Goal: Task Accomplishment & Management: Complete application form

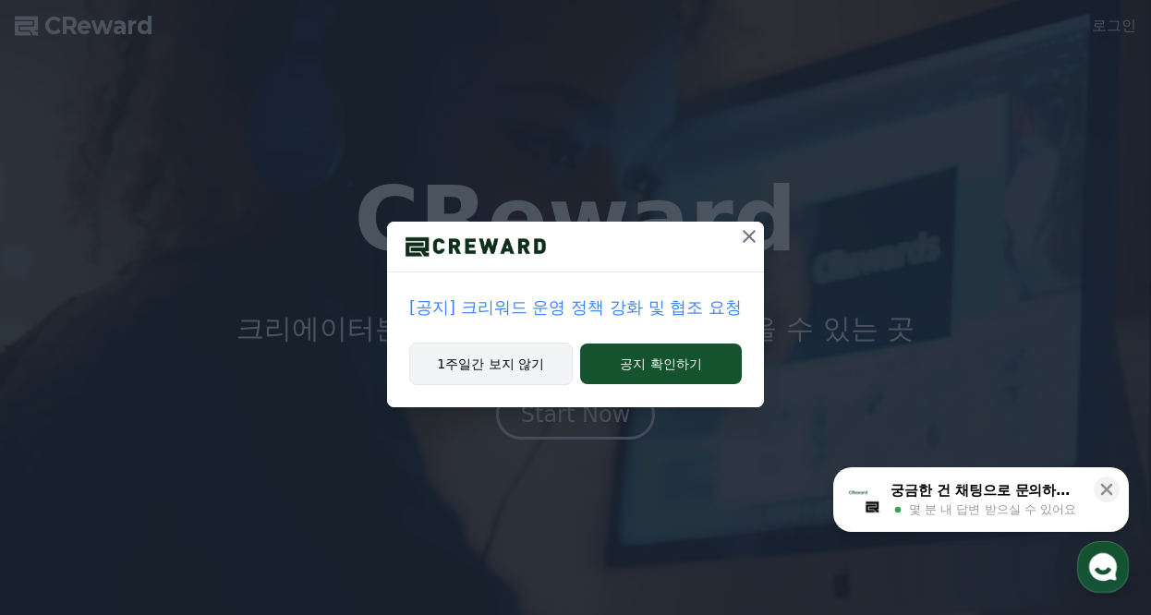
click at [500, 367] on button "1주일간 보지 않기" at bounding box center [491, 364] width 164 height 43
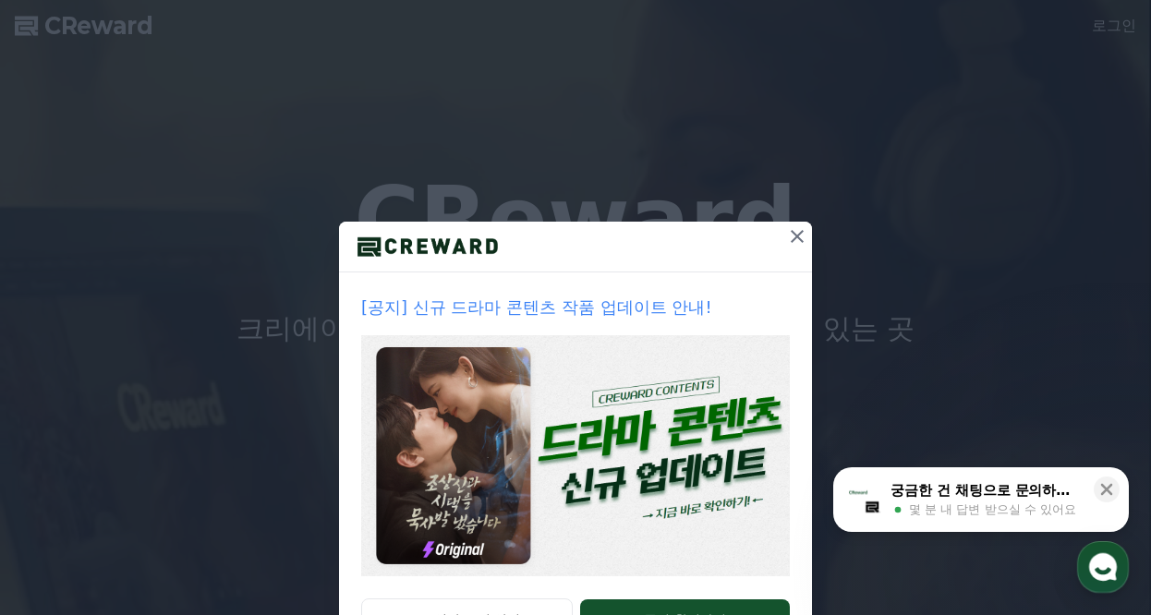
scroll to position [78, 0]
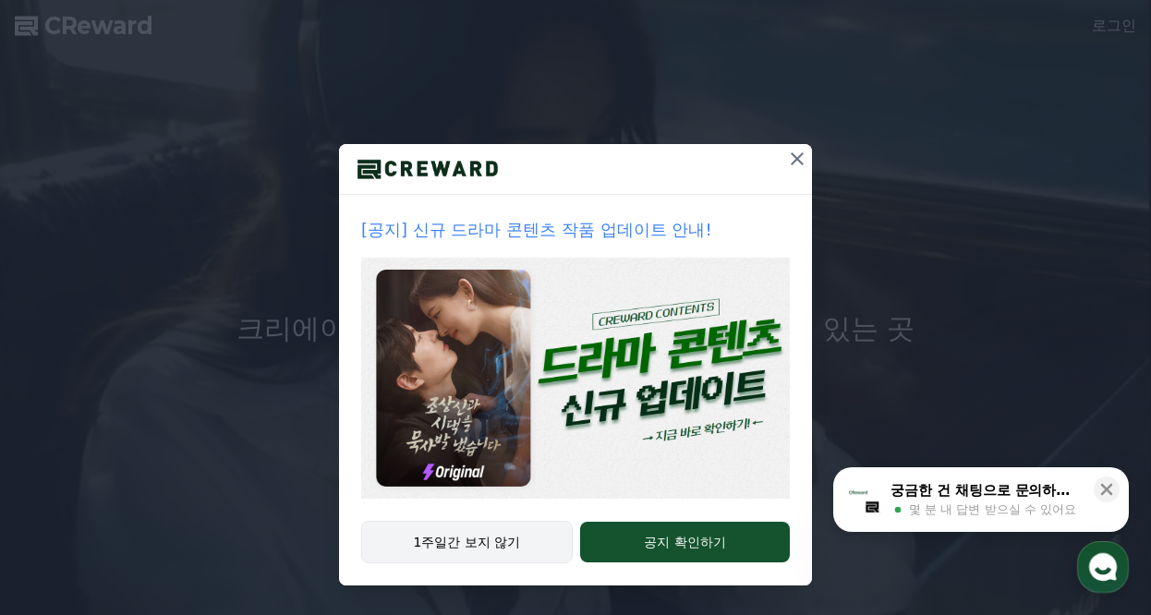
click at [480, 548] on button "1주일간 보지 않기" at bounding box center [467, 542] width 212 height 43
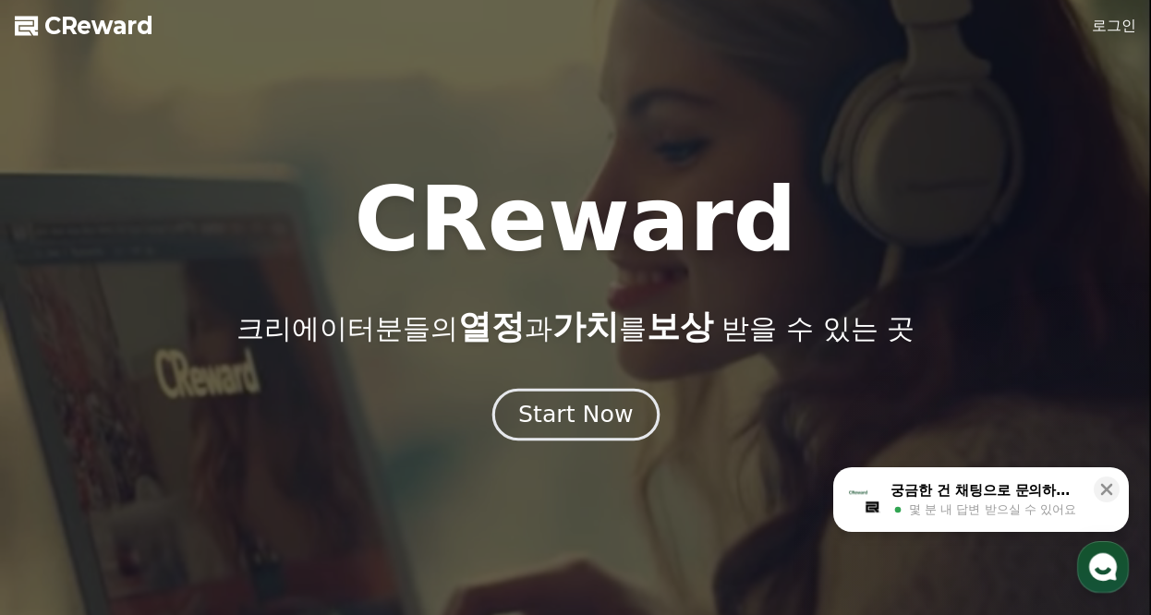
click at [586, 419] on div "Start Now" at bounding box center [575, 414] width 115 height 31
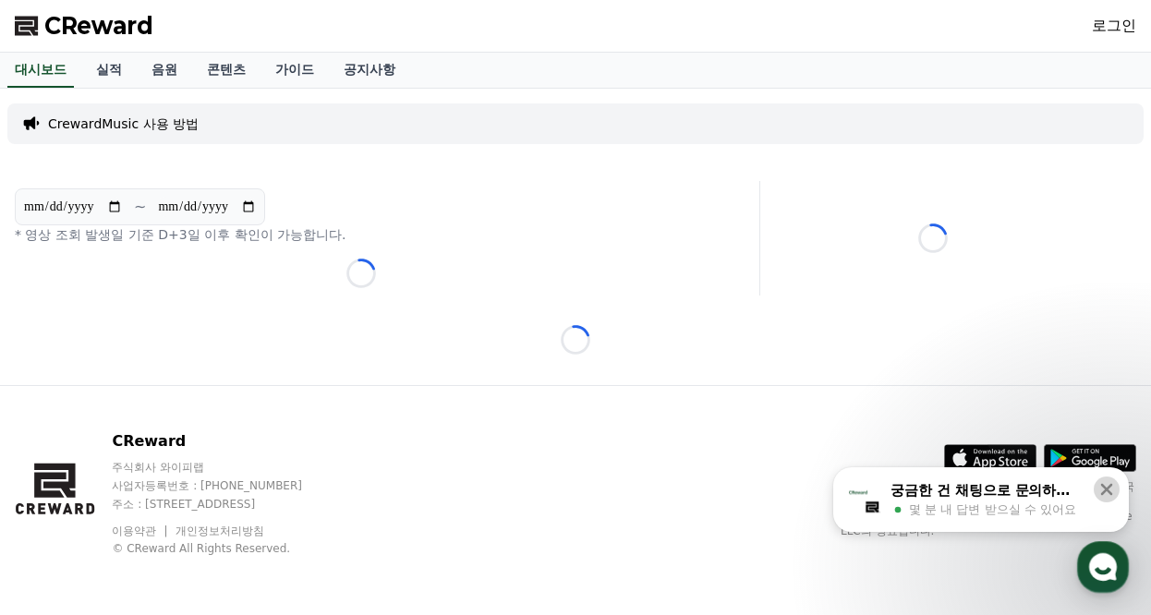
click at [1110, 489] on icon at bounding box center [1107, 489] width 18 height 18
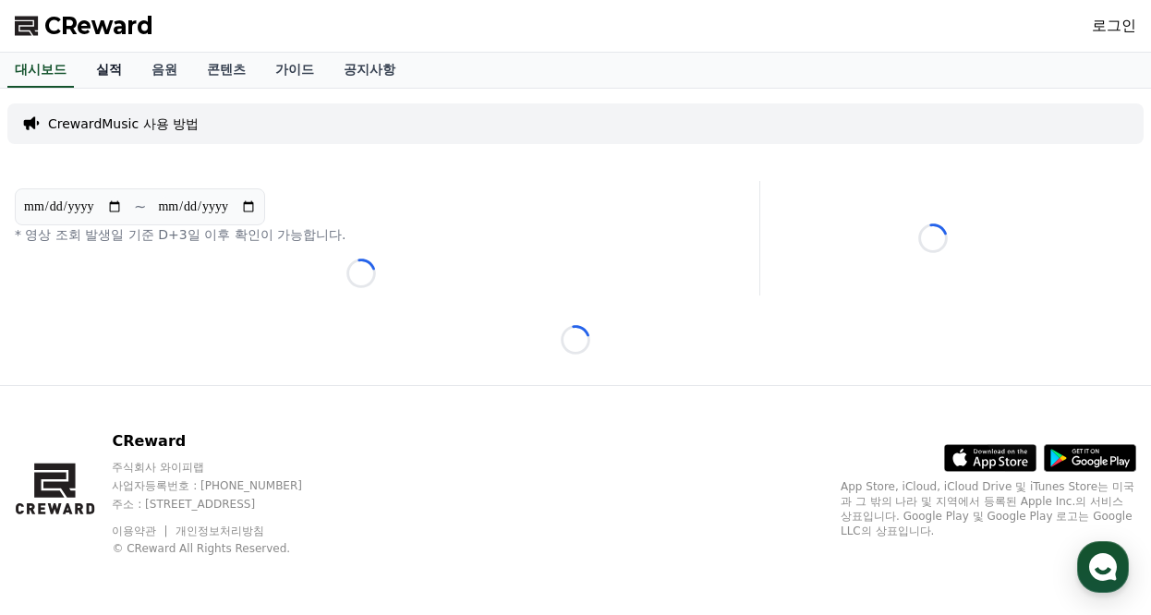
click at [115, 68] on link "실적" at bounding box center [108, 70] width 55 height 35
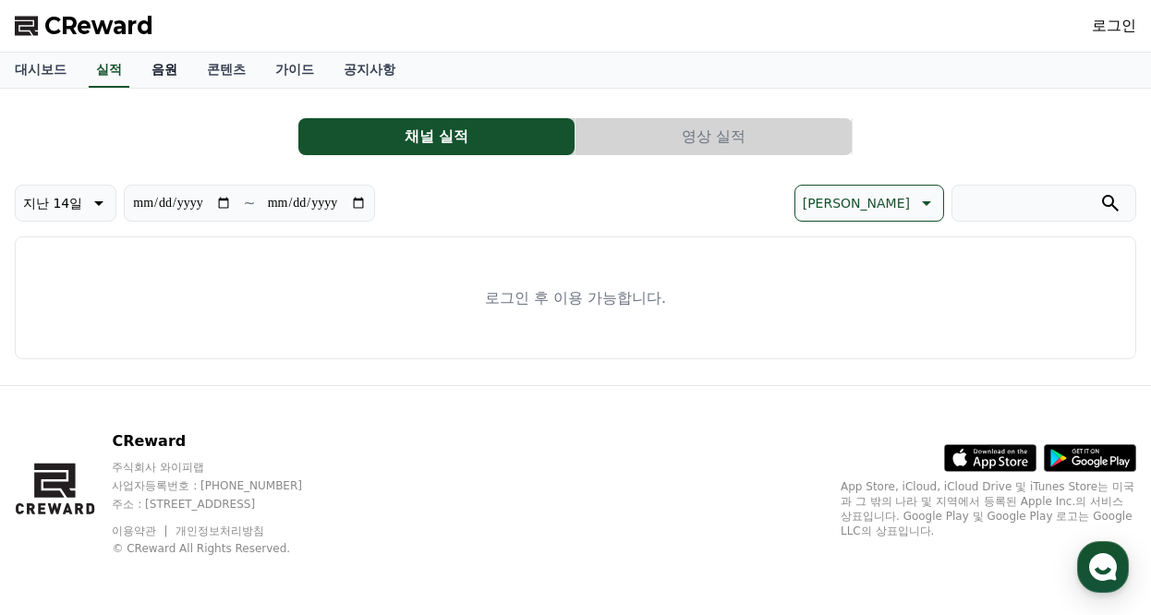
click at [170, 67] on link "음원" at bounding box center [164, 70] width 55 height 35
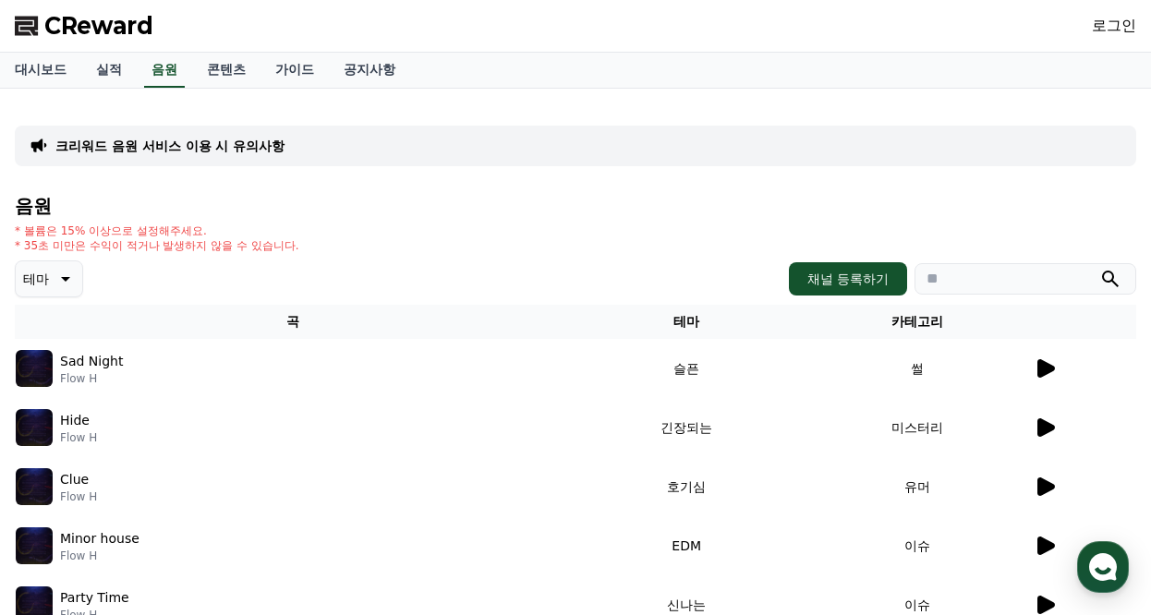
click at [47, 287] on p "테마" at bounding box center [36, 279] width 26 height 26
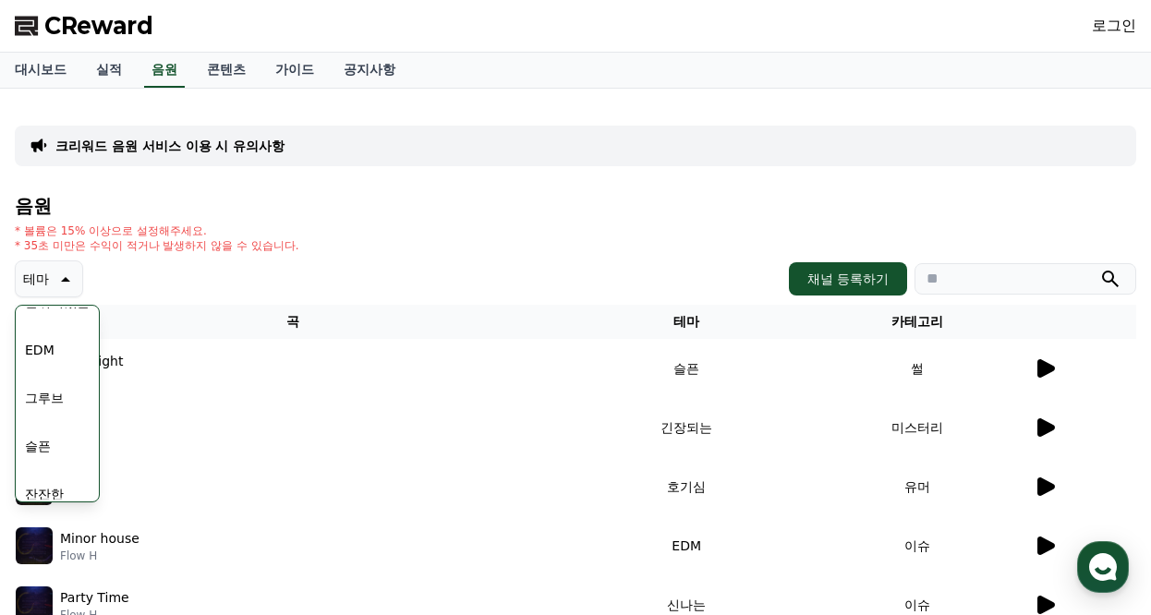
scroll to position [647, 0]
click at [54, 447] on button "귀여운" at bounding box center [45, 450] width 54 height 41
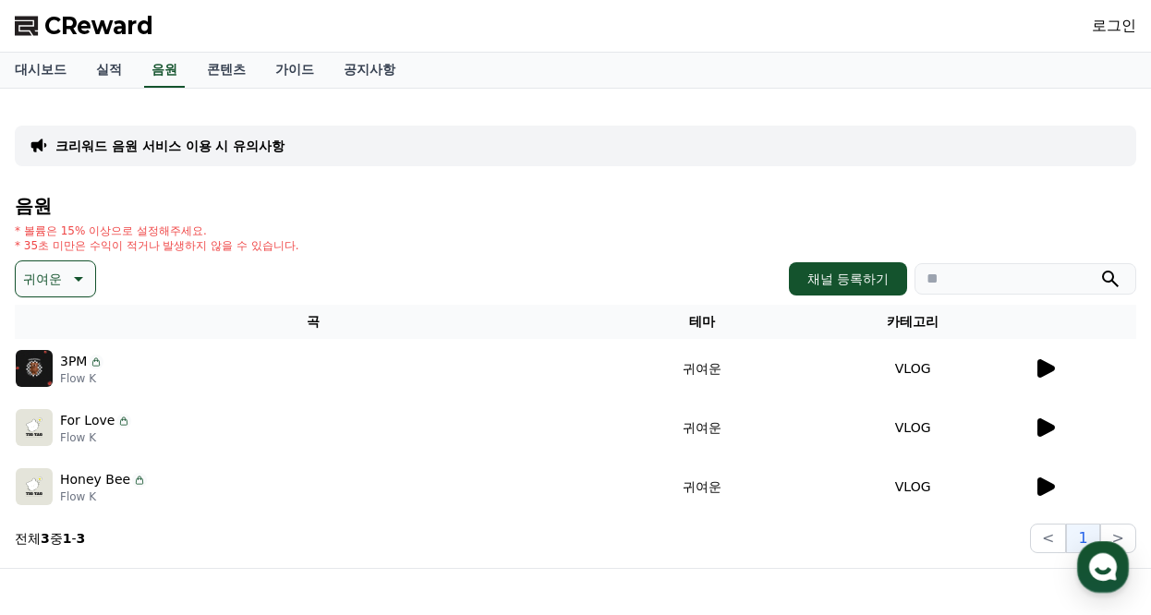
click at [1047, 369] on icon at bounding box center [1047, 368] width 18 height 18
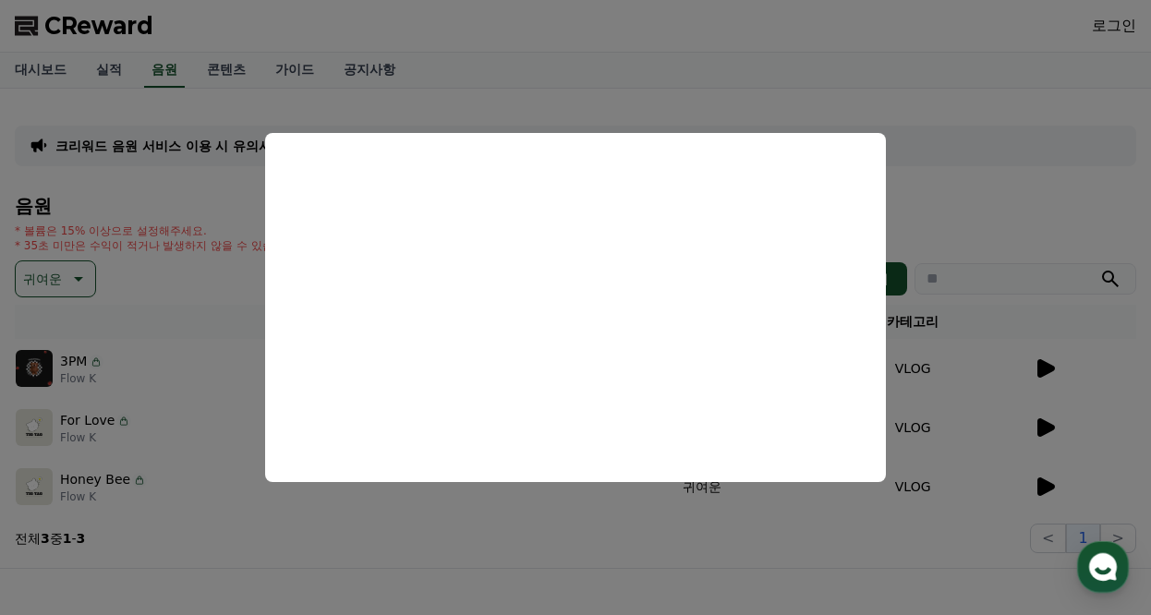
click at [678, 544] on button "close modal" at bounding box center [575, 307] width 1151 height 615
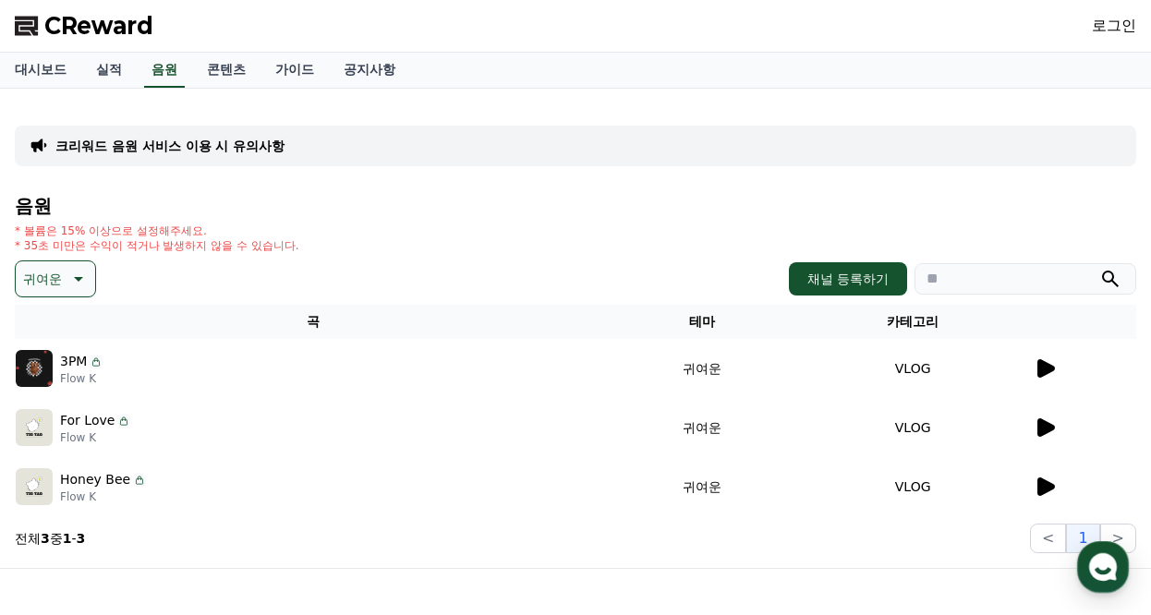
click at [1050, 429] on icon at bounding box center [1047, 428] width 18 height 18
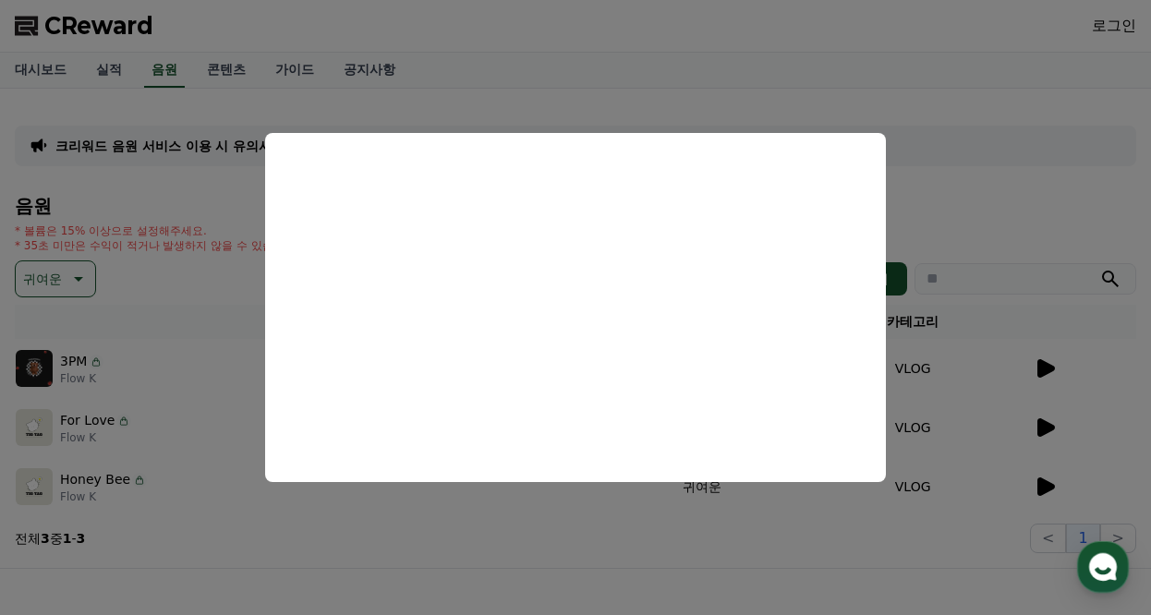
click at [685, 574] on button "close modal" at bounding box center [575, 307] width 1151 height 615
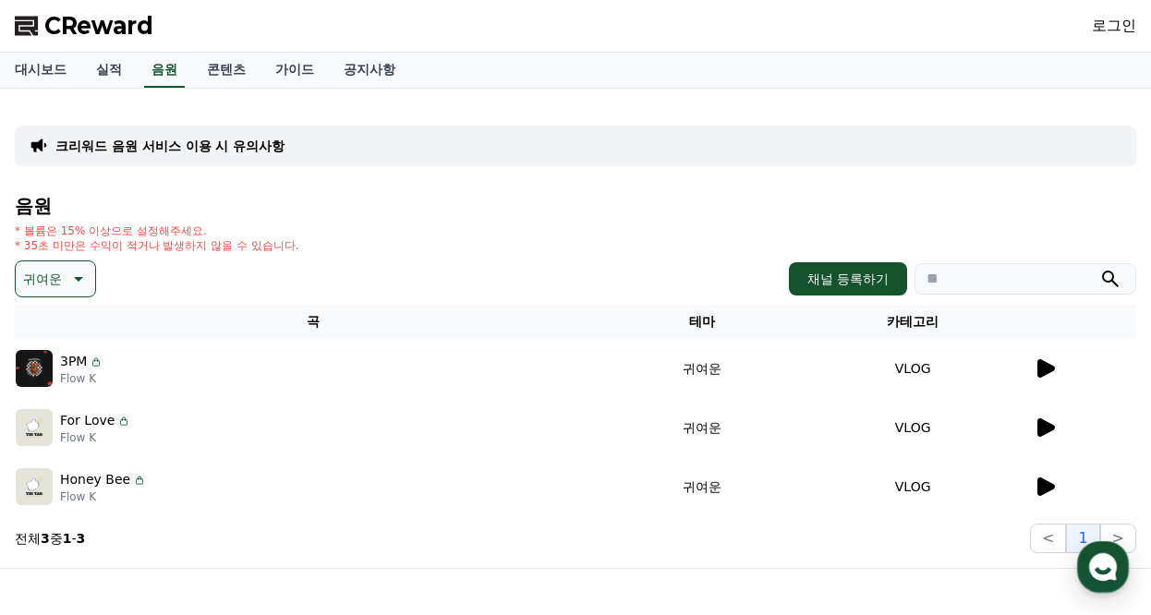
click at [1050, 490] on icon at bounding box center [1047, 487] width 18 height 18
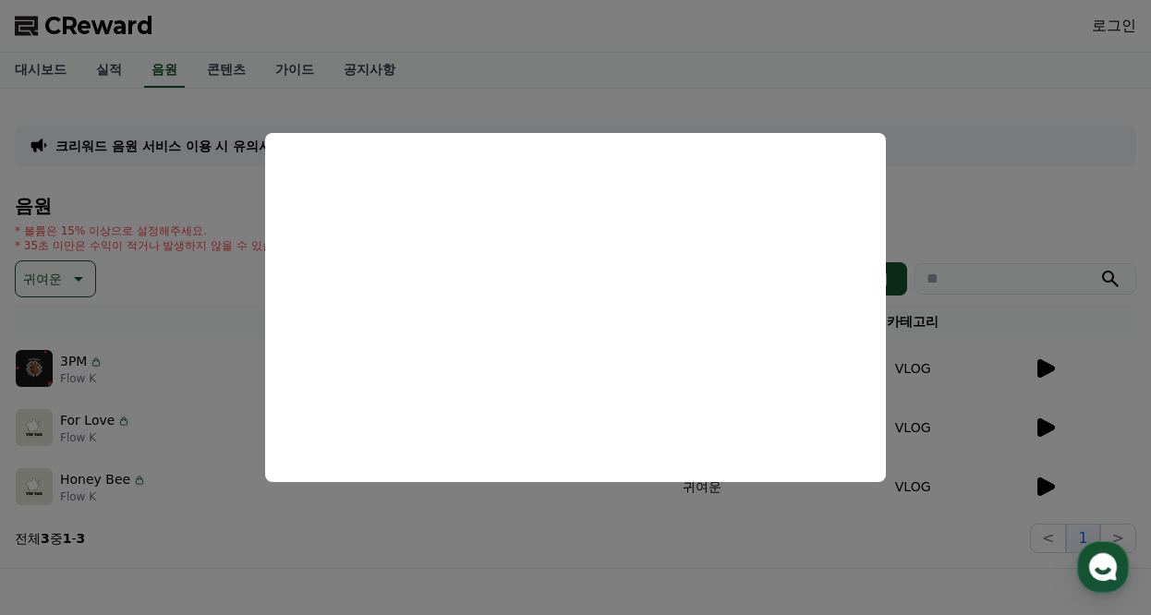
click at [611, 563] on button "close modal" at bounding box center [575, 307] width 1151 height 615
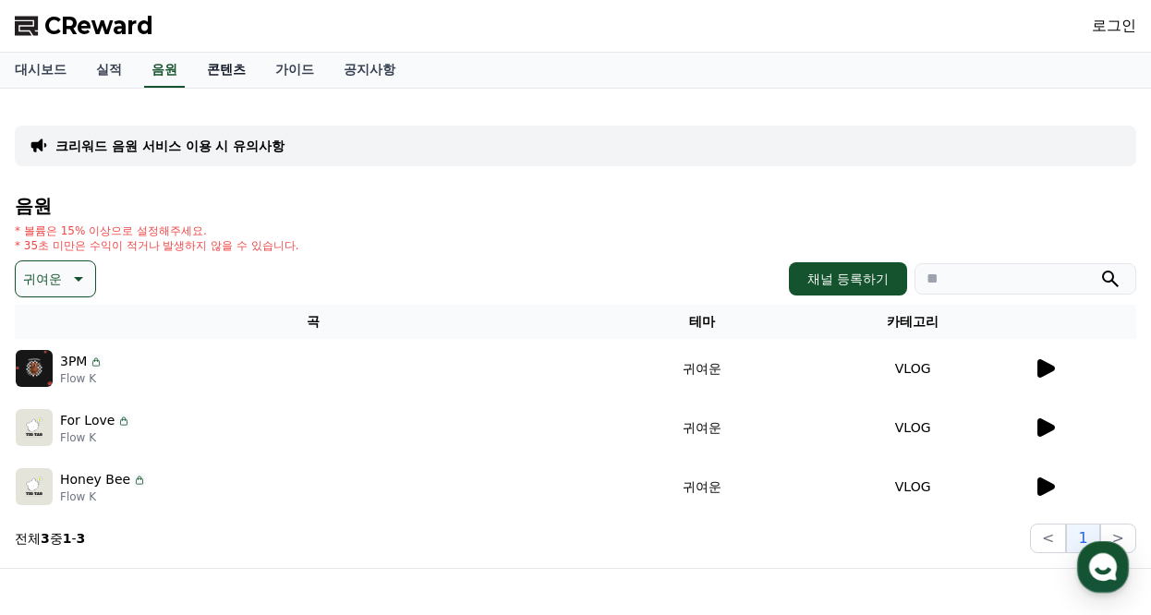
click at [224, 71] on link "콘텐츠" at bounding box center [226, 70] width 68 height 35
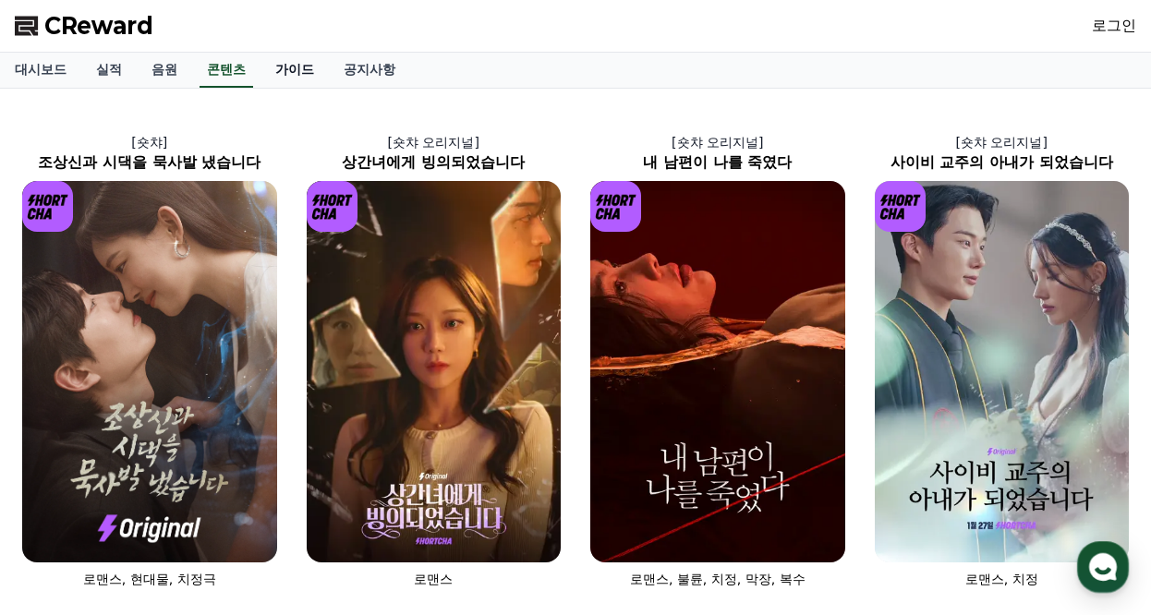
click at [309, 73] on link "가이드" at bounding box center [295, 70] width 68 height 35
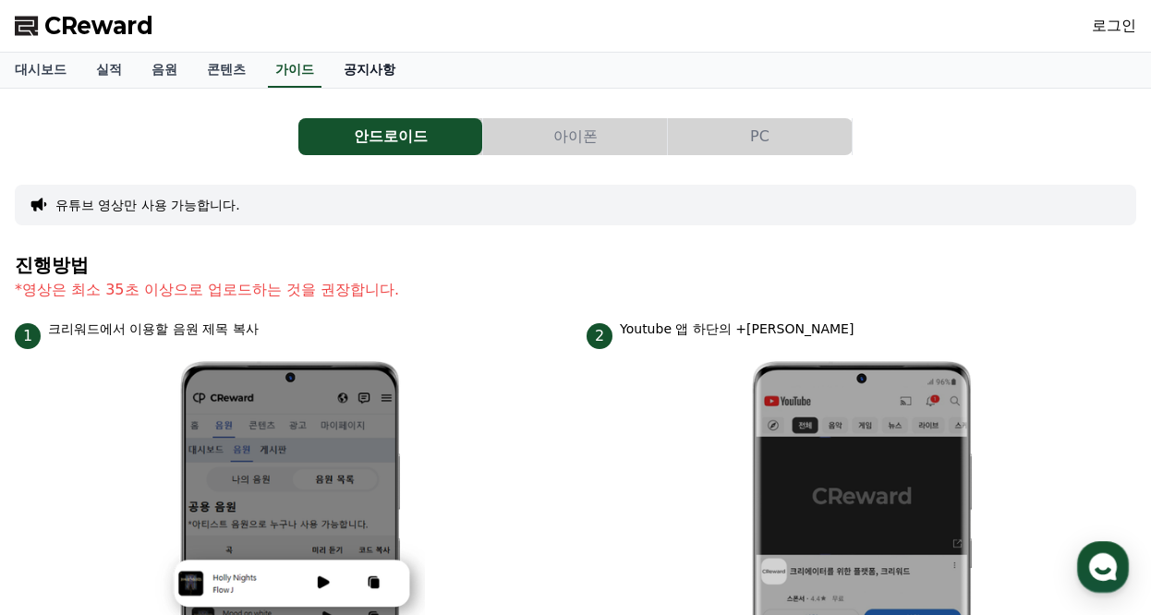
click at [390, 74] on link "공지사항" at bounding box center [369, 70] width 81 height 35
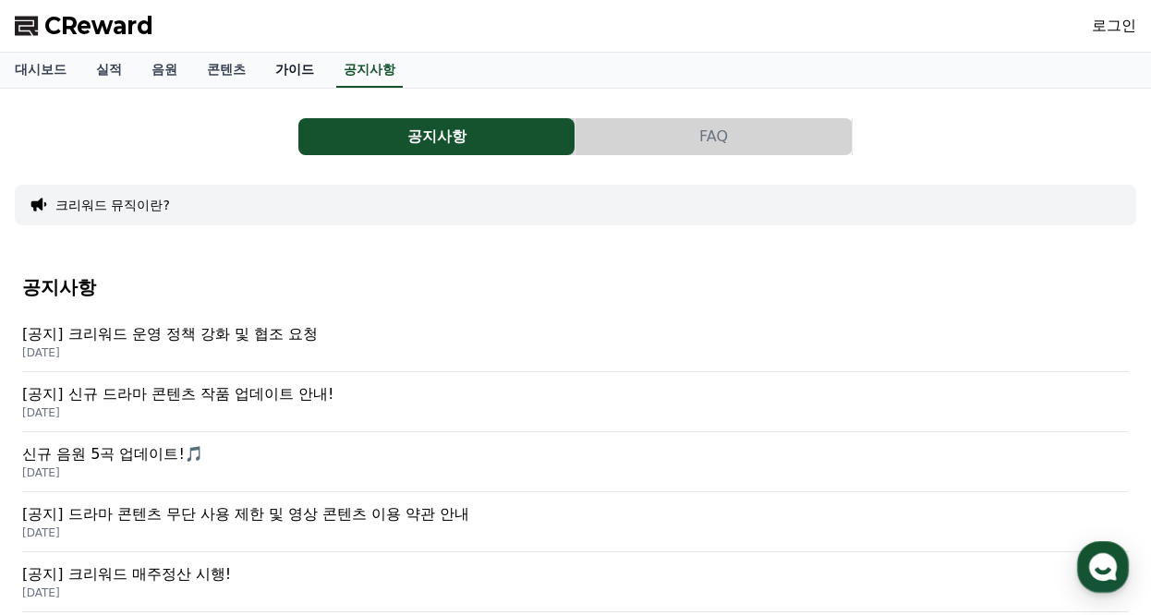
click at [285, 80] on link "가이드" at bounding box center [295, 70] width 68 height 35
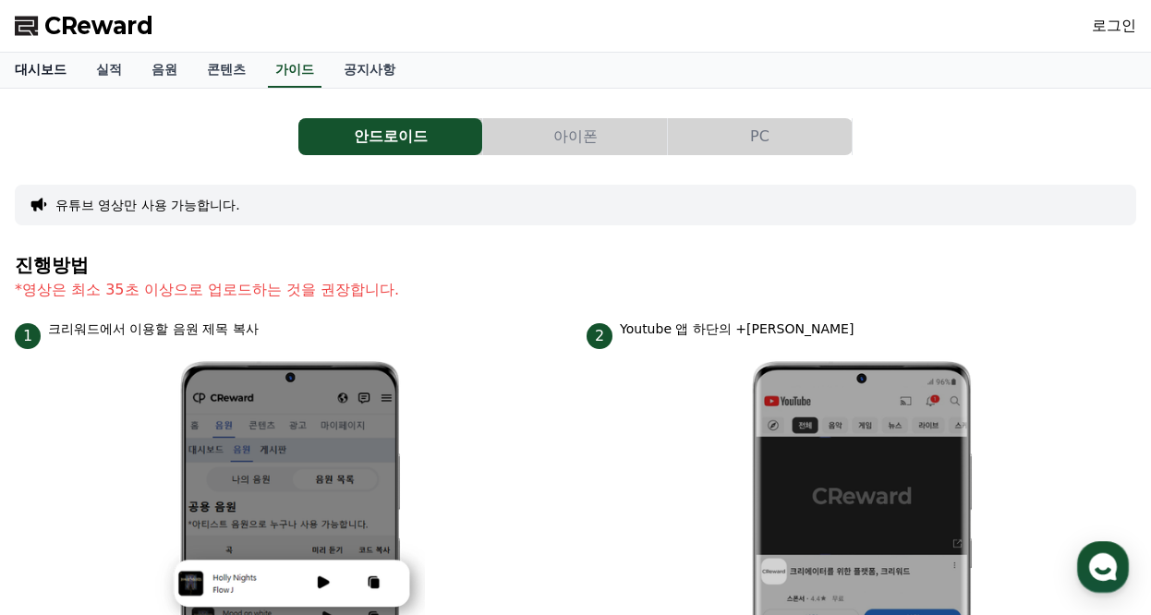
click at [61, 68] on link "대시보드" at bounding box center [40, 70] width 81 height 35
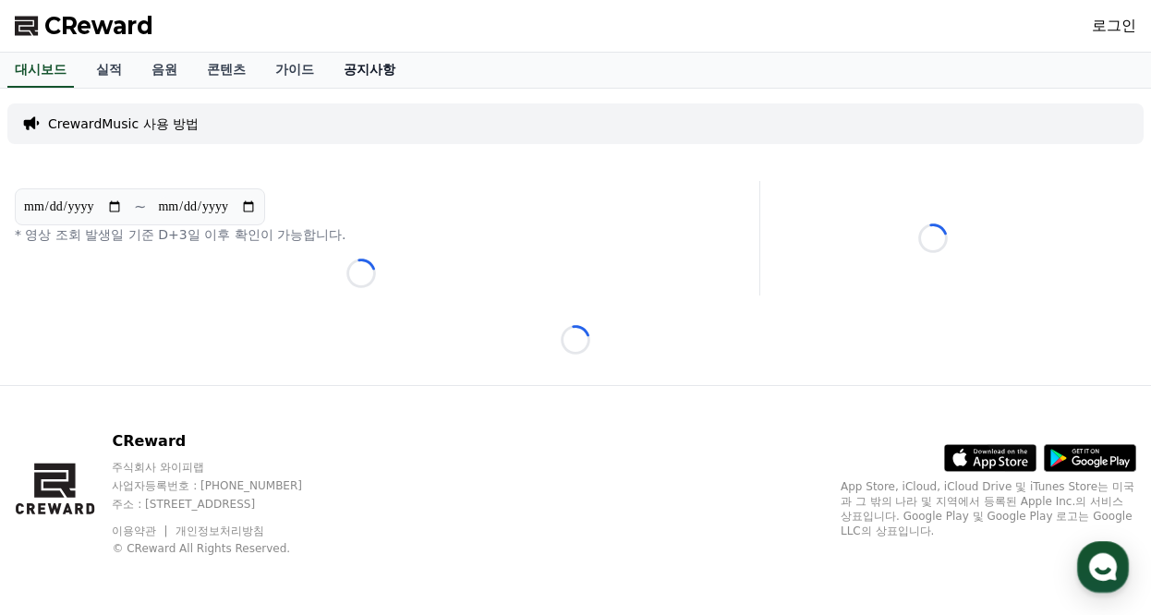
click at [358, 72] on link "공지사항" at bounding box center [369, 70] width 81 height 35
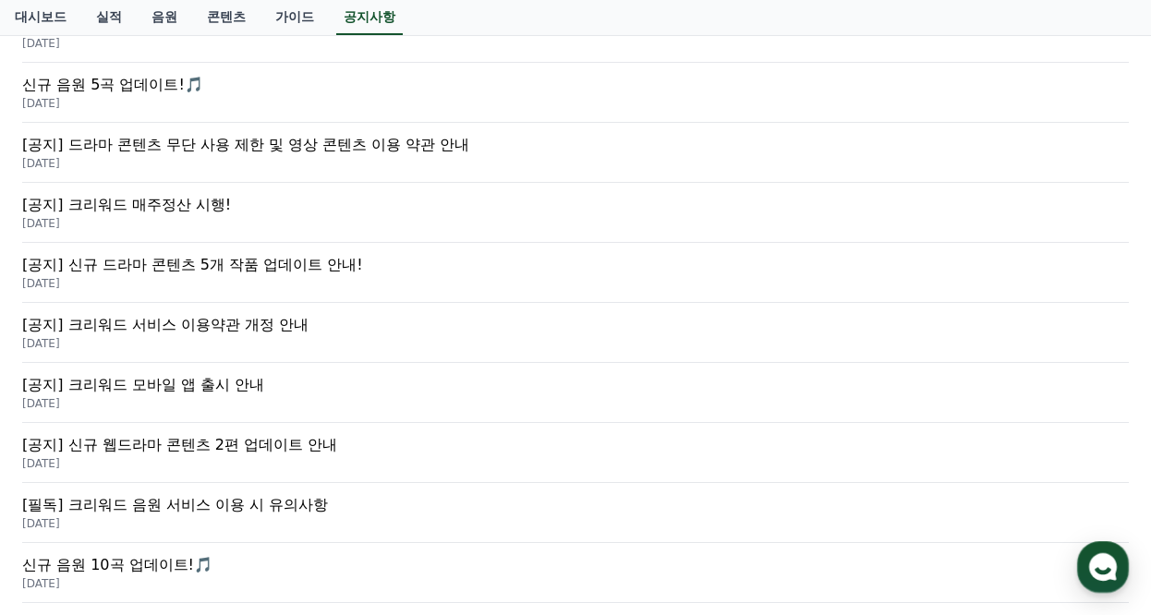
scroll to position [462, 0]
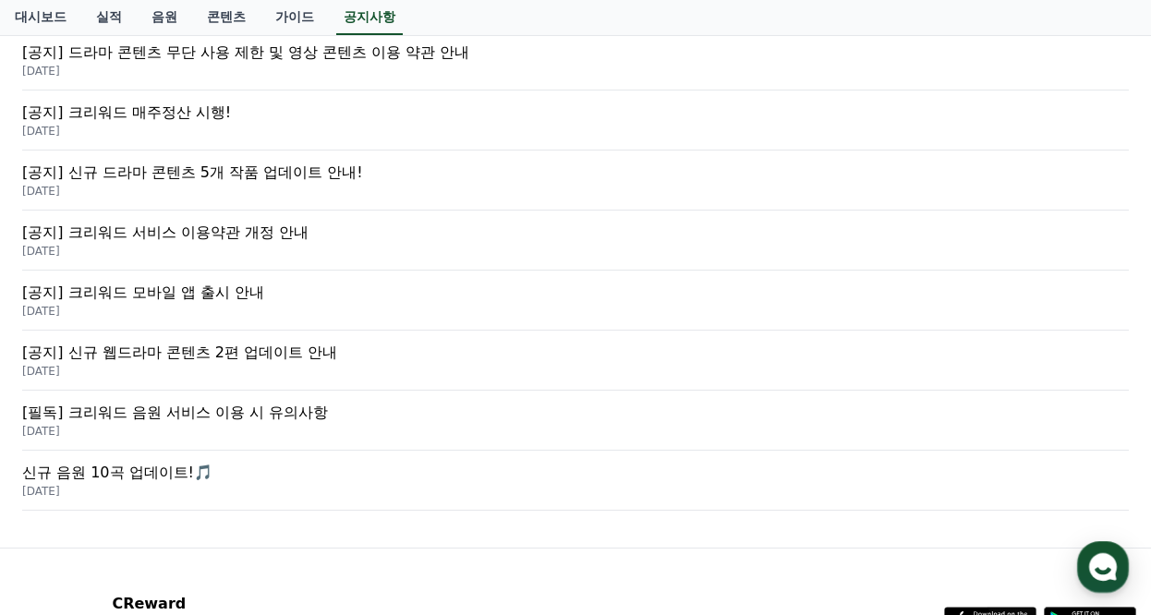
click at [200, 120] on p "[공지] 크리워드 매주정산 시행!" at bounding box center [575, 113] width 1107 height 22
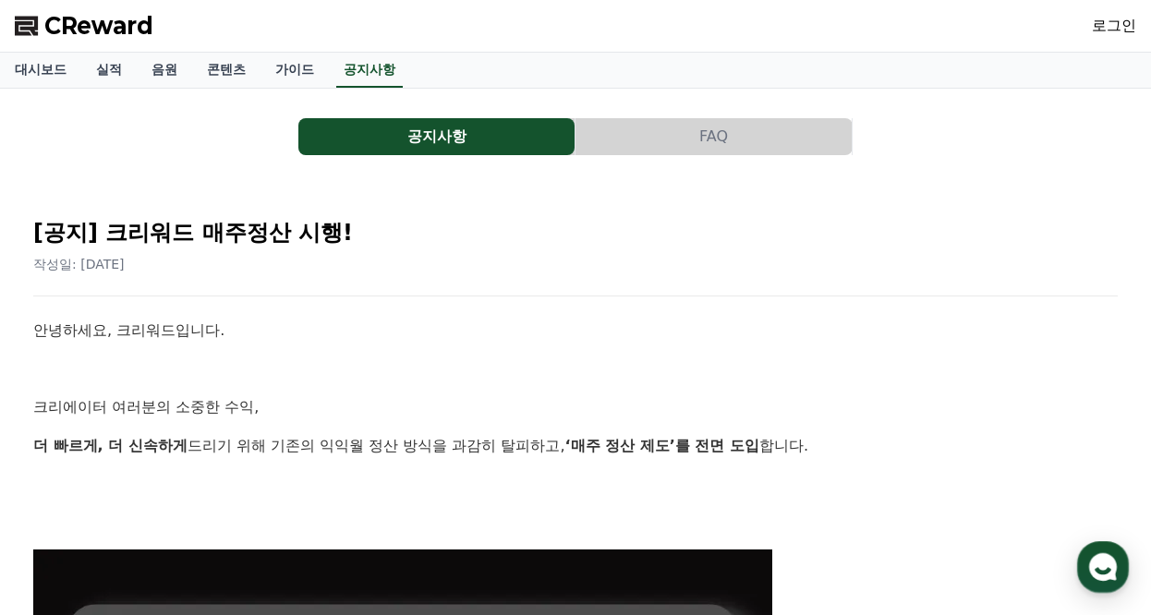
click at [722, 140] on button "FAQ" at bounding box center [714, 136] width 276 height 37
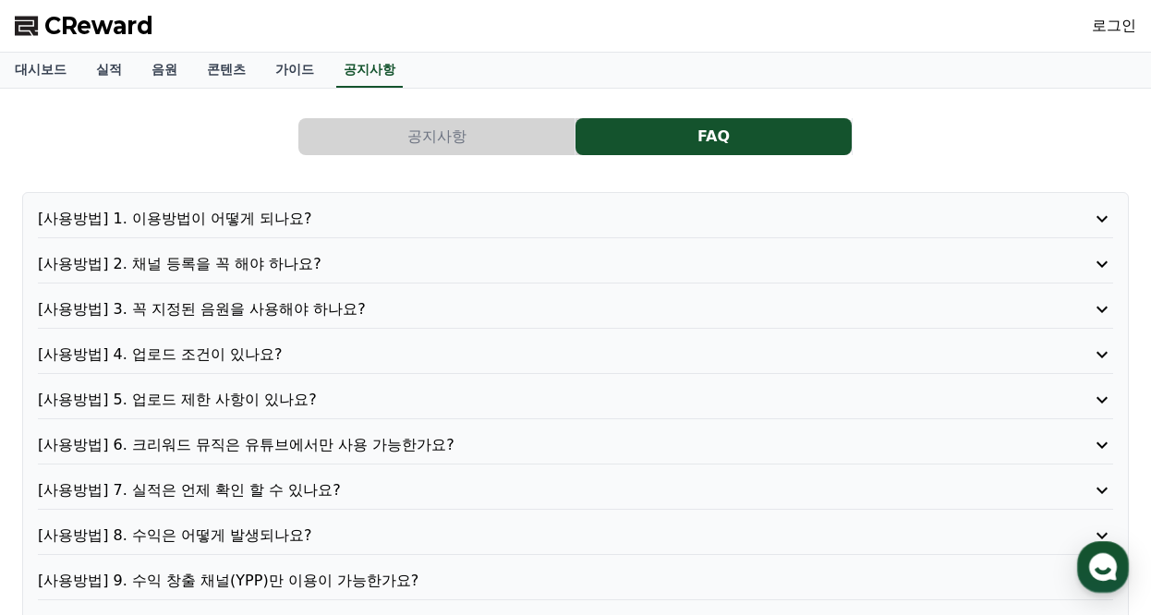
click at [396, 213] on p "[사용방법] 1. 이용방법이 어떻게 되나요?" at bounding box center [533, 219] width 990 height 22
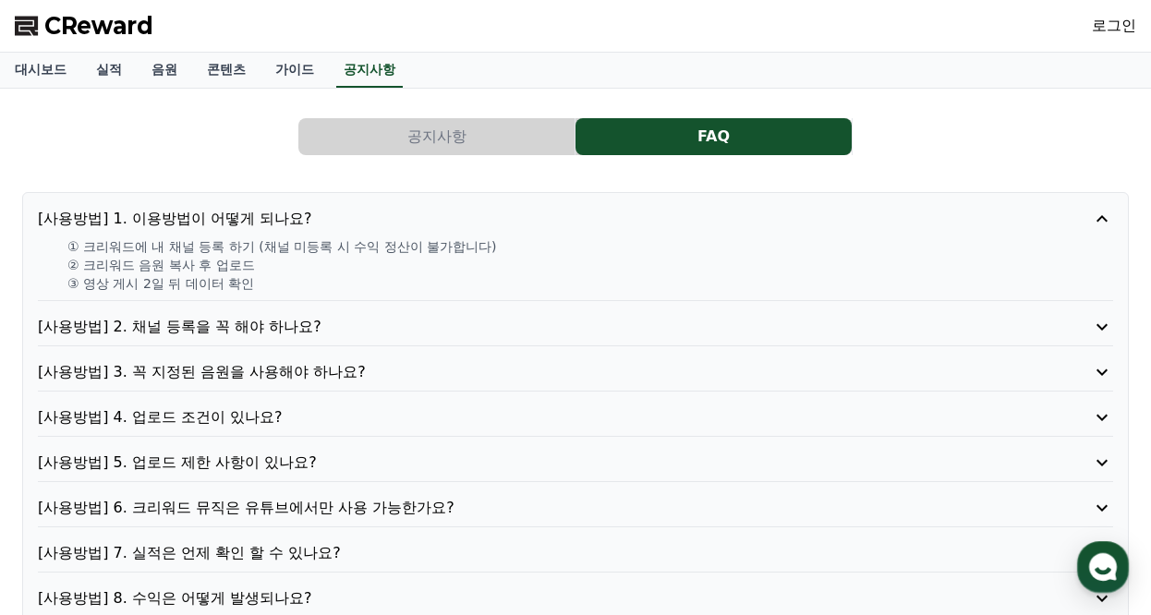
click at [396, 213] on p "[사용방법] 1. 이용방법이 어떻게 되나요?" at bounding box center [533, 219] width 990 height 22
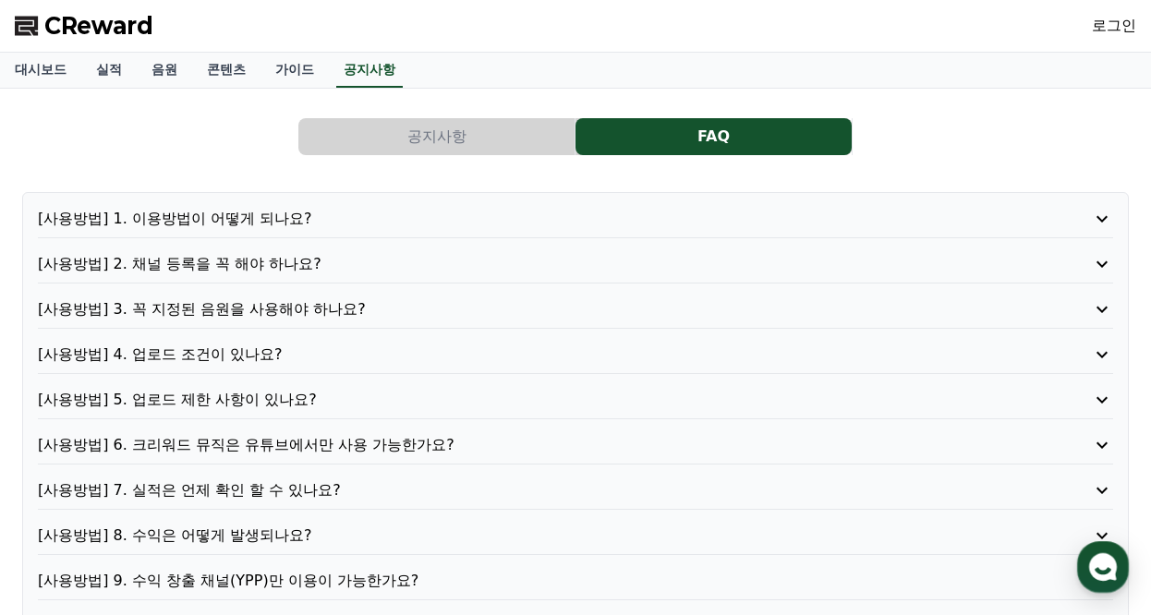
click at [352, 261] on p "[사용방법] 2. 채널 등록을 꼭 해야 하나요?" at bounding box center [533, 264] width 990 height 22
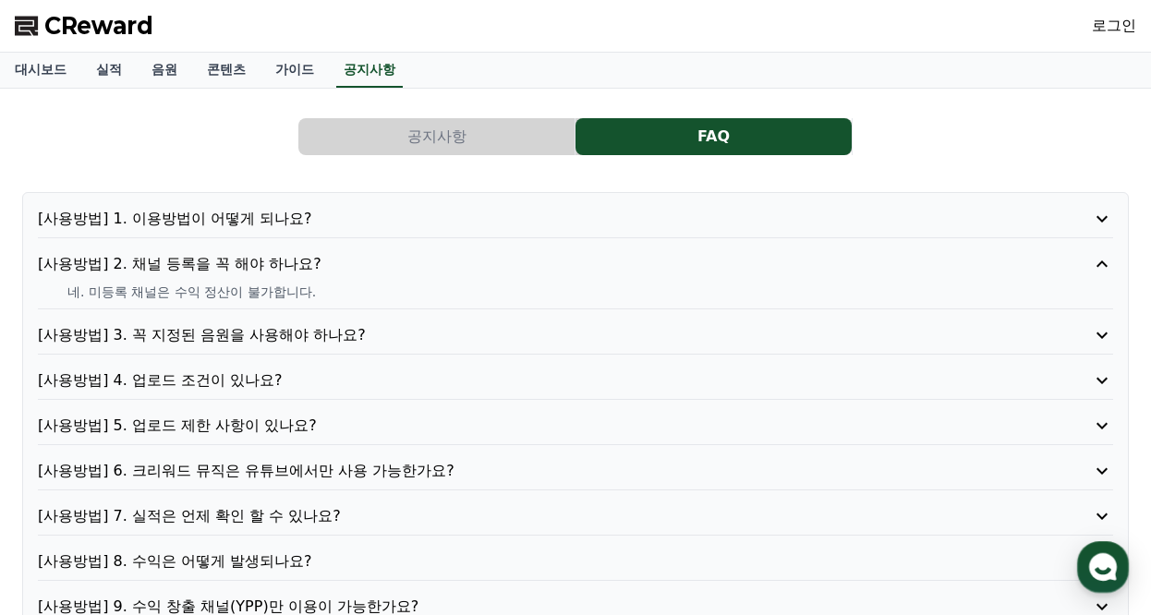
click at [352, 261] on p "[사용방법] 2. 채널 등록을 꼭 해야 하나요?" at bounding box center [533, 264] width 990 height 22
click at [321, 294] on div "[사용방법] 1. 이용방법이 어떻게 되나요? [사용방법] 2. 채널 등록을 꼭 해야 하나요? 네. 미등록 채널은 수익 정산이 불가합니다. [사…" at bounding box center [575, 548] width 1107 height 713
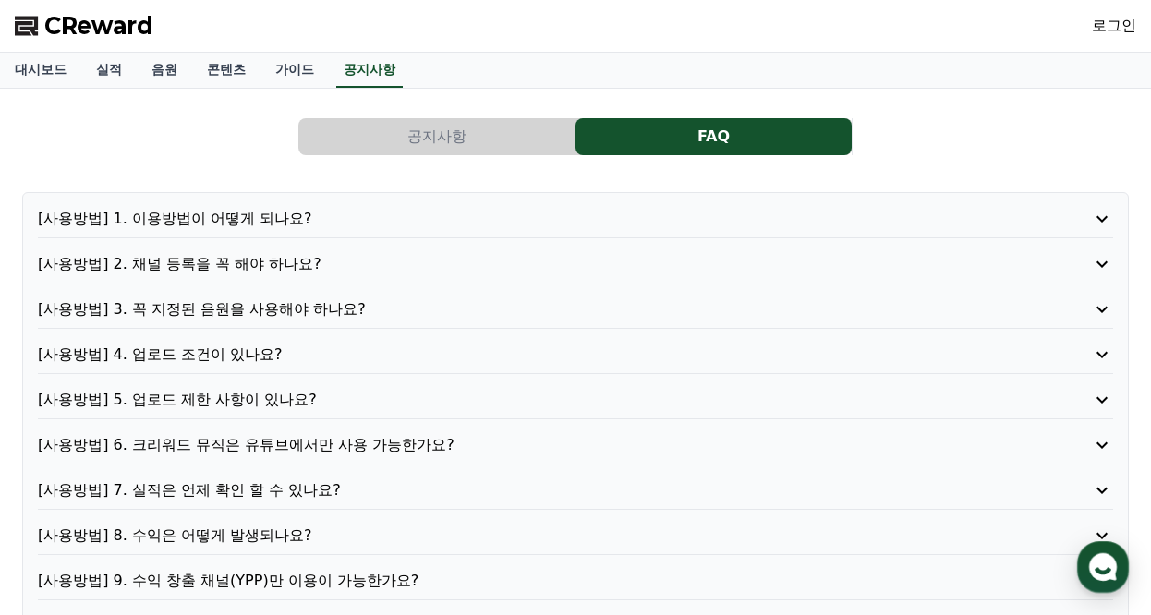
click at [335, 305] on p "[사용방법] 3. 꼭 지정된 음원을 사용해야 하나요?" at bounding box center [533, 309] width 990 height 22
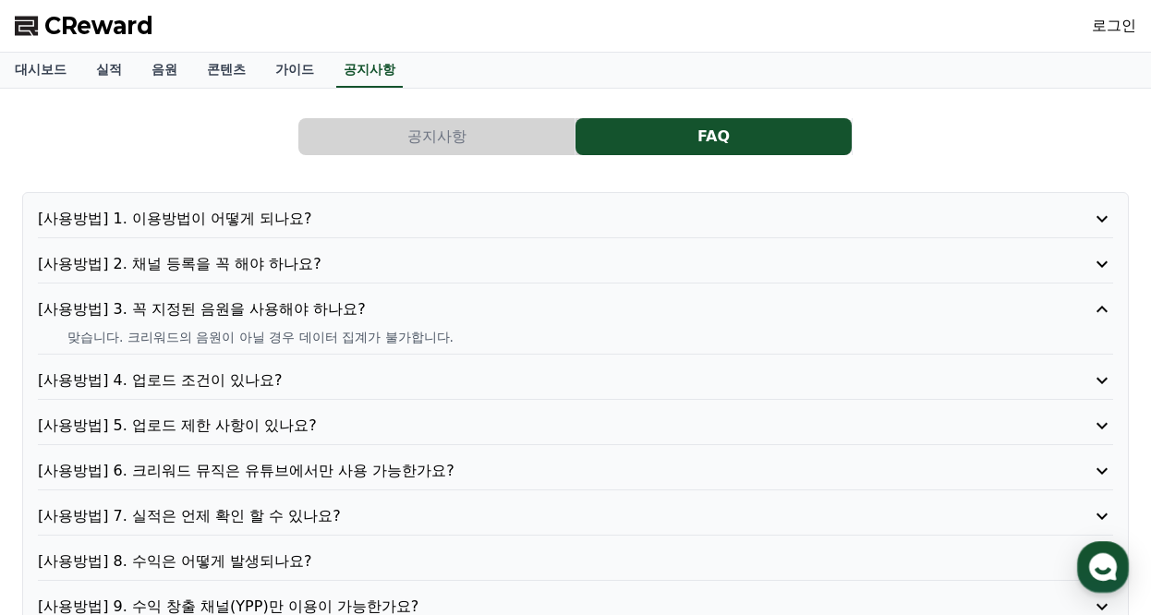
click at [344, 301] on p "[사용방법] 3. 꼭 지정된 음원을 사용해야 하나요?" at bounding box center [533, 309] width 990 height 22
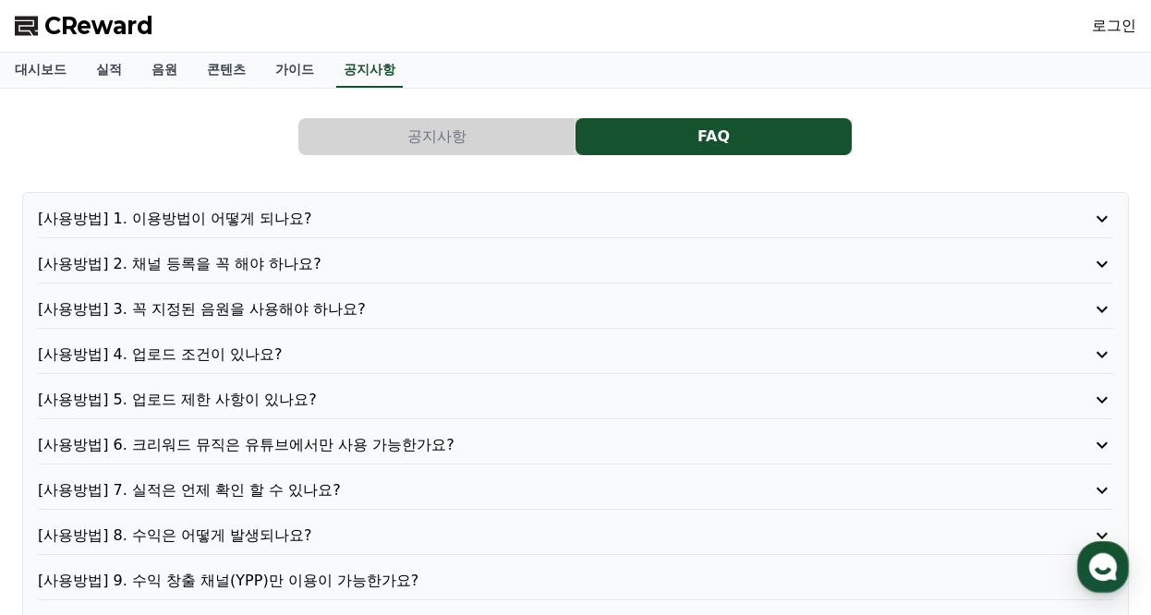
click at [288, 348] on p "[사용방법] 4. 업로드 조건이 있나요?" at bounding box center [533, 355] width 990 height 22
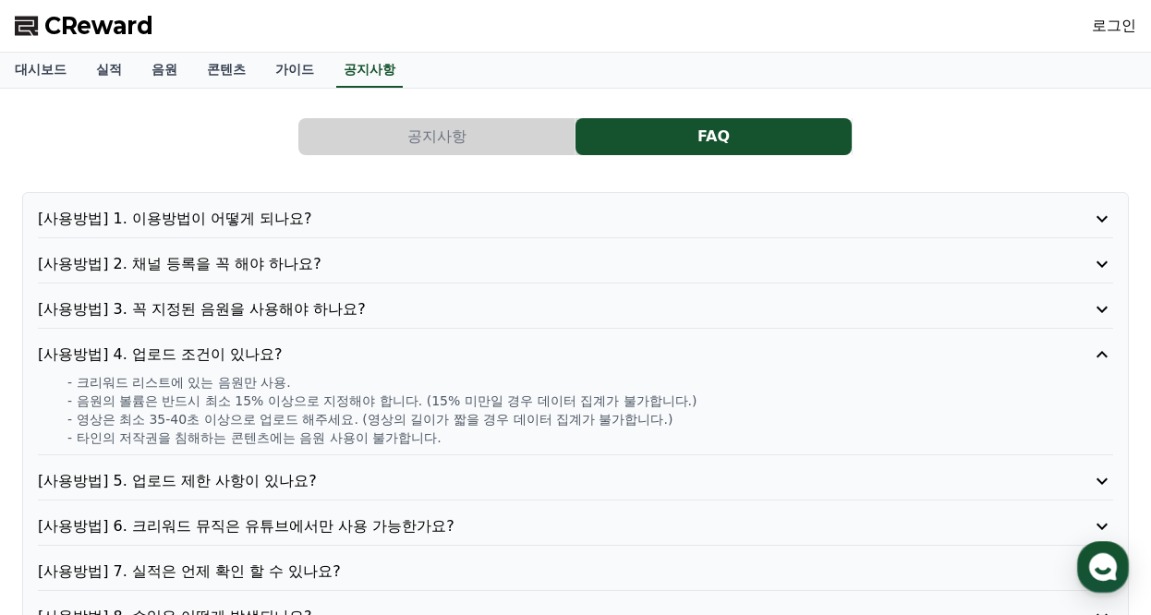
click at [294, 346] on p "[사용방법] 4. 업로드 조건이 있나요?" at bounding box center [533, 355] width 990 height 22
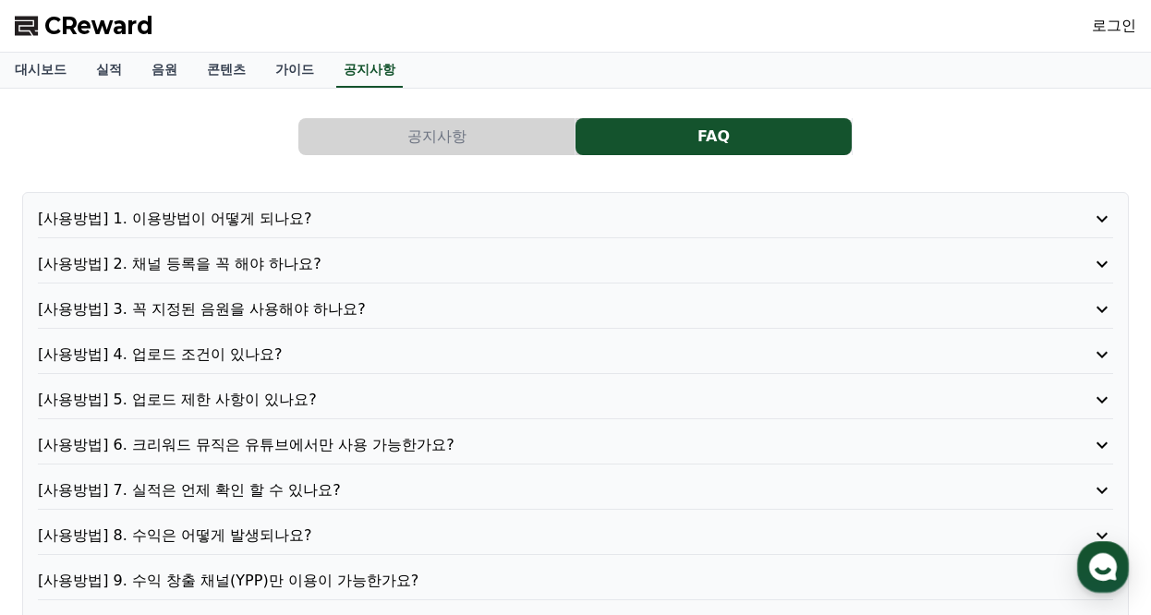
scroll to position [92, 0]
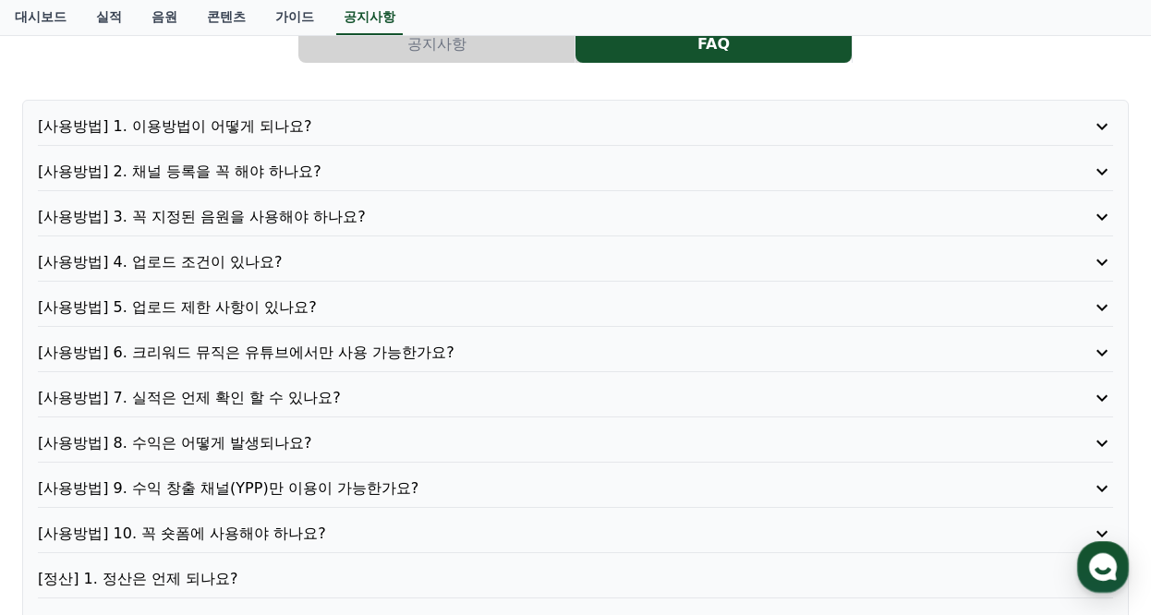
click at [268, 306] on p "[사용방법] 5. 업로드 제한 사항이 있나요?" at bounding box center [533, 308] width 990 height 22
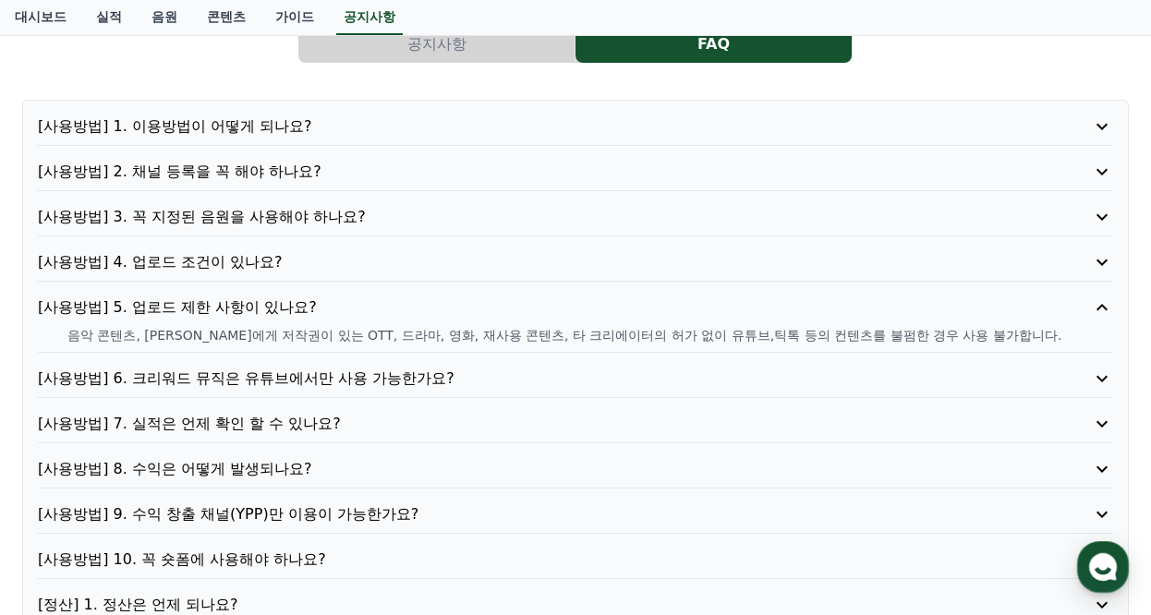
click at [270, 306] on p "[사용방법] 5. 업로드 제한 사항이 있나요?" at bounding box center [533, 308] width 990 height 22
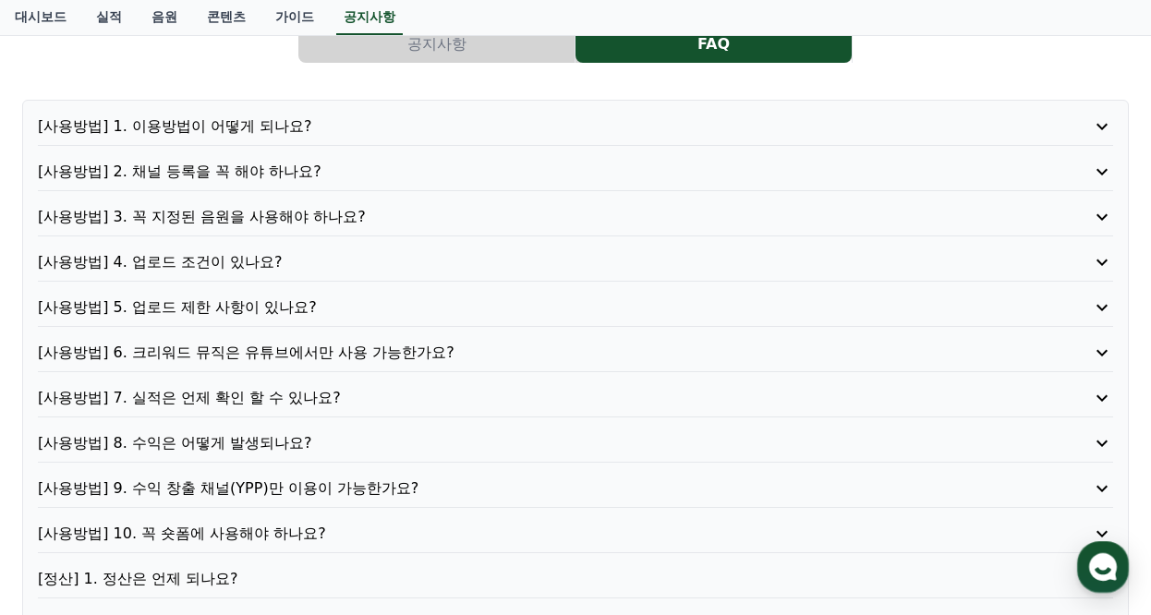
click at [305, 349] on p "[사용방법] 6. 크리워드 뮤직은 유튜브에서만 사용 가능한가요?" at bounding box center [533, 353] width 990 height 22
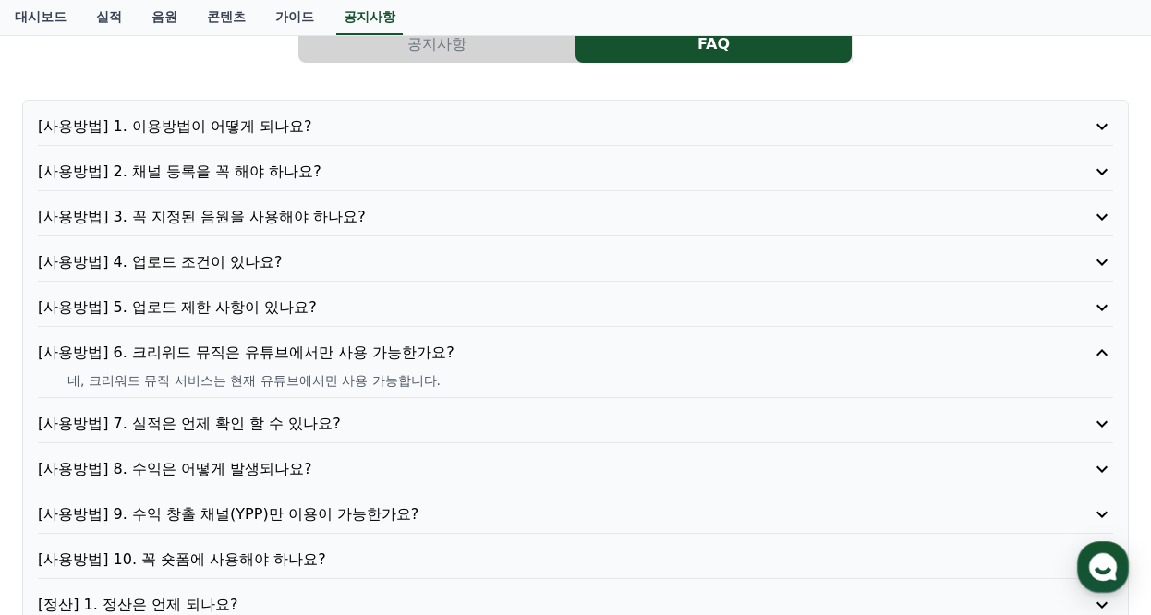
click at [308, 347] on p "[사용방법] 6. 크리워드 뮤직은 유튜브에서만 사용 가능한가요?" at bounding box center [533, 353] width 990 height 22
click at [305, 413] on p "[사용방법] 7. 실적은 언제 확인 할 수 있나요?" at bounding box center [533, 424] width 990 height 22
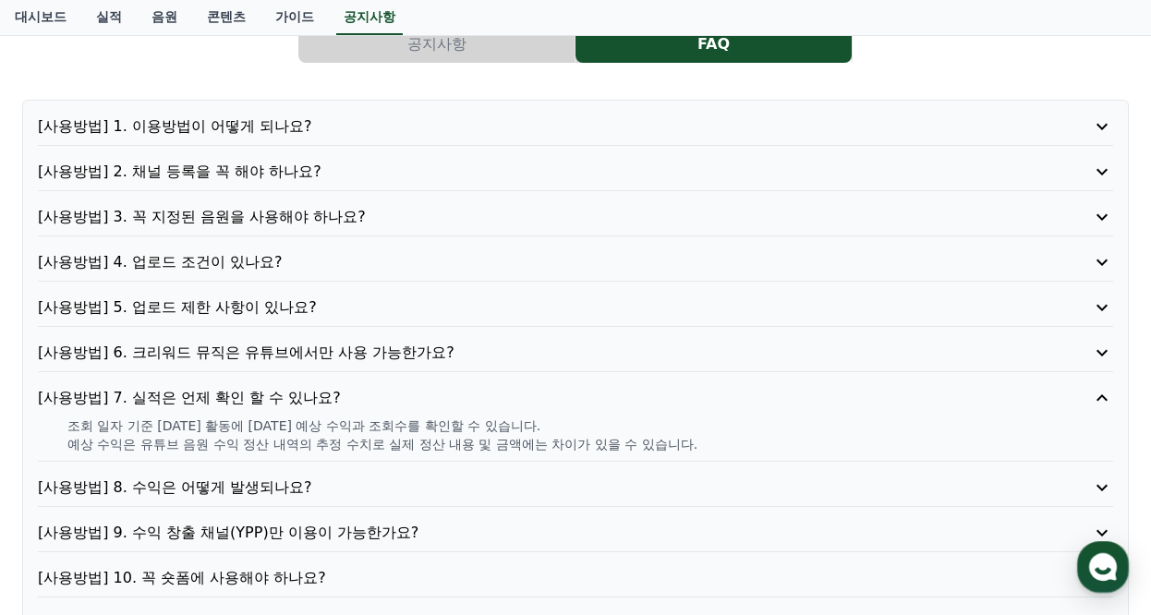
drag, startPoint x: 324, startPoint y: 393, endPoint x: 289, endPoint y: 401, distance: 36.1
click at [324, 392] on p "[사용방법] 7. 실적은 언제 확인 할 수 있나요?" at bounding box center [533, 398] width 990 height 22
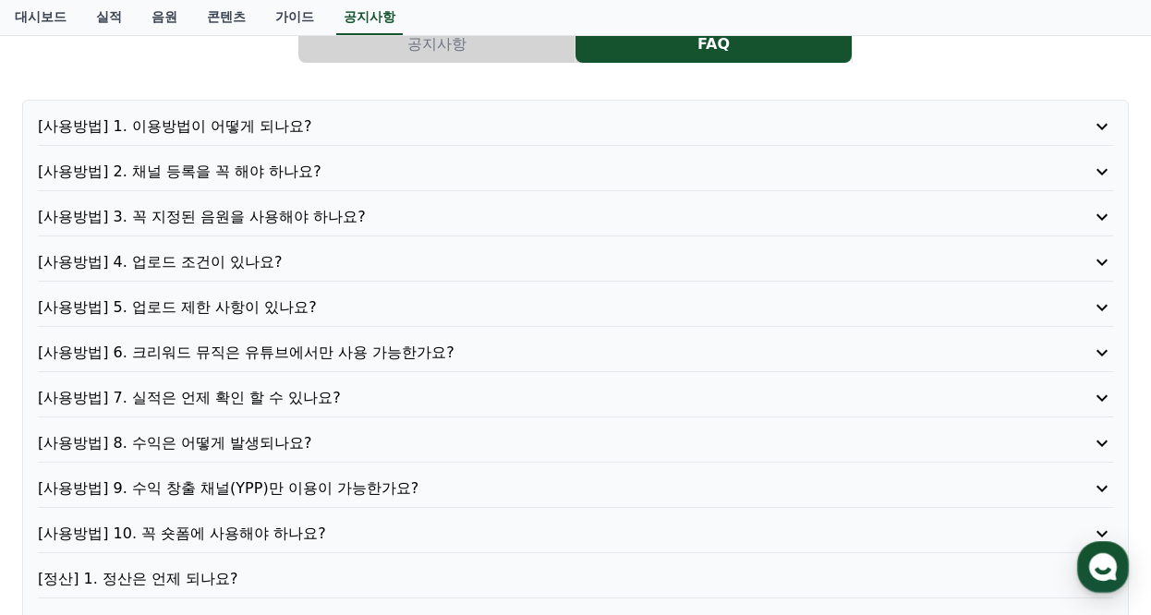
click at [236, 443] on p "[사용방법] 8. 수익은 어떻게 발생되나요?" at bounding box center [533, 443] width 990 height 22
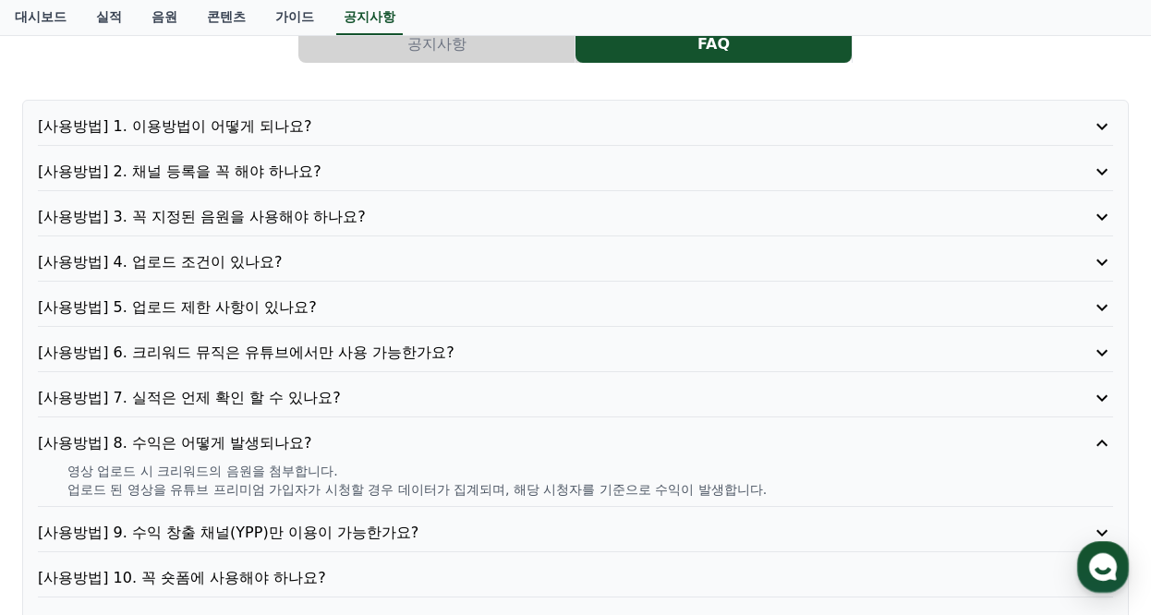
click at [309, 406] on p "[사용방법] 7. 실적은 언제 확인 할 수 있나요?" at bounding box center [533, 398] width 990 height 22
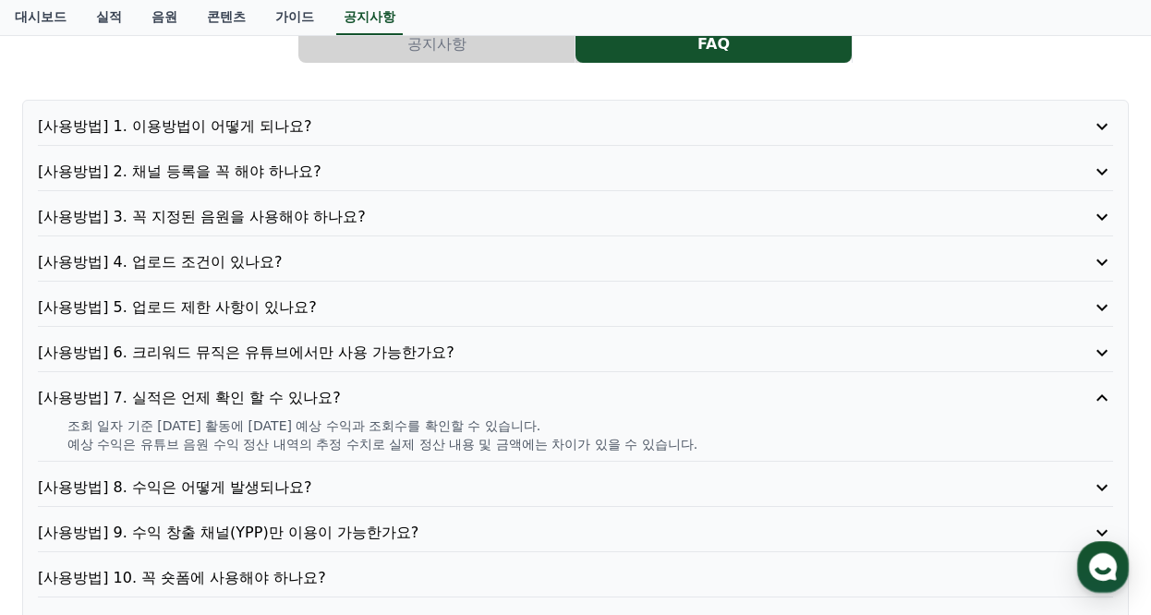
click at [273, 482] on p "[사용방법] 8. 수익은 어떻게 발생되나요?" at bounding box center [533, 488] width 990 height 22
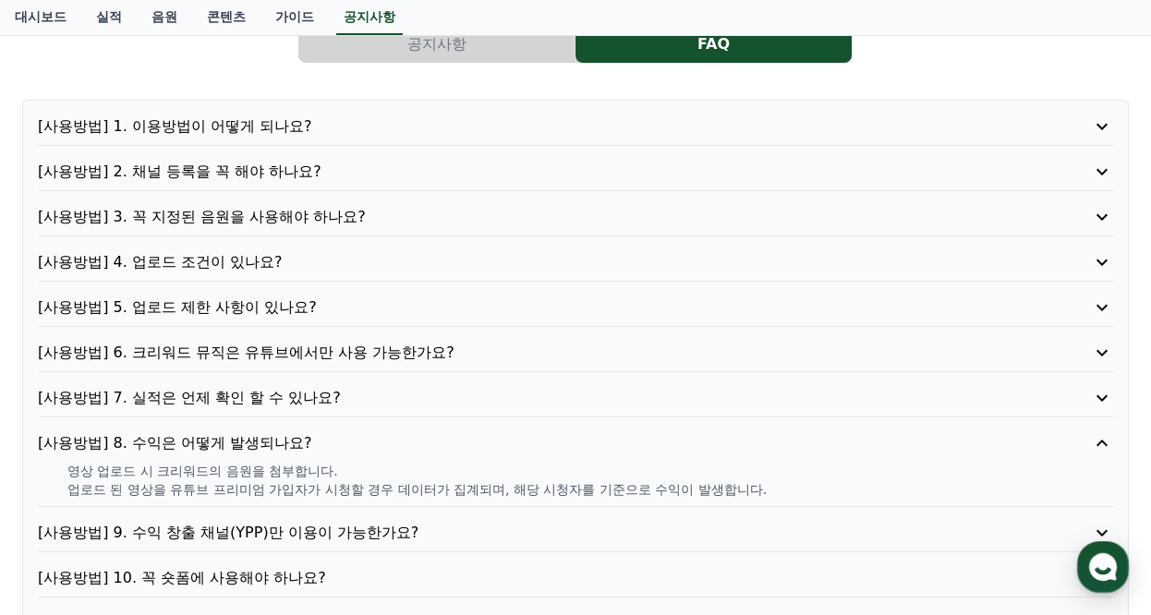
scroll to position [185, 0]
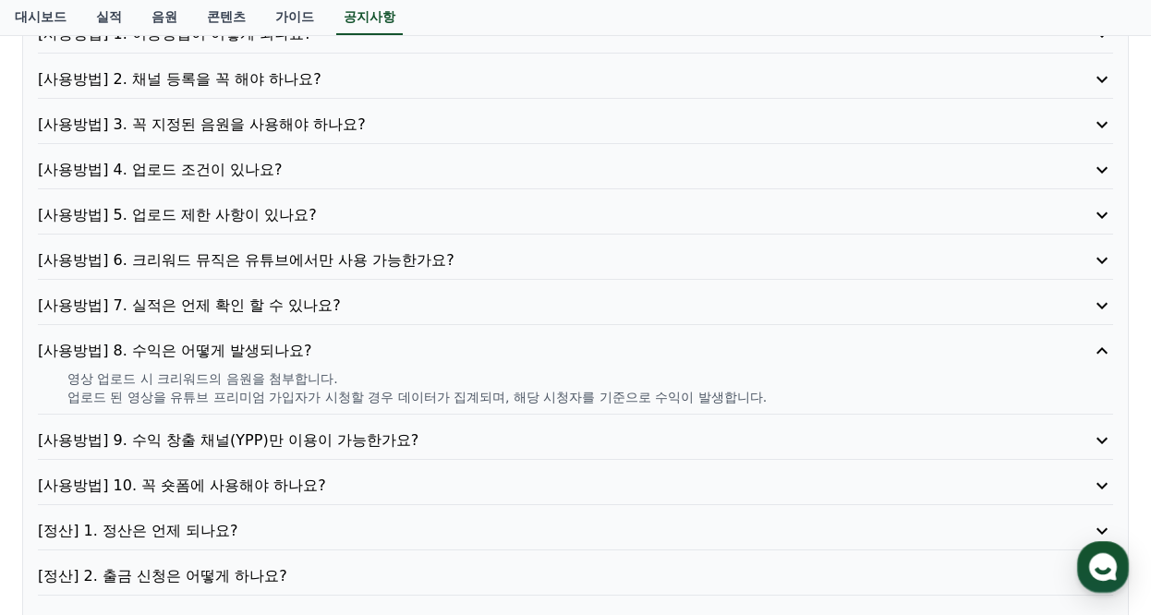
click at [363, 434] on p "[사용방법] 9. 수익 창출 채널(YPP)만 이용이 가능한가요?" at bounding box center [533, 441] width 990 height 22
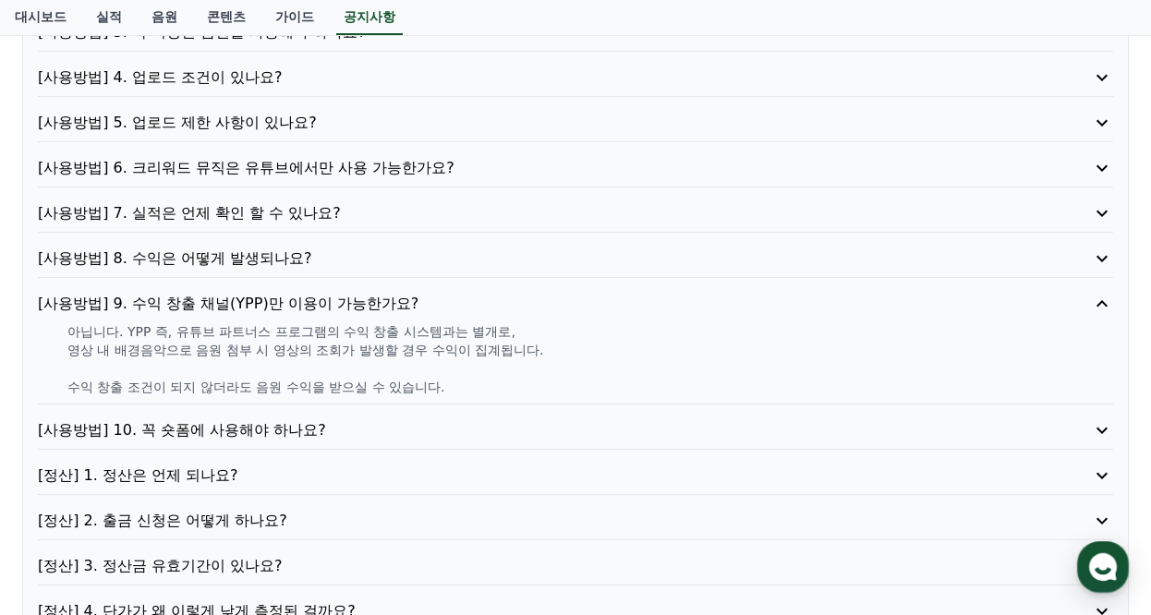
scroll to position [370, 0]
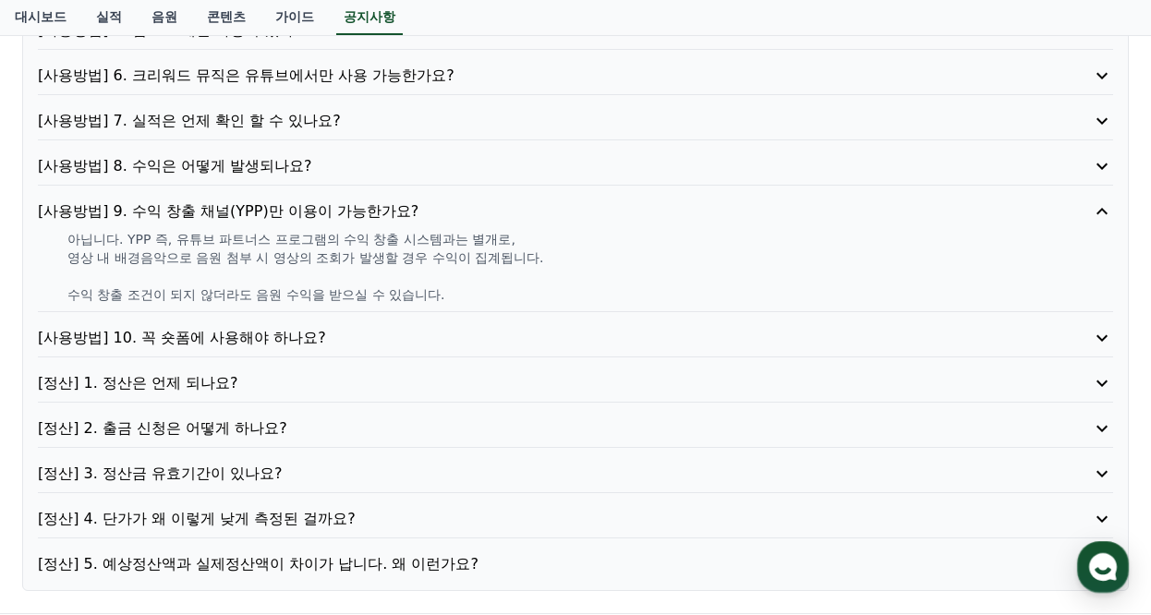
click at [304, 343] on p "[사용방법] 10. 꼭 숏폼에 사용해야 하나요?" at bounding box center [533, 338] width 990 height 22
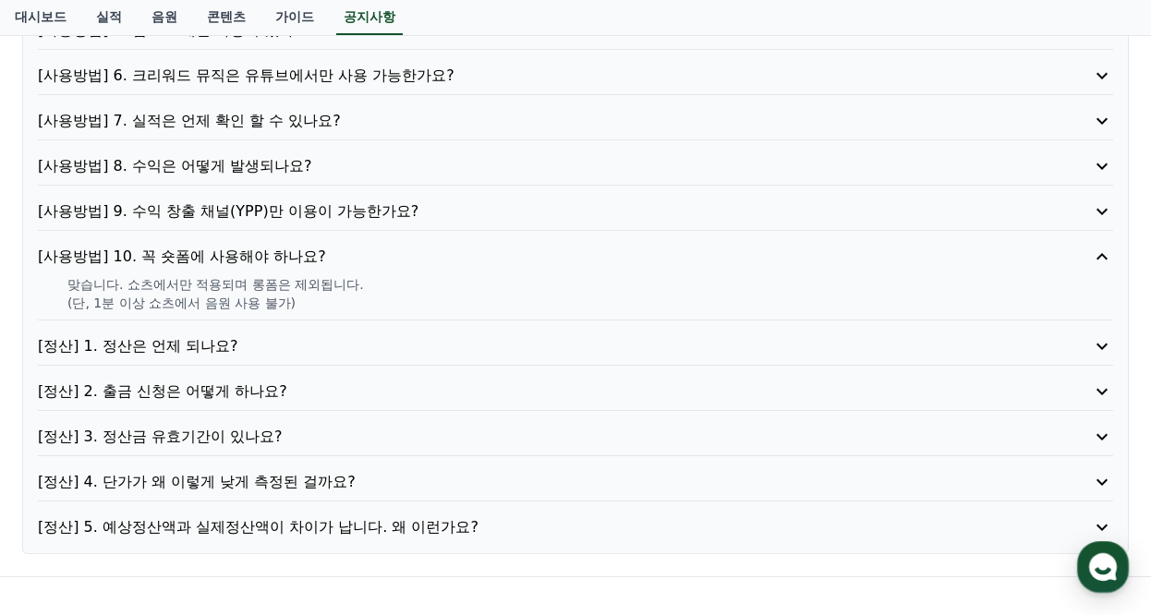
click at [213, 344] on p "[정산] 1. 정산은 언제 되나요?" at bounding box center [533, 346] width 990 height 22
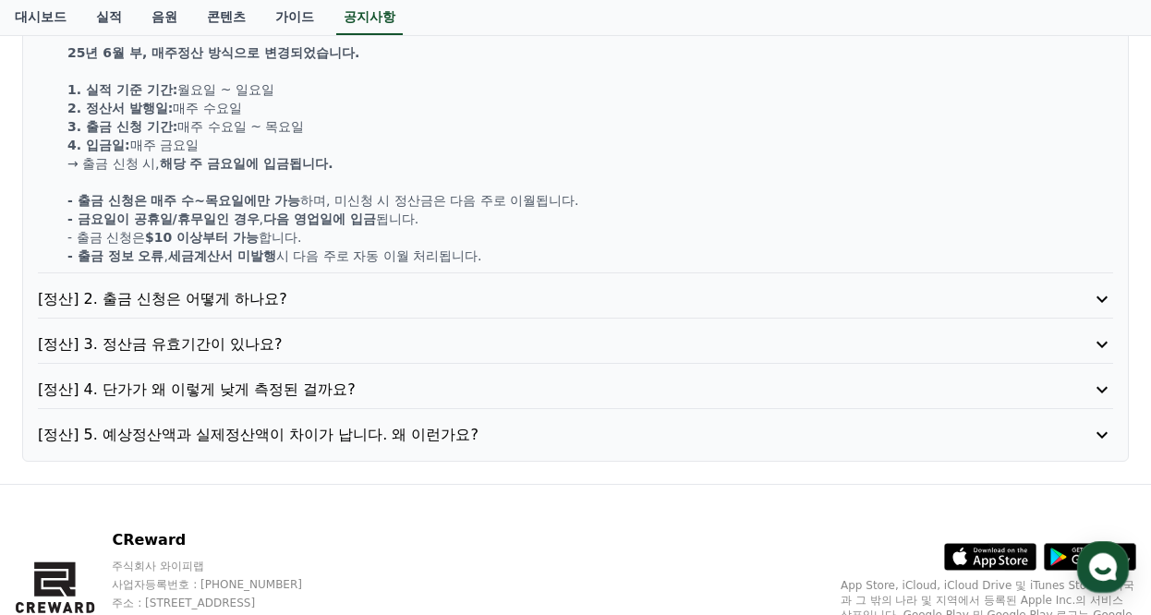
click at [251, 307] on p "[정산] 2. 출금 신청은 어떻게 하나요?" at bounding box center [533, 299] width 990 height 22
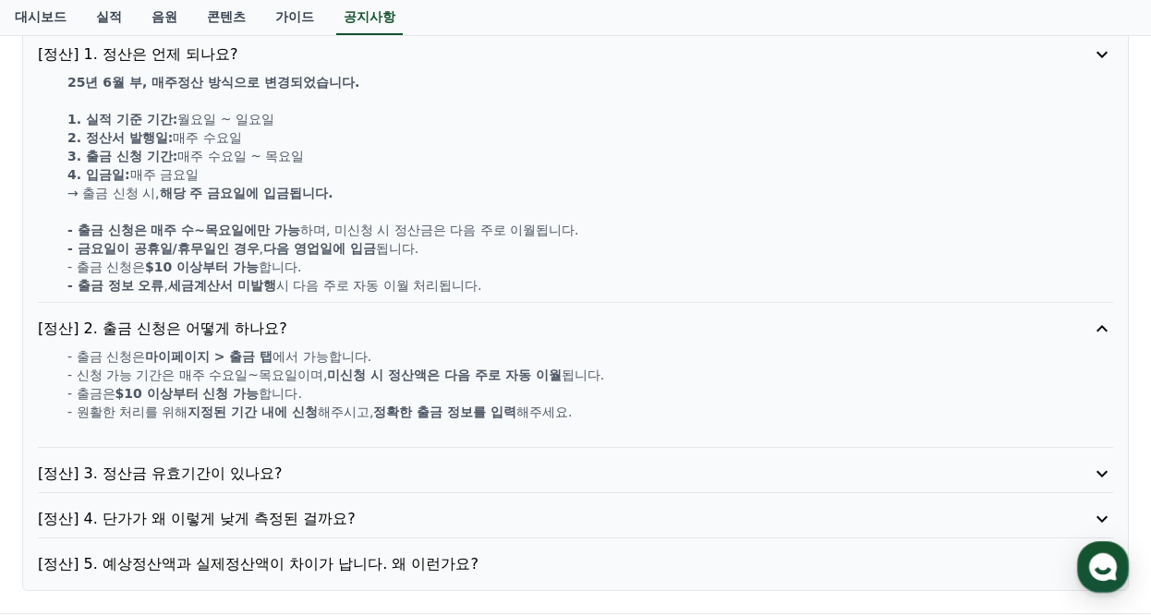
scroll to position [616, 0]
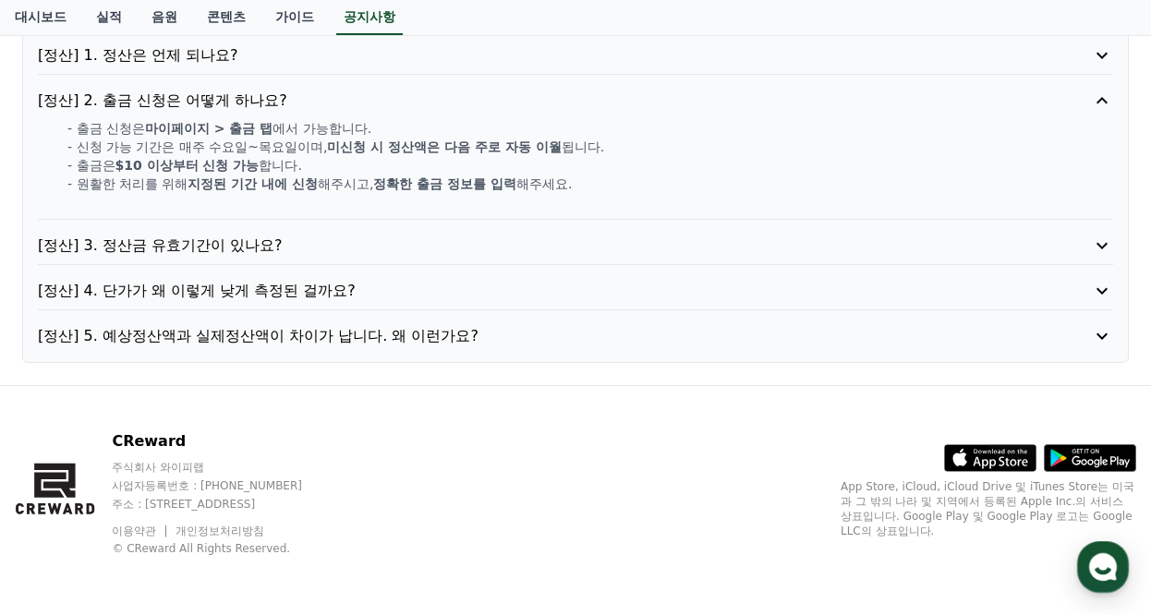
click at [254, 240] on p "[정산] 3. 정산금 유효기간이 있나요?" at bounding box center [533, 246] width 990 height 22
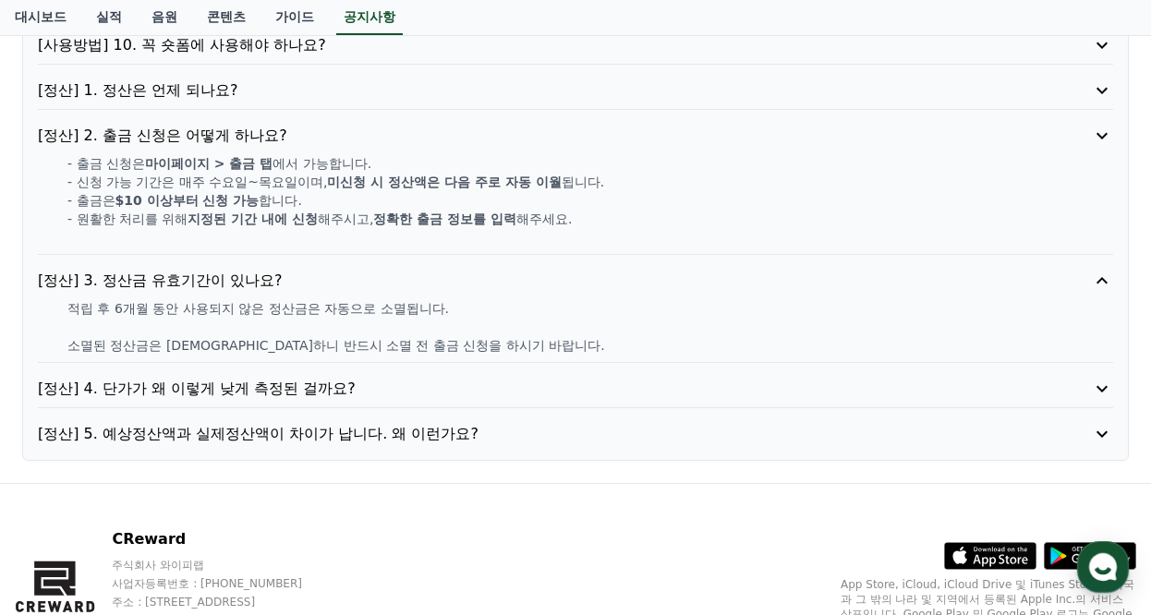
scroll to position [579, 0]
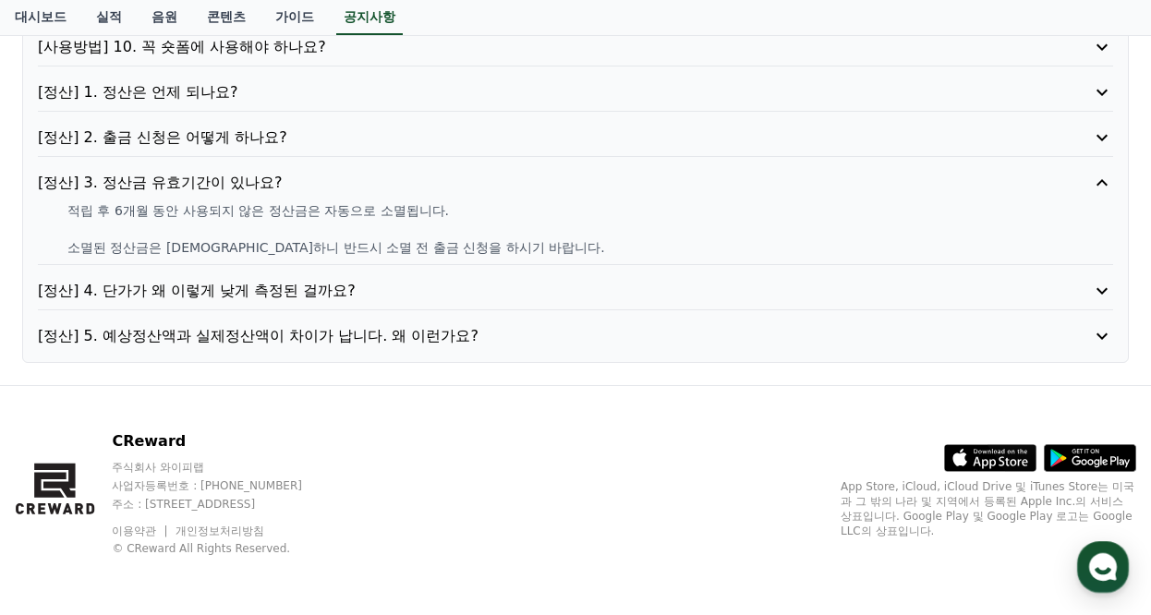
click at [306, 294] on p "[정산] 4. 단가가 왜 이렇게 낮게 측정된 걸까요?" at bounding box center [533, 291] width 990 height 22
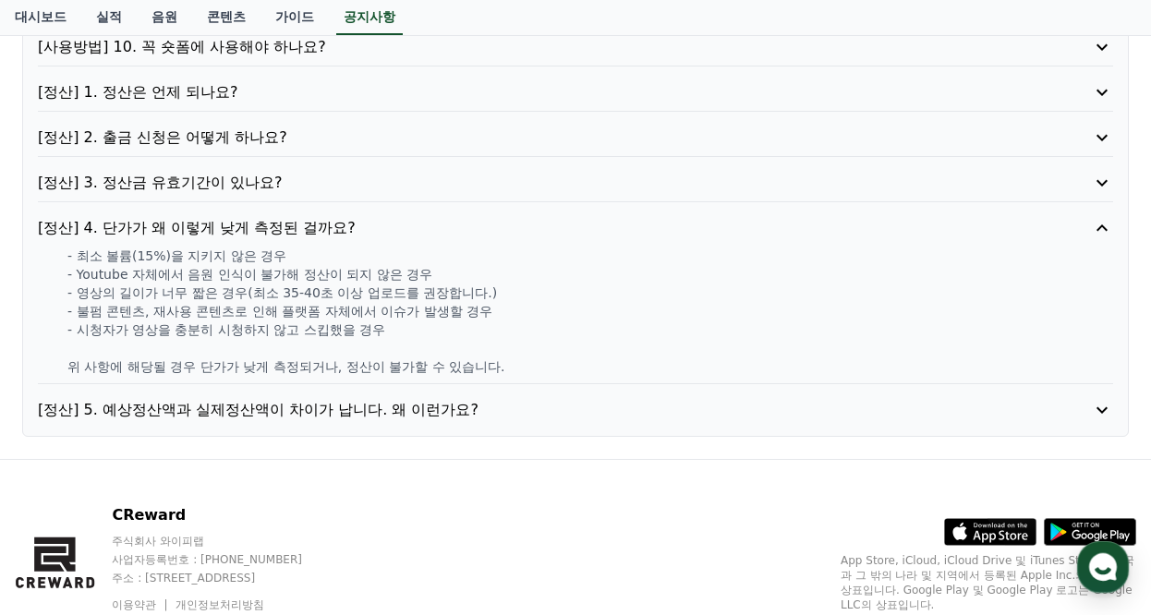
click at [434, 415] on p "[정산] 5. 예상정산액과 실제정산액이 차이가 납니다. 왜 이런가요?" at bounding box center [533, 410] width 990 height 22
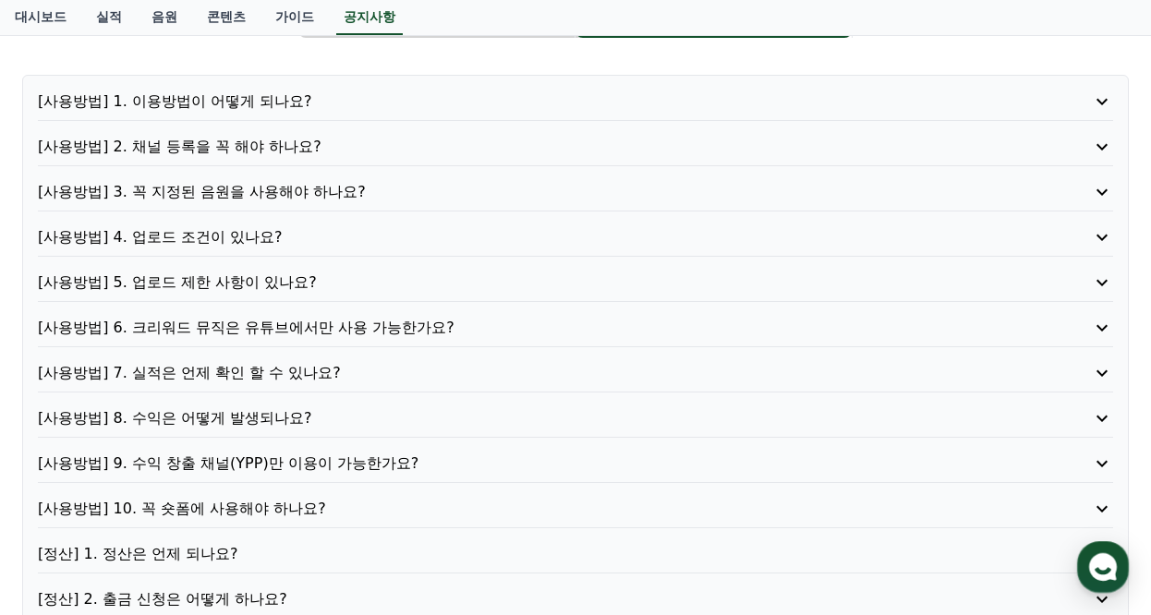
scroll to position [0, 0]
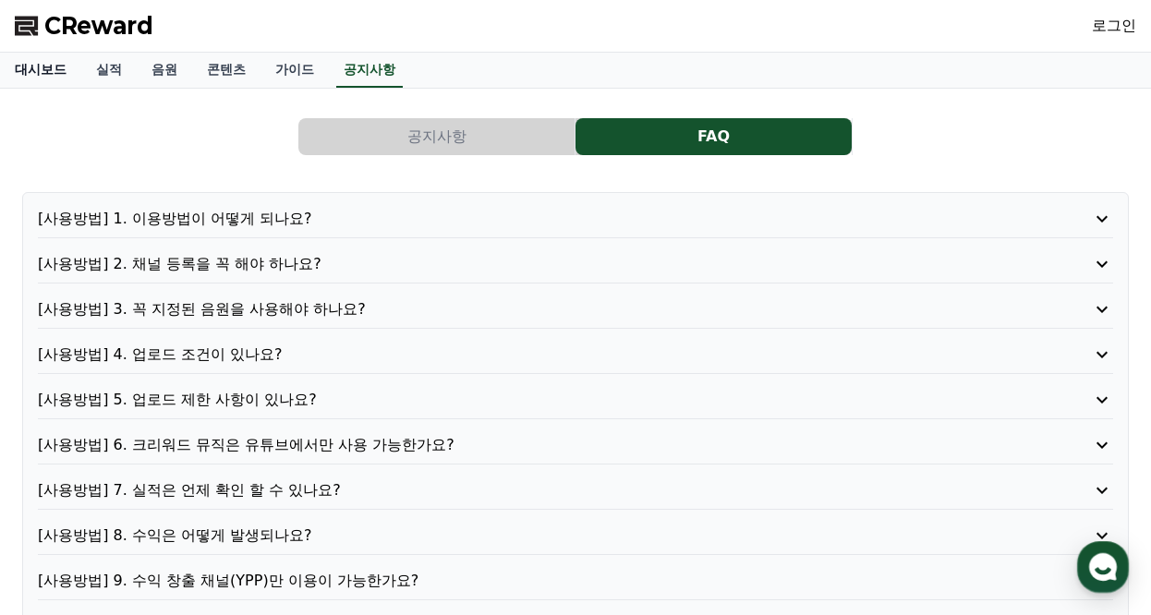
click at [43, 69] on link "대시보드" at bounding box center [40, 70] width 81 height 35
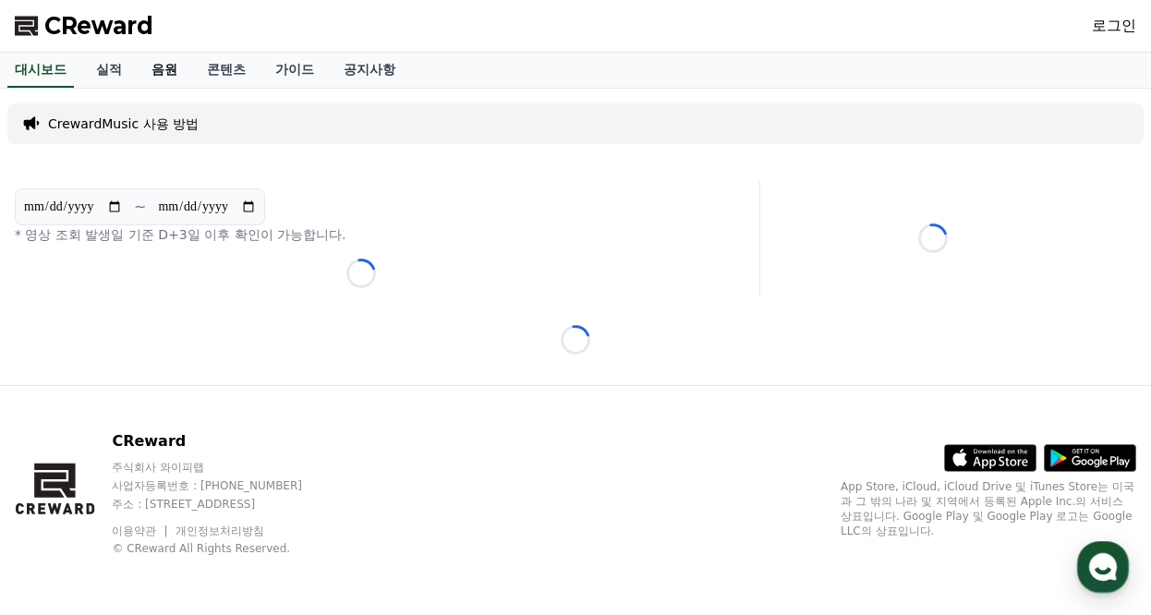
click at [144, 75] on link "음원" at bounding box center [164, 70] width 55 height 35
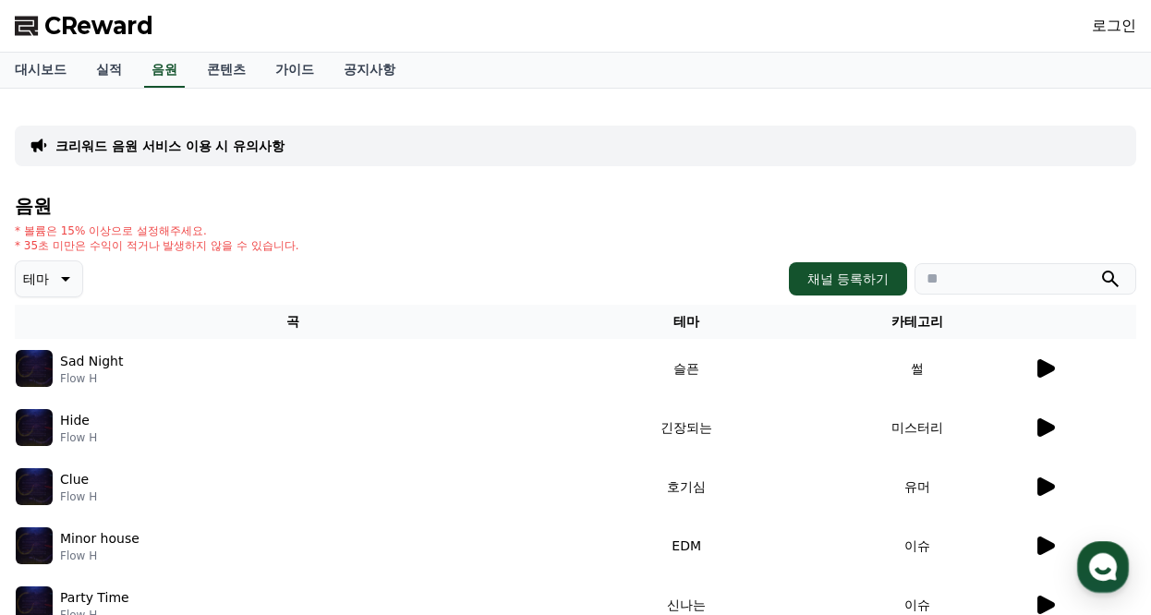
click at [62, 273] on icon at bounding box center [64, 279] width 22 height 22
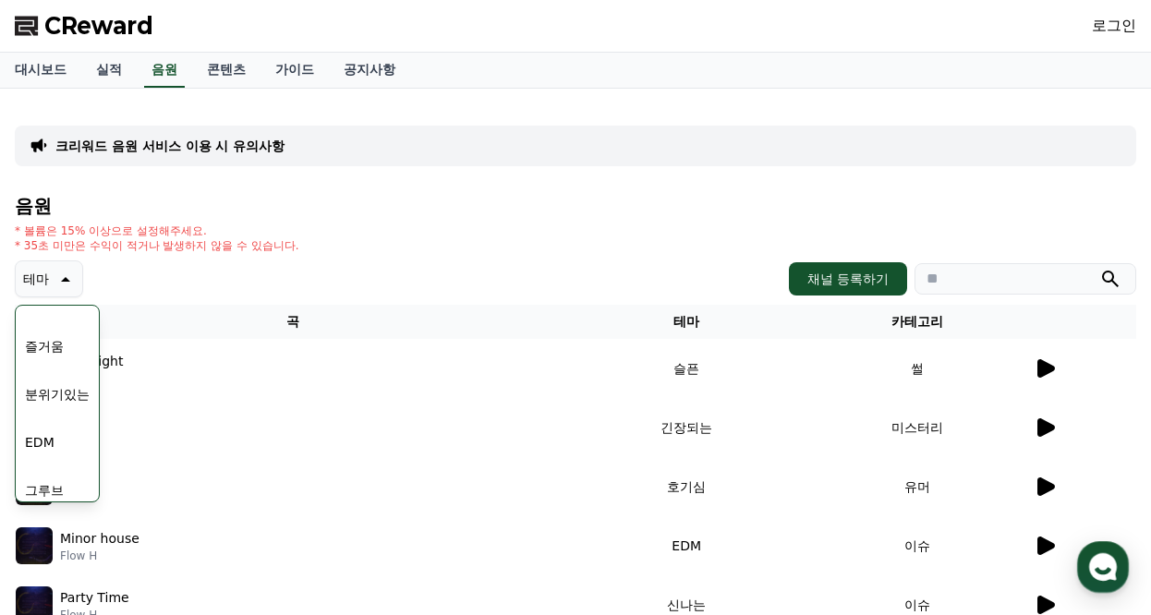
scroll to position [761, 0]
click at [45, 333] on button "귀여운" at bounding box center [45, 335] width 54 height 41
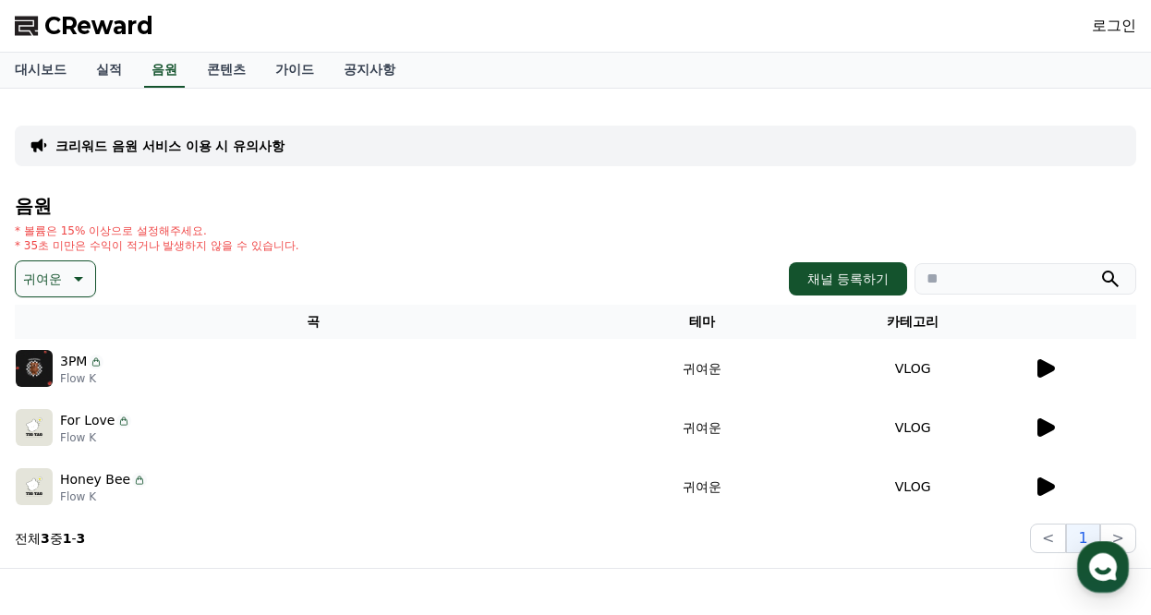
click at [1048, 364] on icon at bounding box center [1047, 368] width 18 height 18
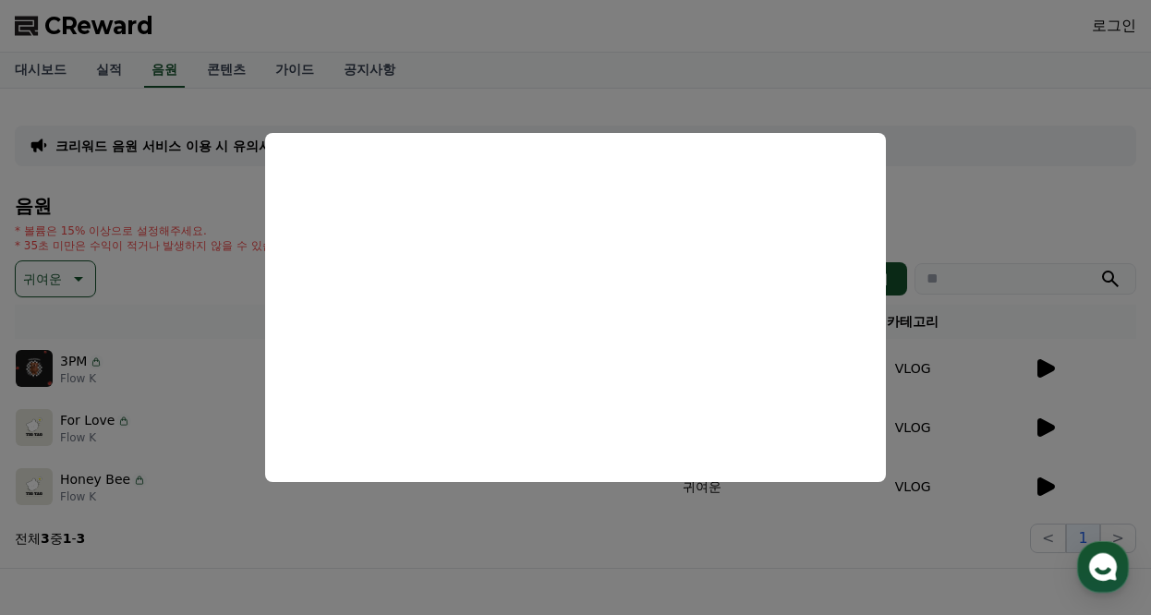
click at [976, 180] on button "close modal" at bounding box center [575, 307] width 1151 height 615
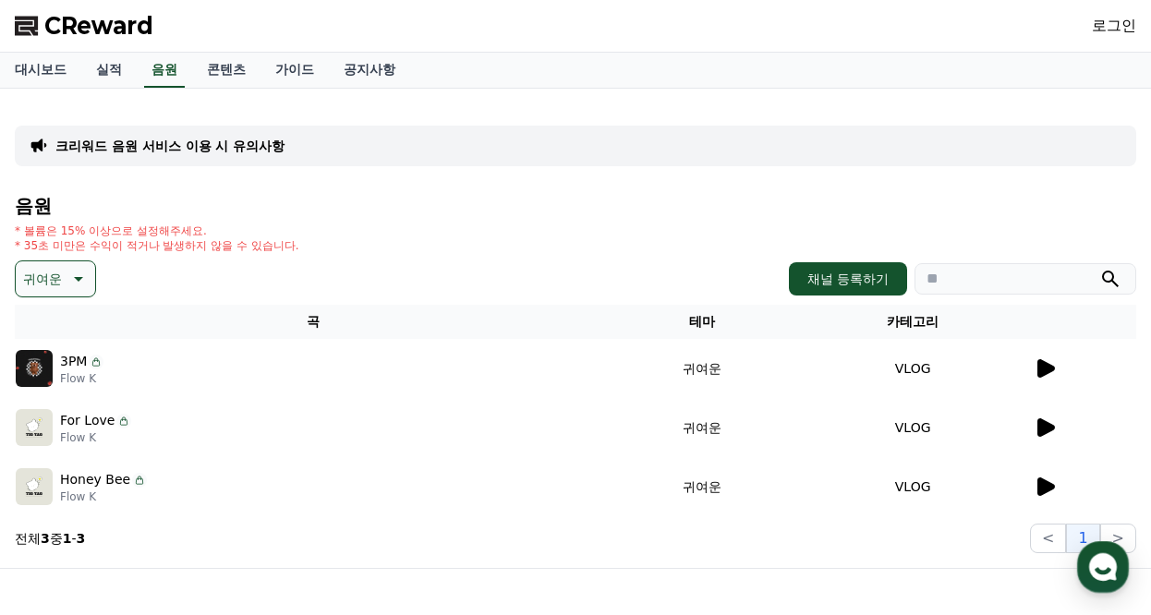
click at [55, 288] on p "귀여운" at bounding box center [42, 279] width 39 height 26
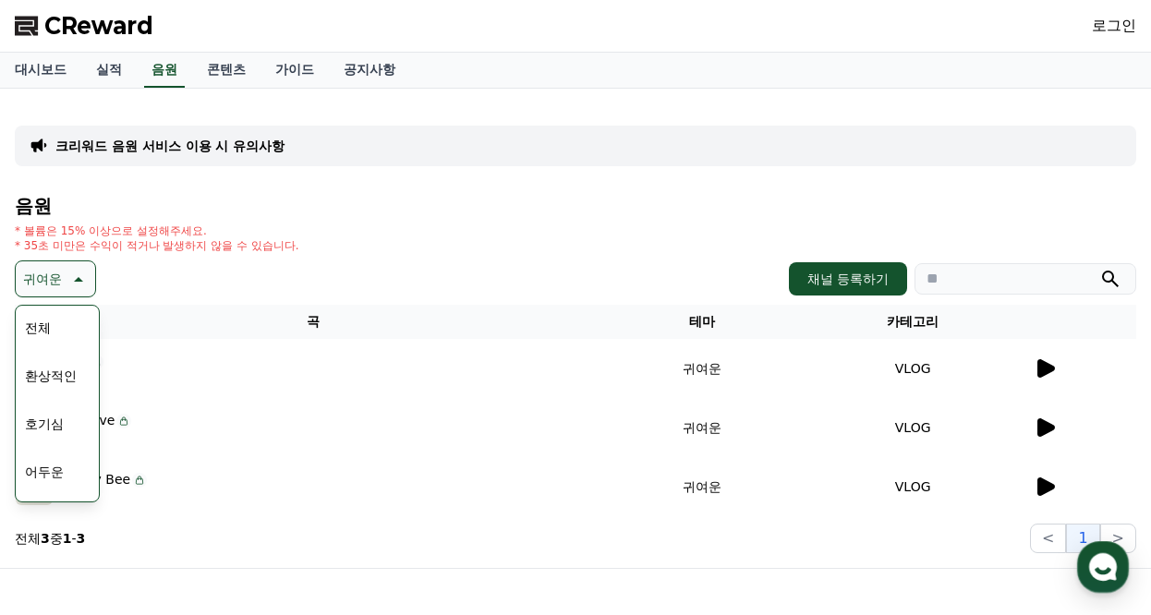
click at [50, 322] on button "전체" at bounding box center [38, 328] width 41 height 41
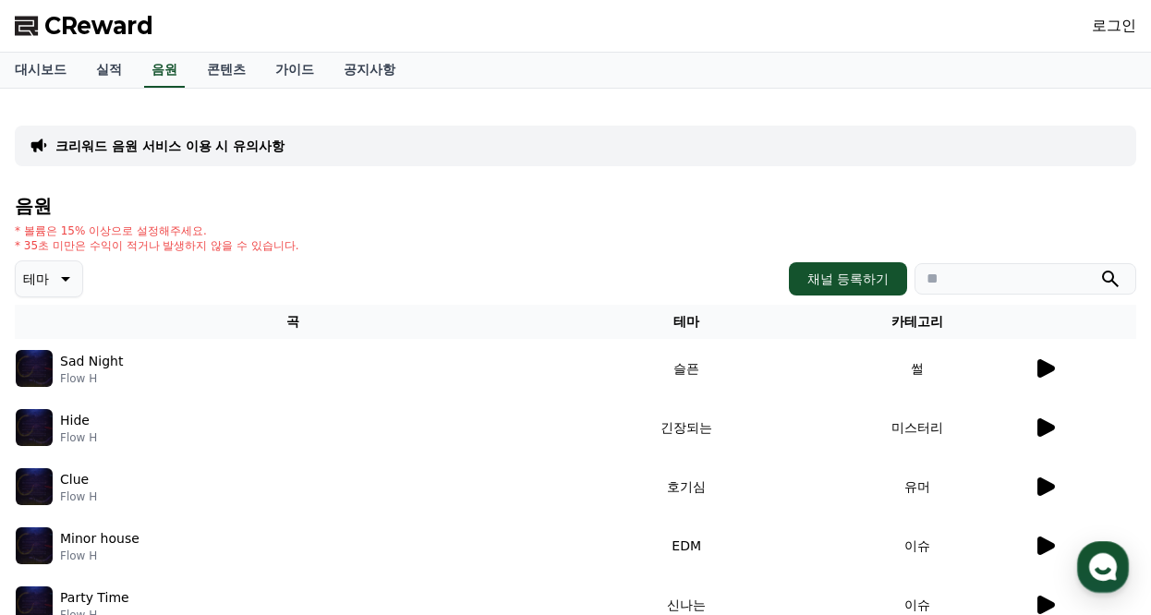
click at [1061, 365] on div at bounding box center [1085, 369] width 102 height 22
click at [1050, 366] on icon at bounding box center [1047, 368] width 18 height 18
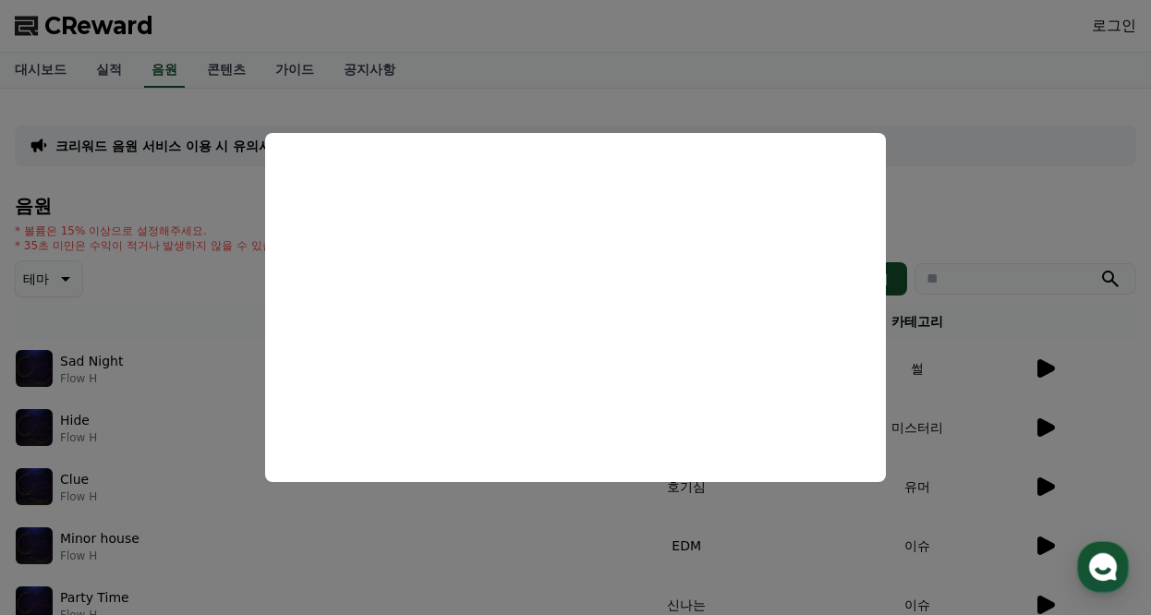
click at [1011, 170] on button "close modal" at bounding box center [575, 307] width 1151 height 615
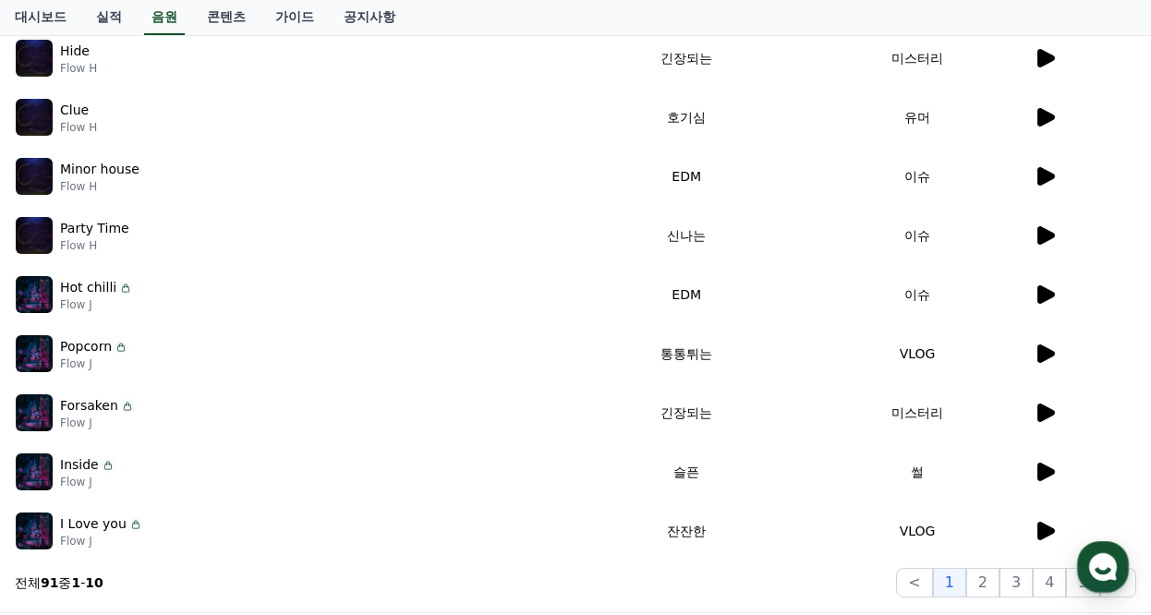
scroll to position [462, 0]
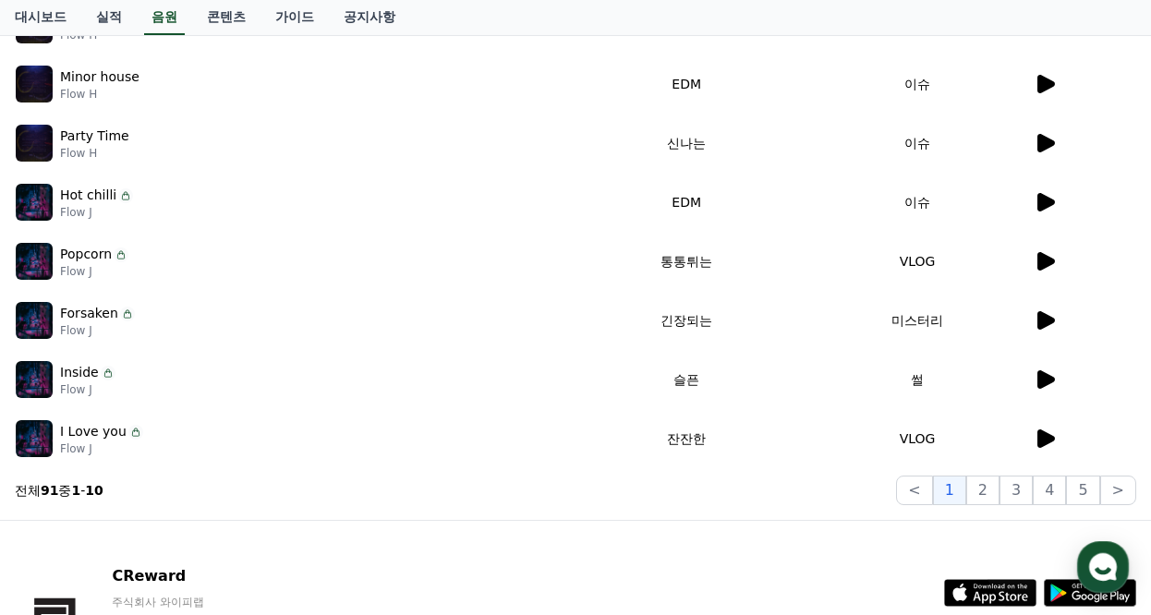
click at [1050, 375] on icon at bounding box center [1045, 380] width 22 height 22
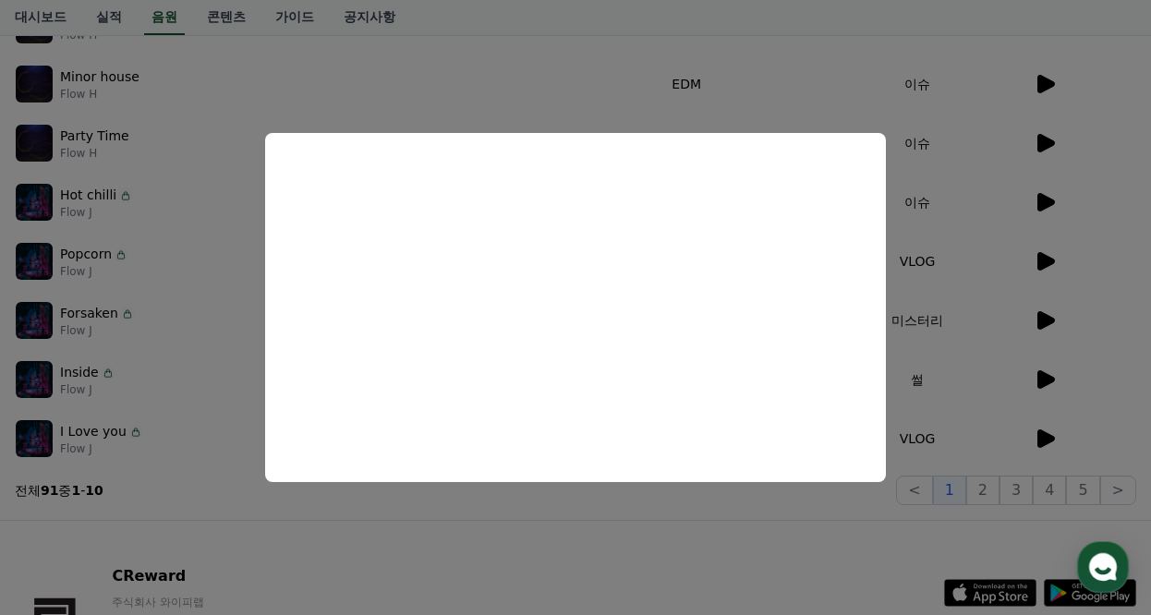
click at [780, 564] on button "close modal" at bounding box center [575, 307] width 1151 height 615
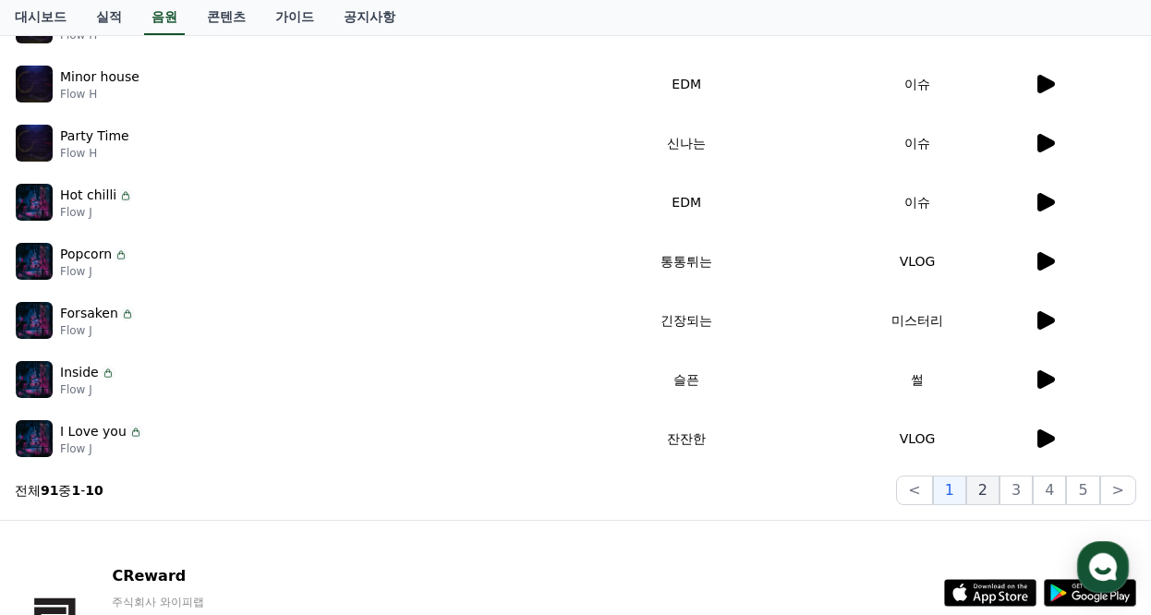
click at [995, 485] on button "2" at bounding box center [982, 491] width 33 height 30
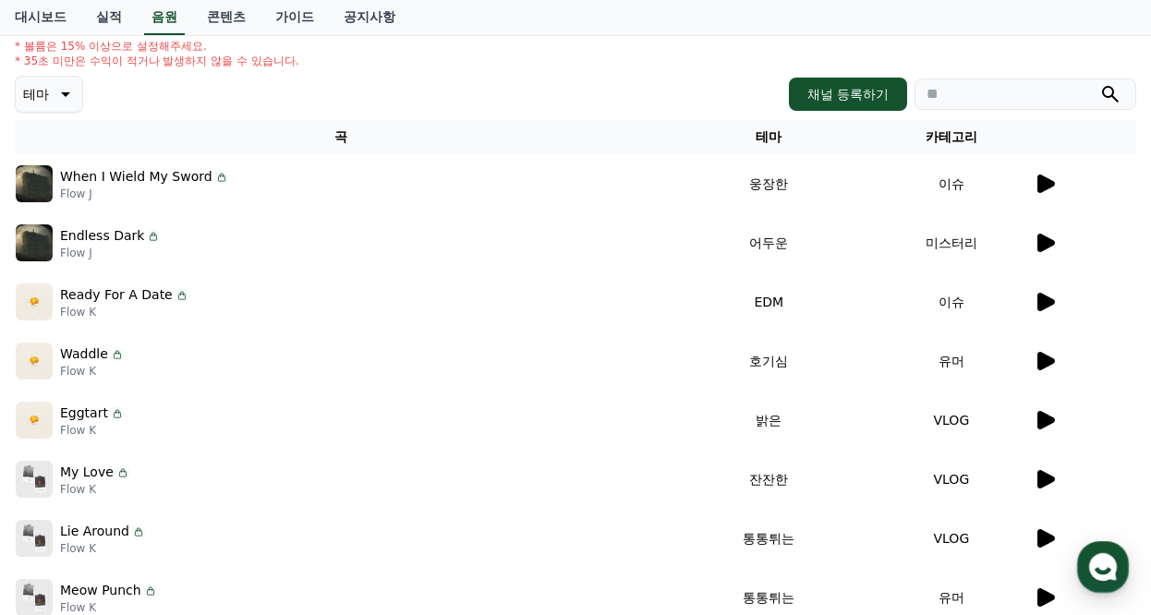
scroll to position [370, 0]
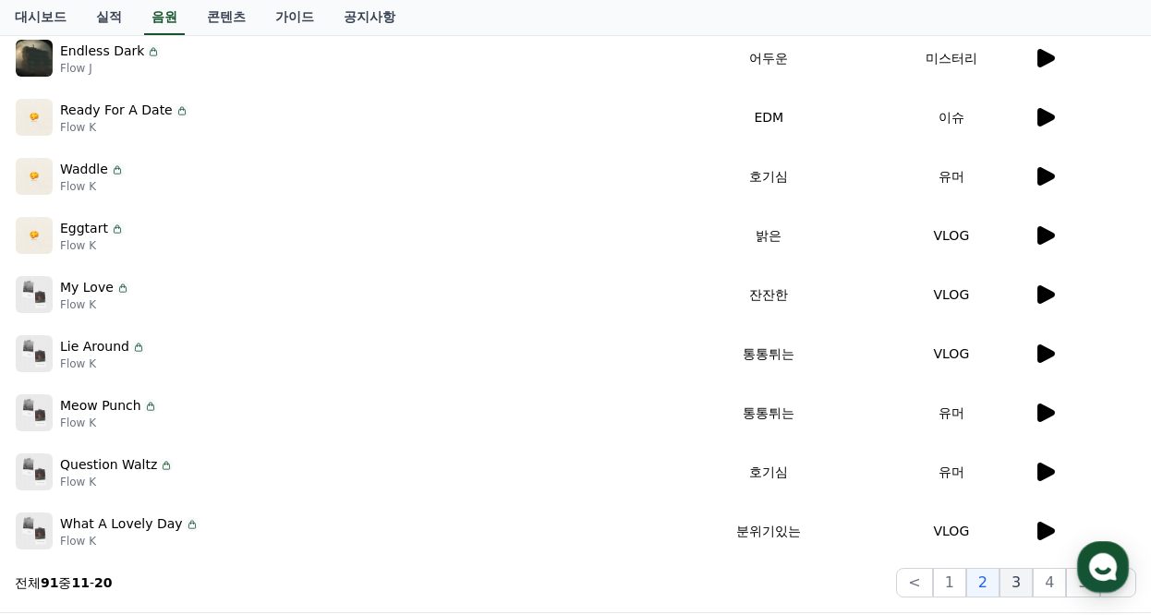
click at [1030, 588] on button "3" at bounding box center [1016, 583] width 33 height 30
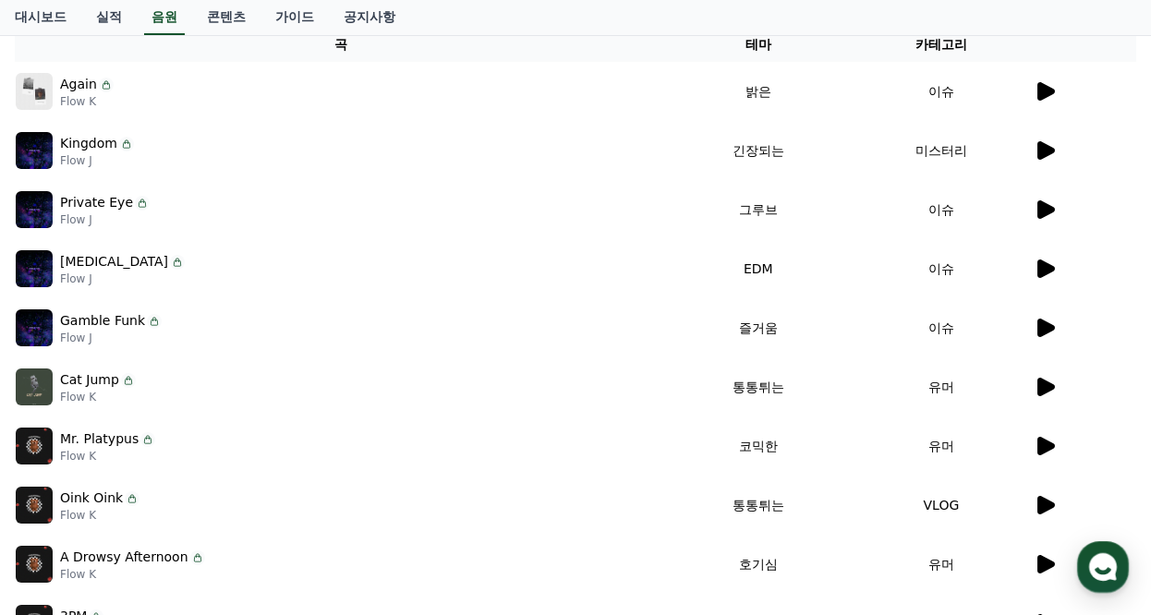
scroll to position [370, 0]
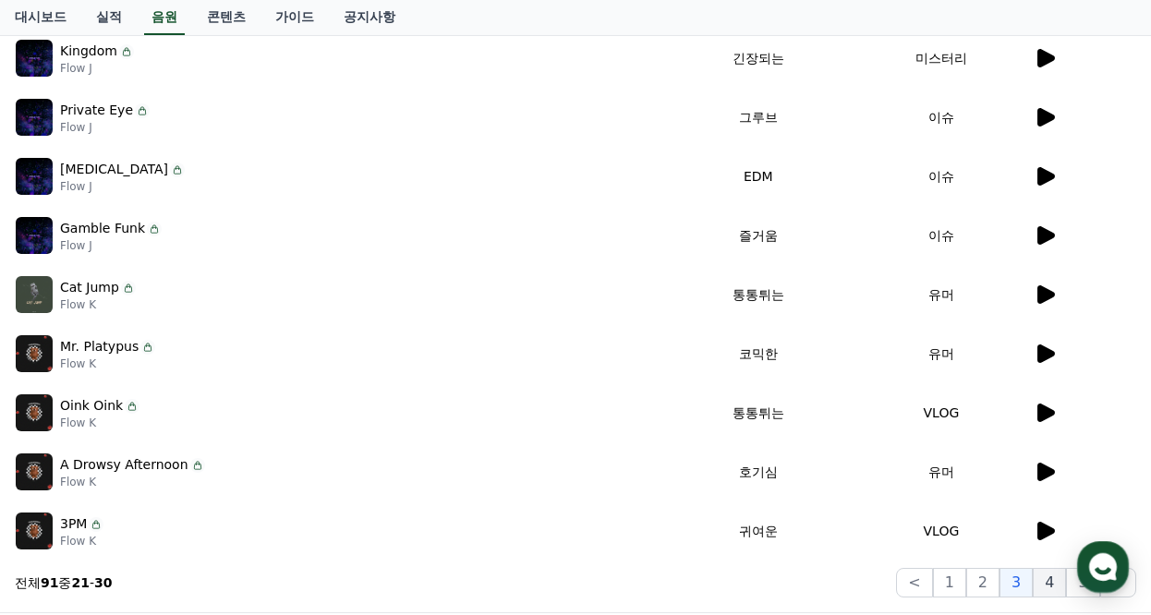
click at [1054, 587] on button "4" at bounding box center [1049, 583] width 33 height 30
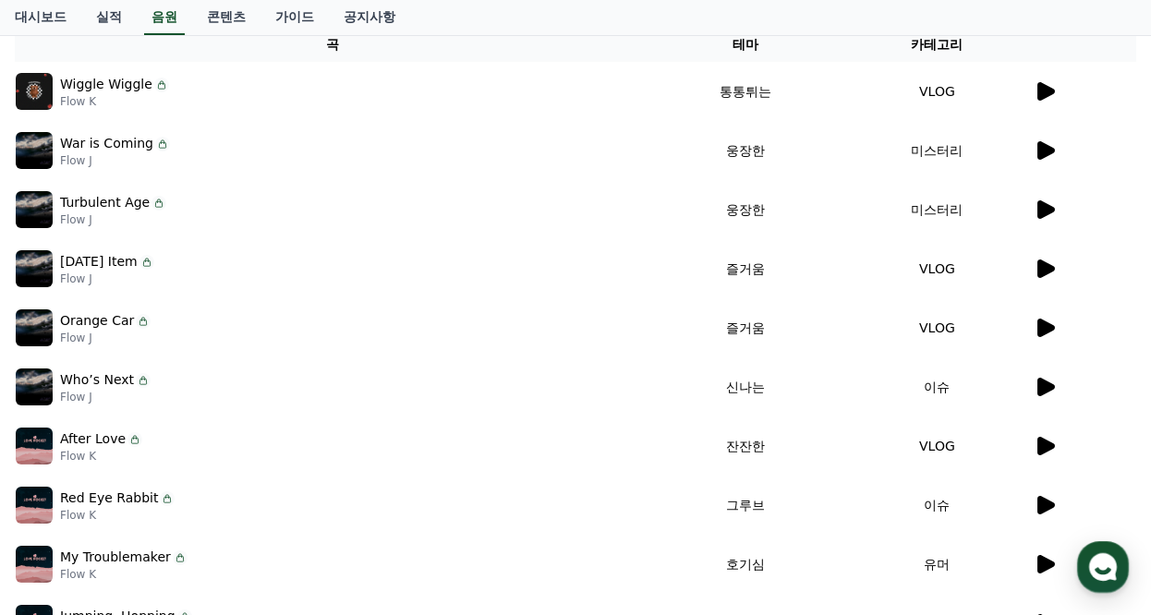
scroll to position [370, 0]
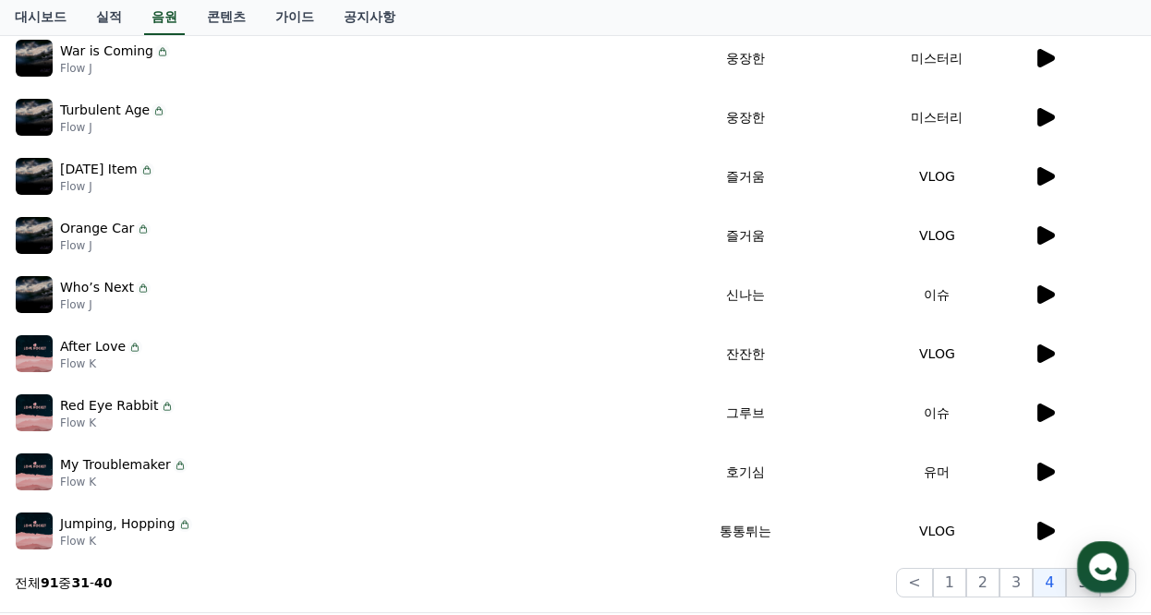
click at [1081, 594] on button "5" at bounding box center [1082, 583] width 33 height 30
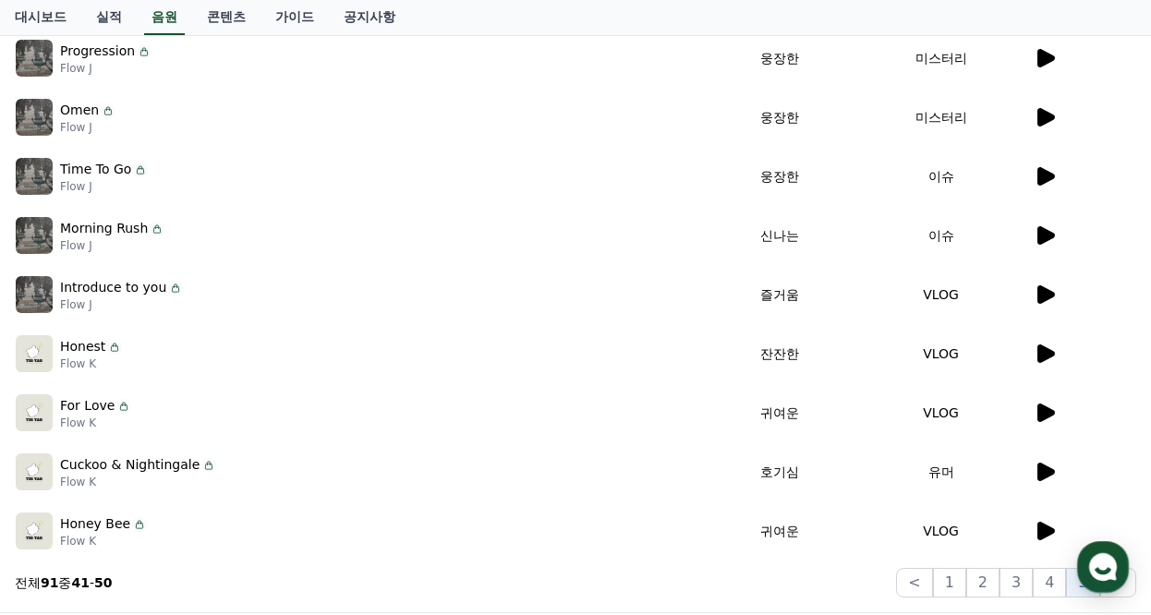
scroll to position [554, 0]
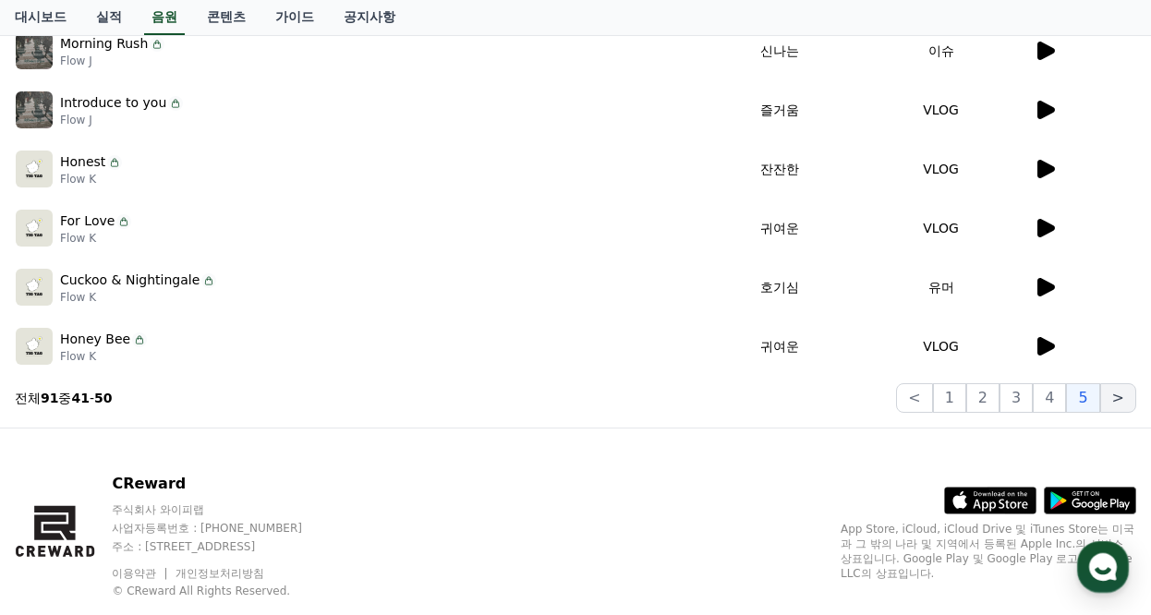
click at [1114, 404] on button ">" at bounding box center [1118, 398] width 36 height 30
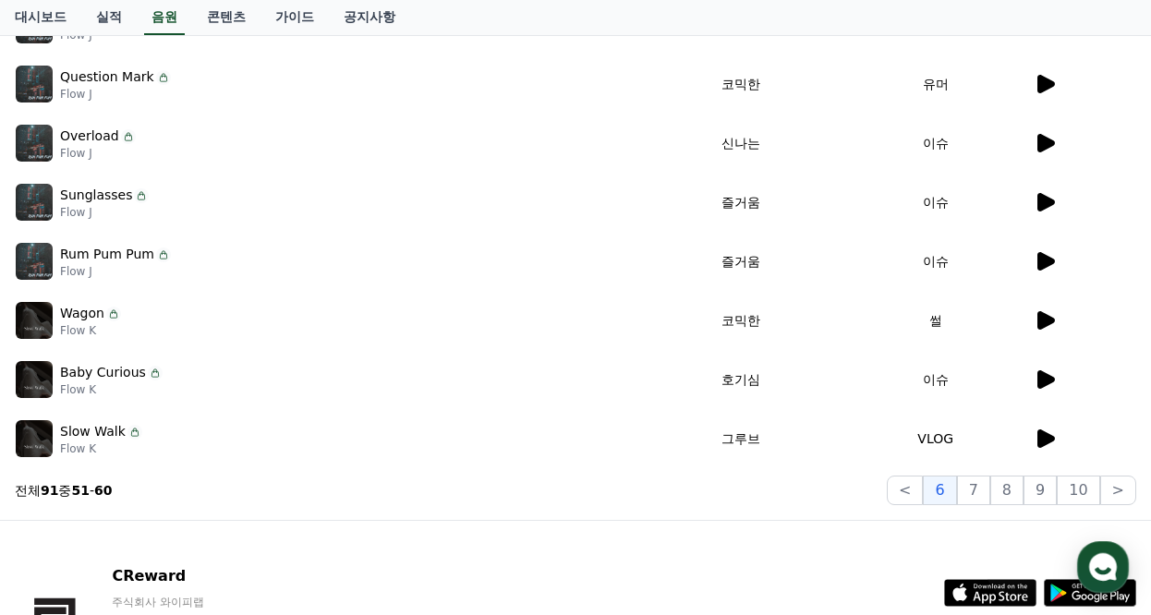
scroll to position [370, 0]
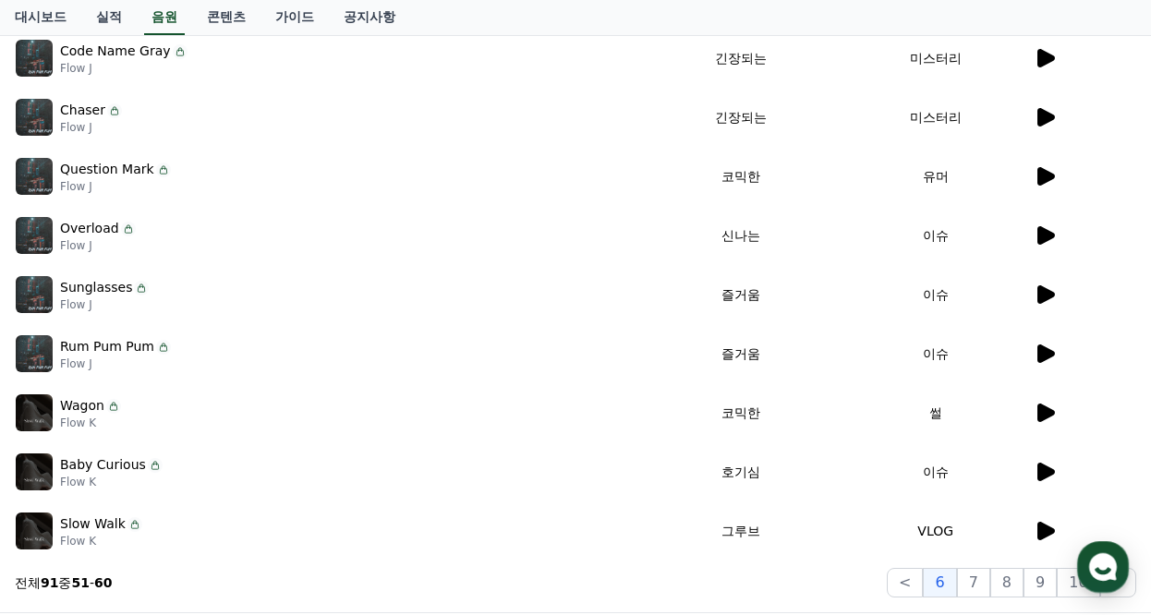
click at [1041, 417] on icon at bounding box center [1047, 413] width 18 height 18
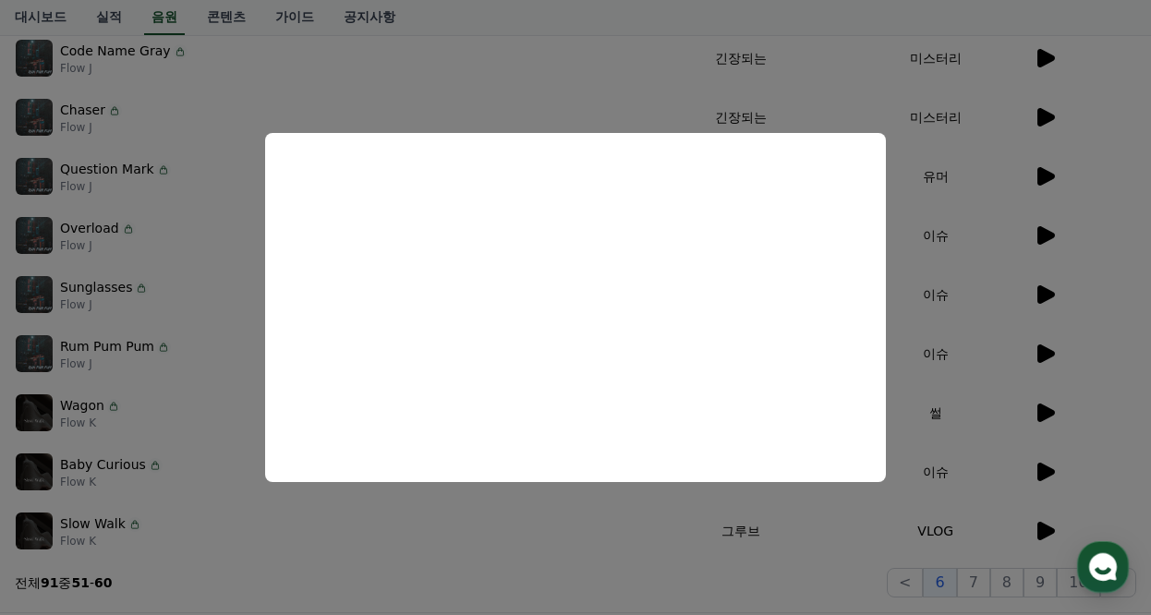
click at [590, 545] on button "close modal" at bounding box center [575, 307] width 1151 height 615
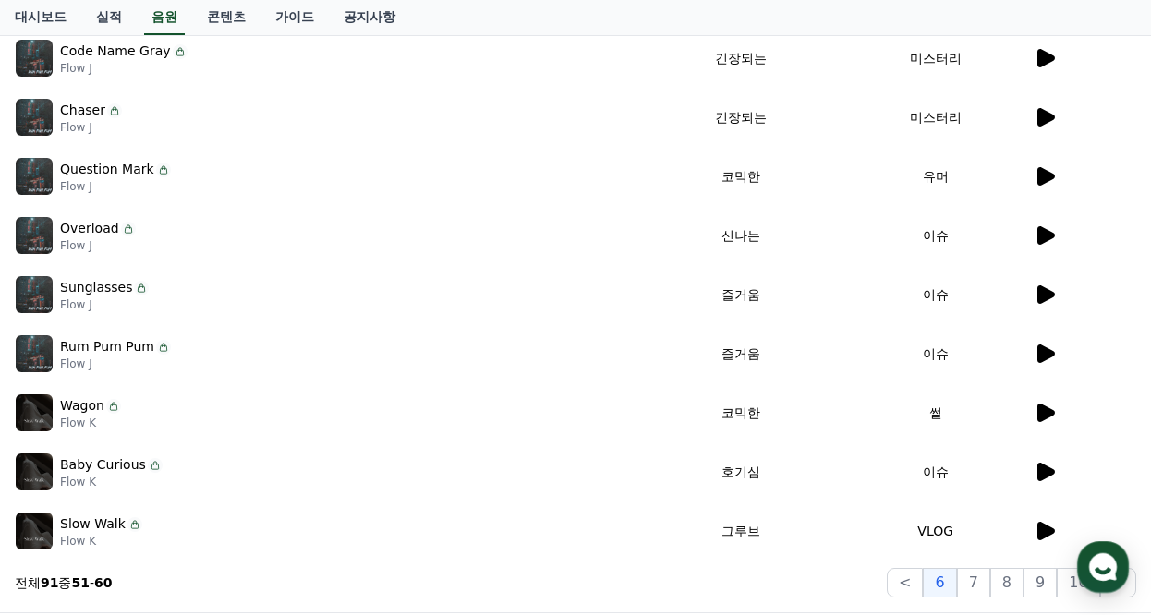
scroll to position [462, 0]
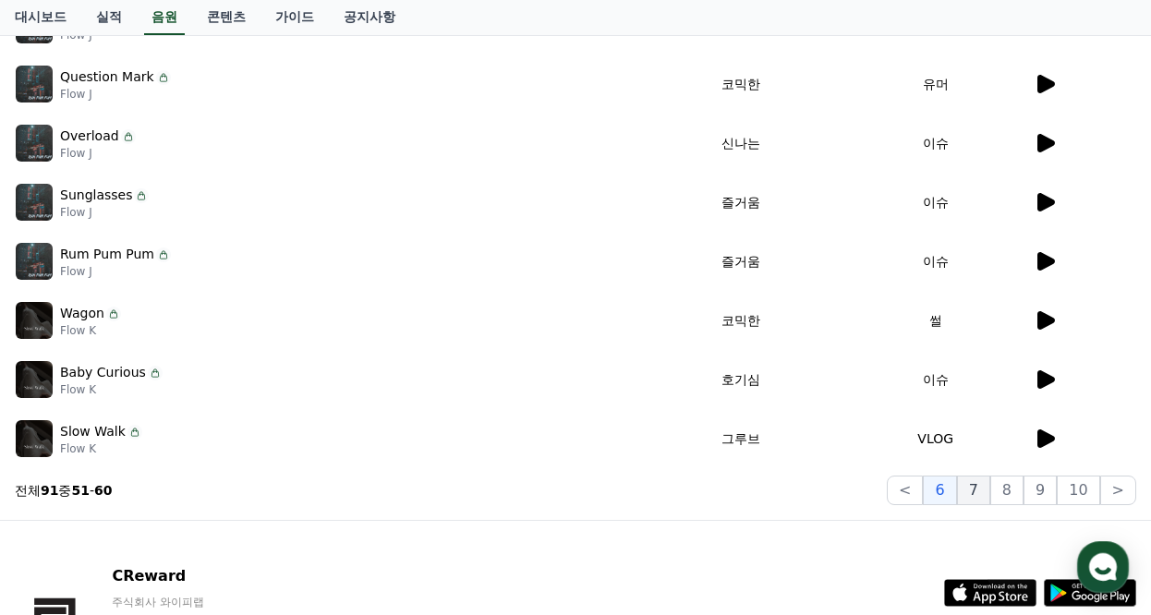
click at [990, 495] on button "7" at bounding box center [973, 491] width 33 height 30
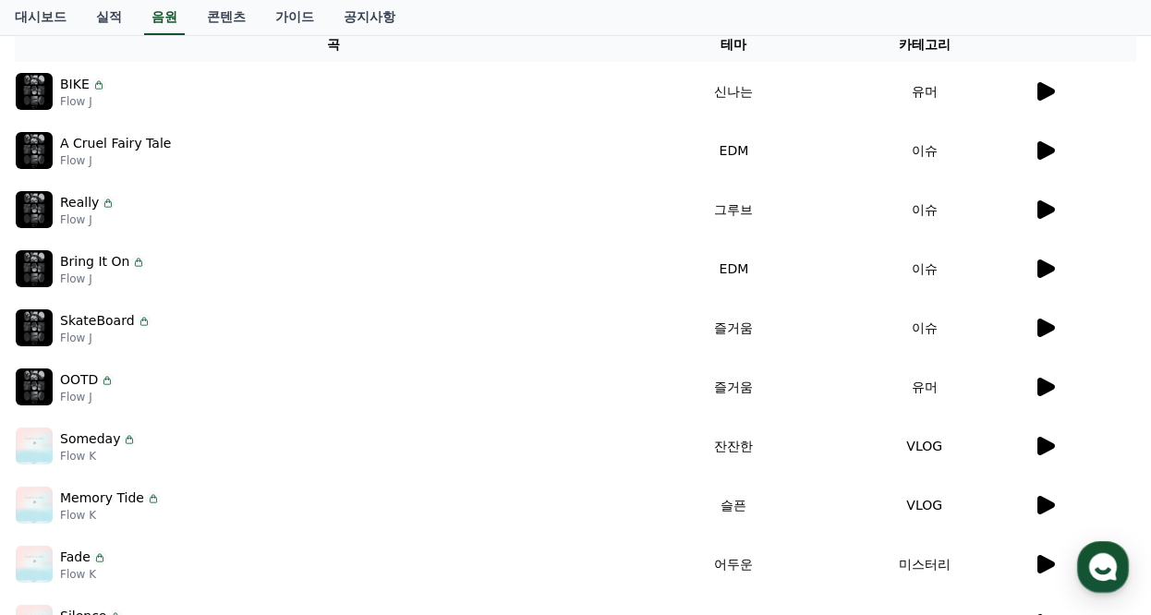
scroll to position [370, 0]
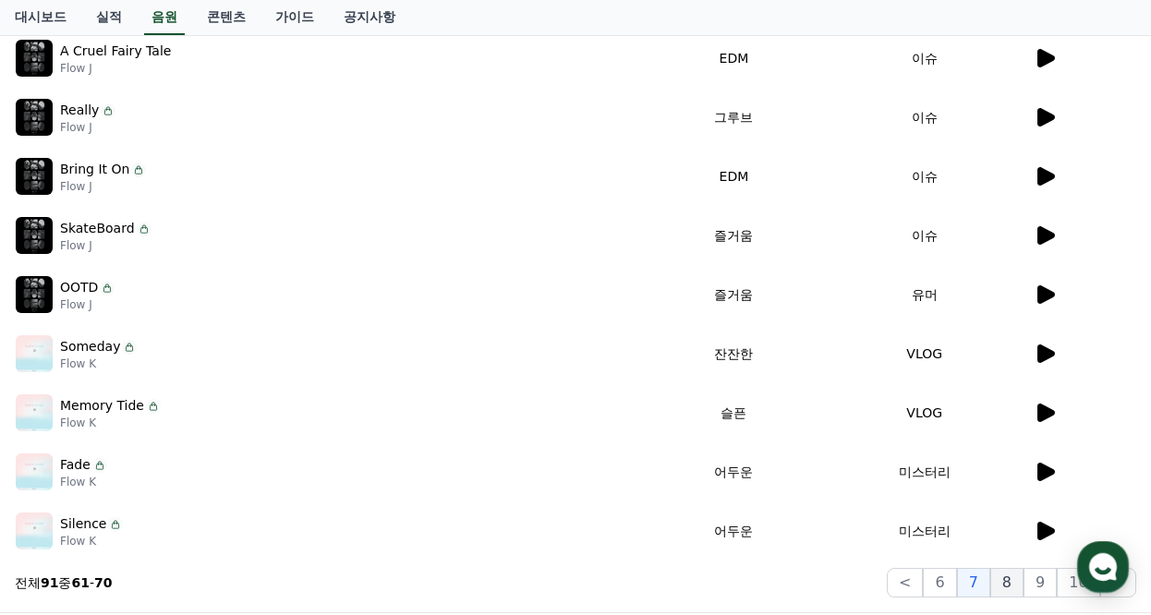
click at [1013, 589] on button "8" at bounding box center [1006, 583] width 33 height 30
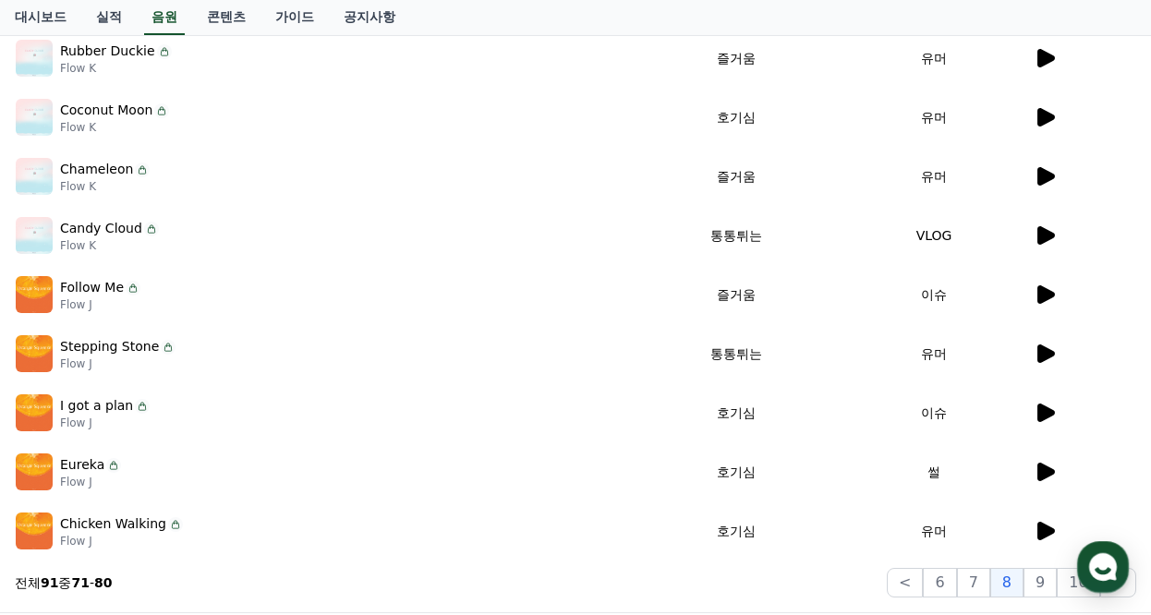
click at [1038, 469] on icon at bounding box center [1047, 472] width 18 height 18
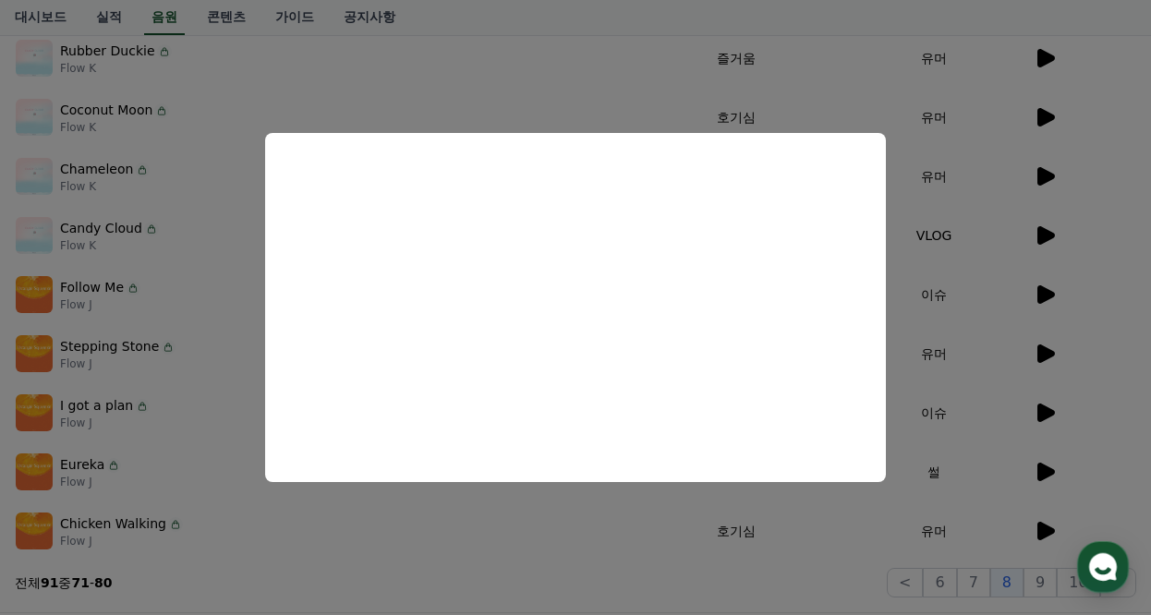
drag, startPoint x: 642, startPoint y: 590, endPoint x: 650, endPoint y: 555, distance: 36.1
click at [640, 591] on button "close modal" at bounding box center [575, 307] width 1151 height 615
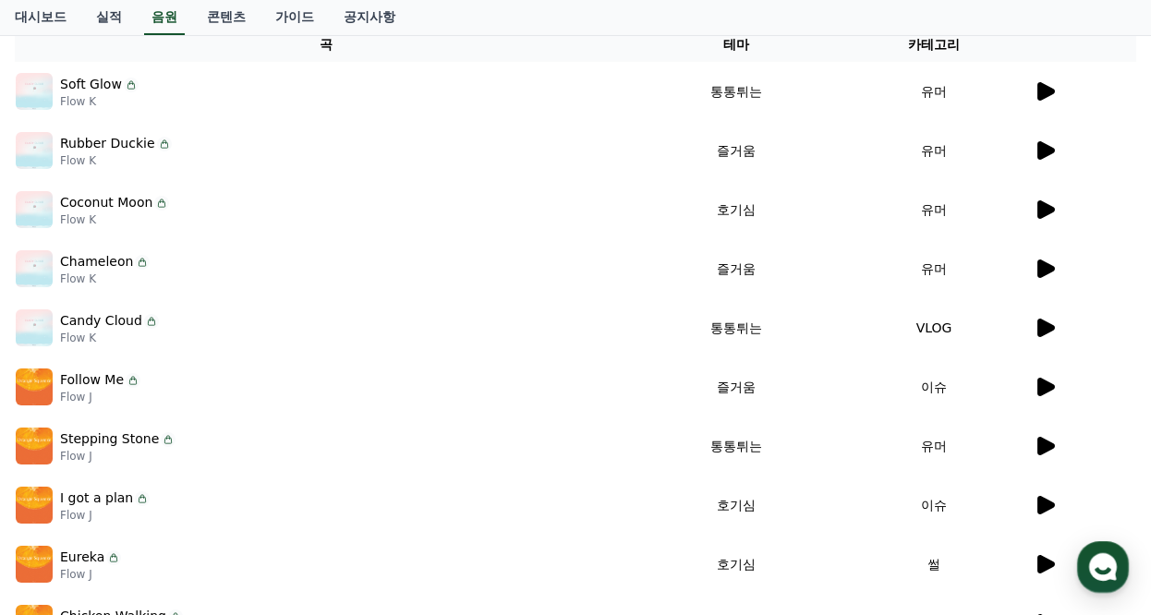
scroll to position [462, 0]
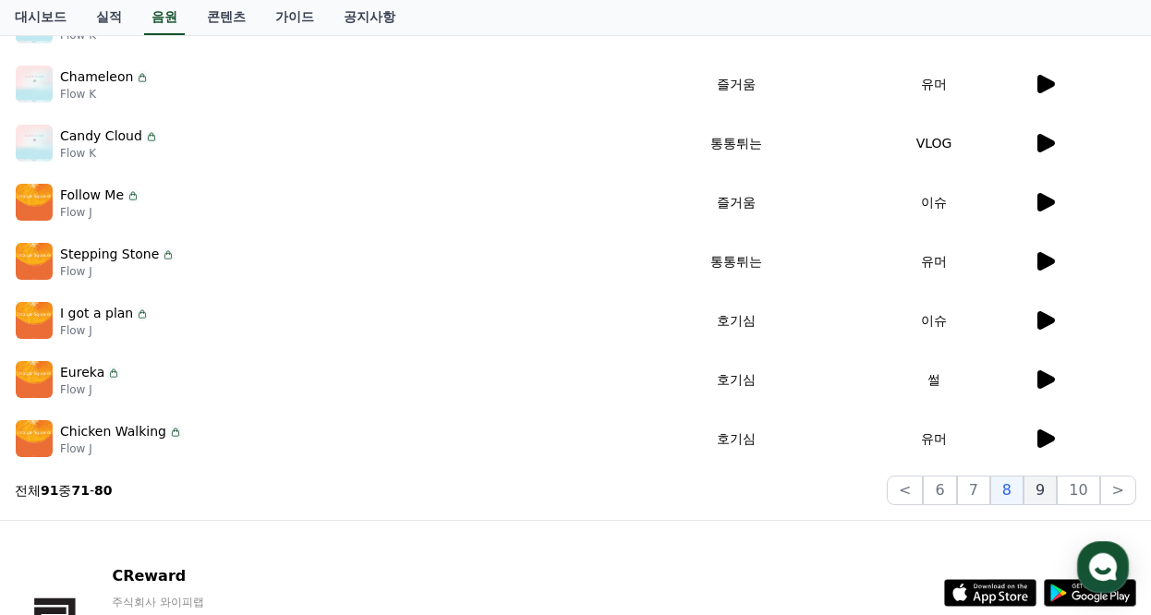
click at [1038, 504] on button "9" at bounding box center [1040, 491] width 33 height 30
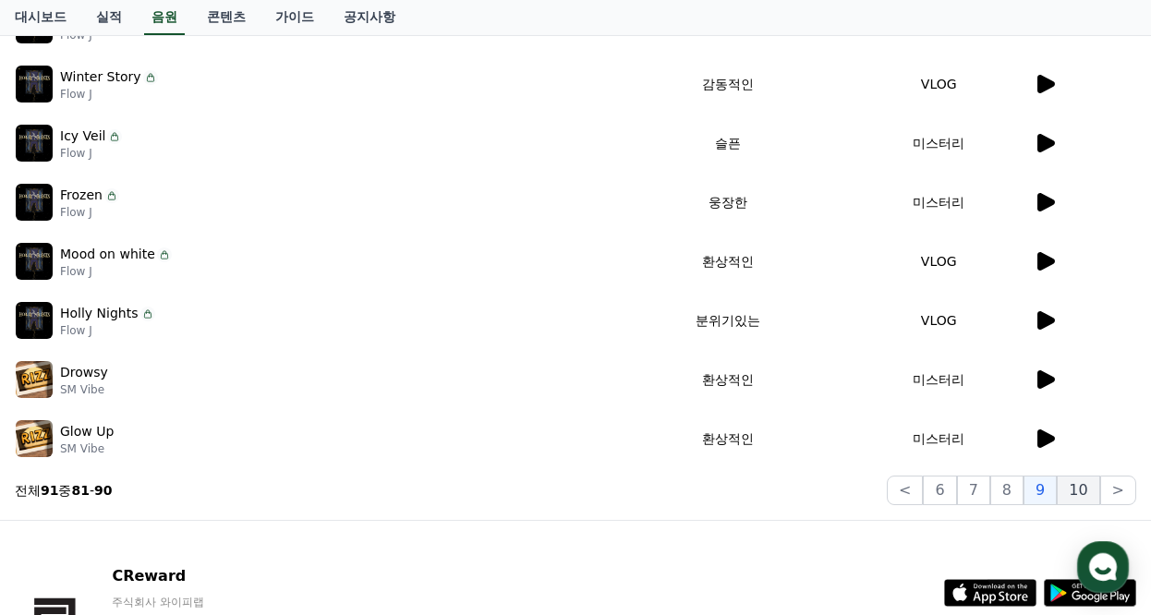
click at [1080, 493] on button "10" at bounding box center [1078, 491] width 43 height 30
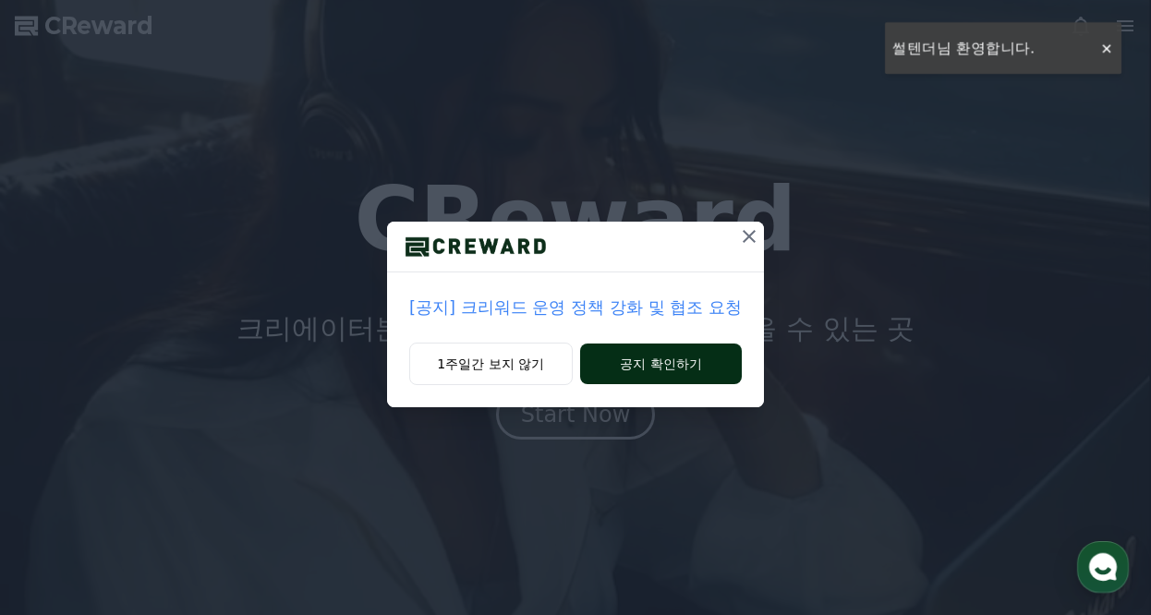
click at [667, 370] on button "공지 확인하기" at bounding box center [661, 364] width 162 height 41
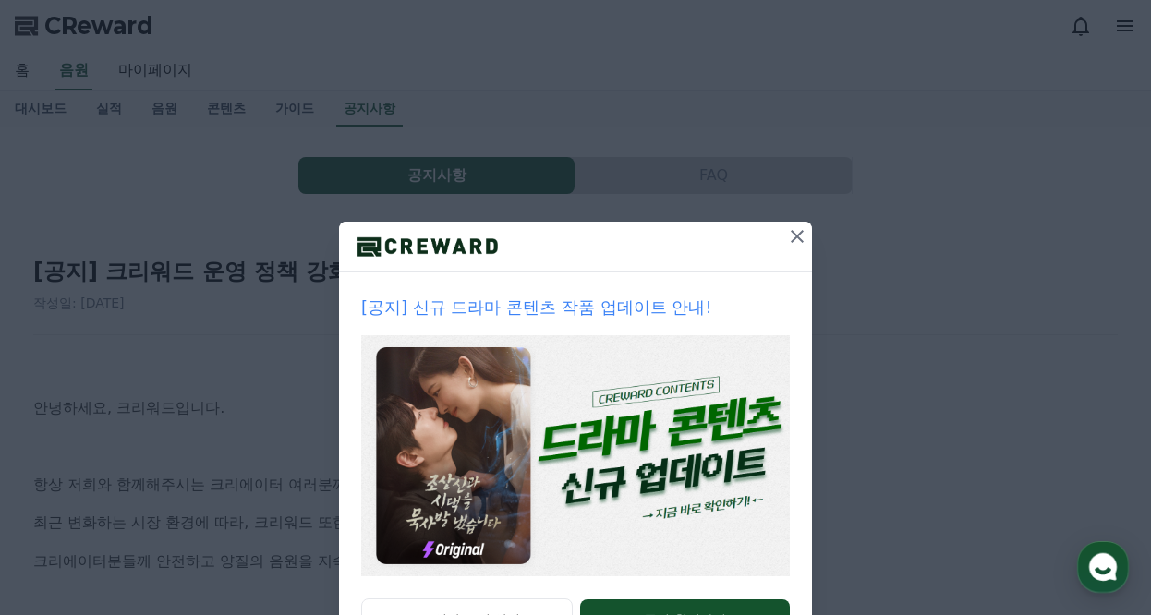
scroll to position [78, 0]
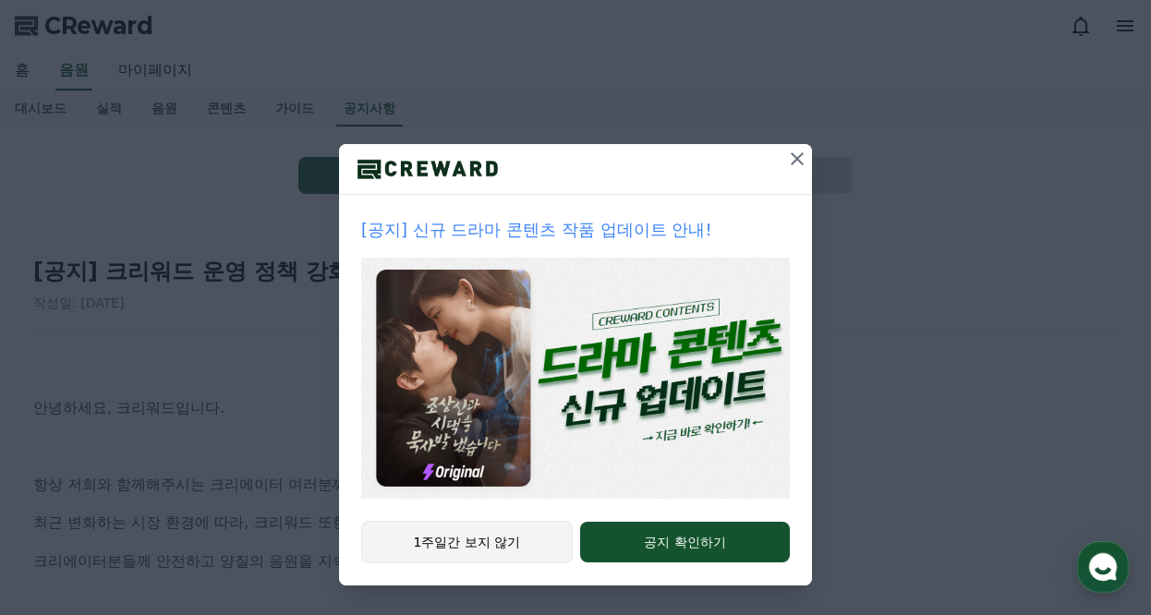
click at [458, 541] on button "1주일간 보지 않기" at bounding box center [467, 542] width 212 height 43
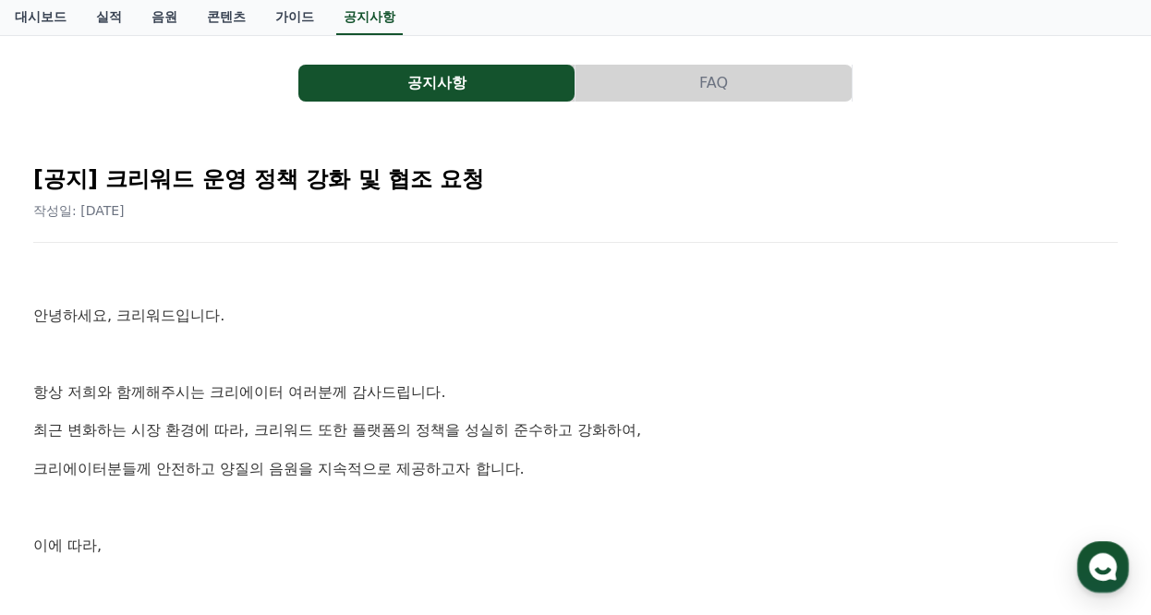
scroll to position [0, 0]
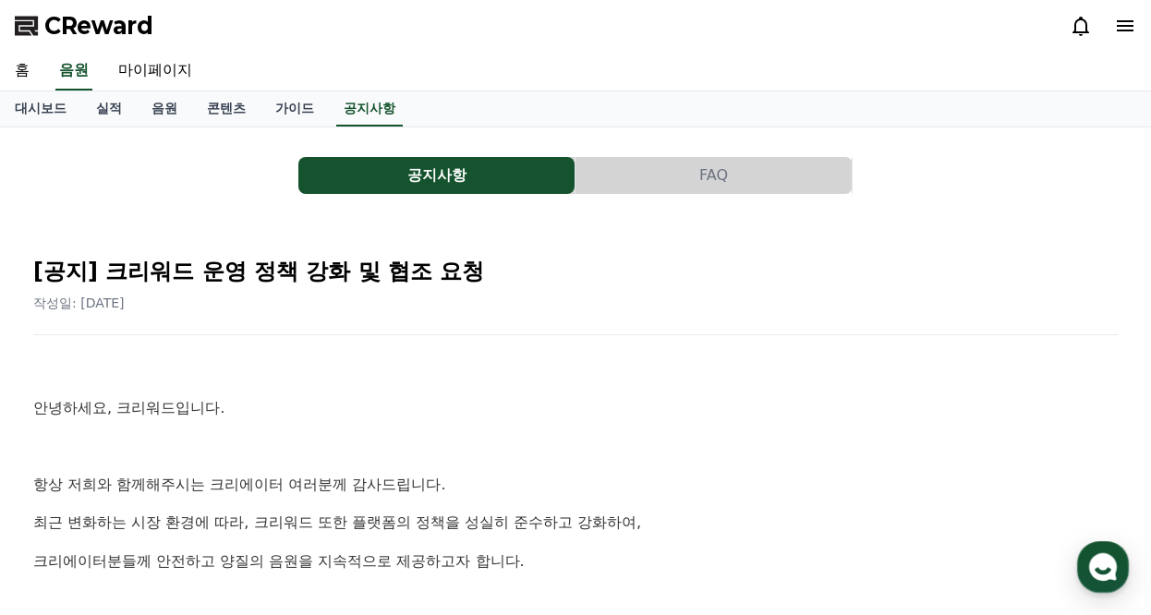
click at [1120, 23] on icon at bounding box center [1125, 26] width 22 height 22
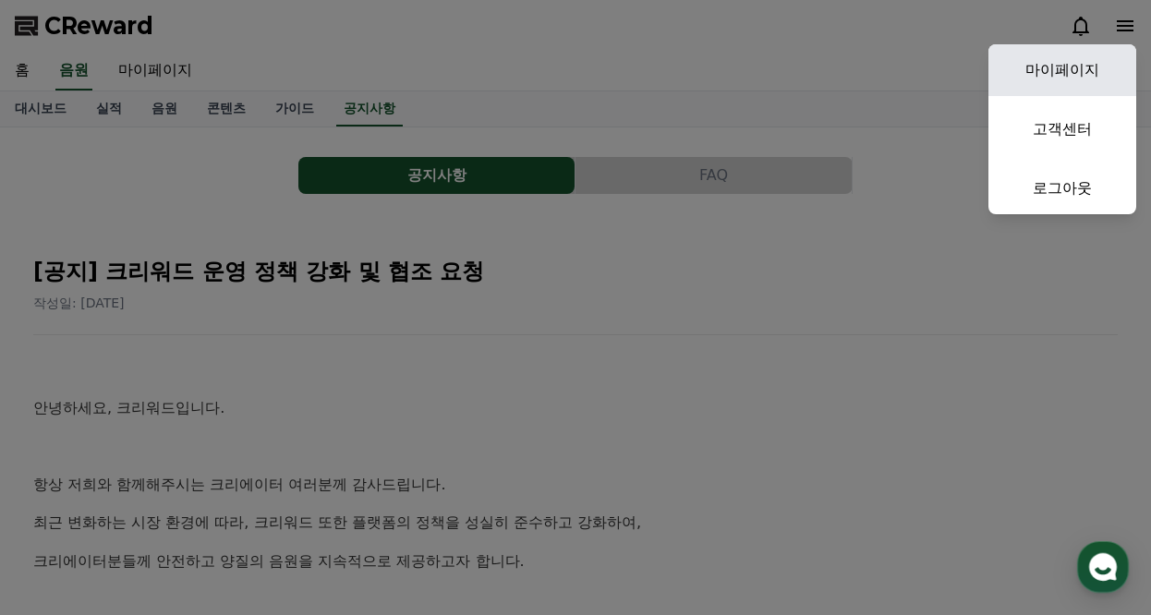
click at [1094, 76] on link "마이페이지" at bounding box center [1063, 70] width 148 height 52
select select "**********"
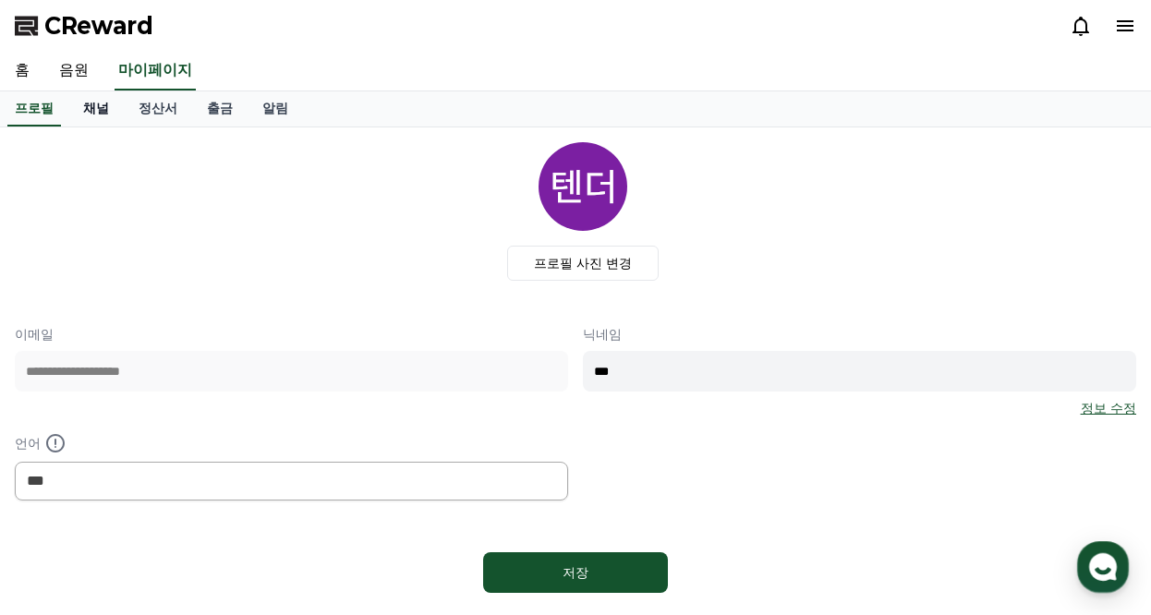
click at [105, 115] on link "채널" at bounding box center [95, 108] width 55 height 35
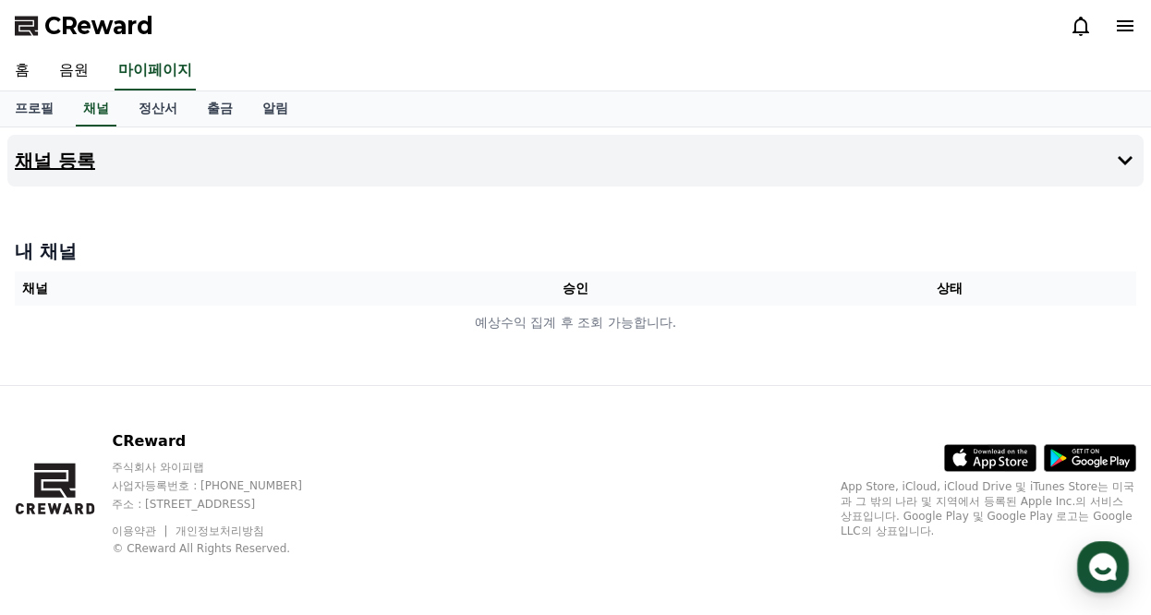
click at [1039, 161] on button "채널 등록" at bounding box center [575, 161] width 1136 height 52
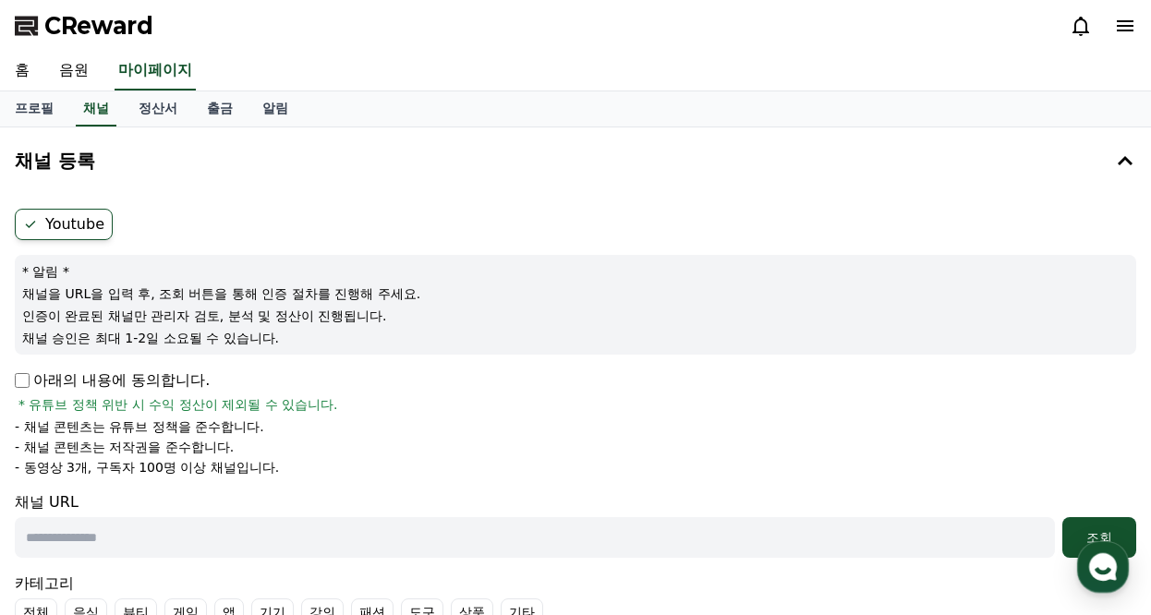
scroll to position [370, 0]
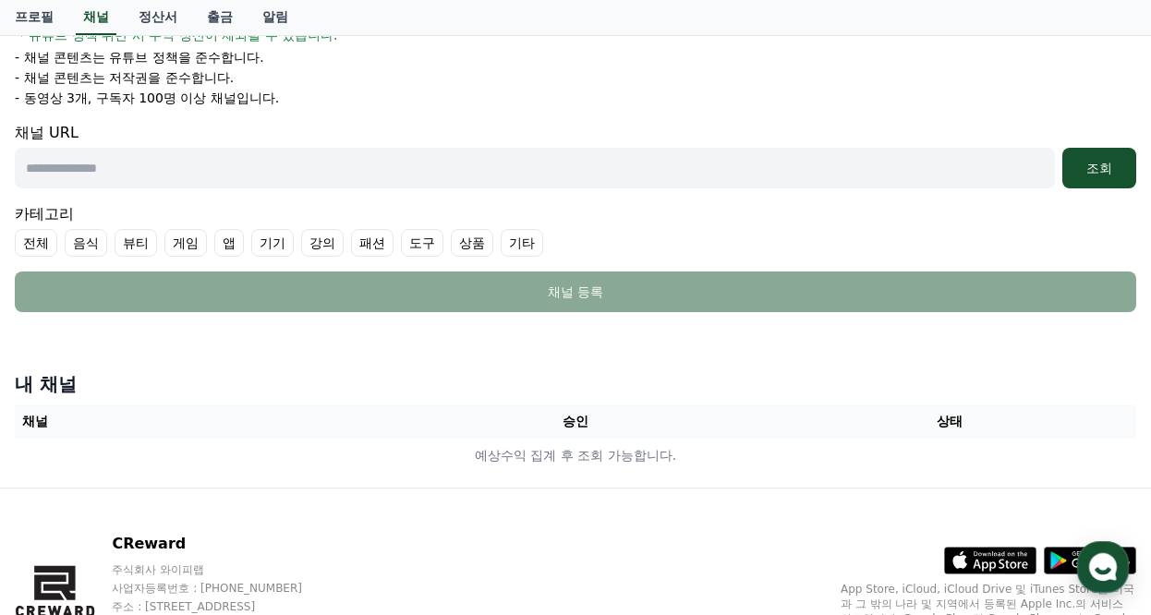
drag, startPoint x: 613, startPoint y: 380, endPoint x: 587, endPoint y: 340, distance: 47.9
click at [613, 380] on h4 "내 채널" at bounding box center [576, 384] width 1122 height 26
click at [379, 175] on input "text" at bounding box center [535, 168] width 1040 height 41
paste input "**********"
type input "**********"
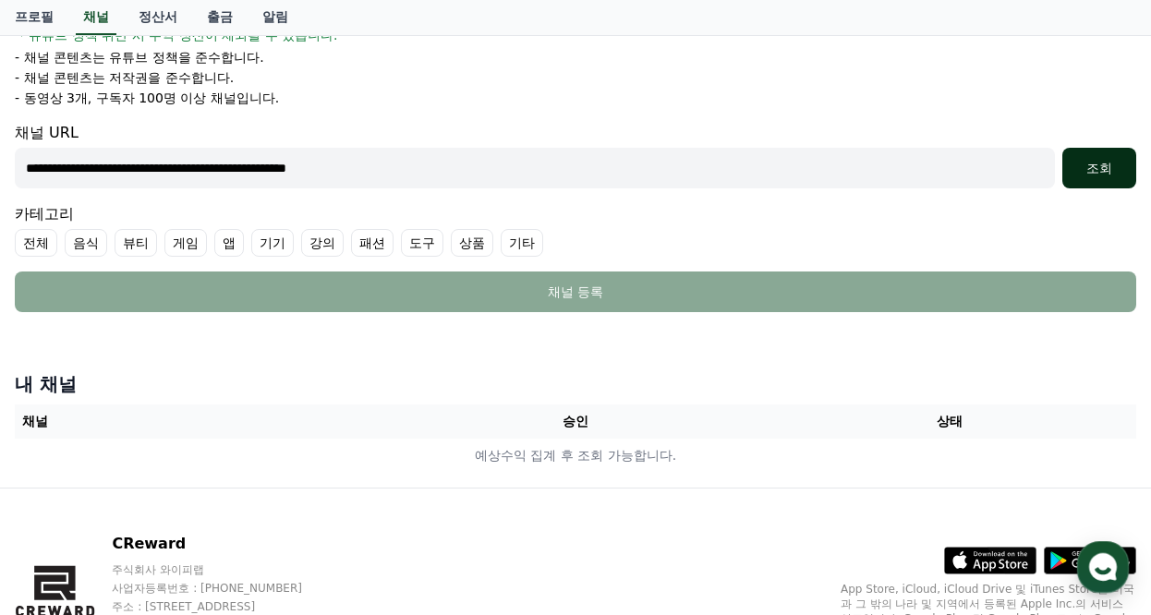
click at [1099, 172] on div "조회" at bounding box center [1099, 168] width 59 height 18
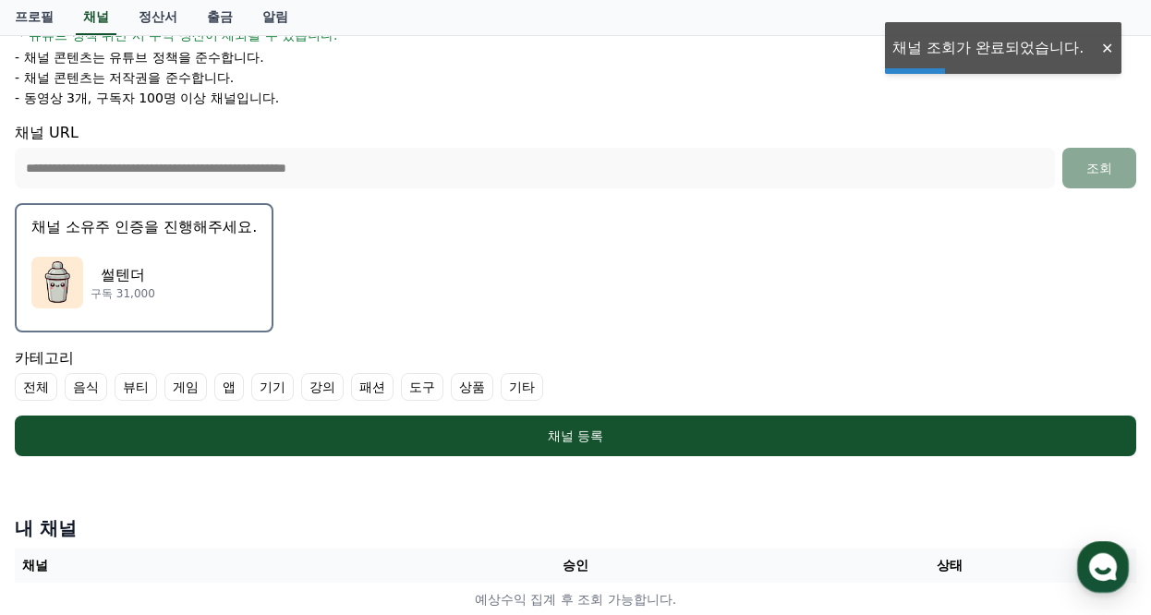
click at [62, 275] on img "button" at bounding box center [57, 283] width 52 height 52
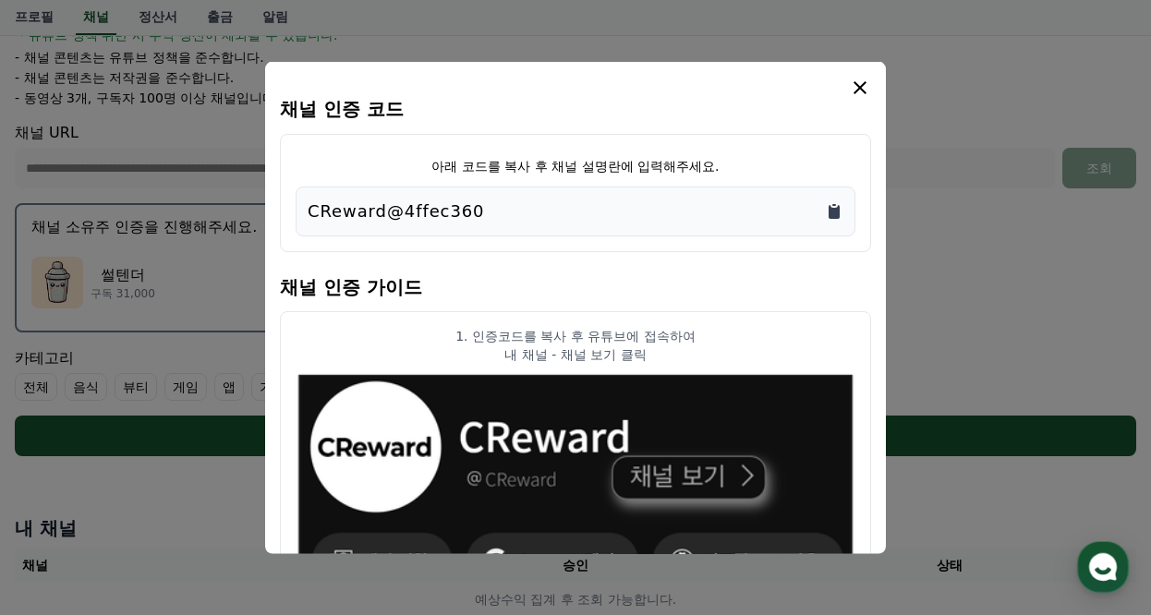
click at [835, 213] on icon "Copy to clipboard" at bounding box center [834, 212] width 11 height 14
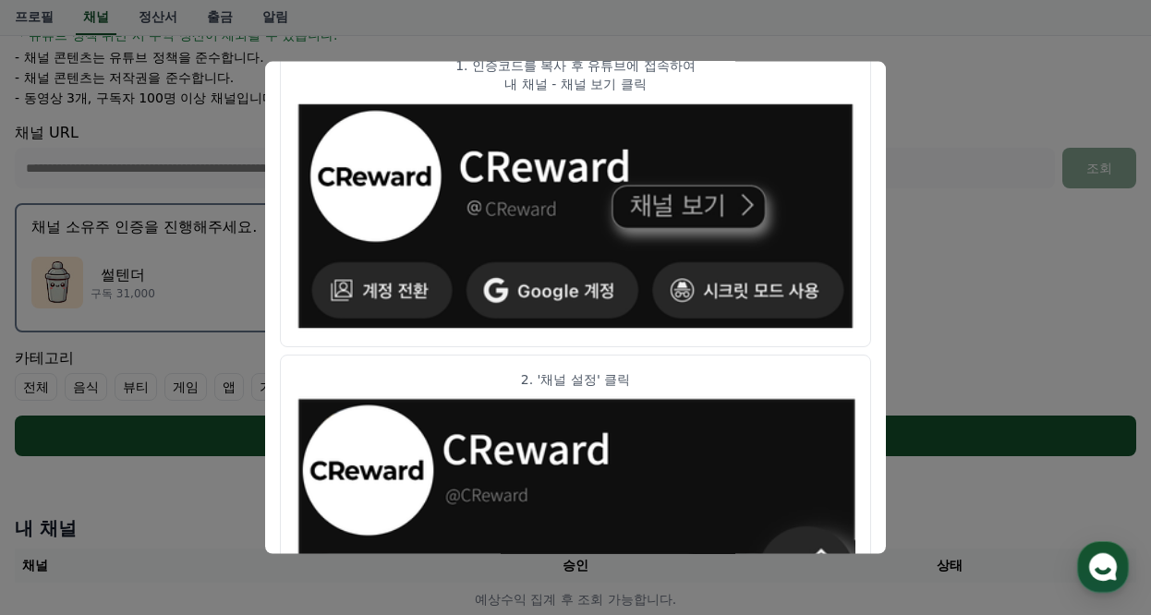
scroll to position [0, 0]
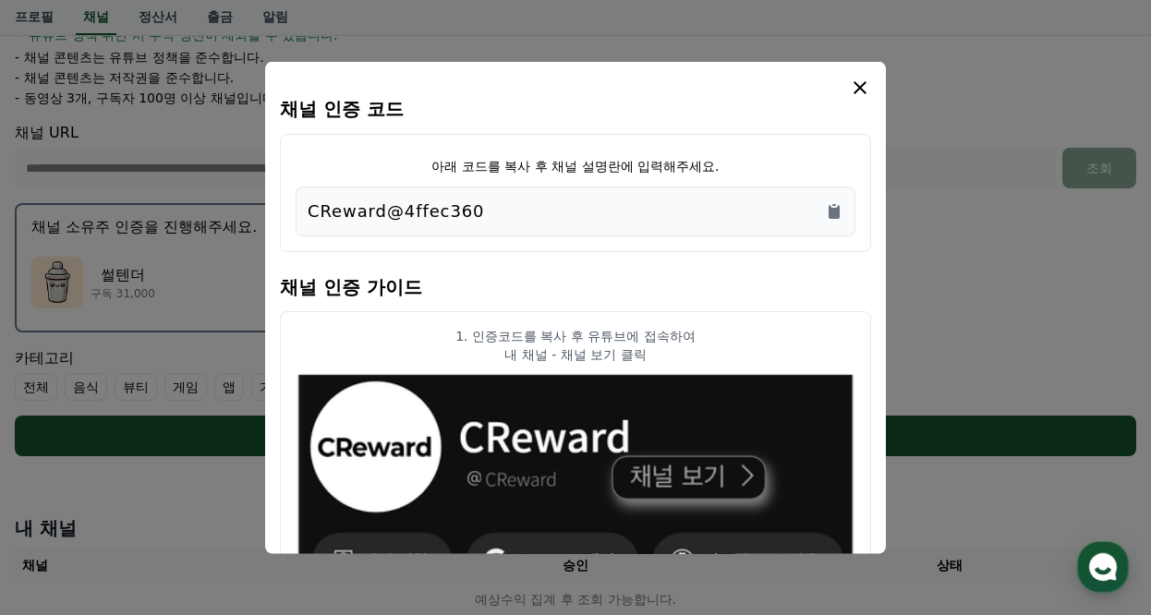
click at [857, 91] on icon "modal" at bounding box center [860, 87] width 13 height 13
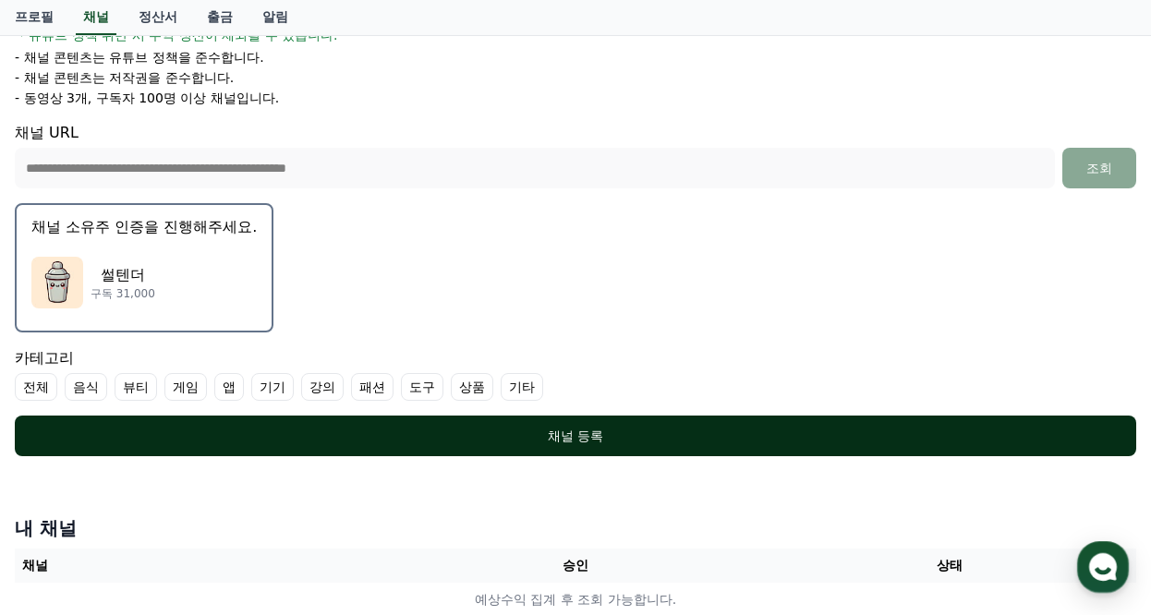
click at [603, 433] on div "채널 등록" at bounding box center [576, 436] width 1048 height 18
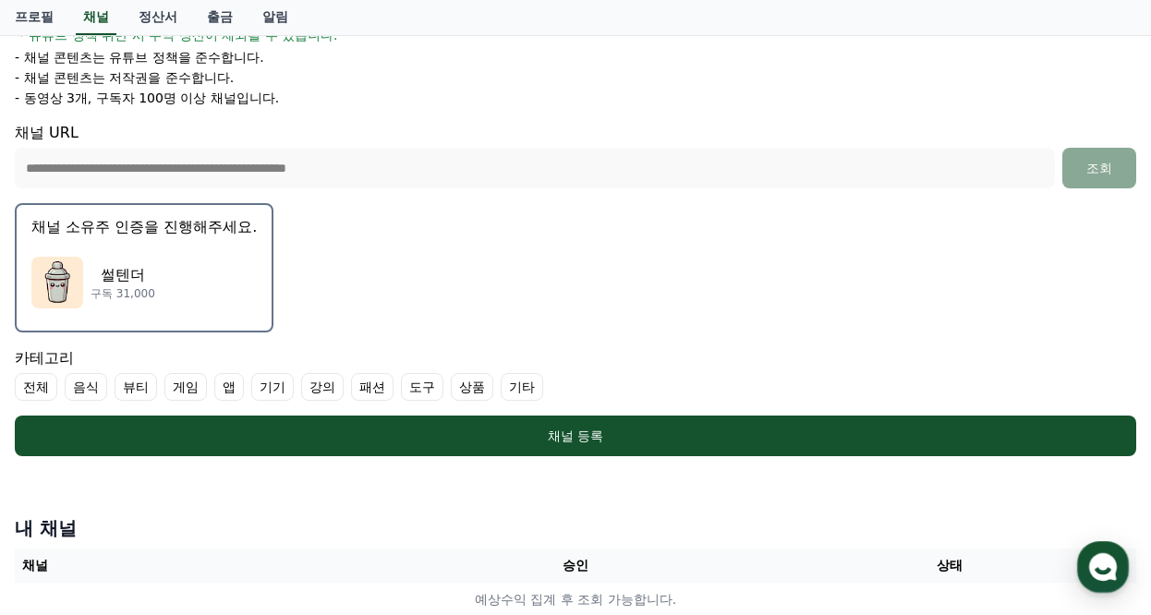
click at [532, 387] on label "기타" at bounding box center [522, 387] width 43 height 28
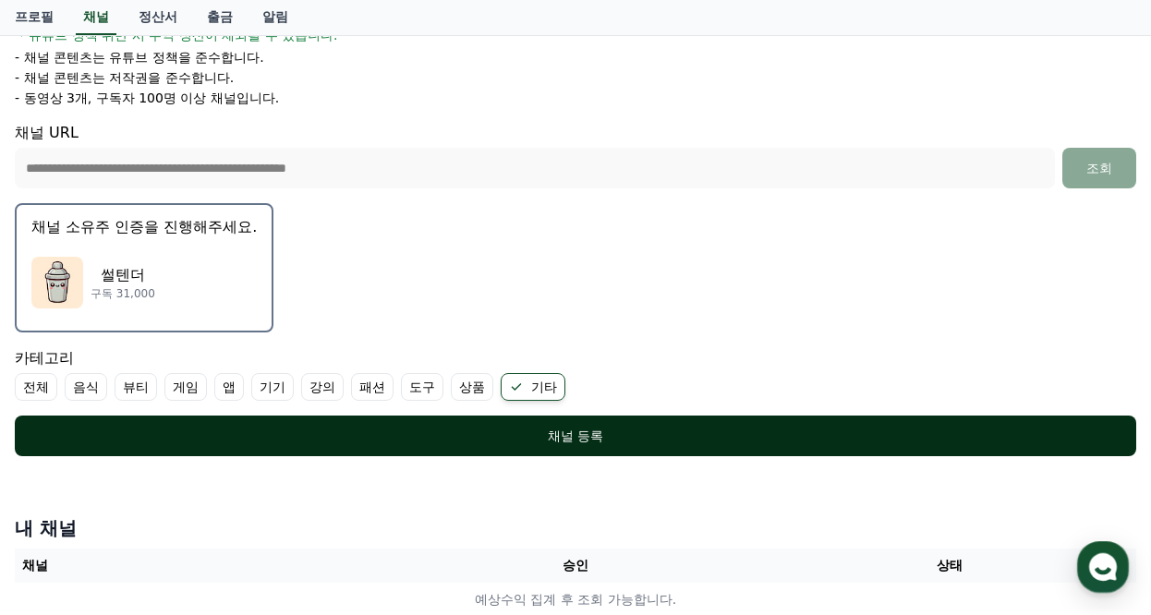
click at [531, 440] on div "채널 등록" at bounding box center [576, 436] width 1048 height 18
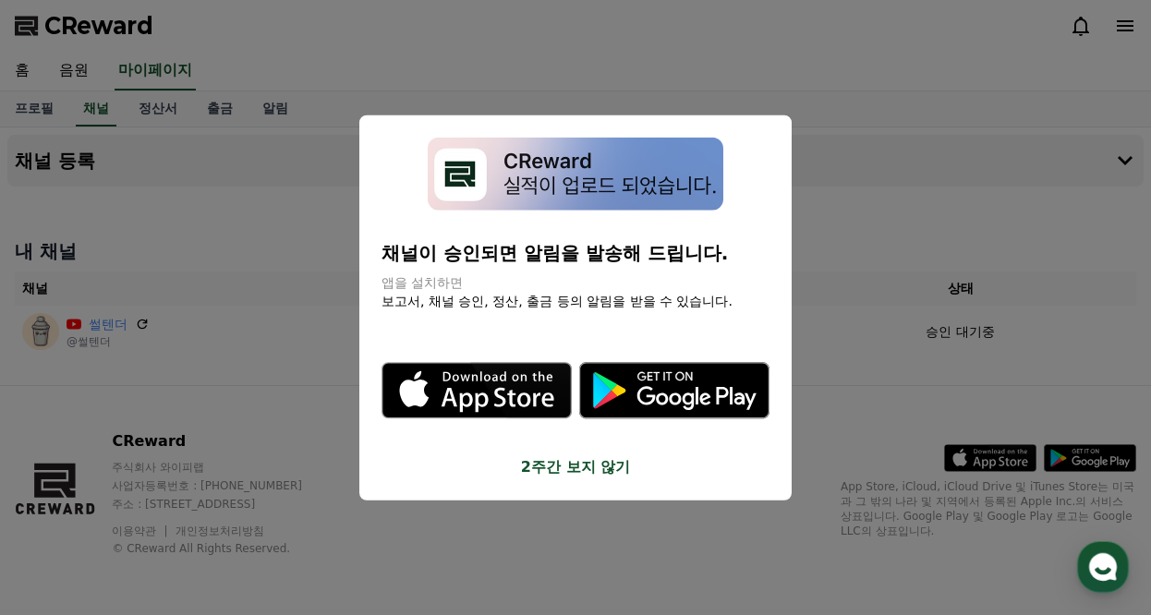
click at [567, 468] on button "2주간 보지 않기" at bounding box center [576, 466] width 388 height 22
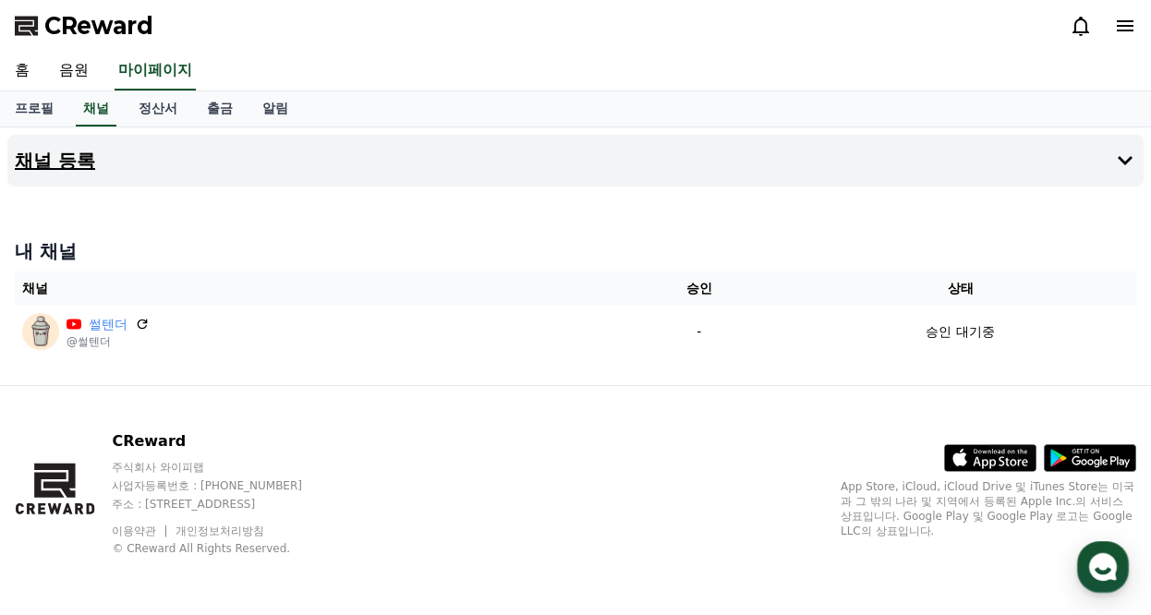
click at [320, 153] on button "채널 등록" at bounding box center [575, 161] width 1136 height 52
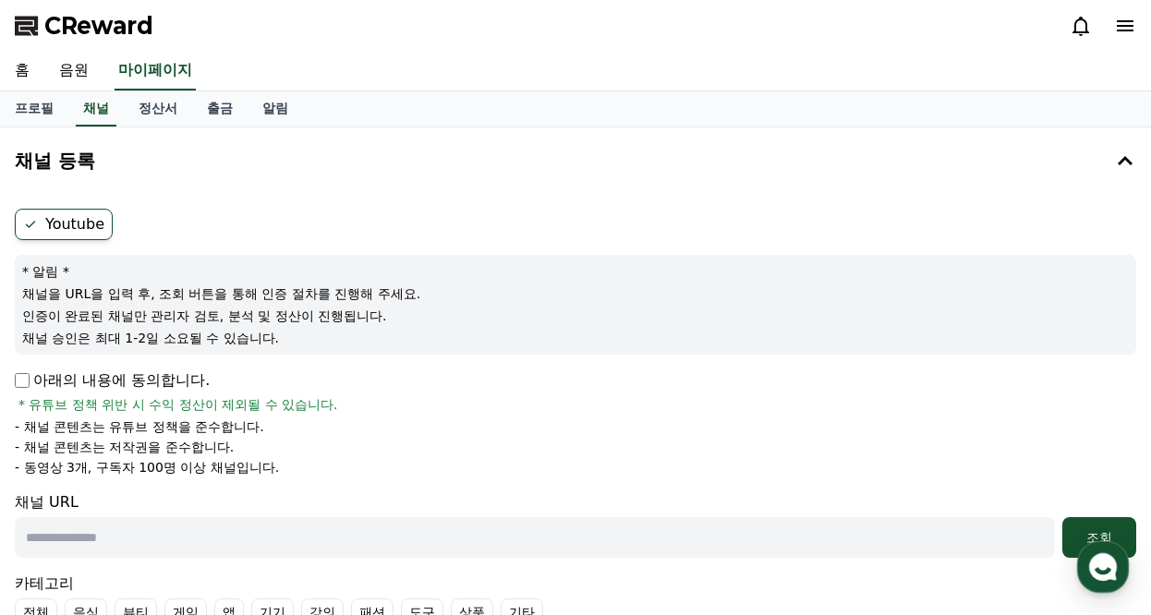
click at [74, 225] on label "Youtube" at bounding box center [64, 224] width 98 height 31
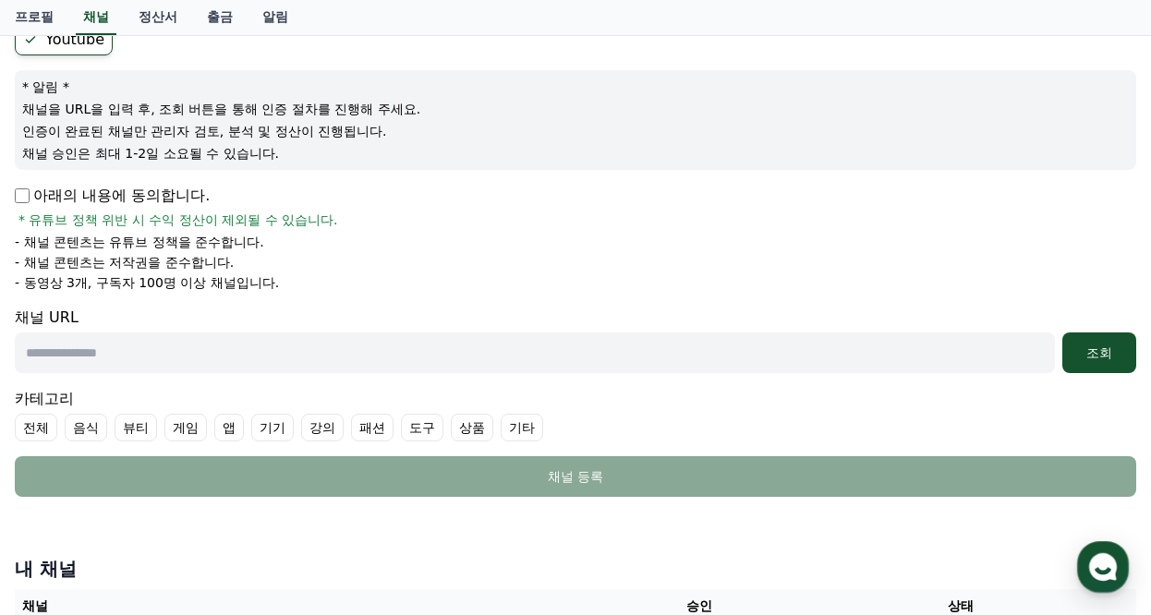
scroll to position [370, 0]
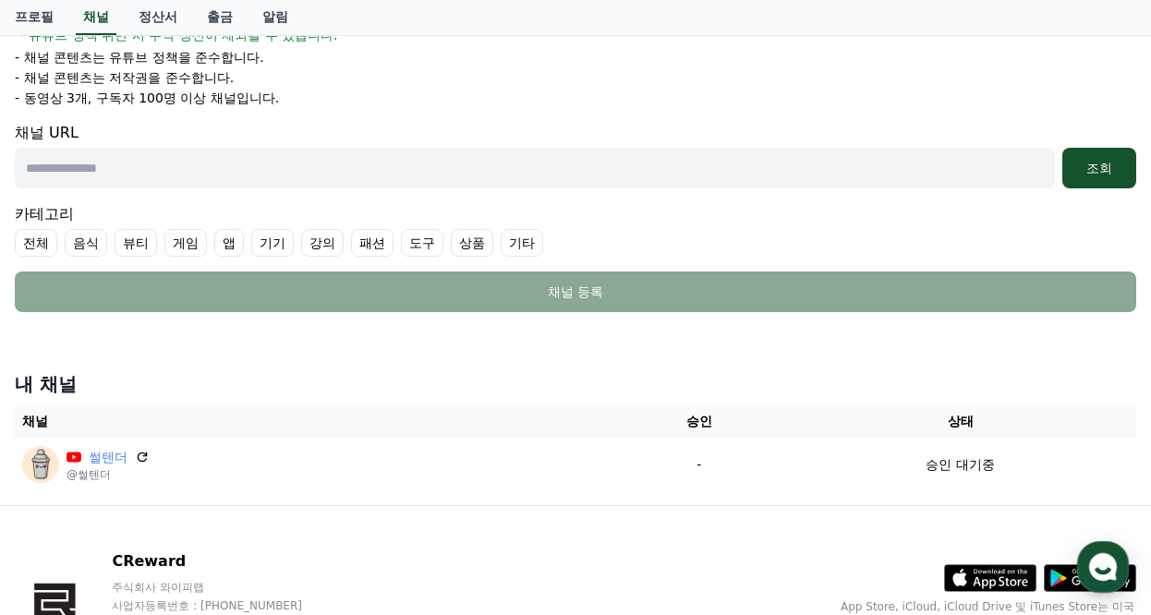
click at [559, 171] on input "text" at bounding box center [535, 168] width 1040 height 41
paste input "**********"
type input "**********"
click at [516, 238] on label "기타" at bounding box center [522, 243] width 43 height 28
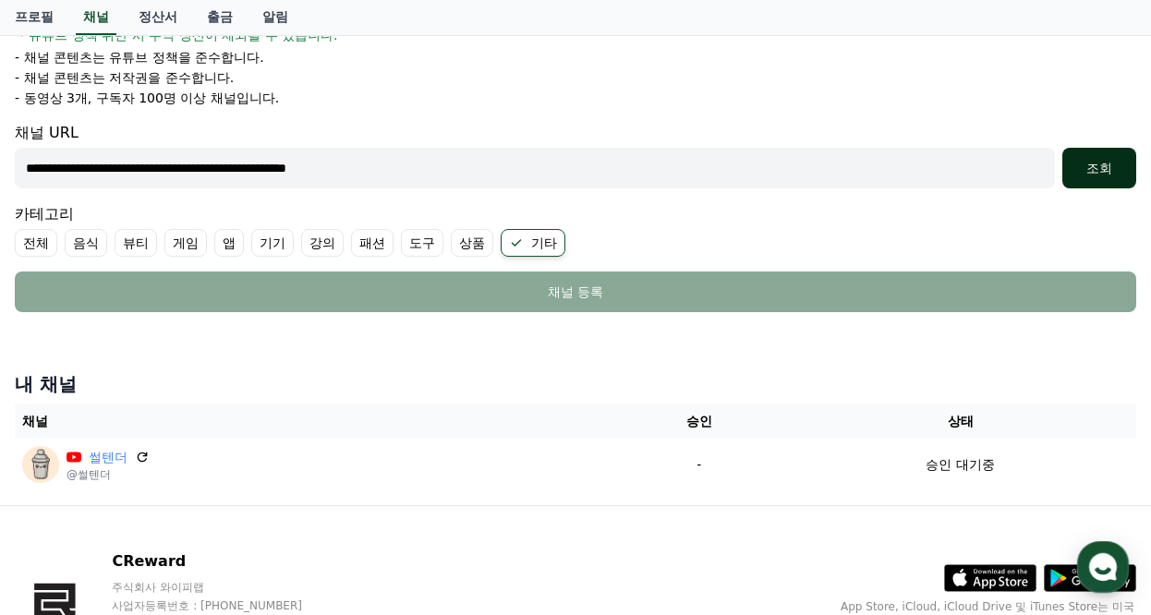
click at [1099, 168] on div "조회" at bounding box center [1099, 168] width 59 height 18
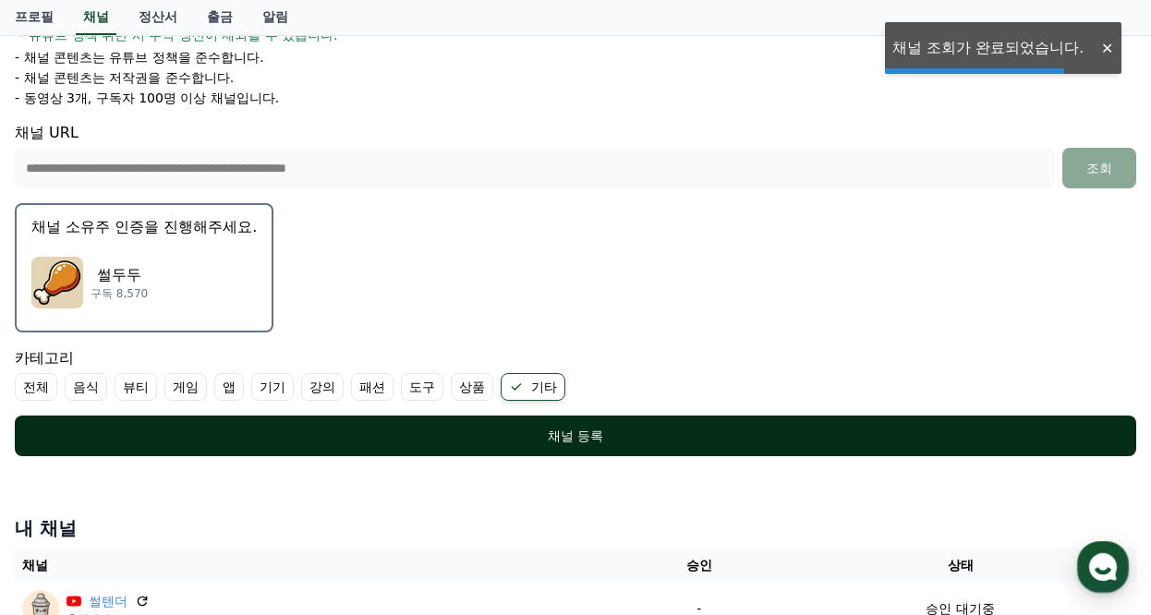
click at [587, 432] on div "채널 등록" at bounding box center [576, 436] width 1048 height 18
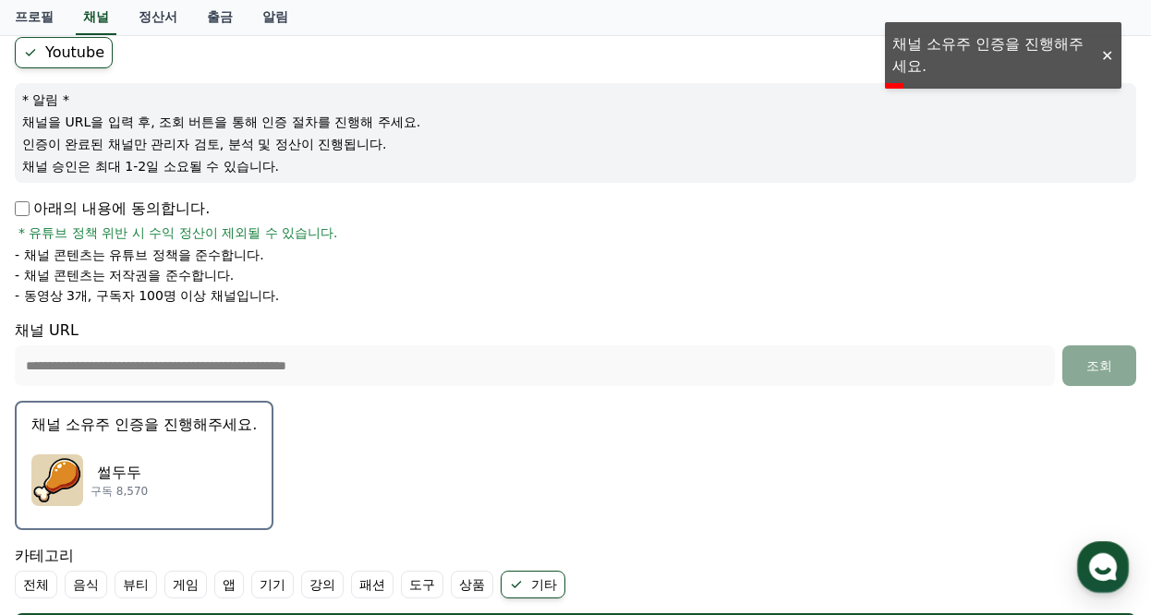
scroll to position [0, 0]
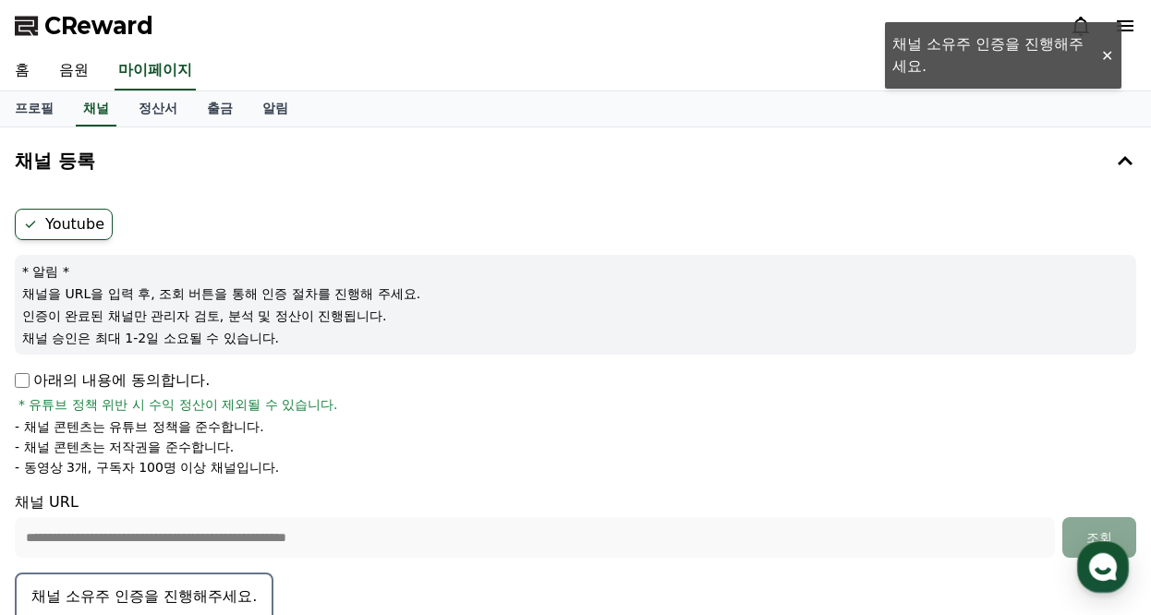
click at [64, 221] on label "Youtube" at bounding box center [64, 224] width 98 height 31
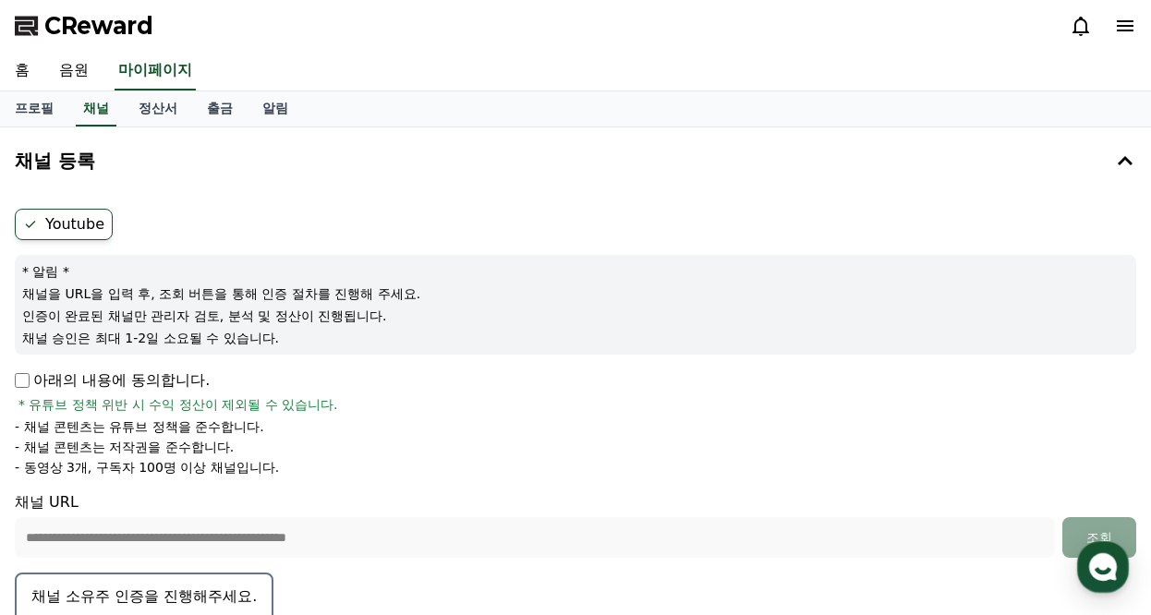
scroll to position [277, 0]
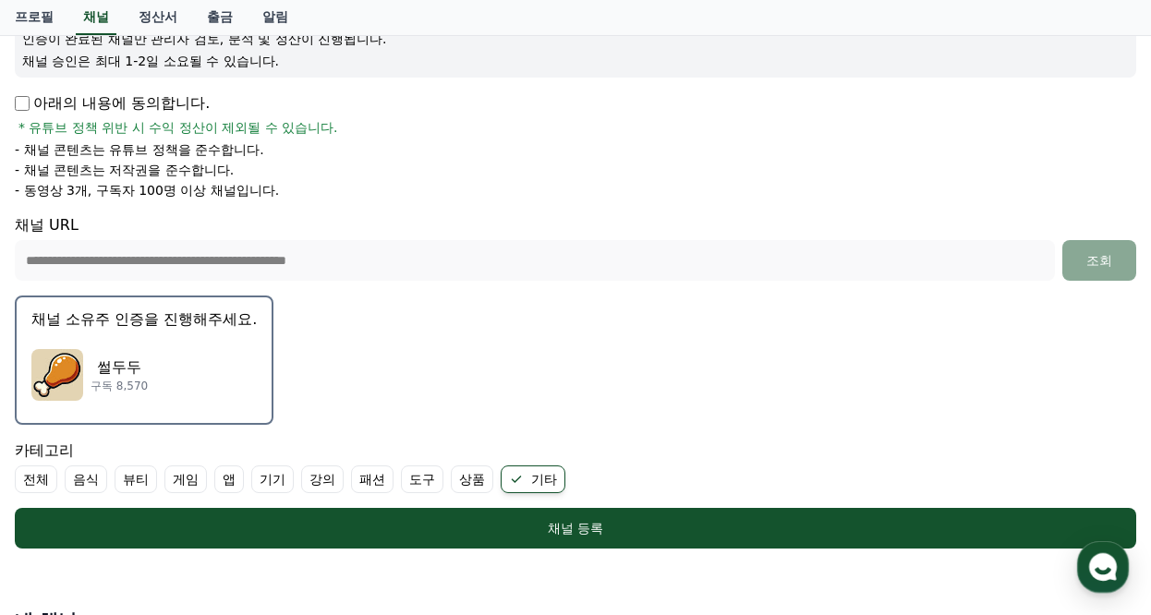
click at [110, 352] on div "썰두두 구독 8,570" at bounding box center [143, 375] width 225 height 74
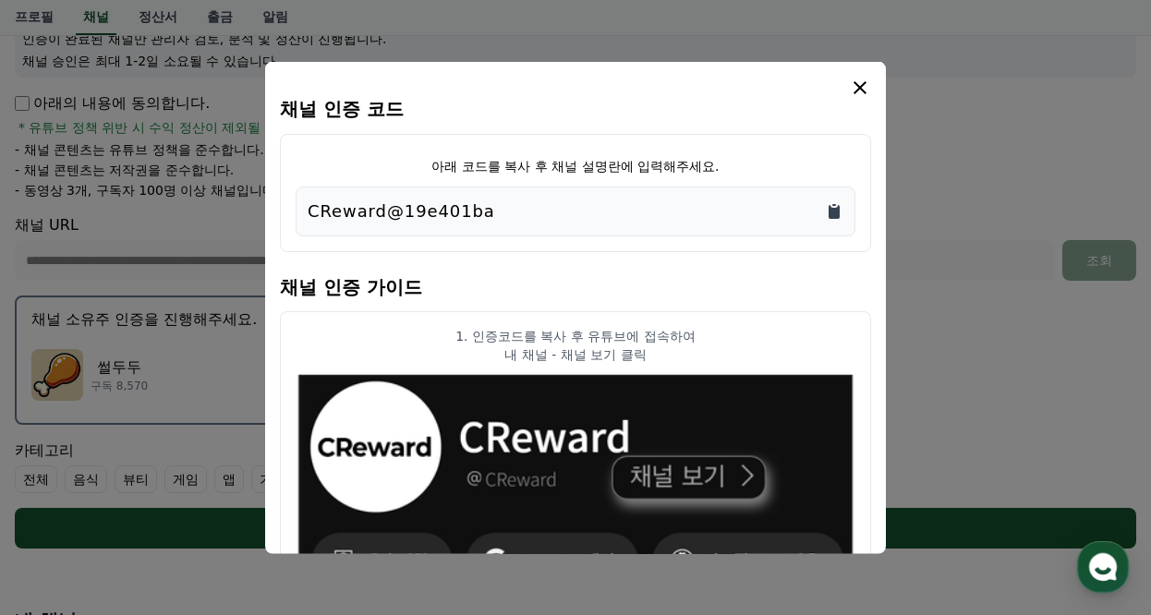
click at [838, 211] on icon "Copy to clipboard" at bounding box center [834, 212] width 11 height 14
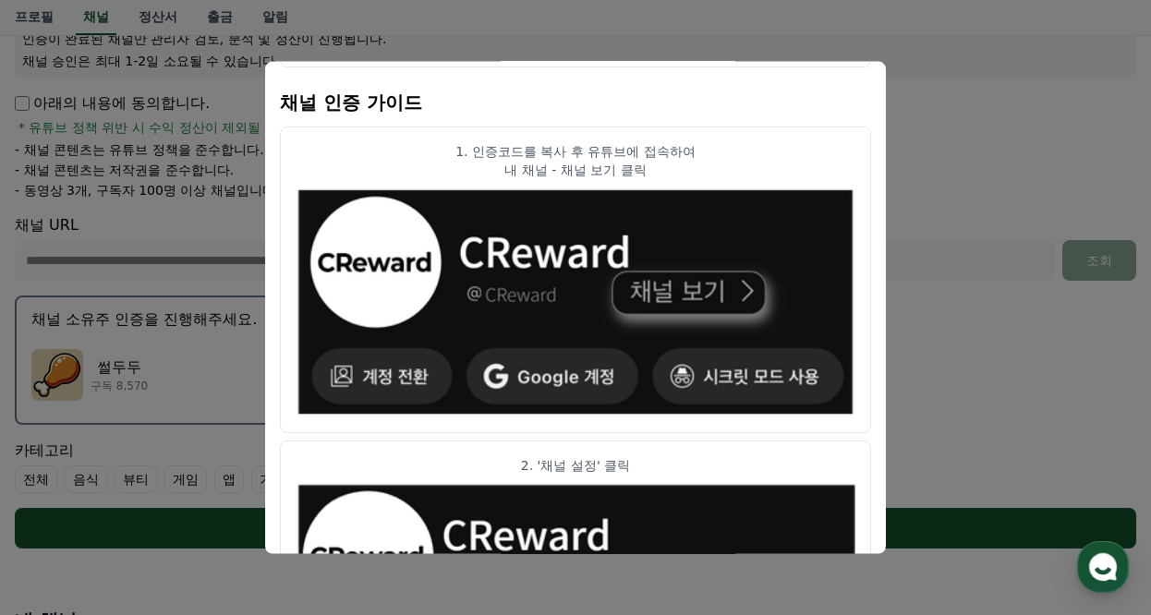
scroll to position [0, 0]
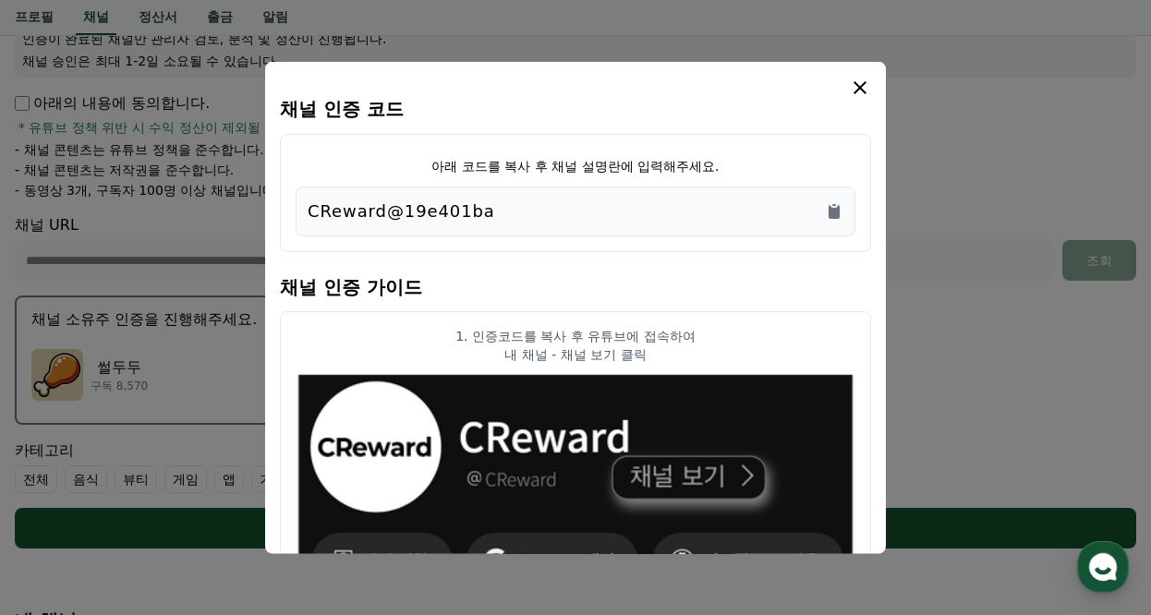
click at [863, 88] on icon "modal" at bounding box center [860, 88] width 22 height 22
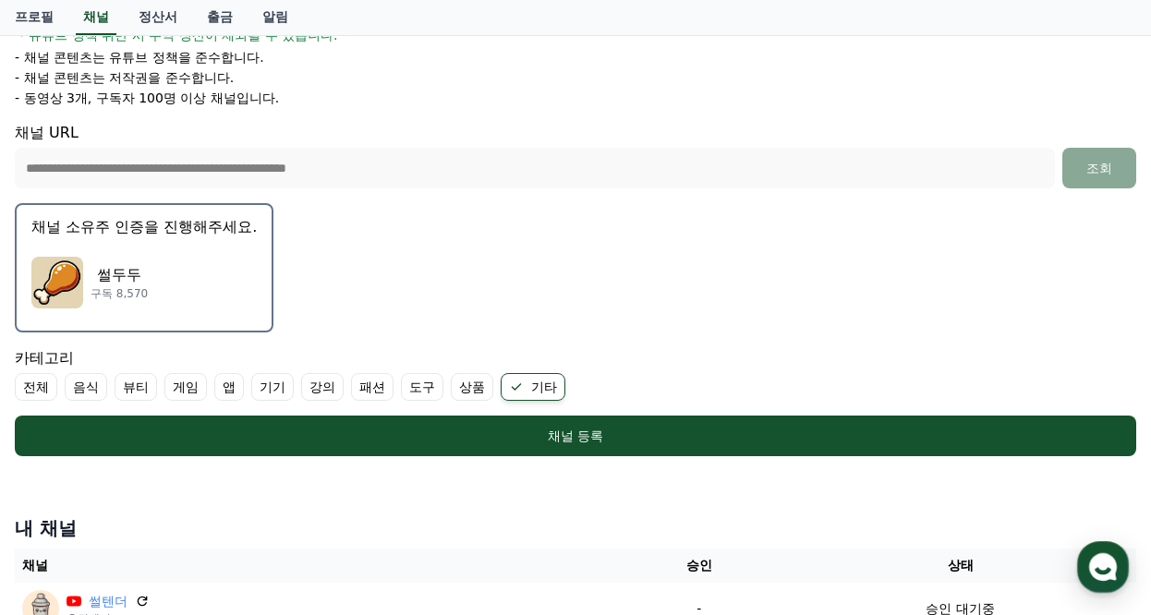
scroll to position [554, 0]
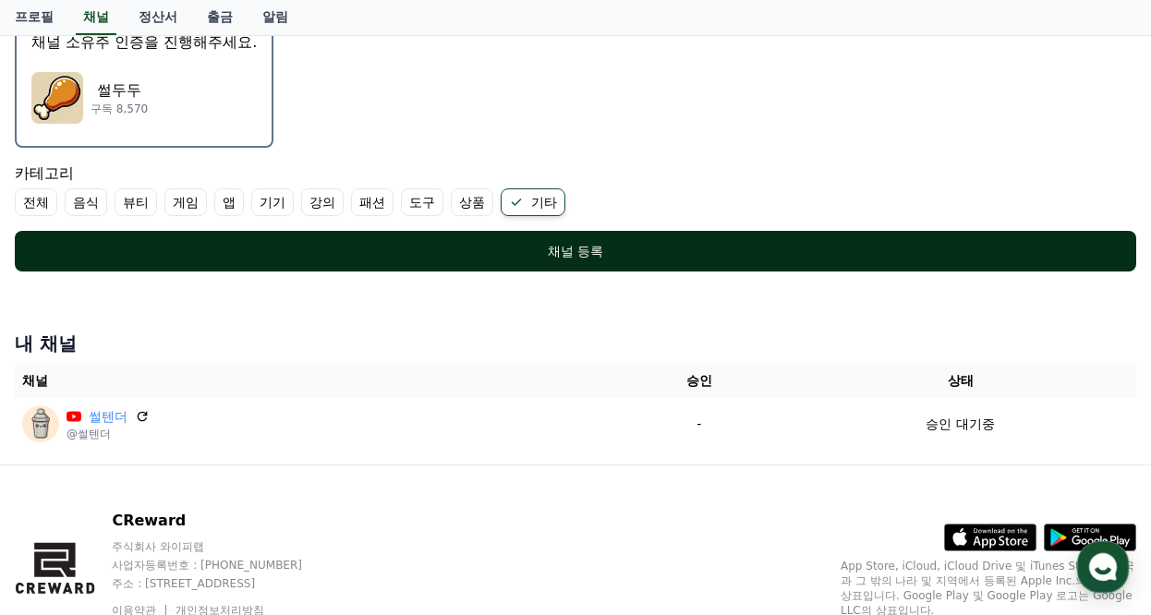
click at [586, 253] on div "채널 등록" at bounding box center [576, 251] width 1048 height 18
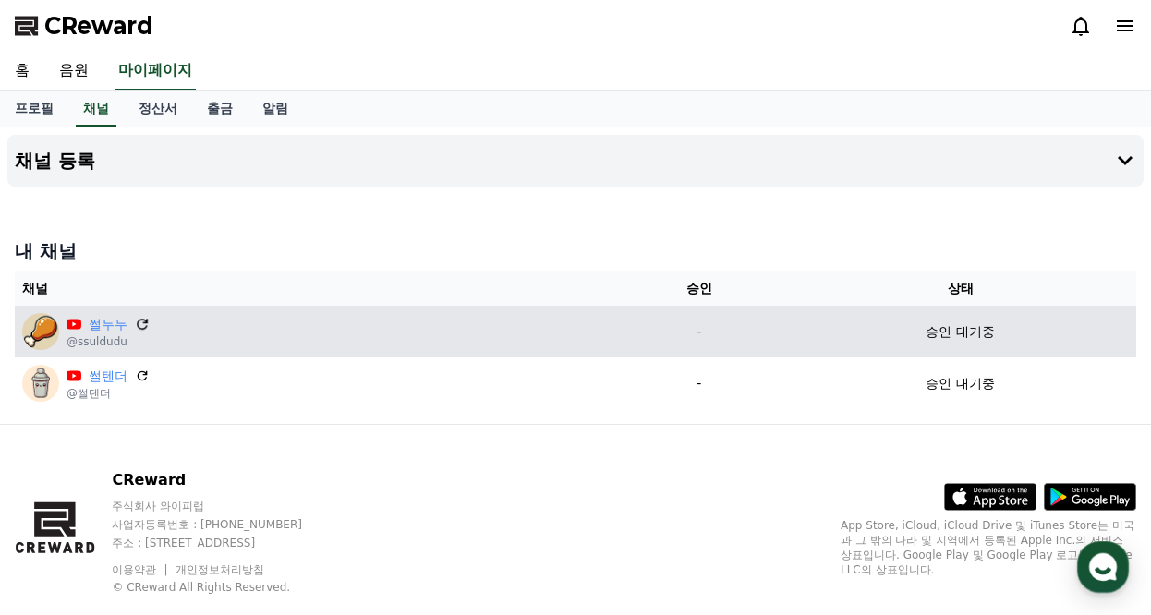
click at [140, 325] on icon at bounding box center [142, 324] width 17 height 17
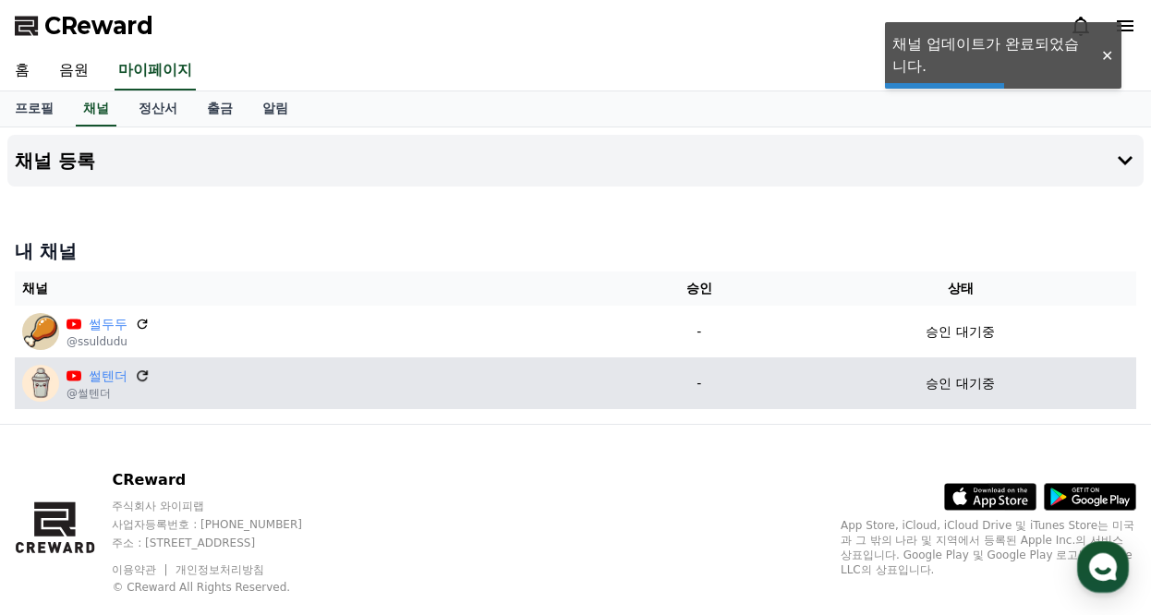
click at [136, 374] on icon at bounding box center [142, 376] width 17 height 17
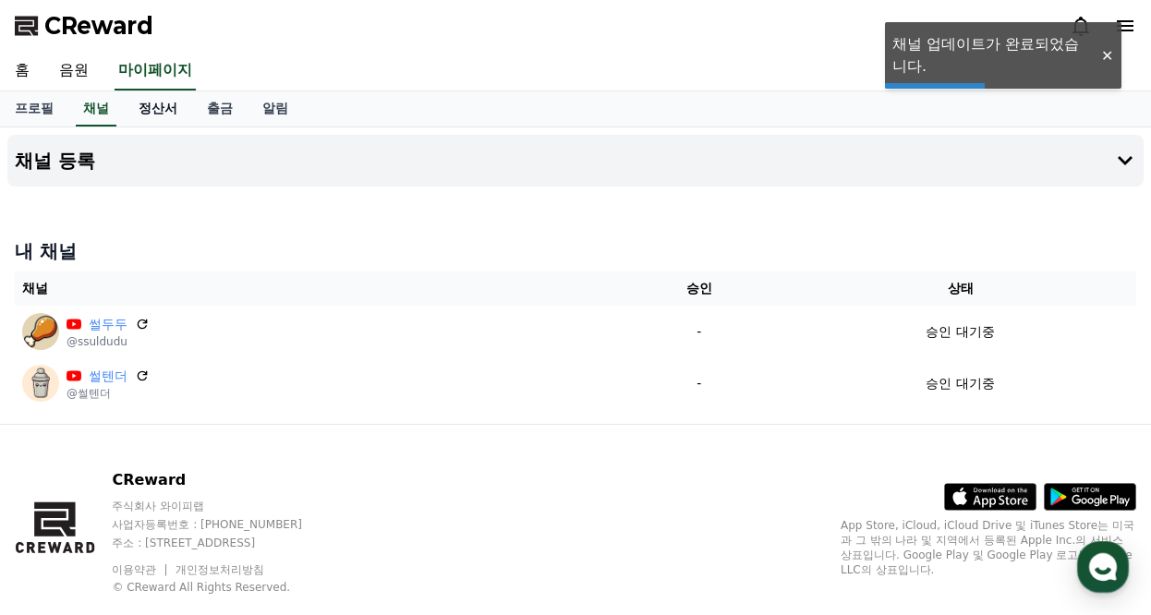
click at [151, 109] on link "정산서" at bounding box center [158, 108] width 68 height 35
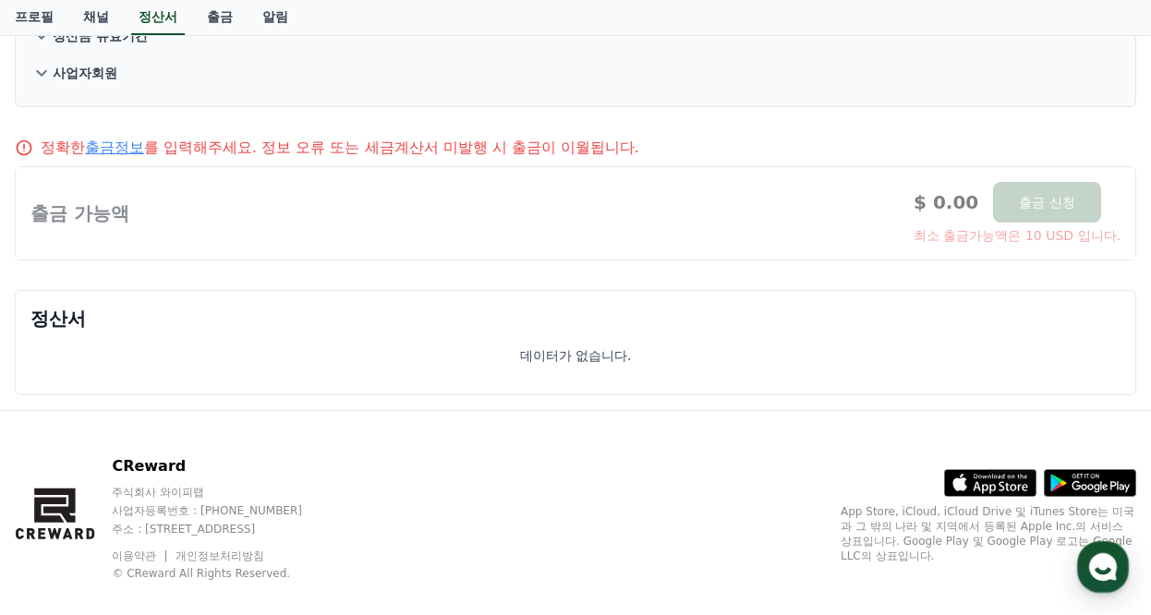
scroll to position [302, 0]
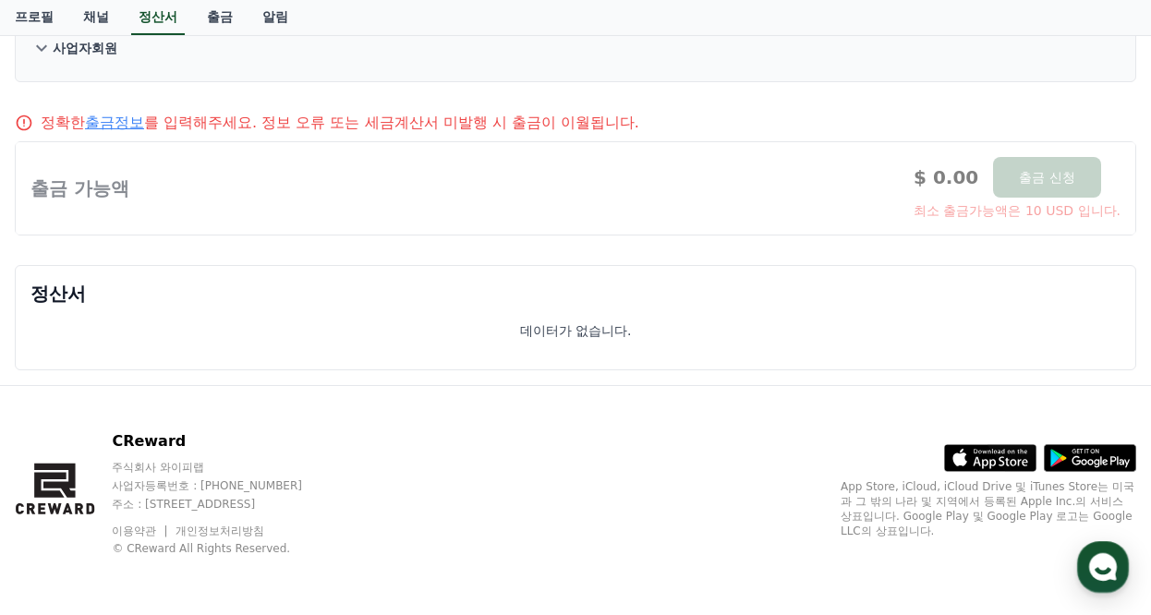
click at [125, 123] on link "출금정보" at bounding box center [114, 123] width 59 height 18
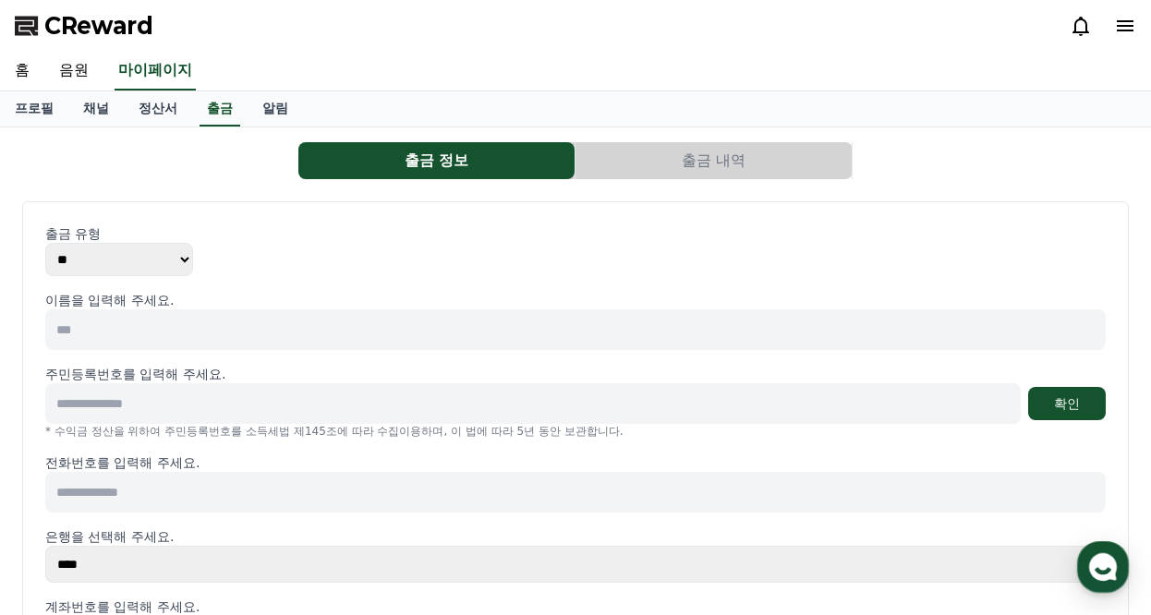
click at [150, 263] on select "** ***" at bounding box center [119, 259] width 148 height 33
click at [152, 262] on select "** ***" at bounding box center [119, 259] width 148 height 33
click at [222, 326] on input at bounding box center [575, 330] width 1061 height 41
type input "***"
type input "**********"
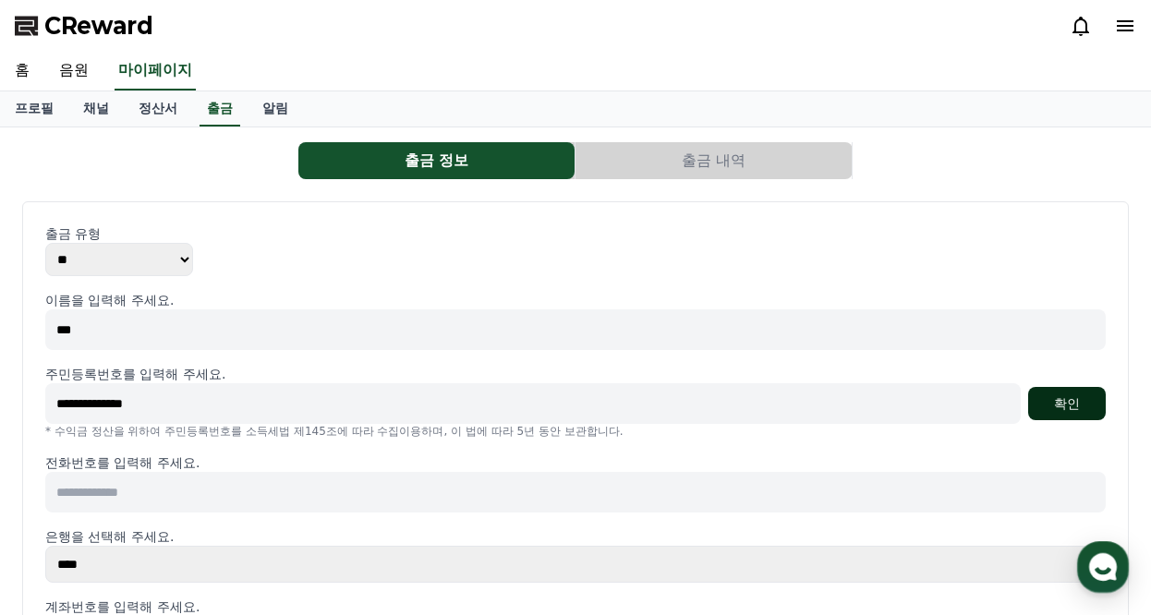
click at [1082, 409] on button "확인" at bounding box center [1067, 403] width 78 height 33
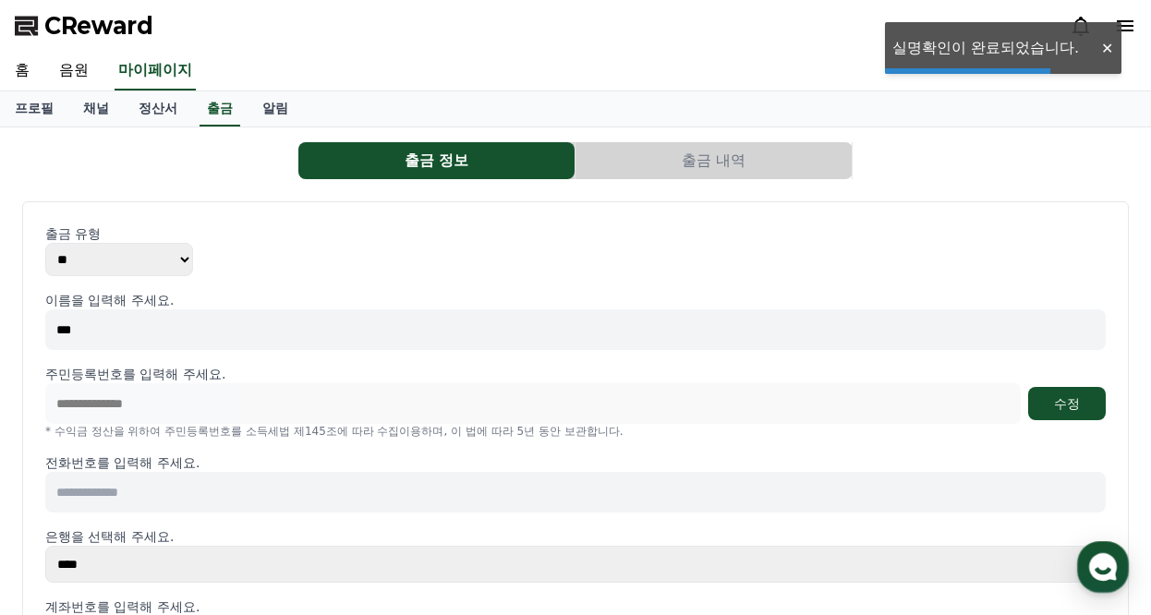
click at [315, 496] on input at bounding box center [575, 492] width 1061 height 41
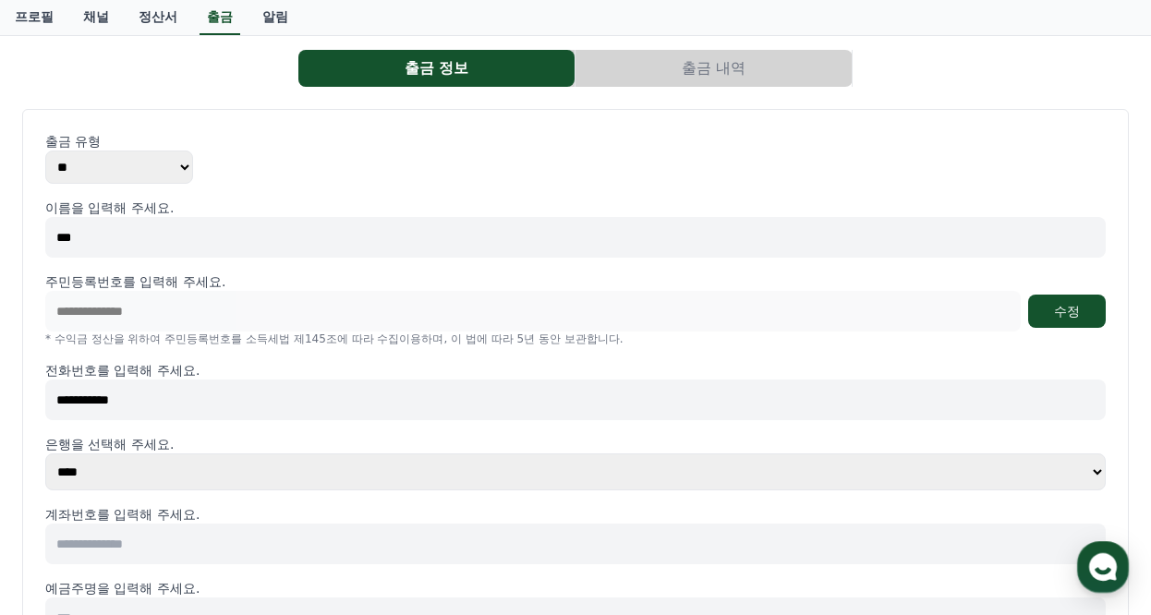
scroll to position [277, 0]
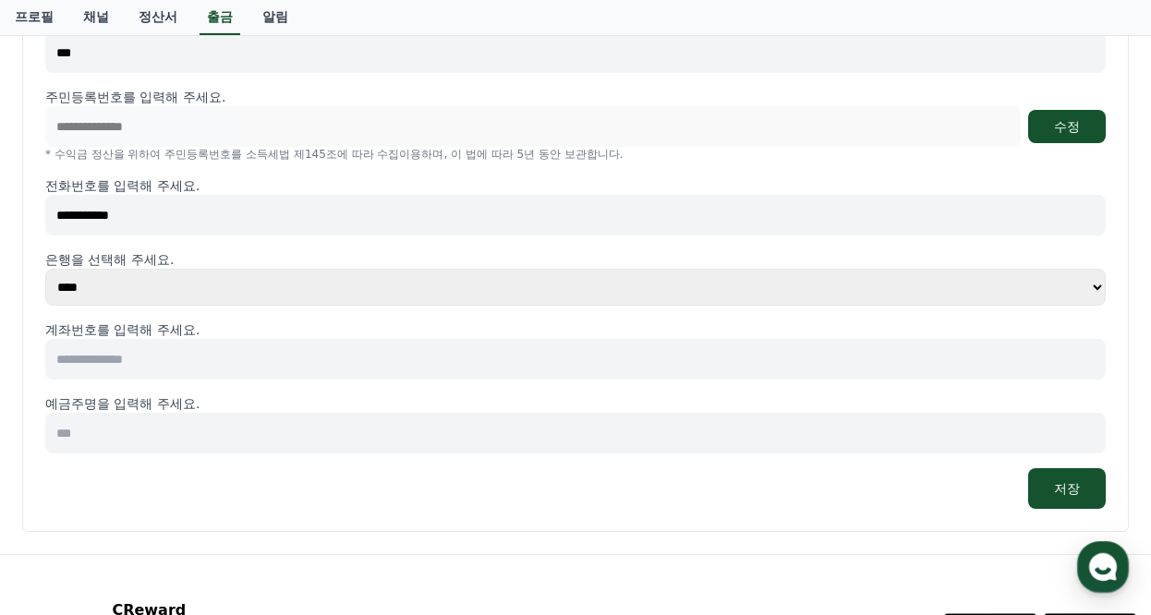
type input "**********"
click at [144, 286] on select "**** **** **** **** **** **** **** ** ** ** ** **** *** **** **** *****" at bounding box center [575, 287] width 1061 height 37
click at [186, 360] on input at bounding box center [575, 359] width 1061 height 41
type input "**********"
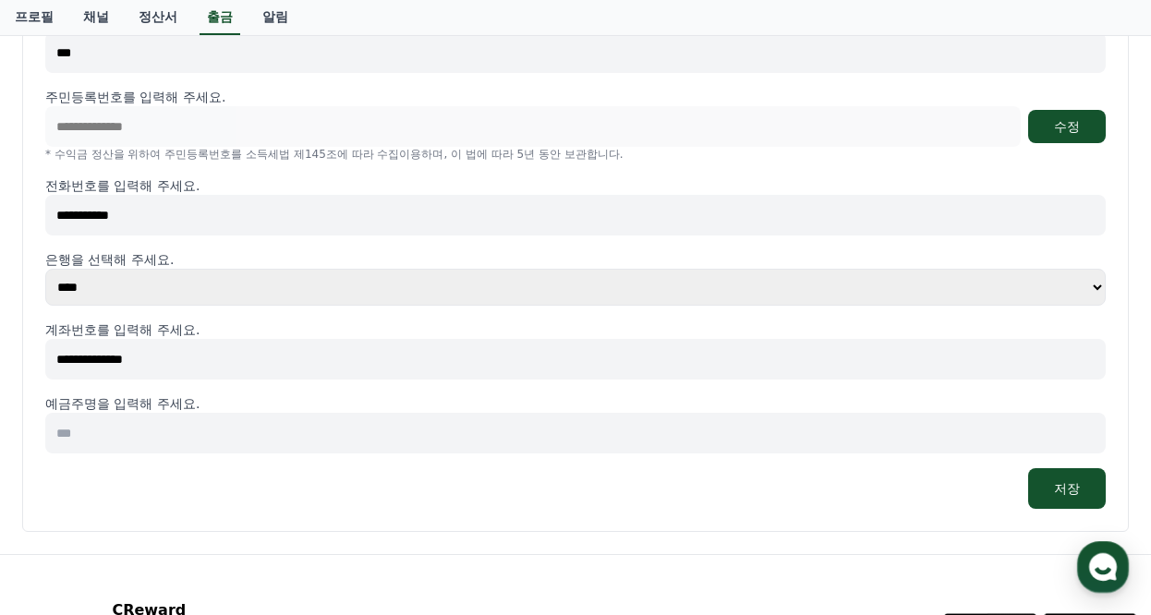
click at [246, 440] on input at bounding box center [575, 433] width 1061 height 41
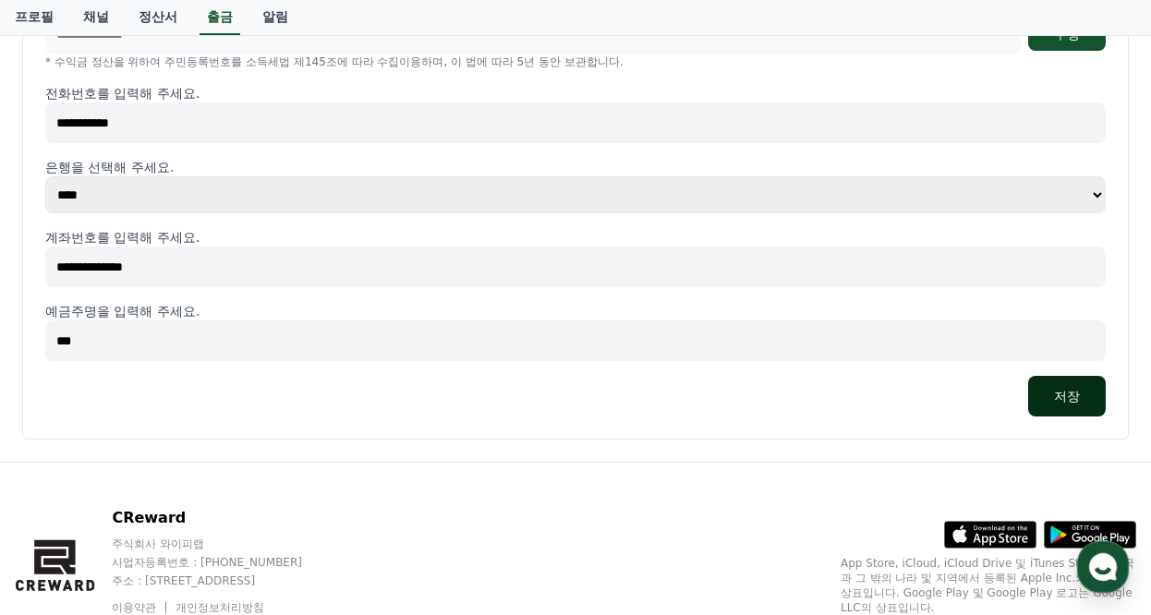
click at [1055, 391] on button "저장" at bounding box center [1067, 396] width 78 height 41
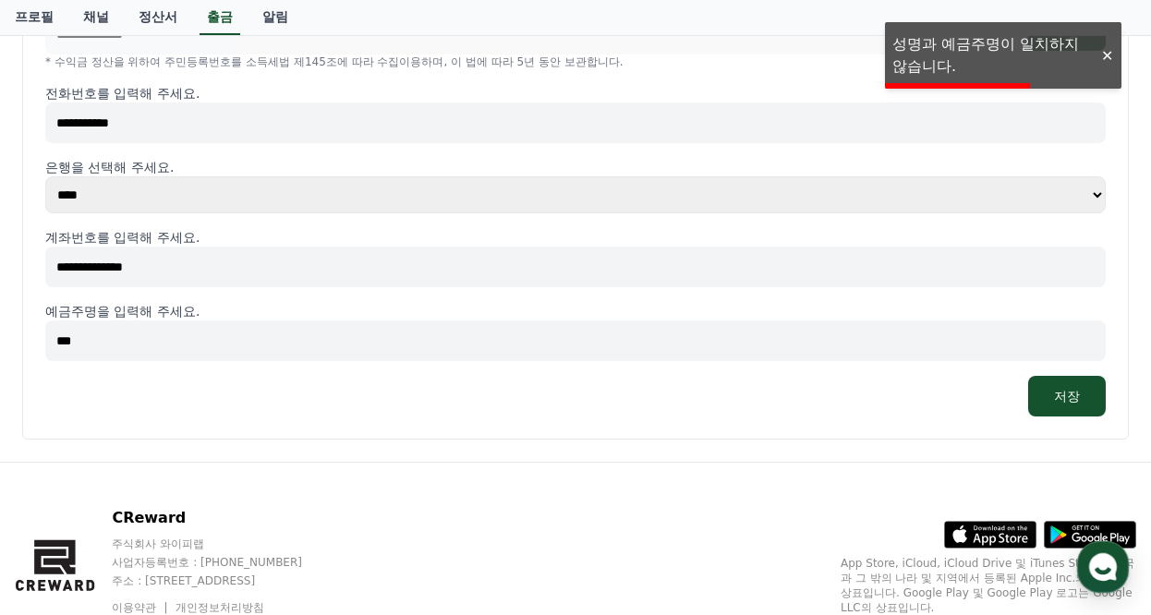
click at [85, 343] on input "***" at bounding box center [575, 341] width 1061 height 41
type input "***"
click at [1083, 402] on button "저장" at bounding box center [1067, 396] width 78 height 41
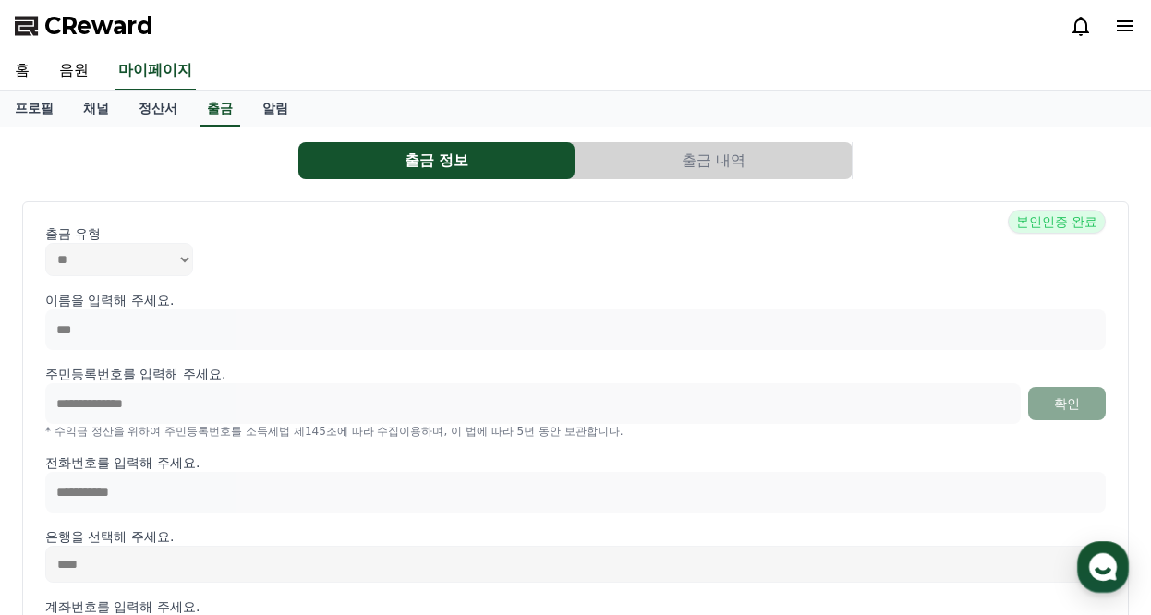
click at [745, 155] on button "출금 내역" at bounding box center [714, 160] width 276 height 37
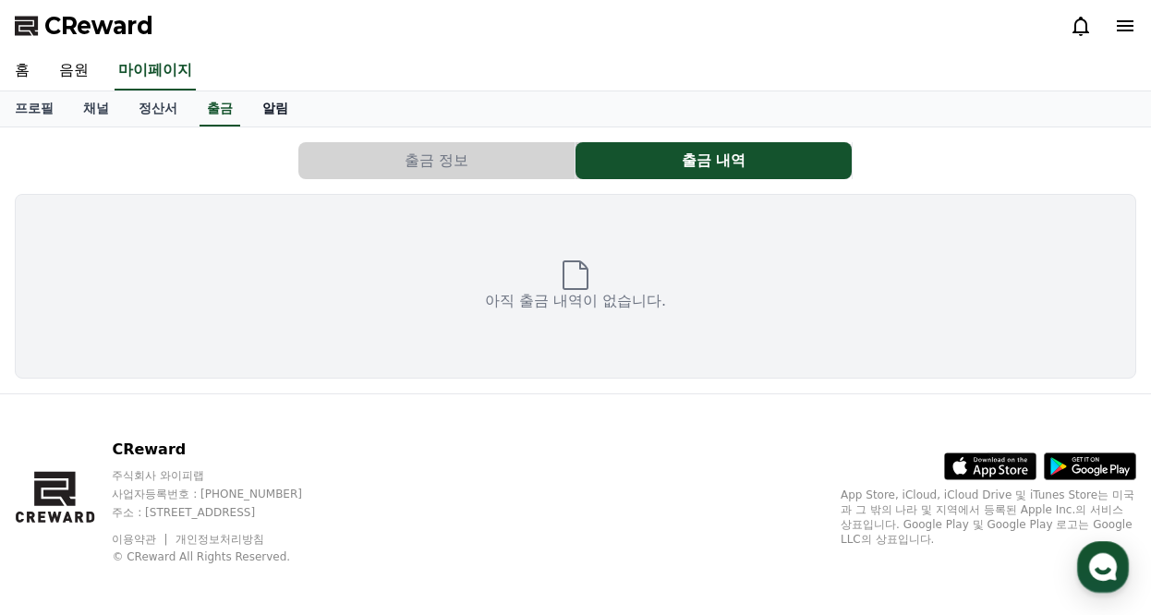
click at [274, 111] on link "알림" at bounding box center [275, 108] width 55 height 35
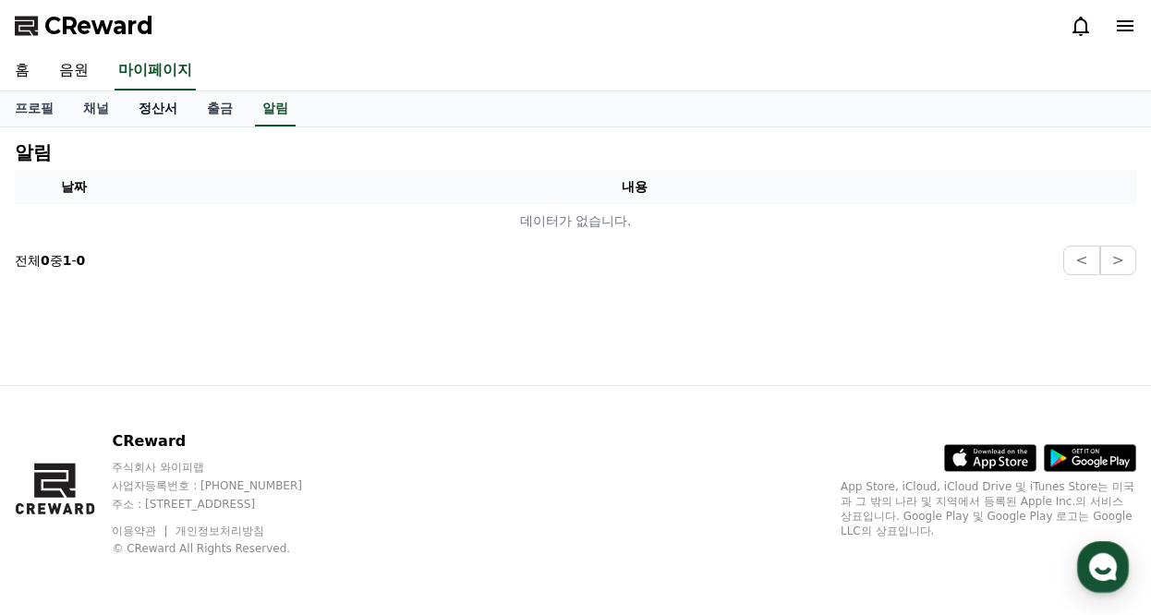
click at [149, 115] on link "정산서" at bounding box center [158, 108] width 68 height 35
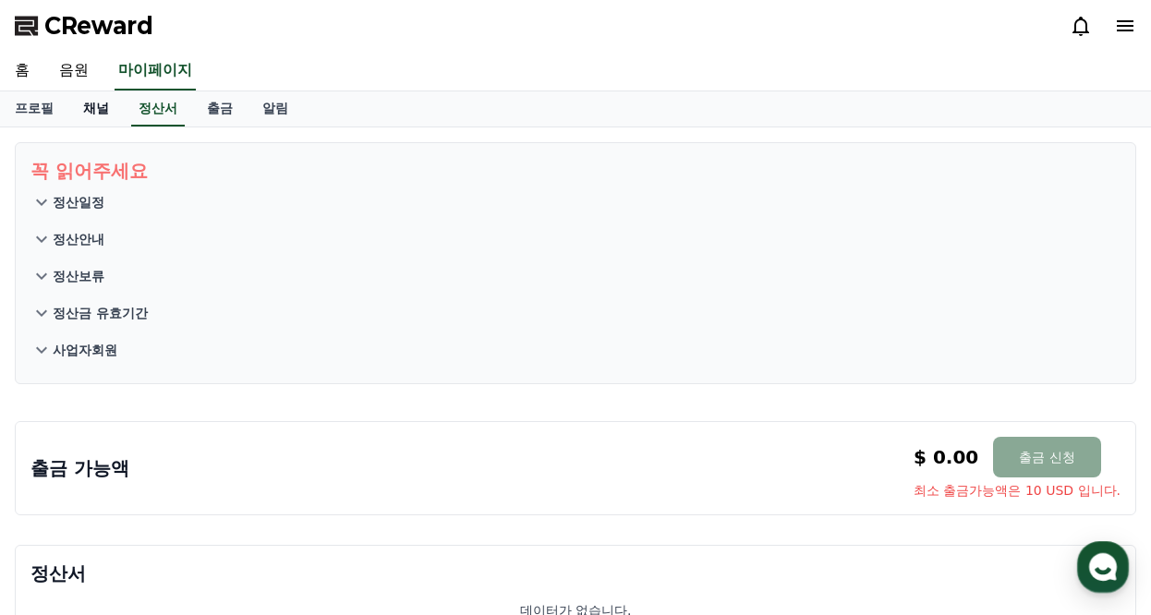
click at [88, 99] on link "채널" at bounding box center [95, 108] width 55 height 35
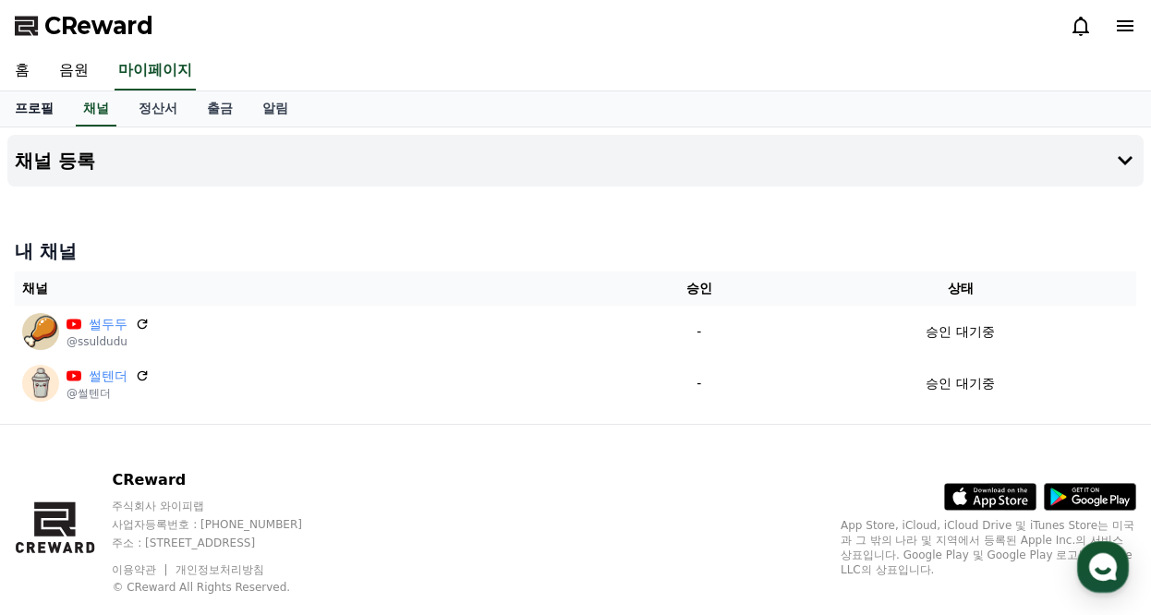
click at [20, 116] on link "프로필" at bounding box center [34, 108] width 68 height 35
select select "**********"
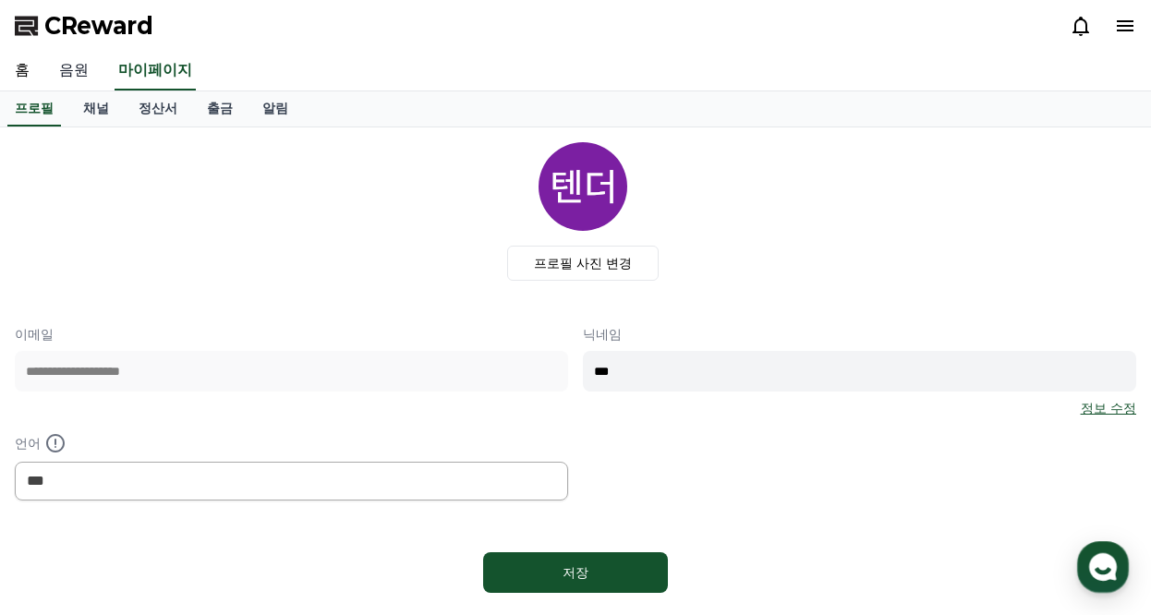
click at [71, 65] on link "음원" at bounding box center [73, 71] width 59 height 39
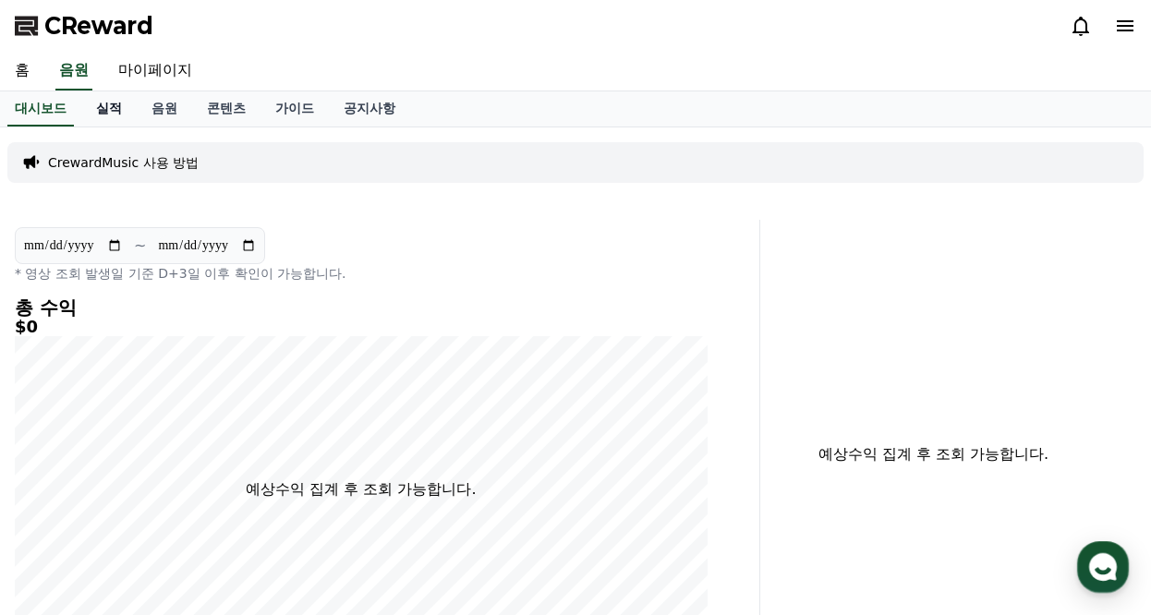
click at [106, 108] on link "실적" at bounding box center [108, 108] width 55 height 35
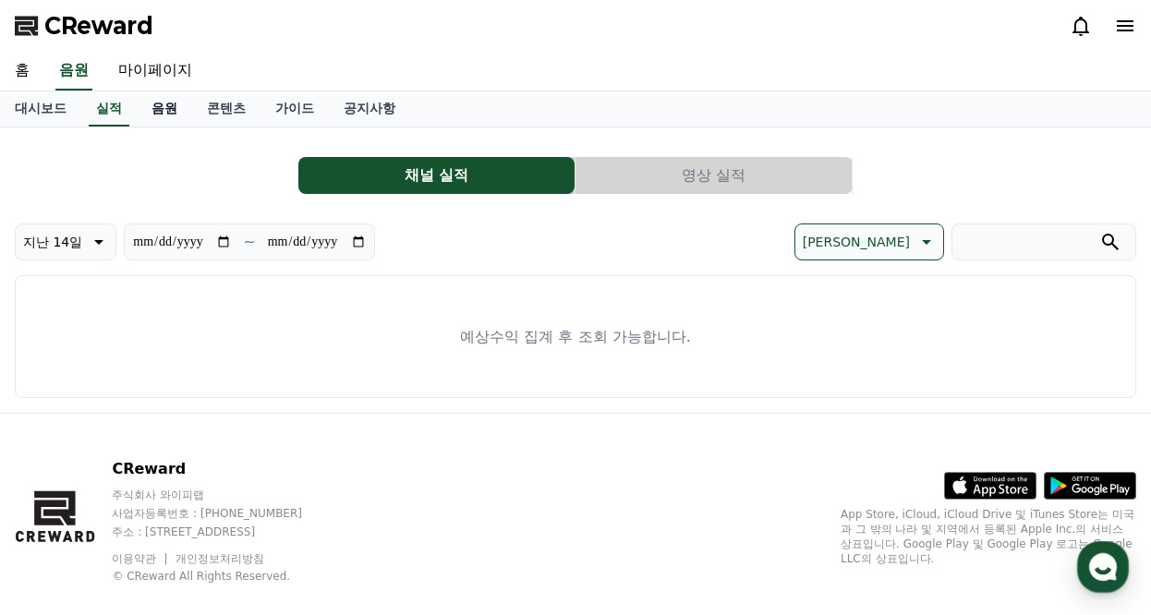
click at [172, 112] on link "음원" at bounding box center [164, 108] width 55 height 35
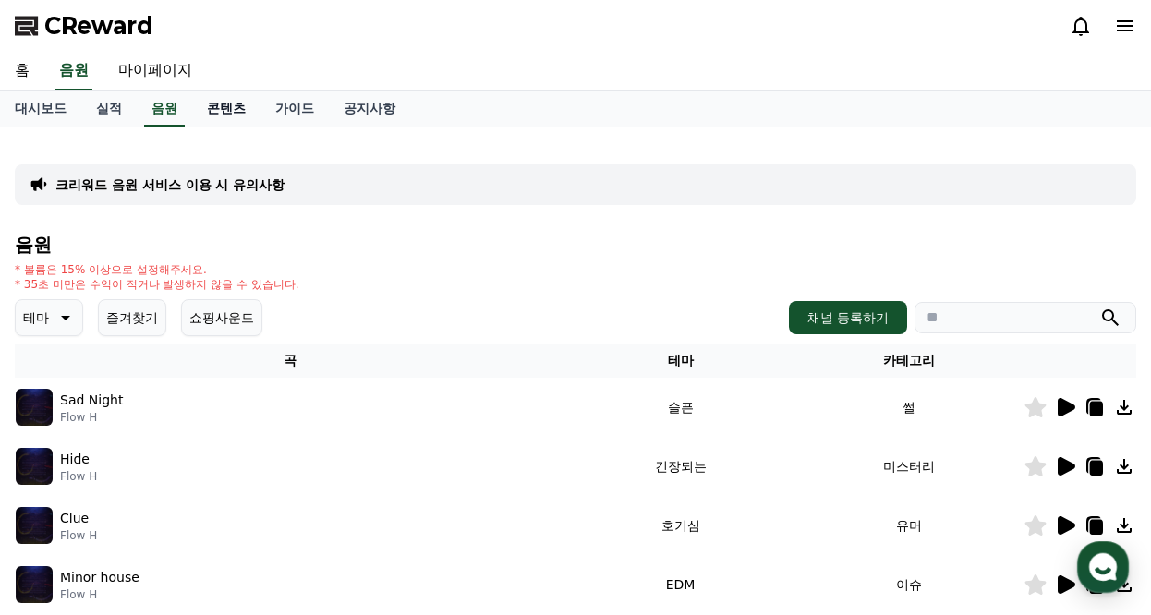
click at [233, 109] on link "콘텐츠" at bounding box center [226, 108] width 68 height 35
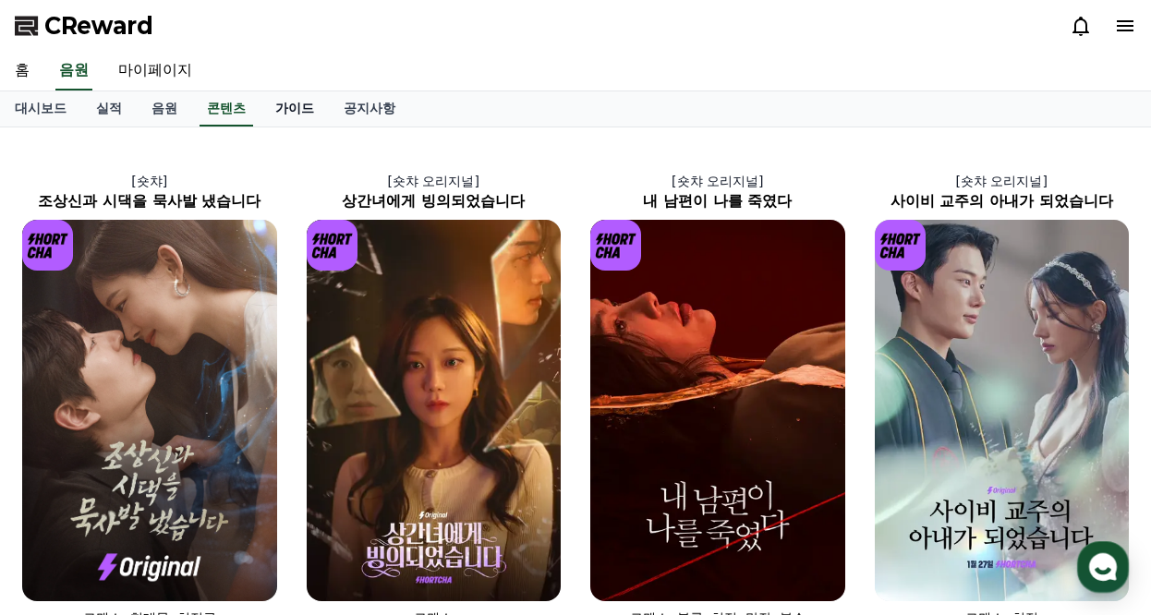
click at [299, 109] on link "가이드" at bounding box center [295, 108] width 68 height 35
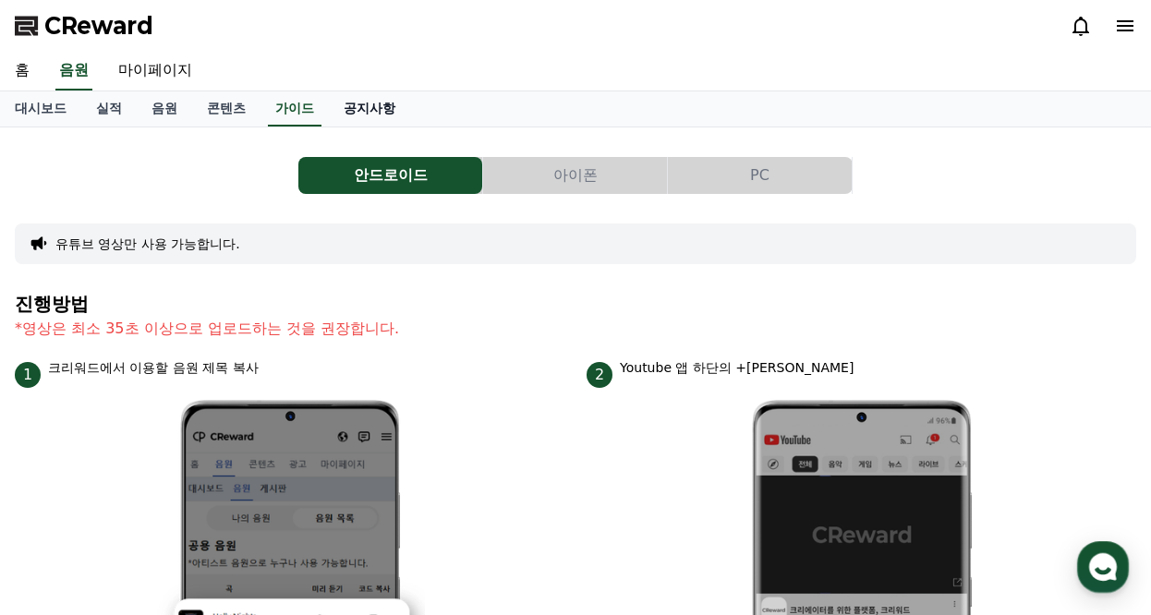
click at [380, 110] on link "공지사항" at bounding box center [369, 108] width 81 height 35
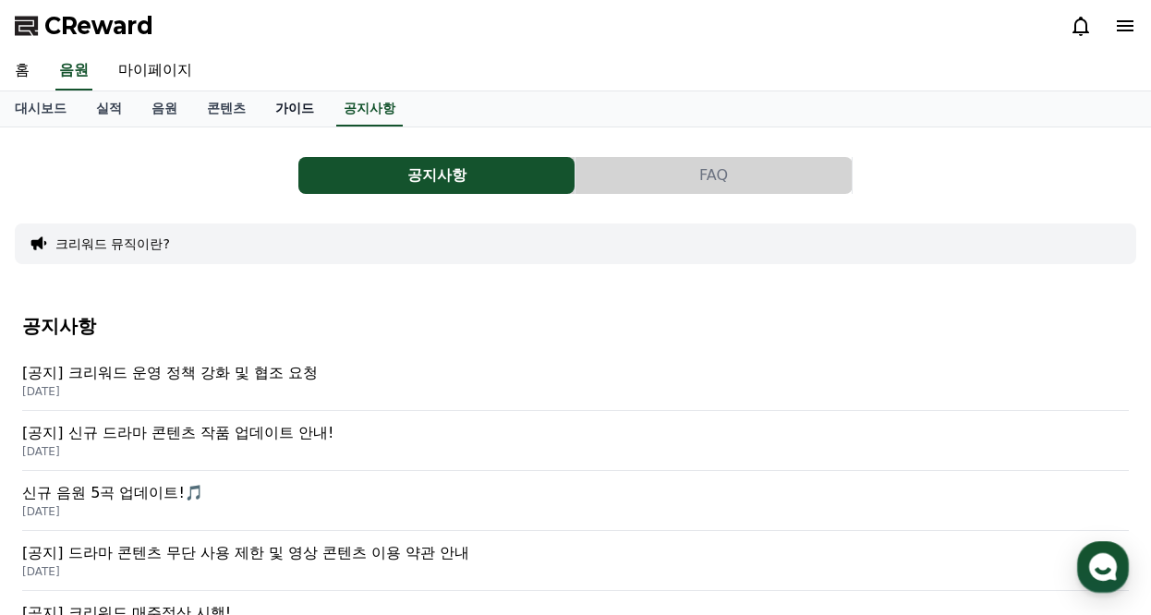
click at [289, 107] on link "가이드" at bounding box center [295, 108] width 68 height 35
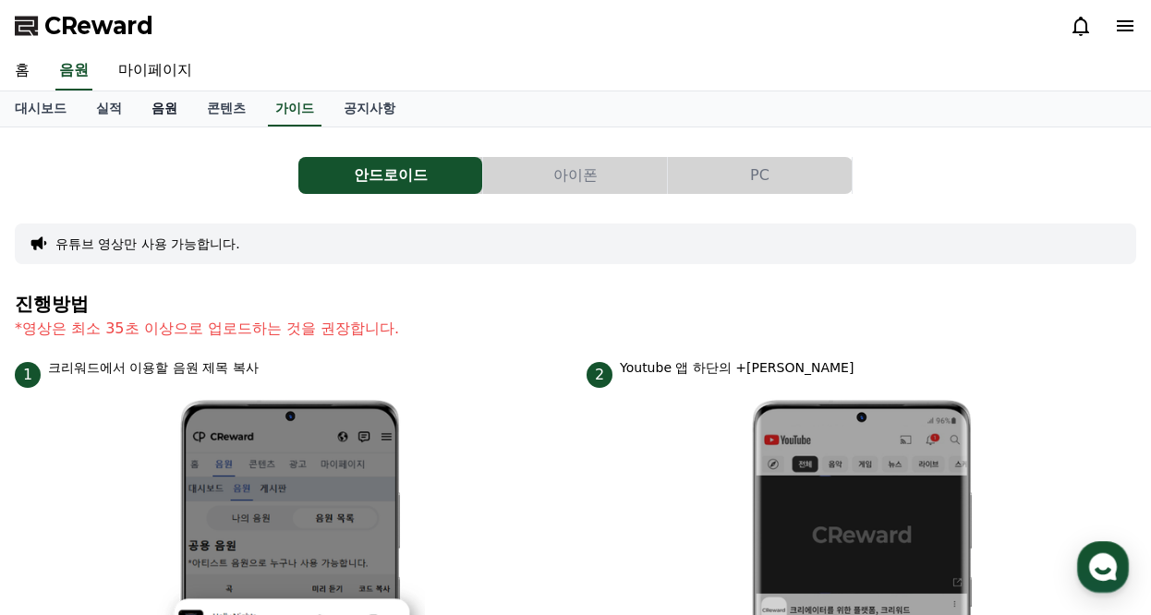
click at [156, 105] on link "음원" at bounding box center [164, 108] width 55 height 35
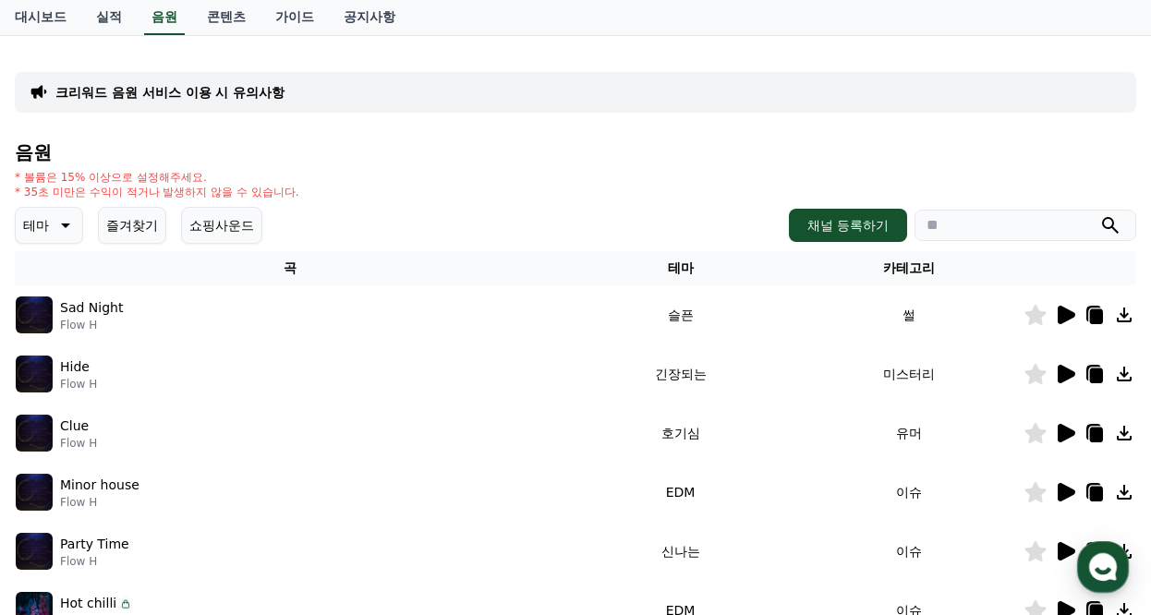
scroll to position [185, 0]
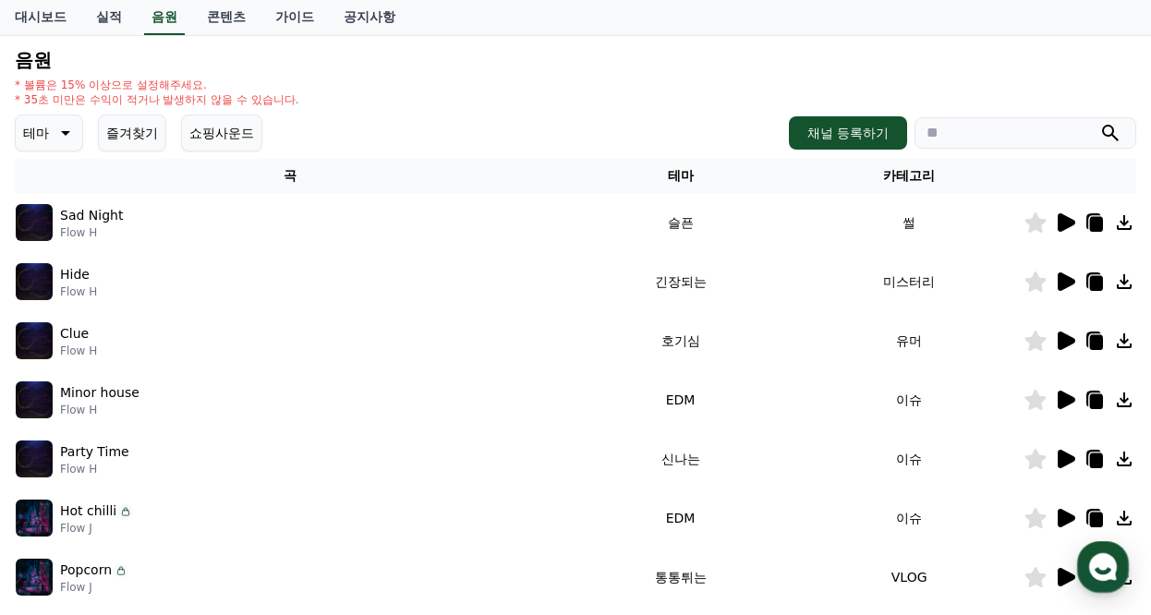
click at [56, 127] on icon at bounding box center [64, 133] width 22 height 22
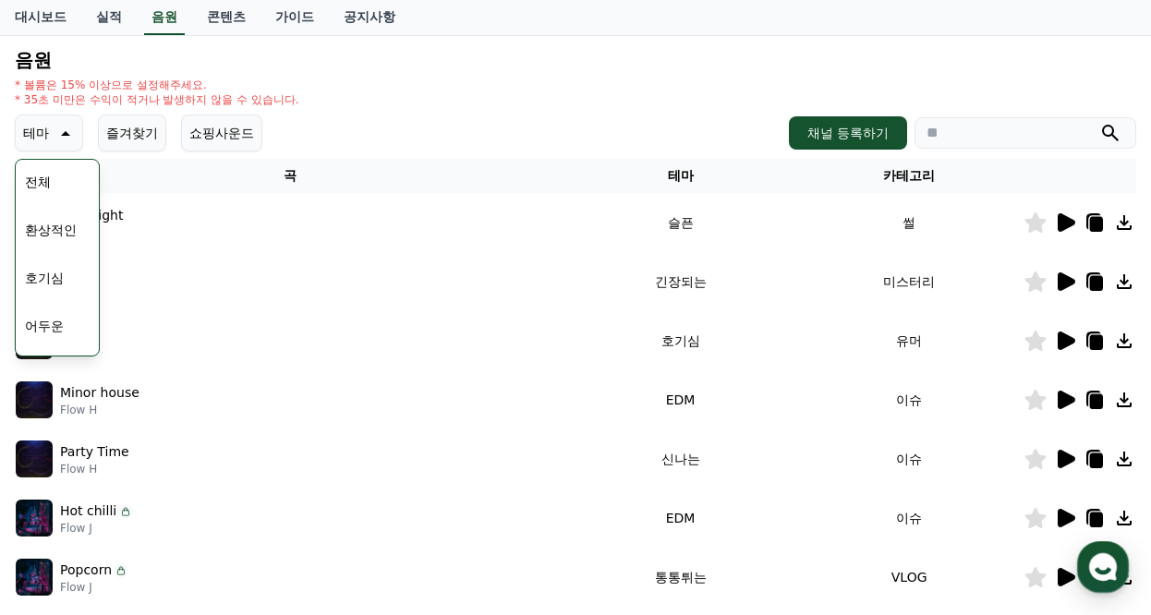
click at [54, 278] on button "호기심" at bounding box center [45, 278] width 54 height 41
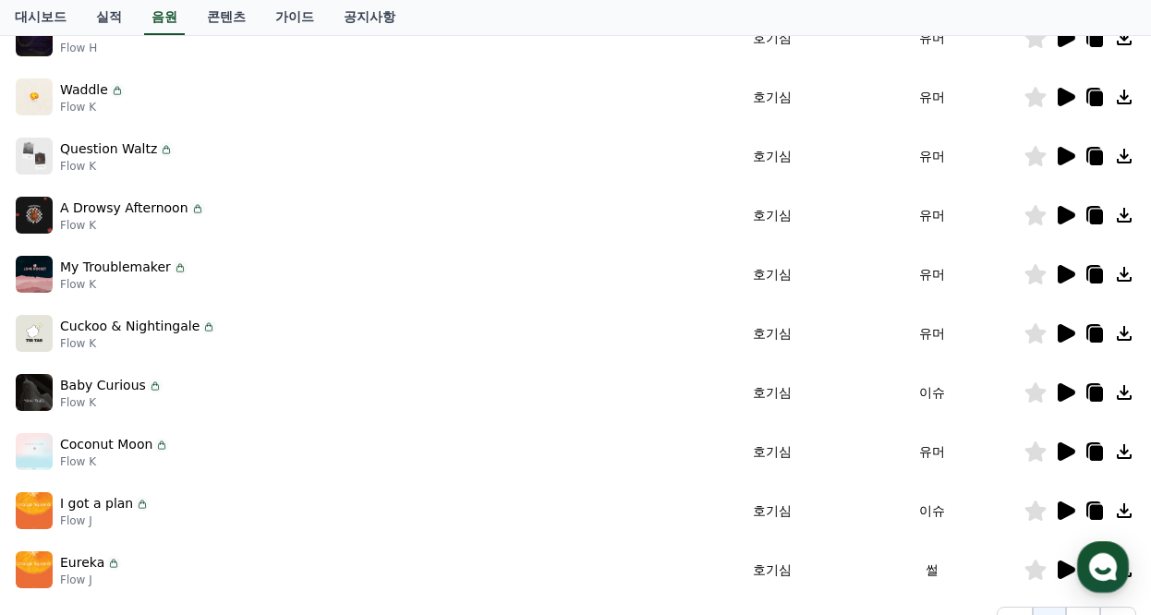
scroll to position [185, 0]
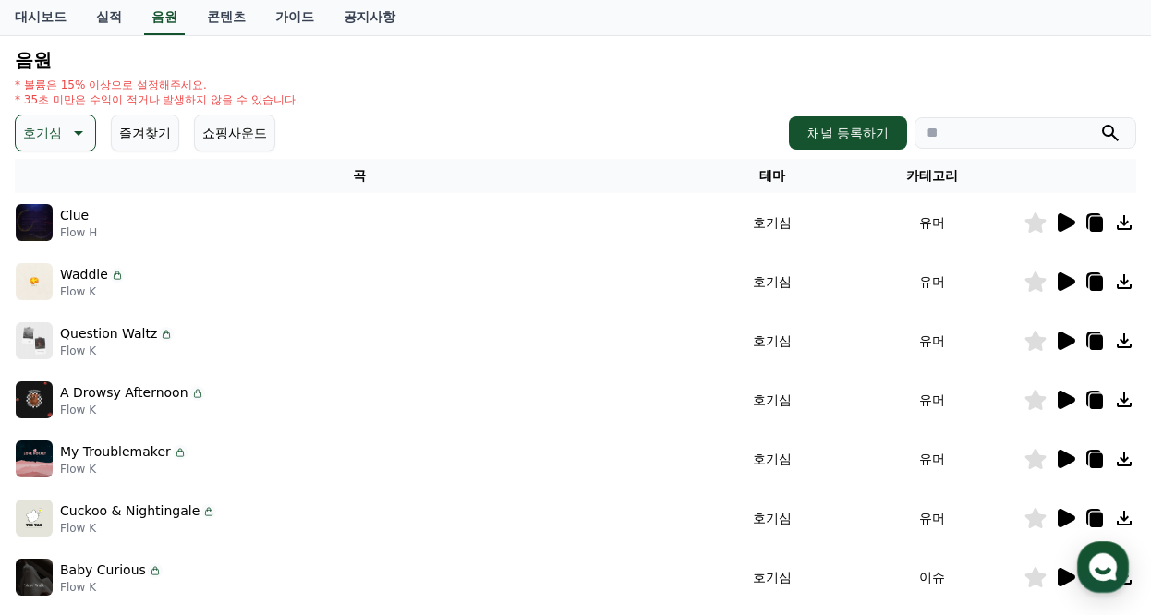
click at [1074, 226] on icon at bounding box center [1065, 223] width 22 height 22
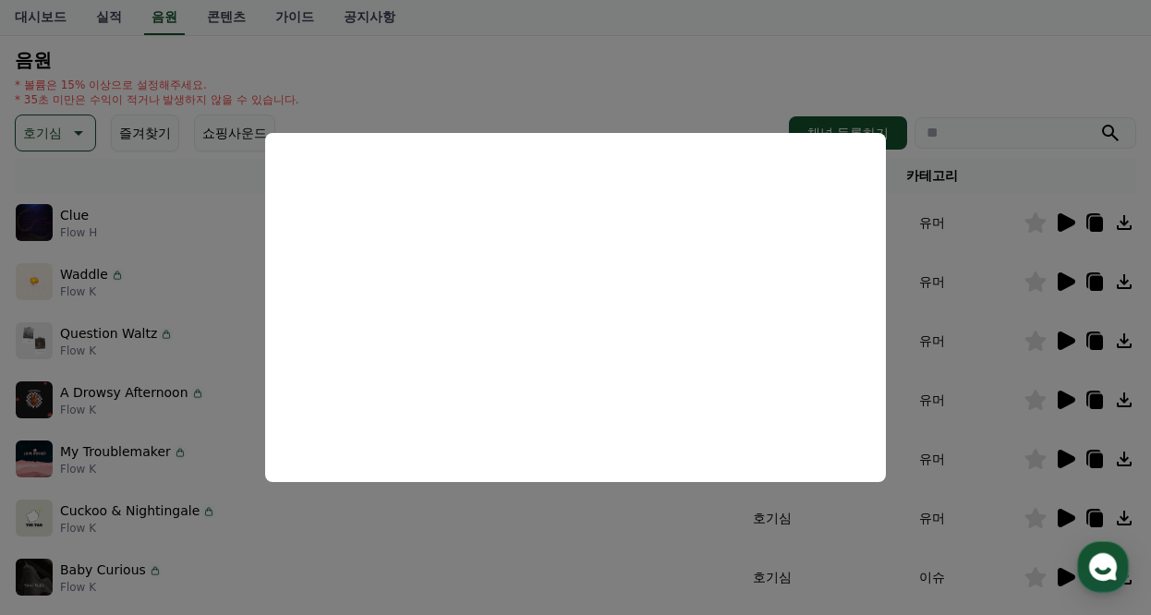
click at [990, 65] on button "close modal" at bounding box center [575, 307] width 1151 height 615
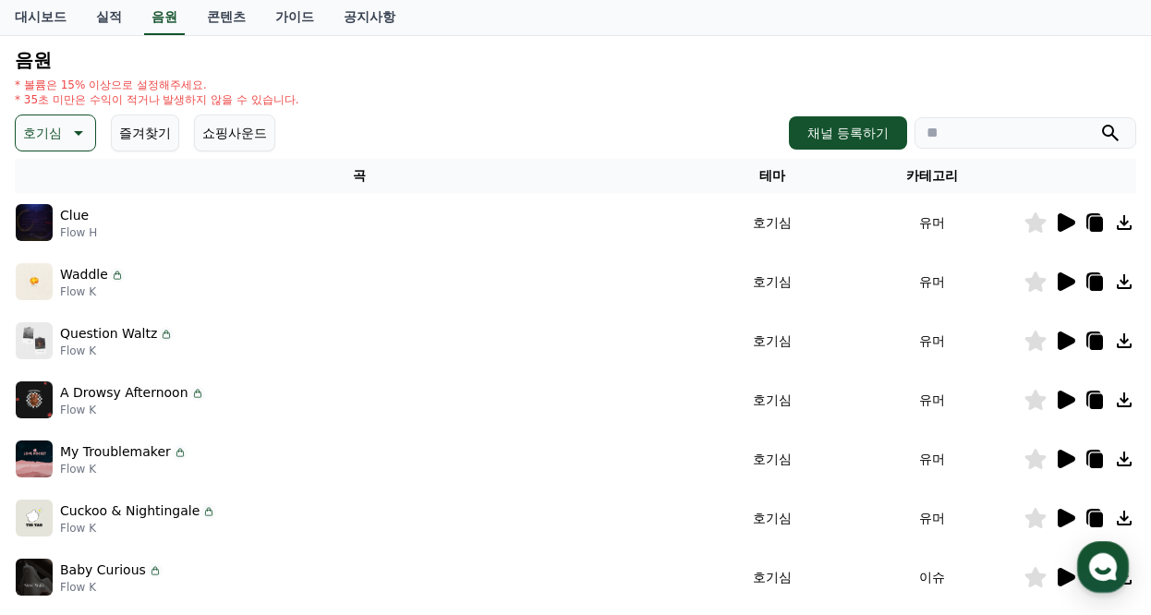
click at [29, 277] on img at bounding box center [34, 281] width 37 height 37
click at [1066, 284] on icon at bounding box center [1067, 282] width 18 height 18
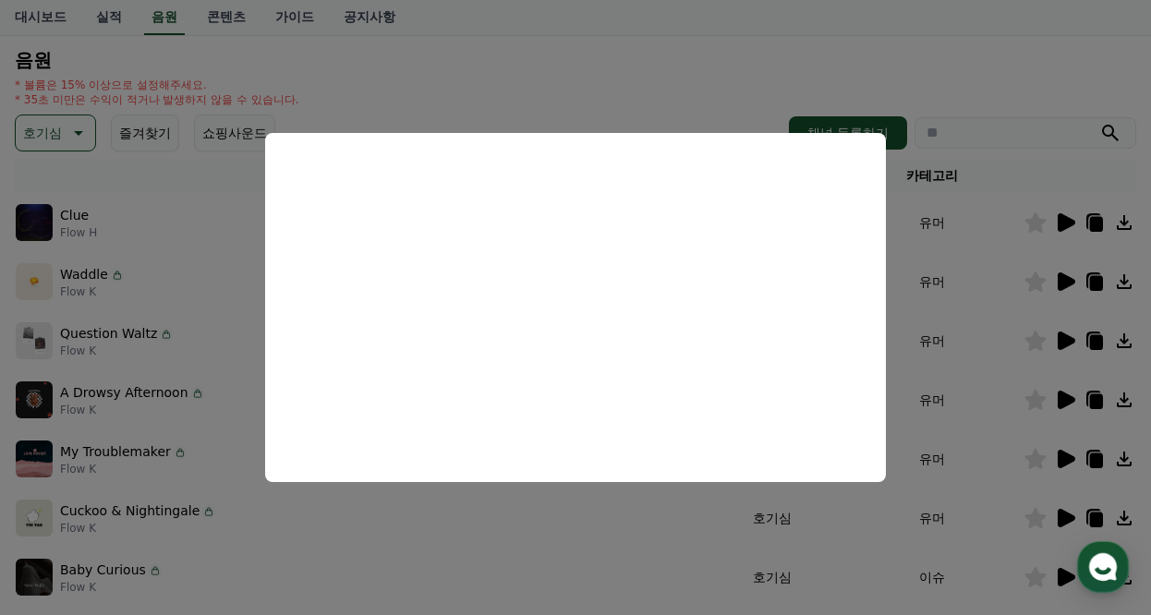
click at [1007, 64] on button "close modal" at bounding box center [575, 307] width 1151 height 615
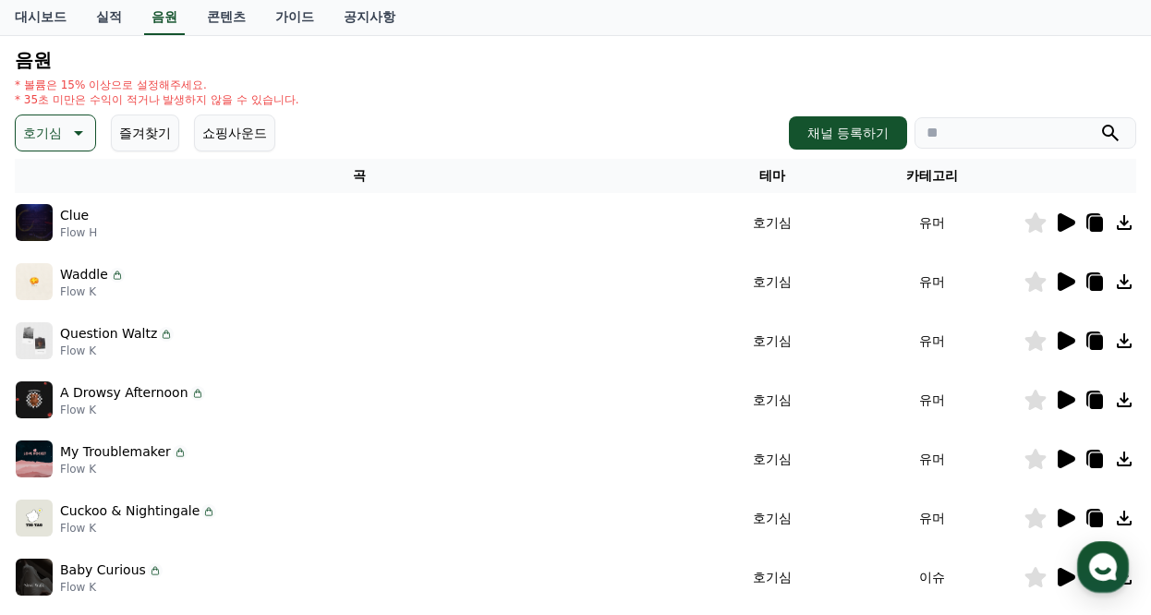
click at [1060, 341] on icon at bounding box center [1067, 341] width 18 height 18
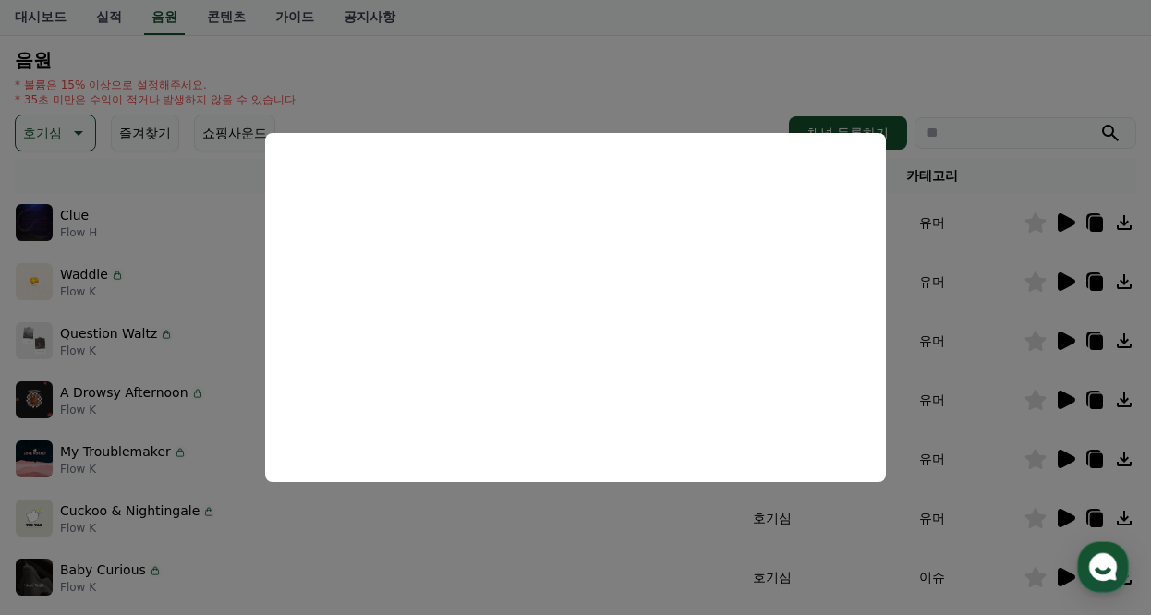
click at [1031, 70] on button "close modal" at bounding box center [575, 307] width 1151 height 615
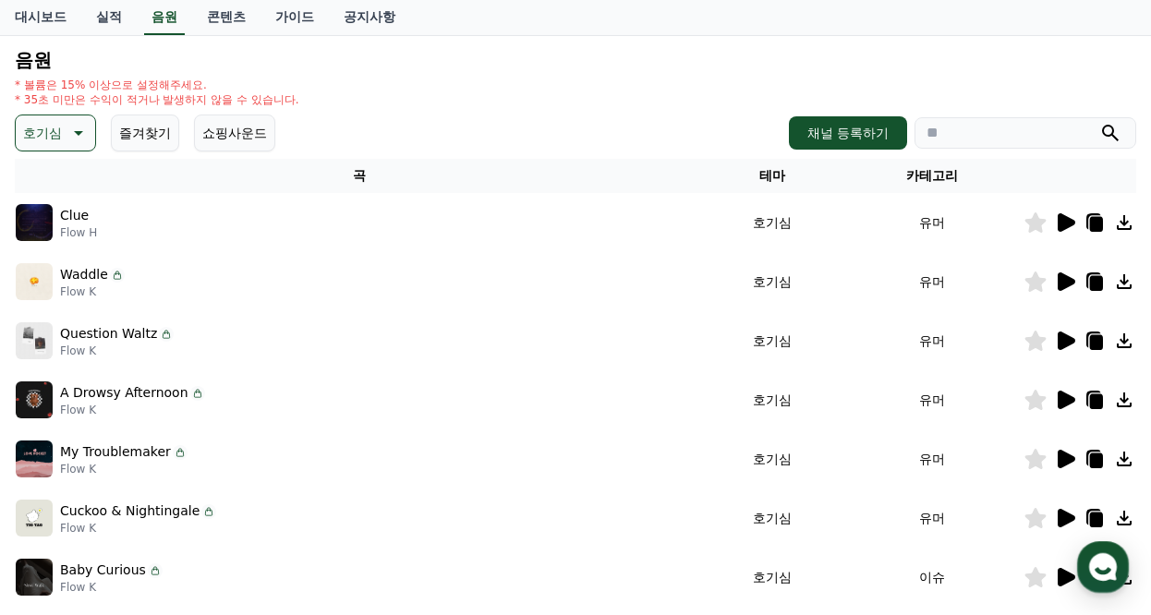
click at [71, 133] on icon at bounding box center [77, 133] width 22 height 22
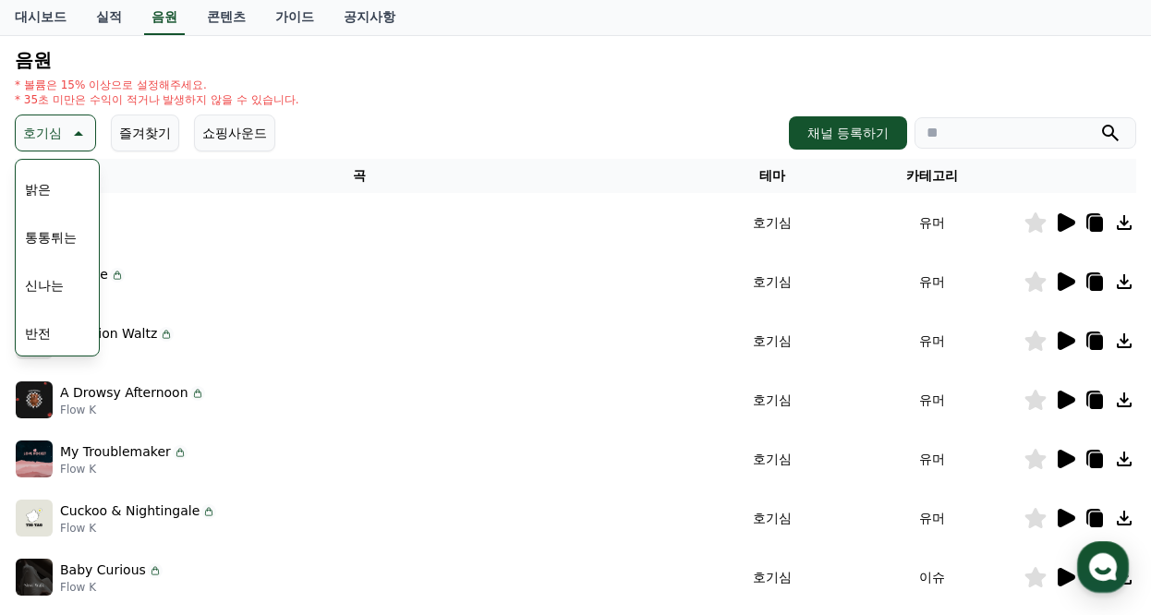
click at [39, 190] on button "밝은" at bounding box center [38, 189] width 41 height 41
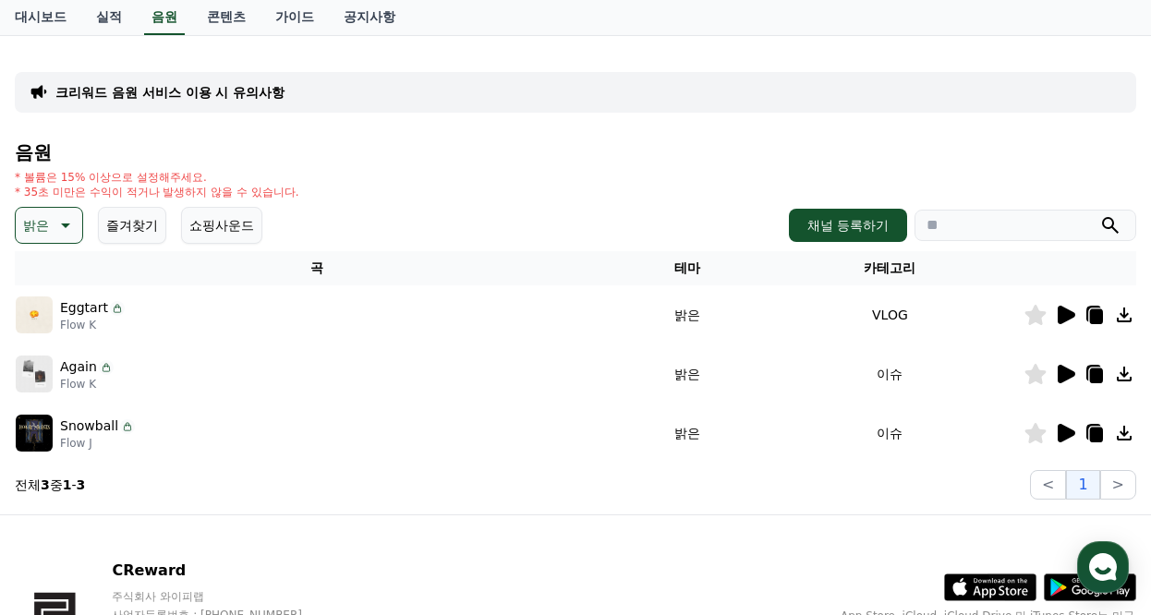
scroll to position [185, 0]
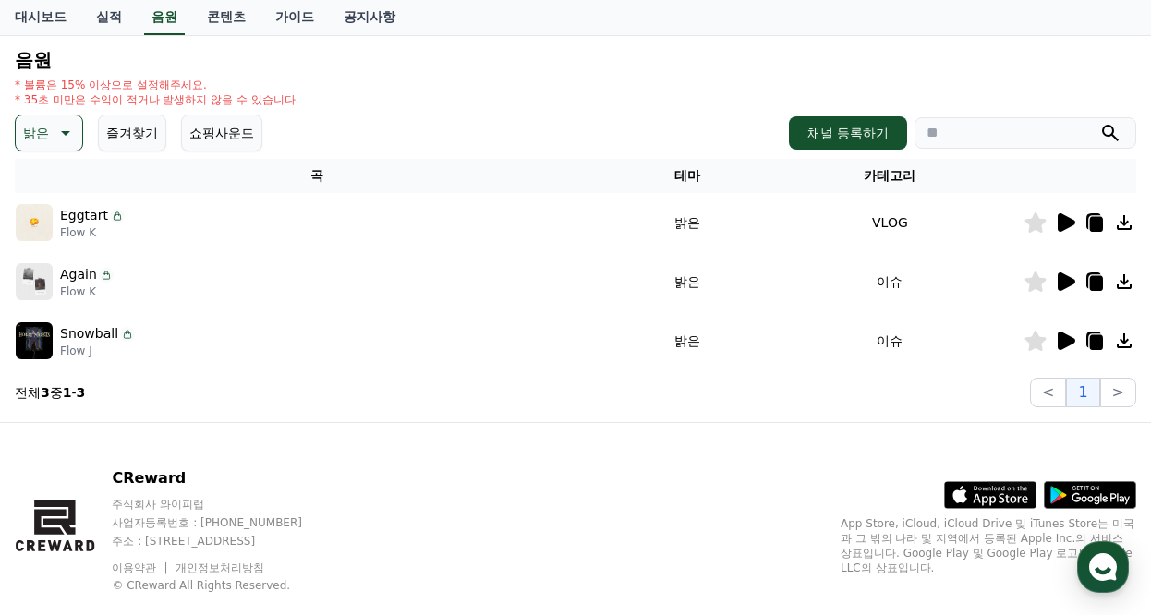
click at [1065, 220] on icon at bounding box center [1067, 222] width 18 height 18
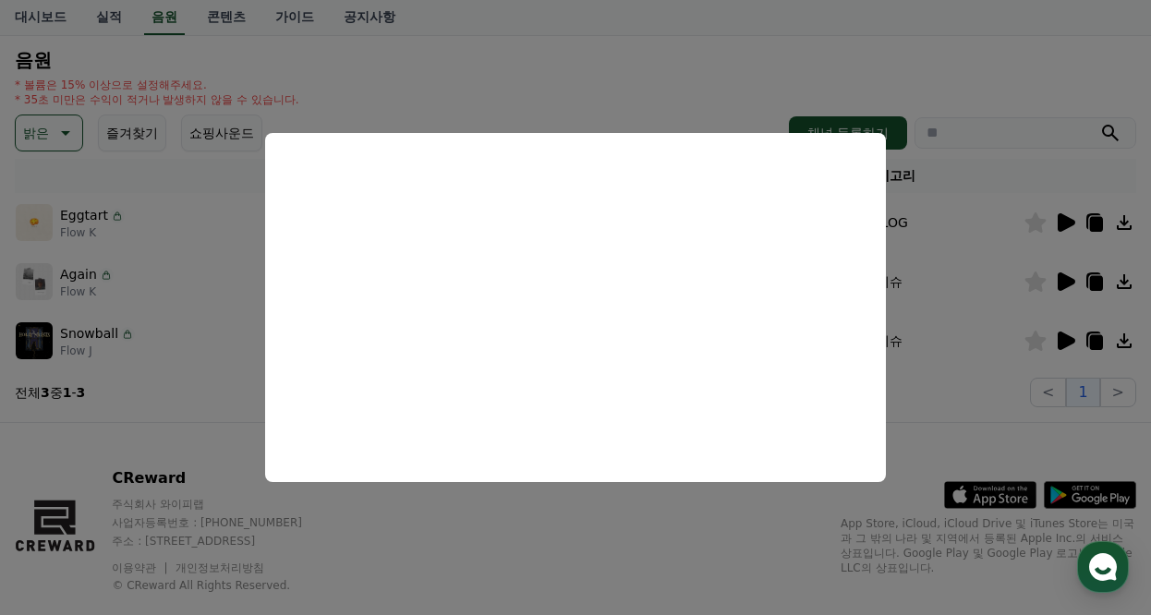
click at [1014, 59] on button "close modal" at bounding box center [575, 307] width 1151 height 615
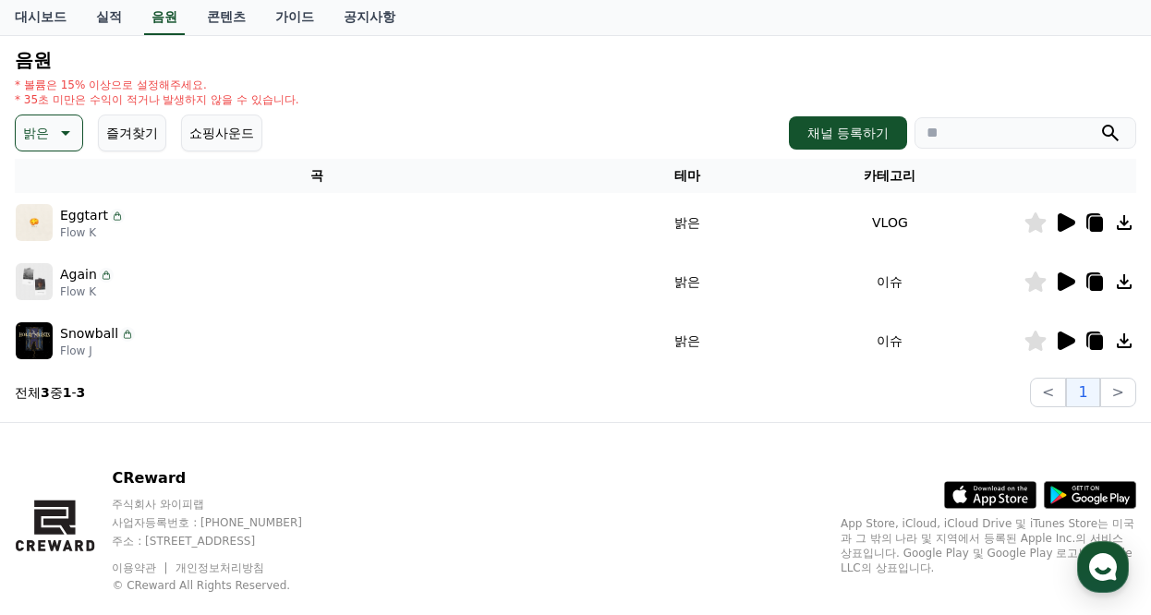
click at [1066, 286] on icon at bounding box center [1067, 282] width 18 height 18
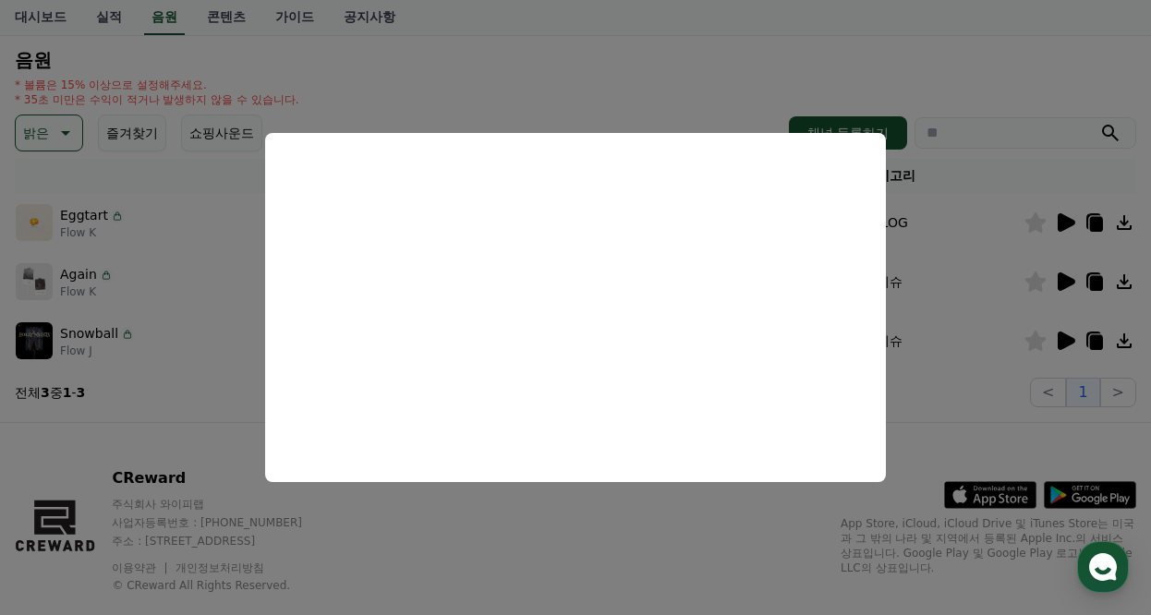
click at [932, 72] on button "close modal" at bounding box center [575, 307] width 1151 height 615
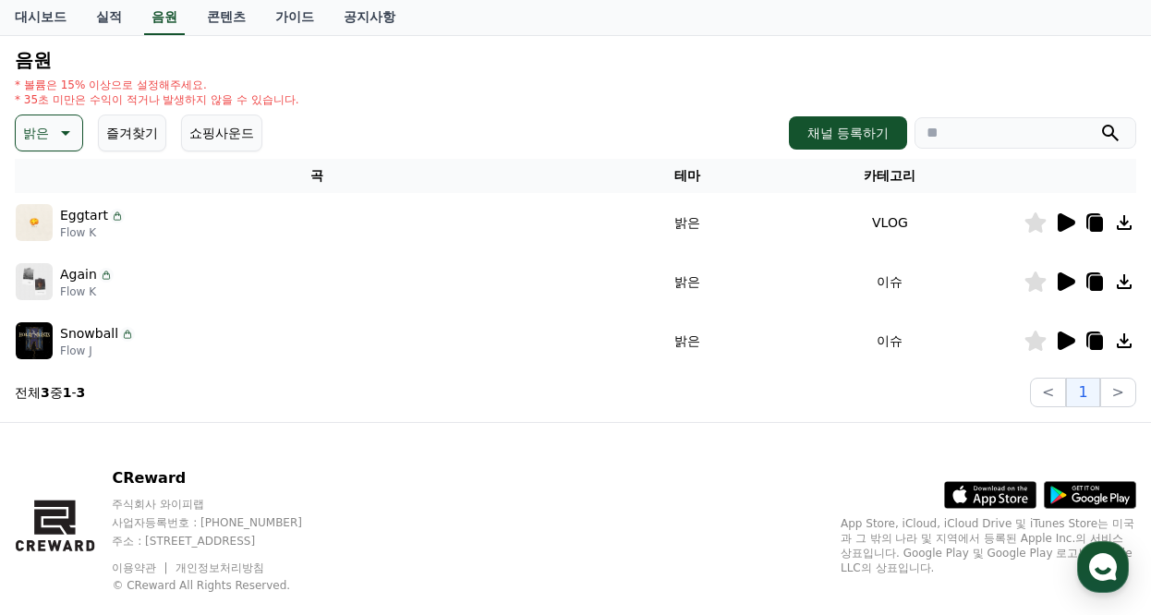
click at [1068, 346] on icon at bounding box center [1067, 341] width 18 height 18
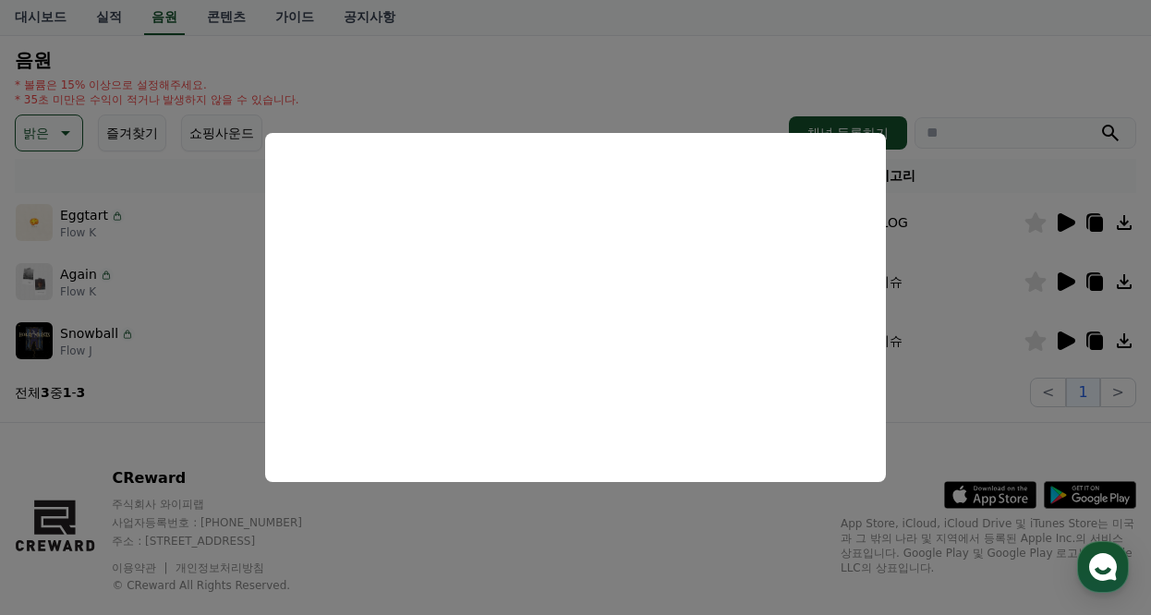
click at [550, 79] on button "close modal" at bounding box center [575, 307] width 1151 height 615
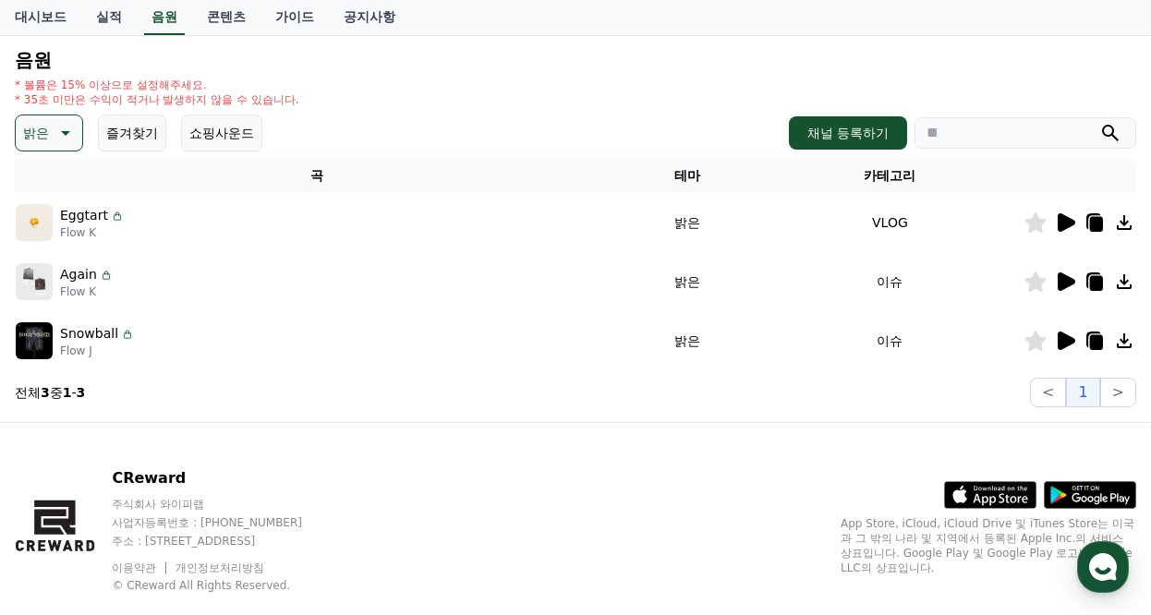
click at [45, 128] on p "밝은" at bounding box center [36, 133] width 26 height 26
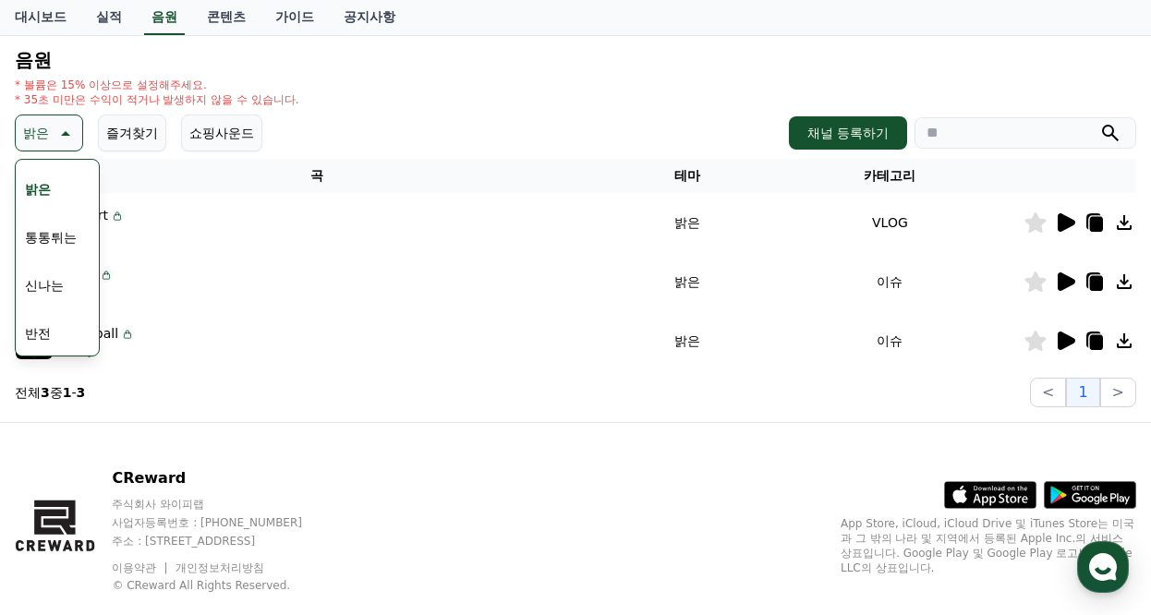
click at [62, 239] on button "통통튀는" at bounding box center [51, 237] width 67 height 41
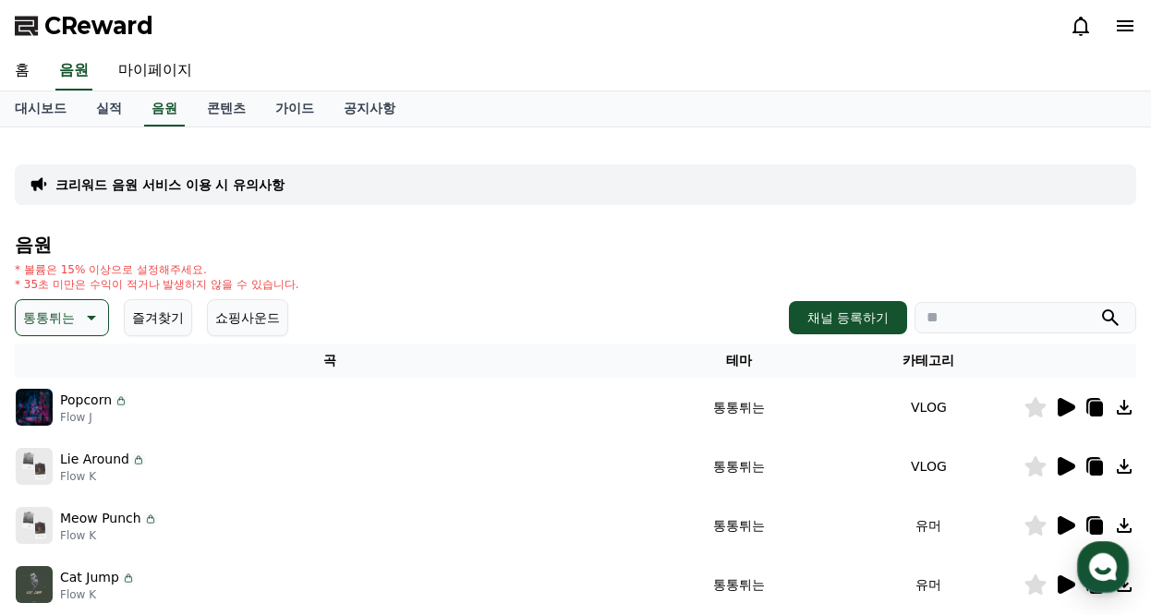
click at [1066, 408] on icon at bounding box center [1067, 407] width 18 height 18
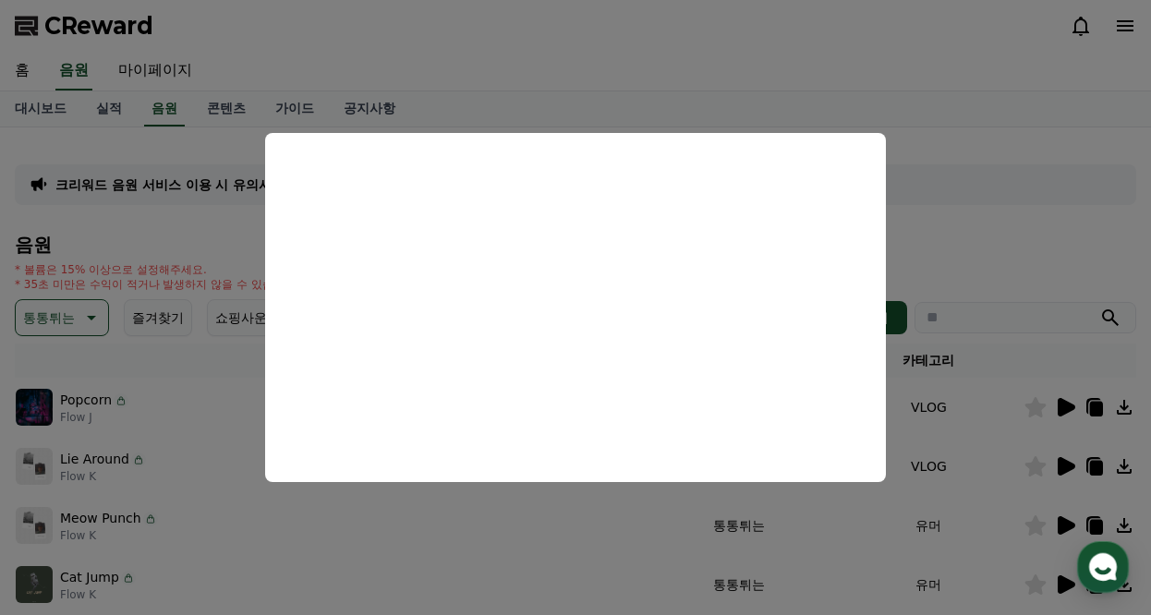
click at [1032, 221] on button "close modal" at bounding box center [575, 307] width 1151 height 615
click at [1066, 468] on icon at bounding box center [1067, 466] width 18 height 18
click at [1046, 228] on button "close modal" at bounding box center [575, 307] width 1151 height 615
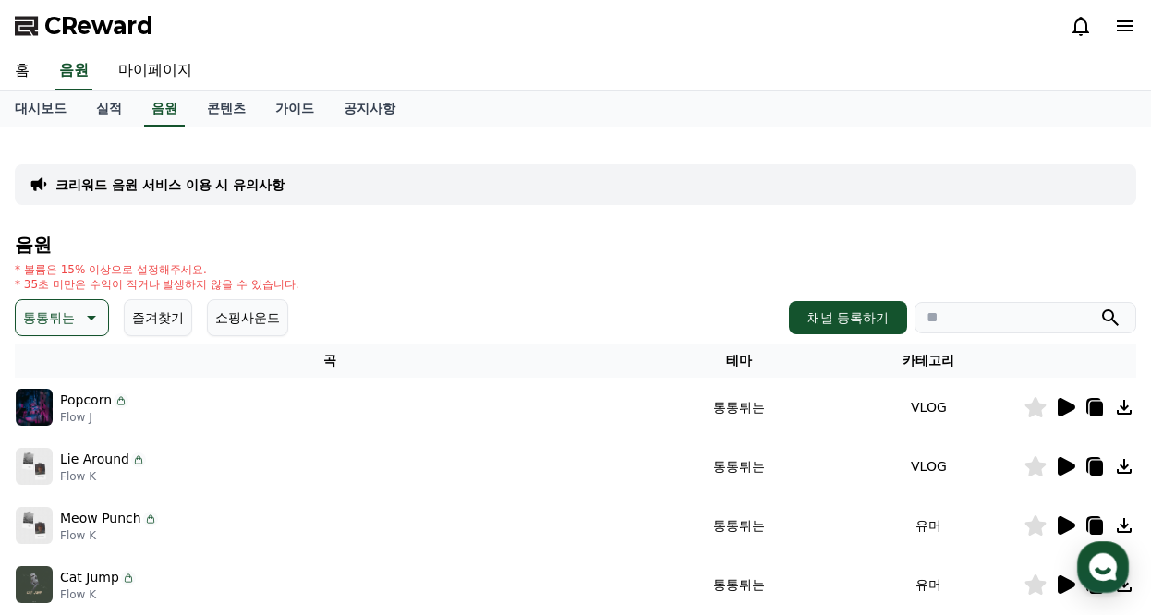
click at [1060, 468] on icon at bounding box center [1067, 466] width 18 height 18
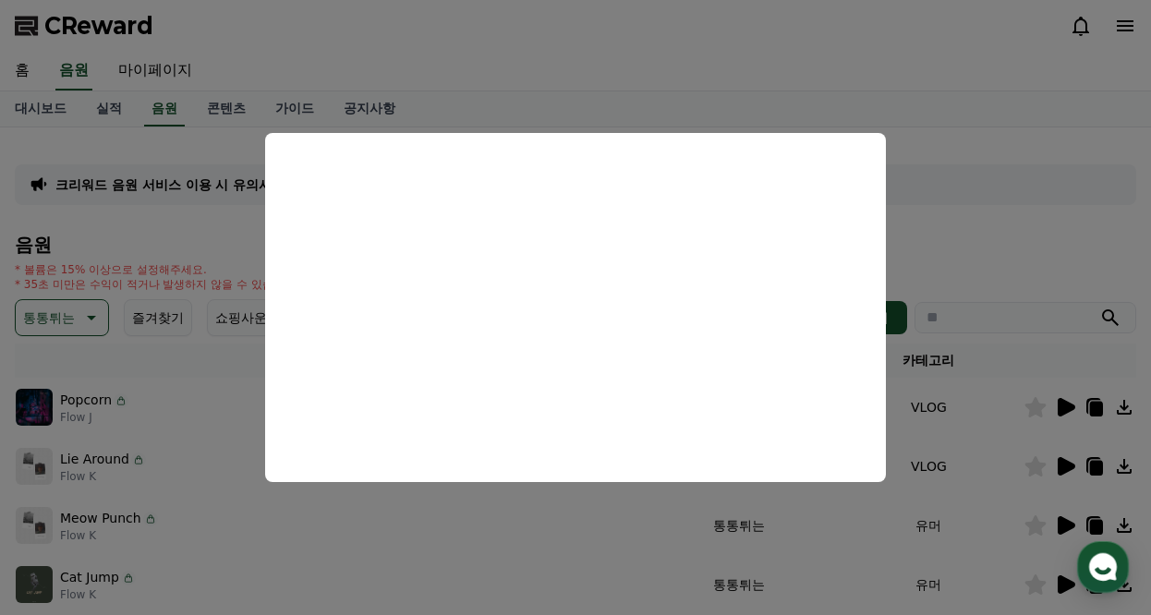
click at [985, 238] on button "close modal" at bounding box center [575, 307] width 1151 height 615
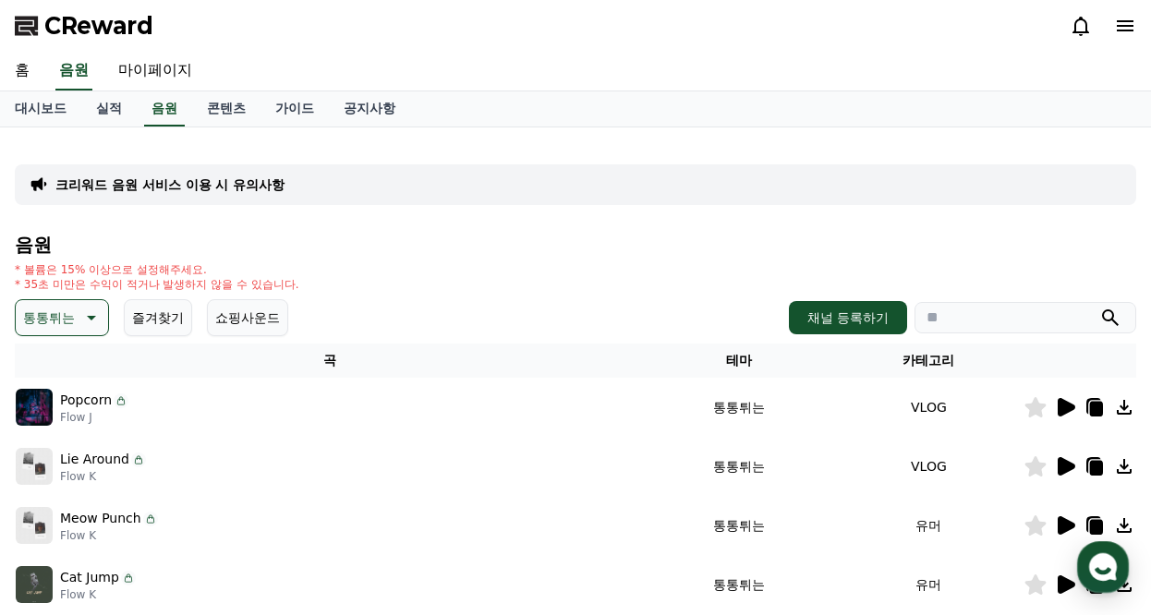
click at [1037, 471] on icon at bounding box center [1036, 466] width 21 height 20
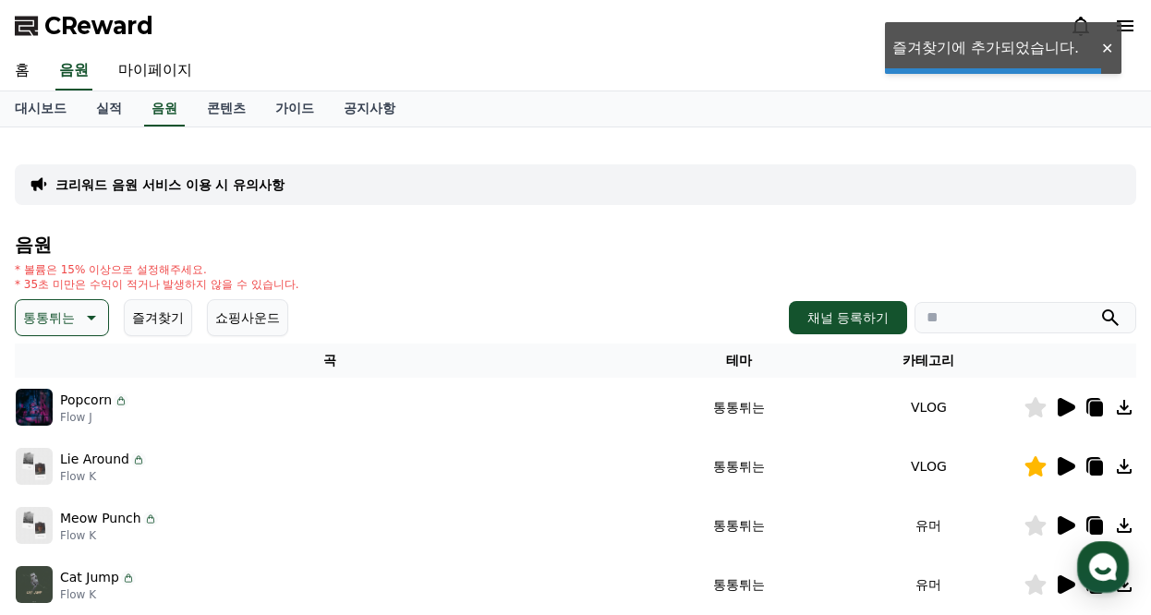
scroll to position [92, 0]
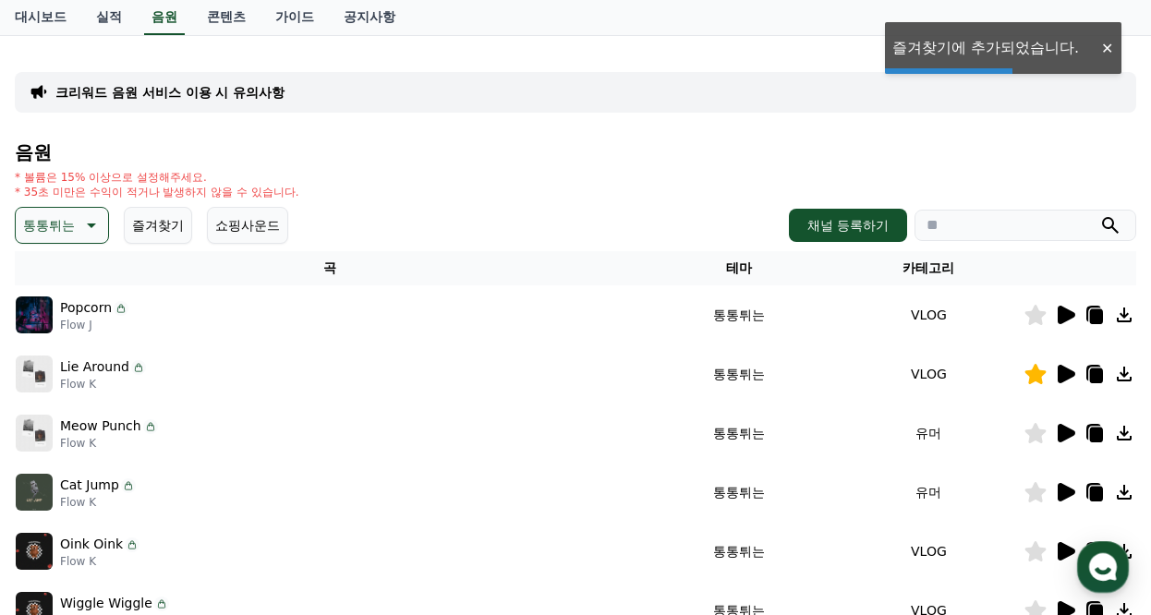
click at [1067, 428] on icon at bounding box center [1067, 433] width 18 height 18
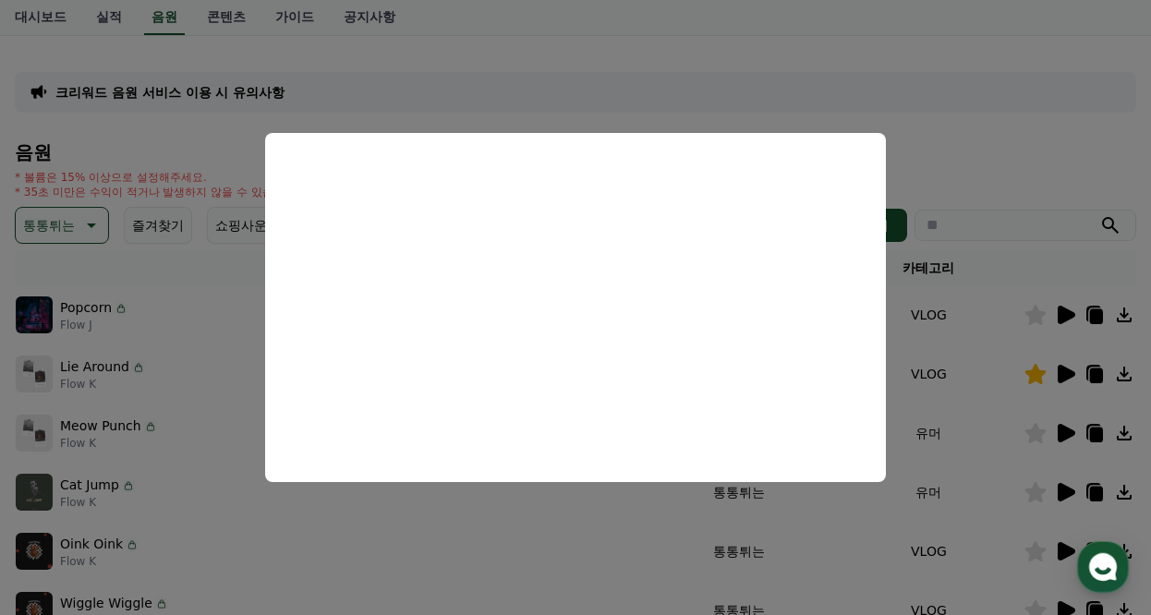
click at [1069, 152] on button "close modal" at bounding box center [575, 307] width 1151 height 615
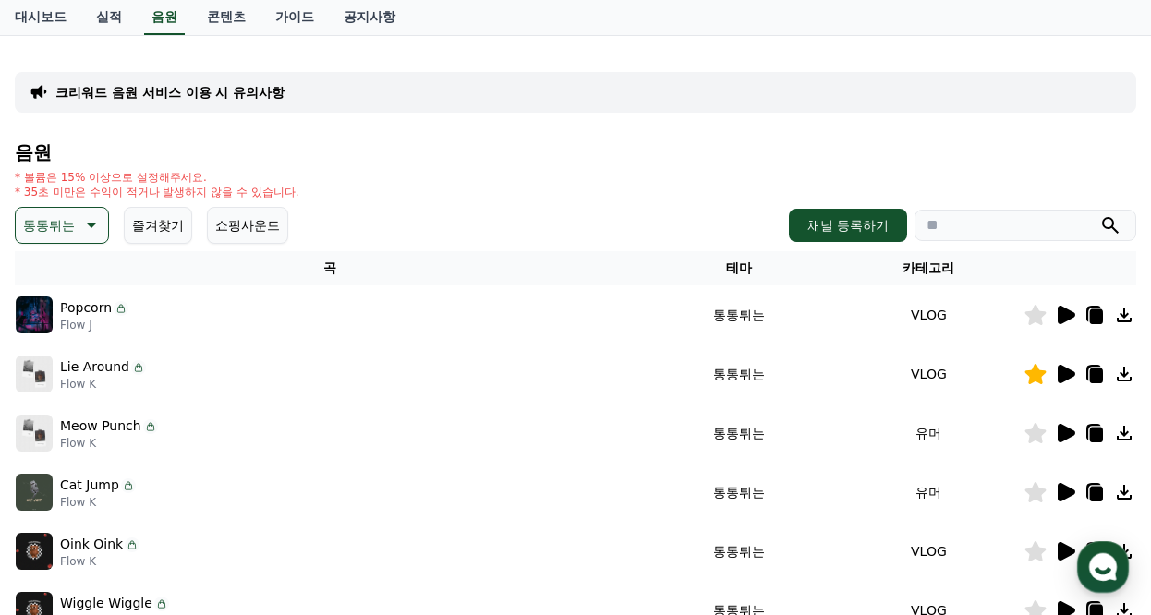
click at [1060, 491] on icon at bounding box center [1067, 492] width 18 height 18
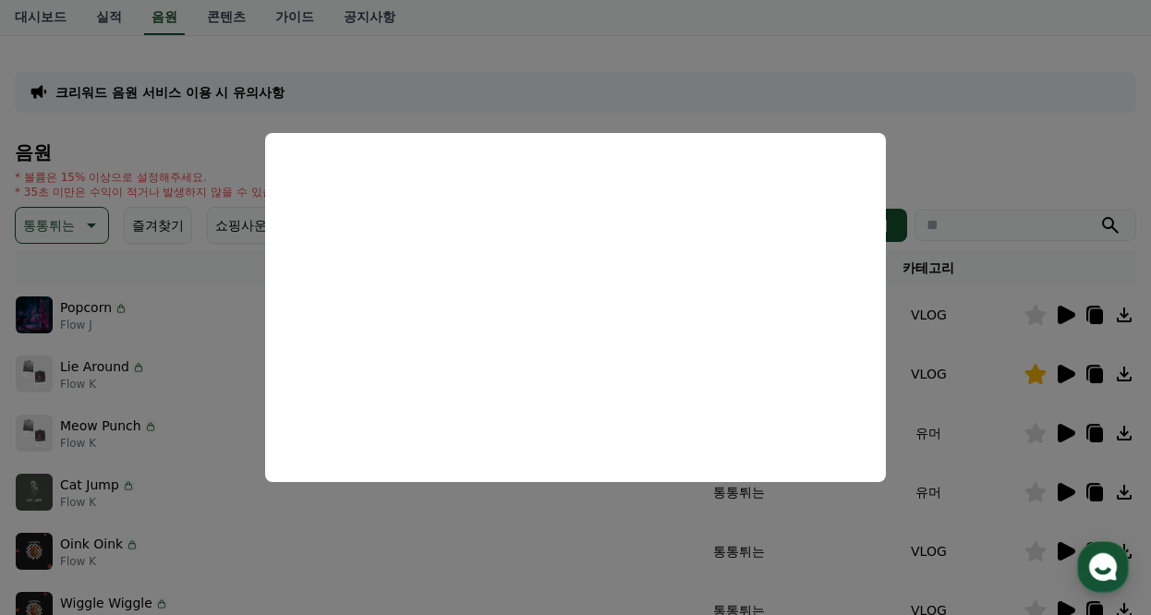
click at [1012, 138] on button "close modal" at bounding box center [575, 307] width 1151 height 615
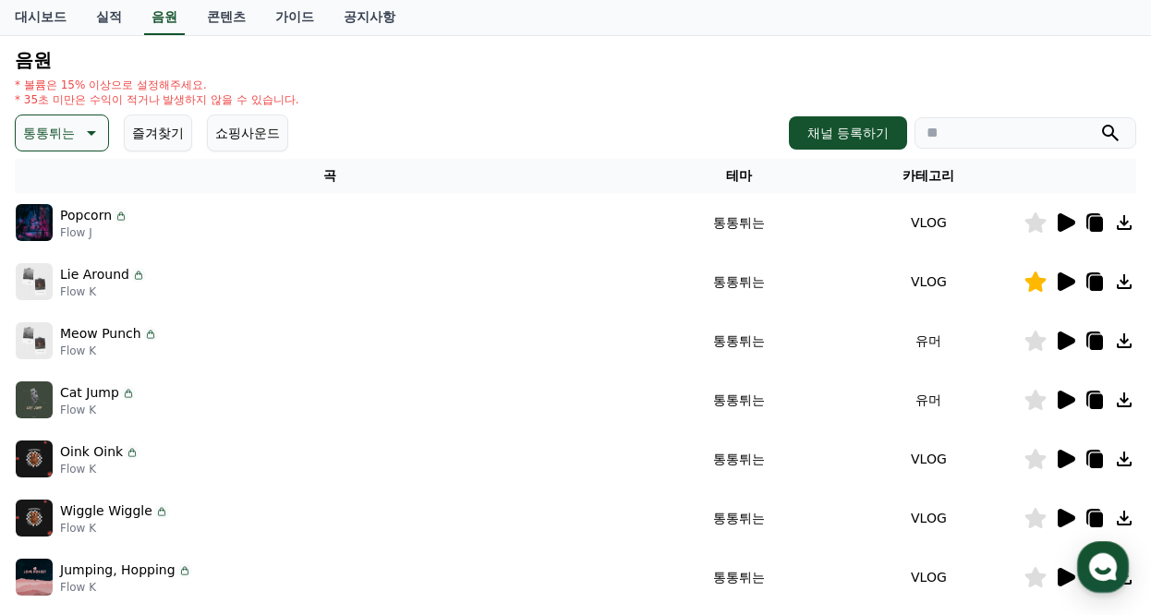
scroll to position [277, 0]
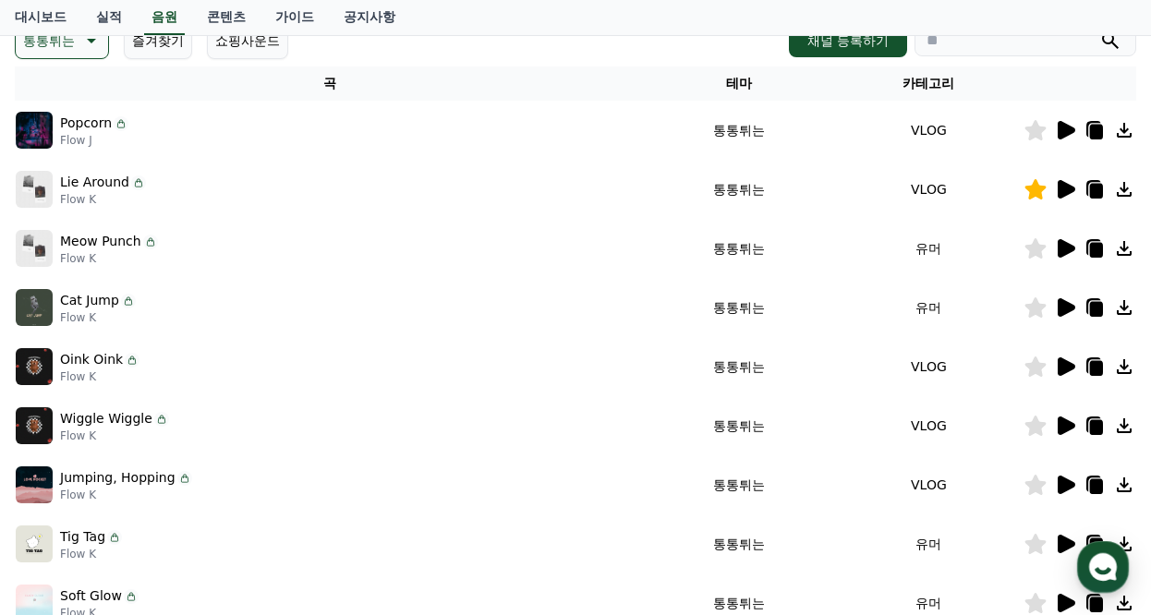
click at [1064, 370] on icon at bounding box center [1067, 367] width 18 height 18
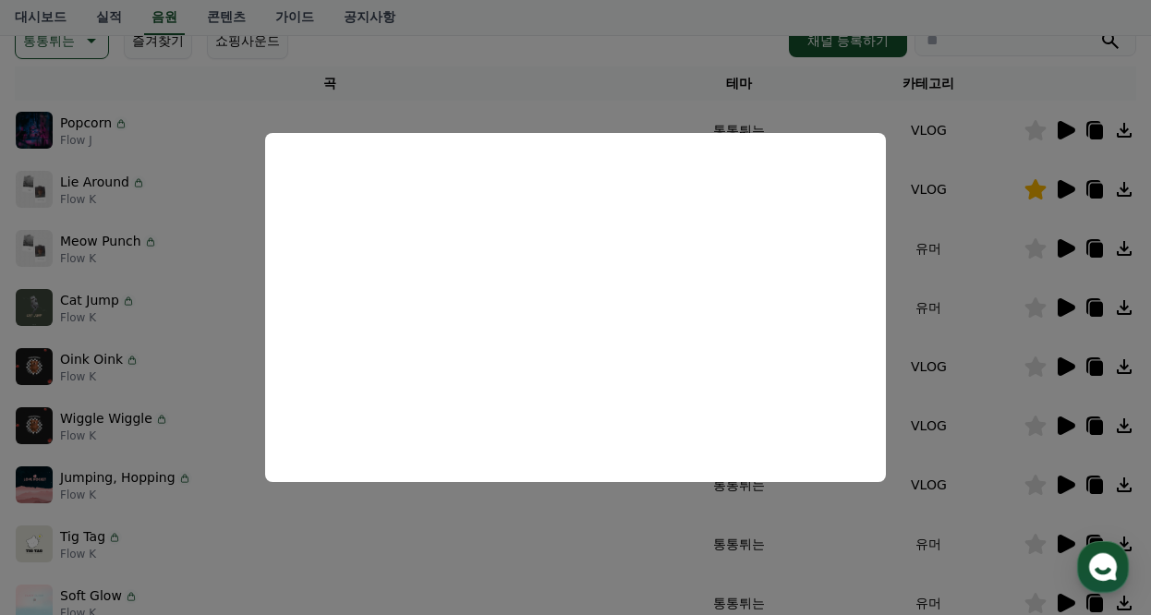
click at [998, 384] on button "close modal" at bounding box center [575, 307] width 1151 height 615
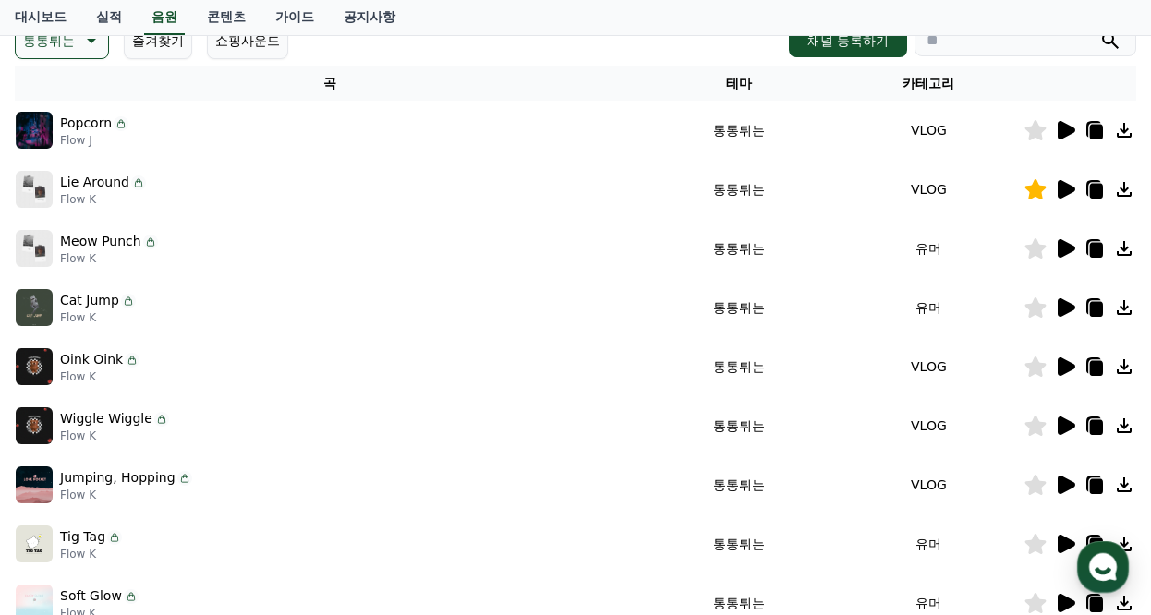
click at [1064, 427] on icon at bounding box center [1067, 426] width 18 height 18
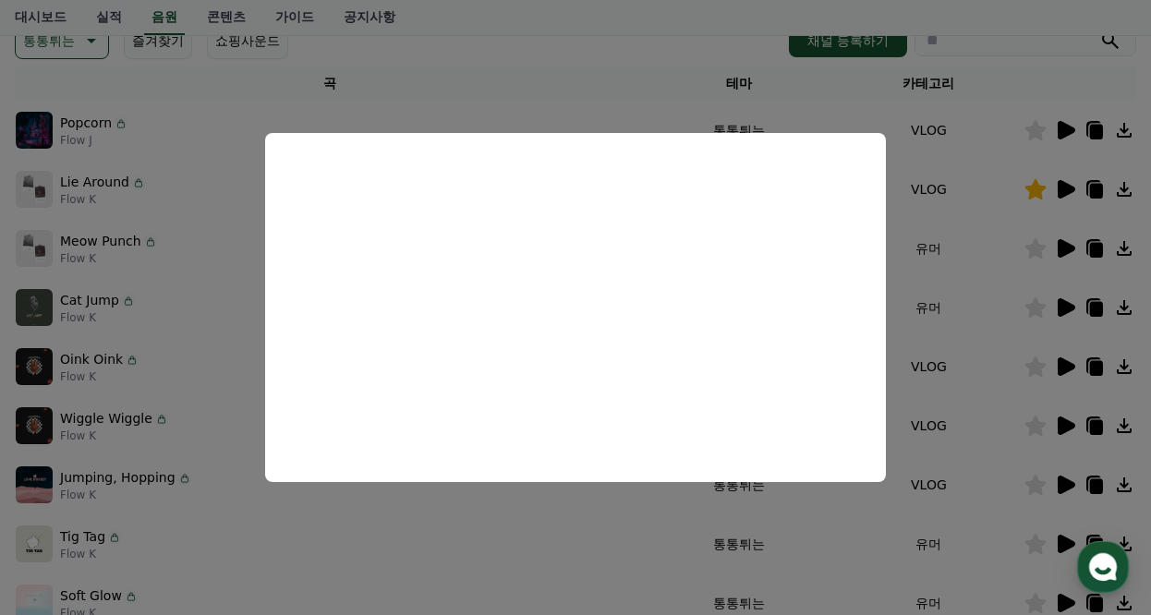
click at [1014, 435] on button "close modal" at bounding box center [575, 307] width 1151 height 615
click at [1069, 489] on icon at bounding box center [1067, 485] width 18 height 18
click at [1027, 504] on button "close modal" at bounding box center [575, 307] width 1151 height 615
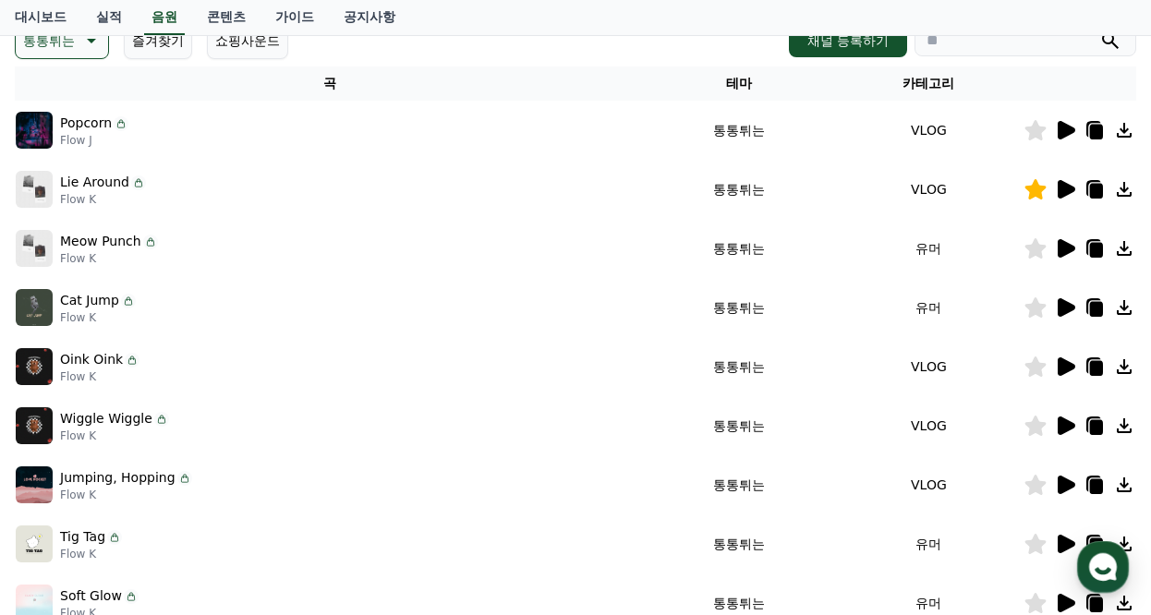
click at [1066, 540] on icon at bounding box center [1067, 544] width 18 height 18
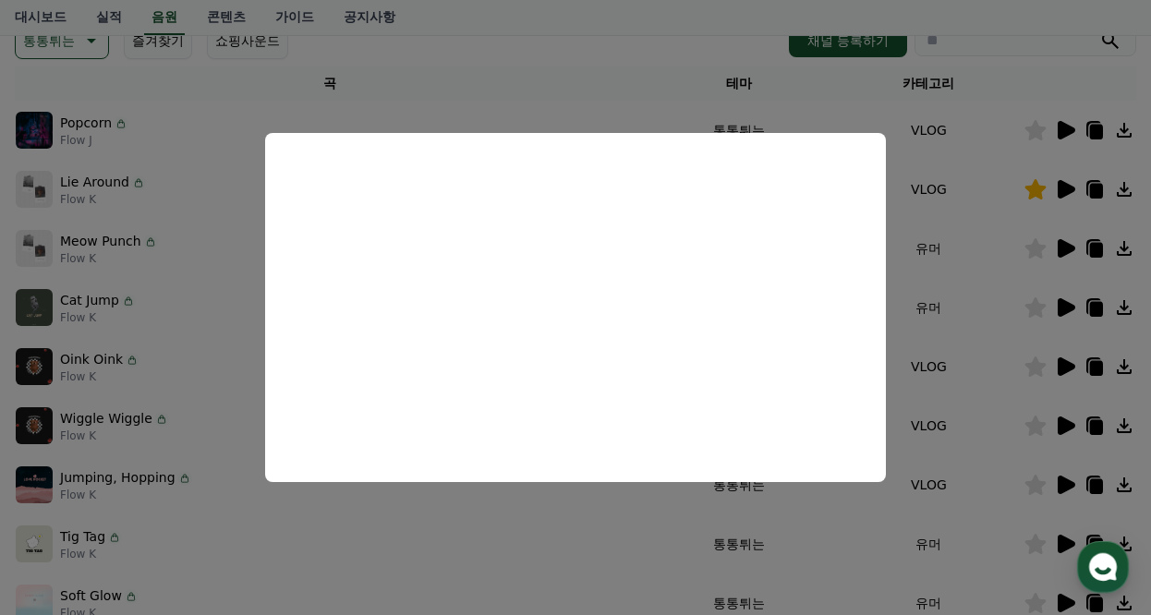
click at [978, 483] on button "close modal" at bounding box center [575, 307] width 1151 height 615
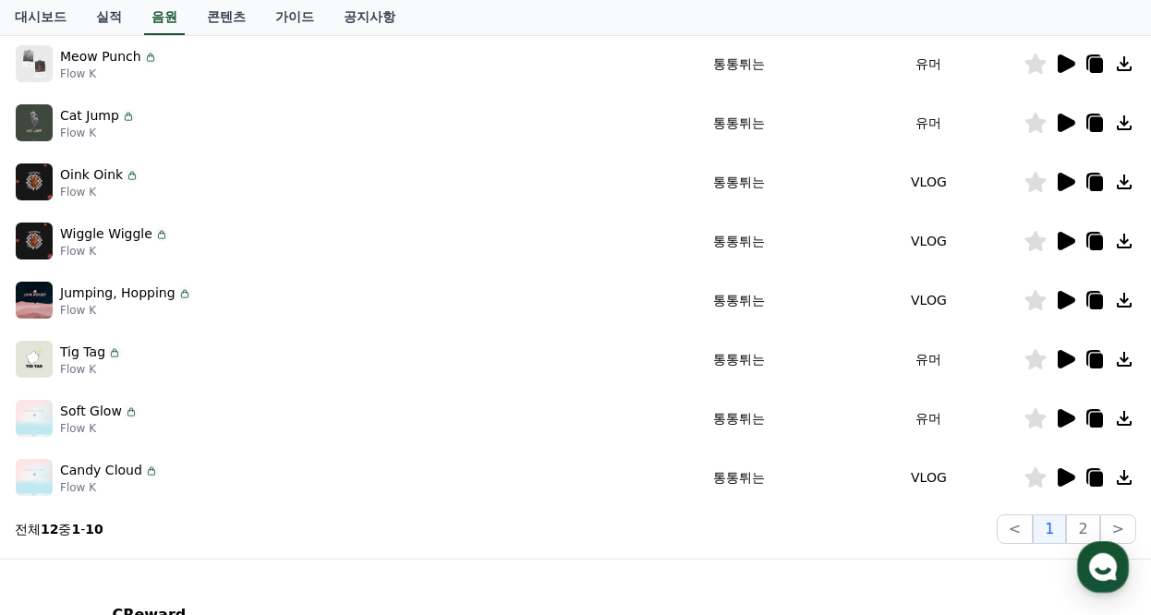
scroll to position [554, 0]
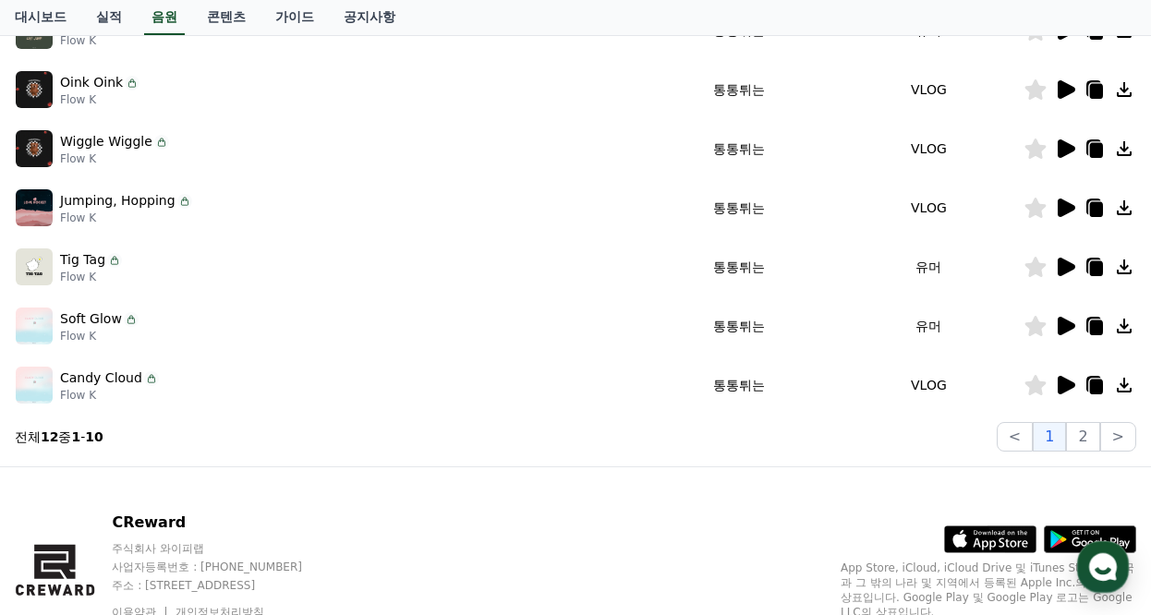
click at [1066, 329] on icon at bounding box center [1067, 326] width 18 height 18
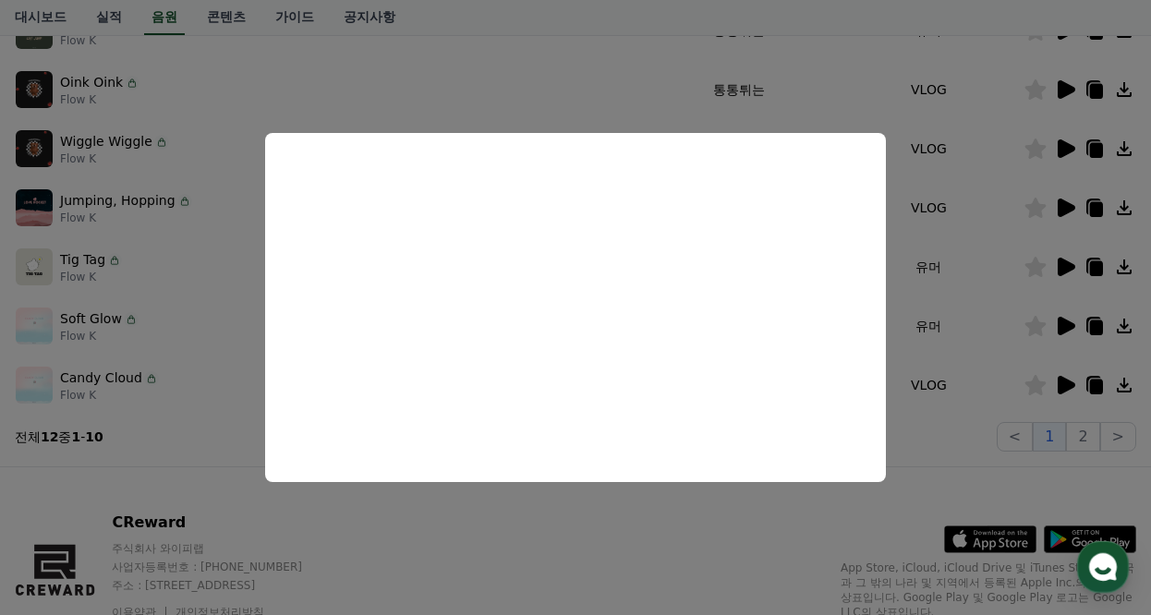
click at [990, 466] on button "close modal" at bounding box center [575, 307] width 1151 height 615
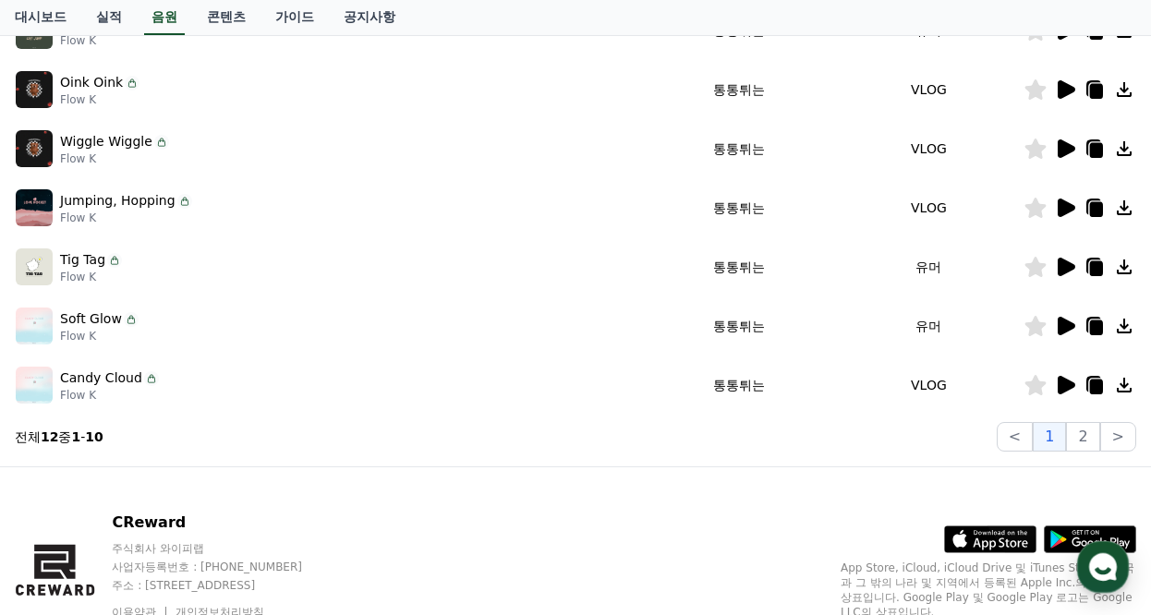
click at [1067, 387] on icon at bounding box center [1067, 385] width 18 height 18
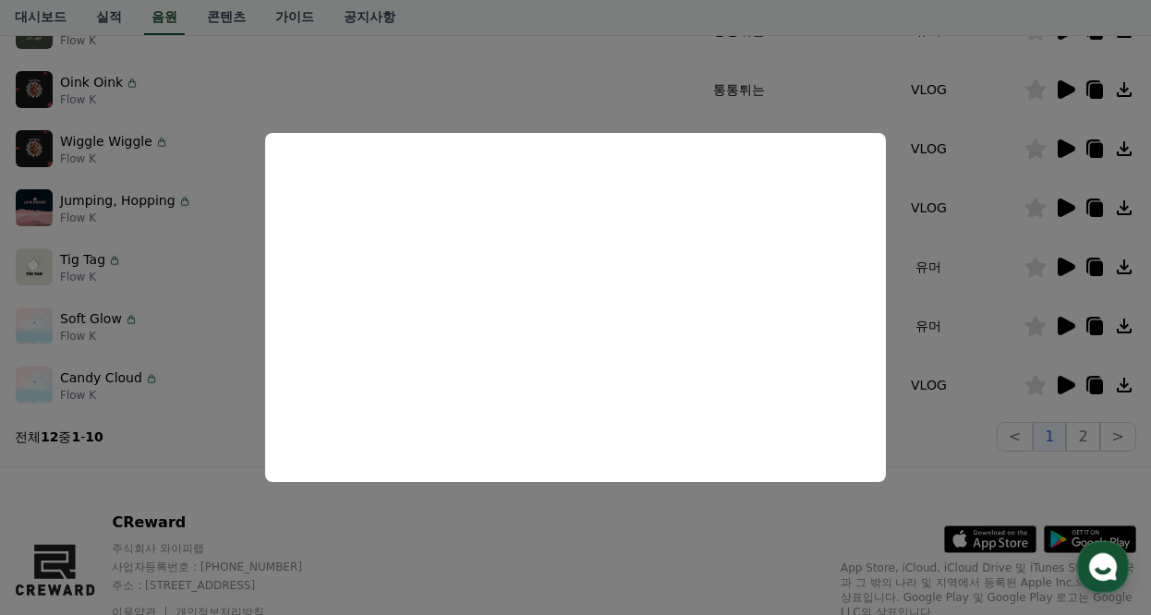
click at [1081, 482] on button "close modal" at bounding box center [575, 307] width 1151 height 615
click at [1084, 433] on button "2" at bounding box center [1082, 437] width 33 height 30
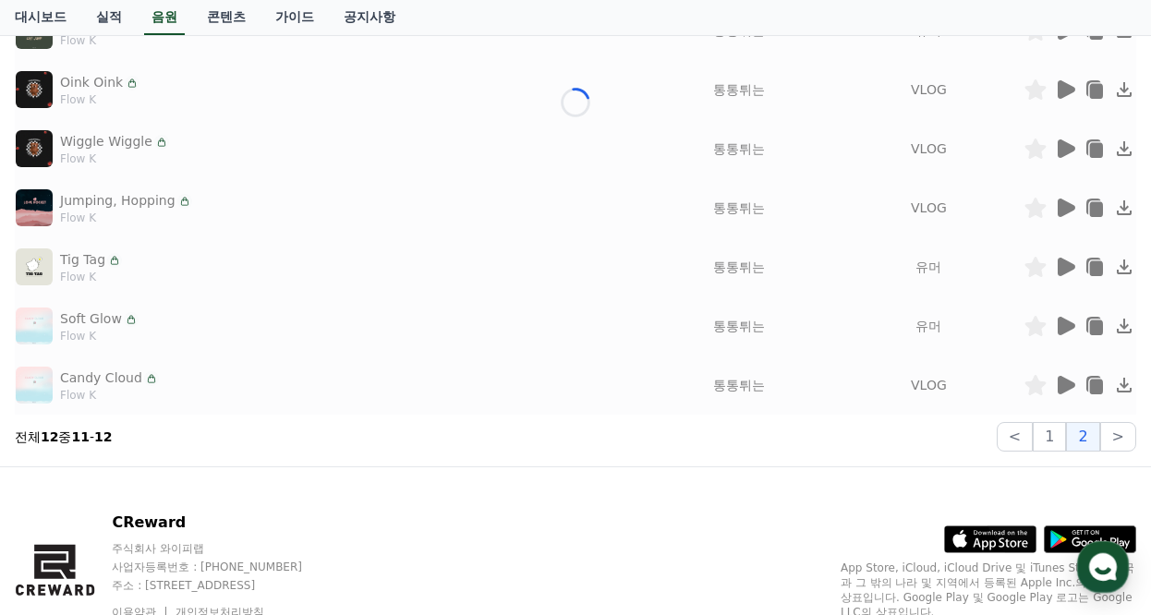
scroll to position [163, 0]
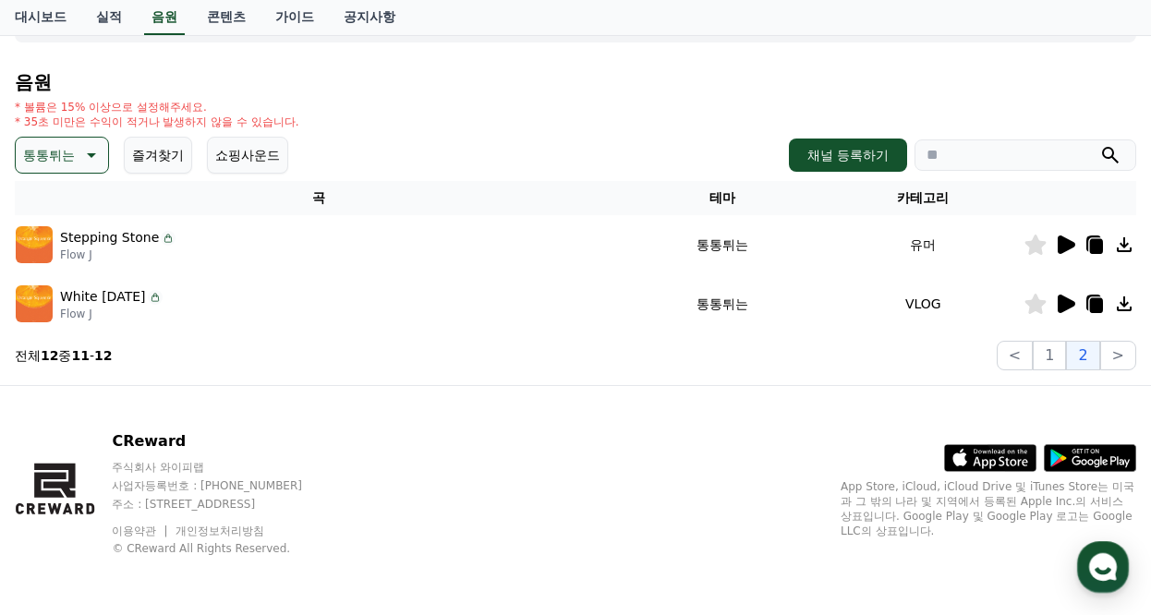
click at [1069, 244] on icon at bounding box center [1067, 245] width 18 height 18
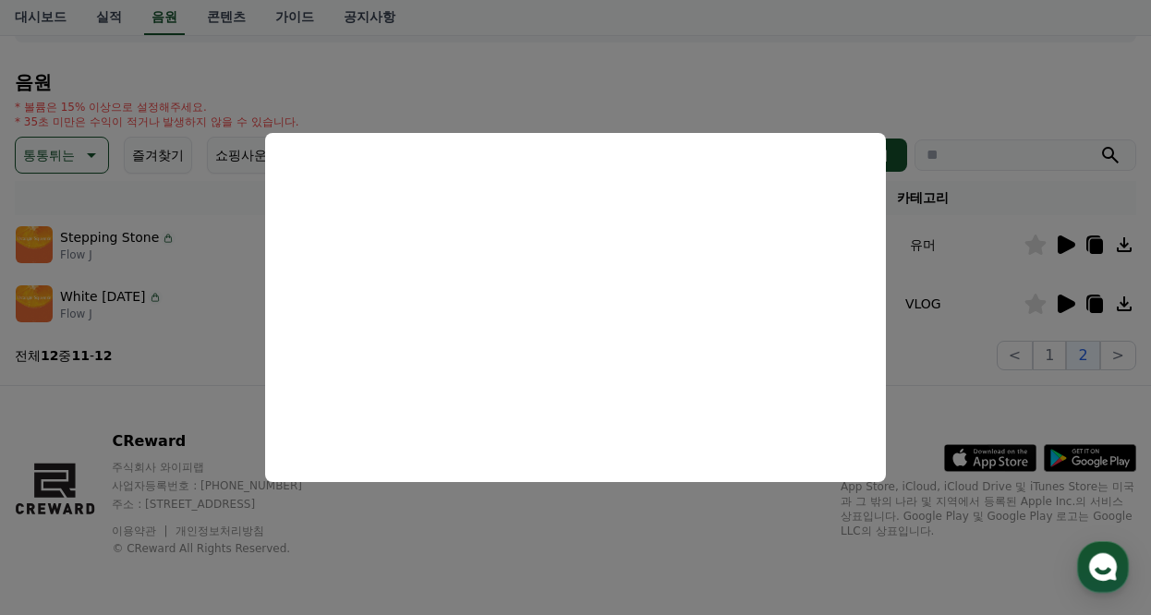
click at [1051, 403] on button "close modal" at bounding box center [575, 307] width 1151 height 615
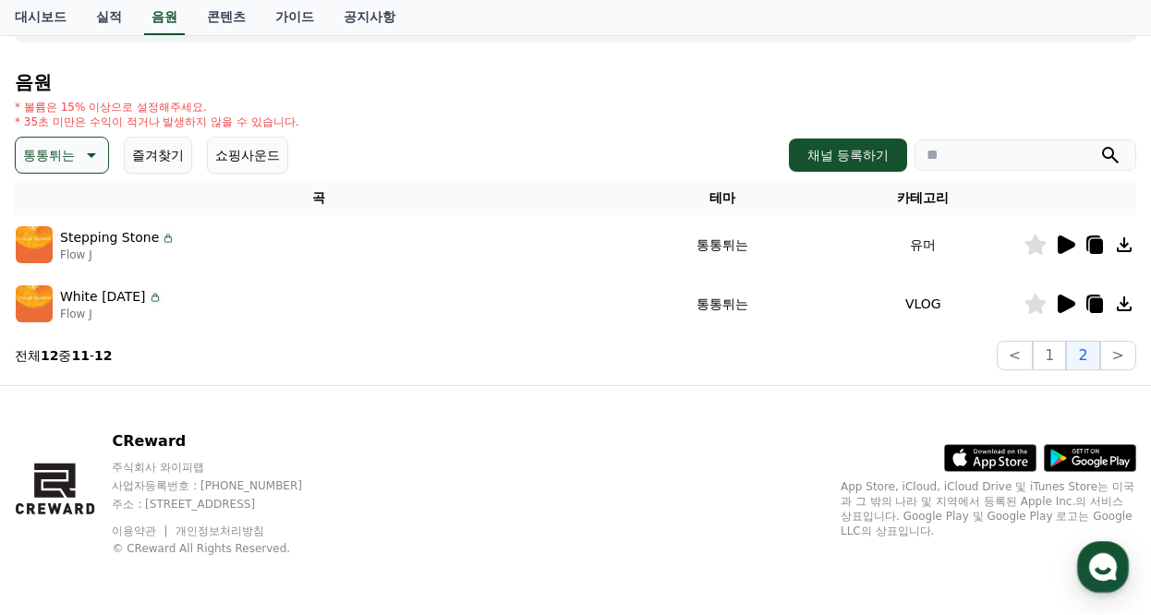
click at [1072, 298] on icon at bounding box center [1065, 304] width 22 height 22
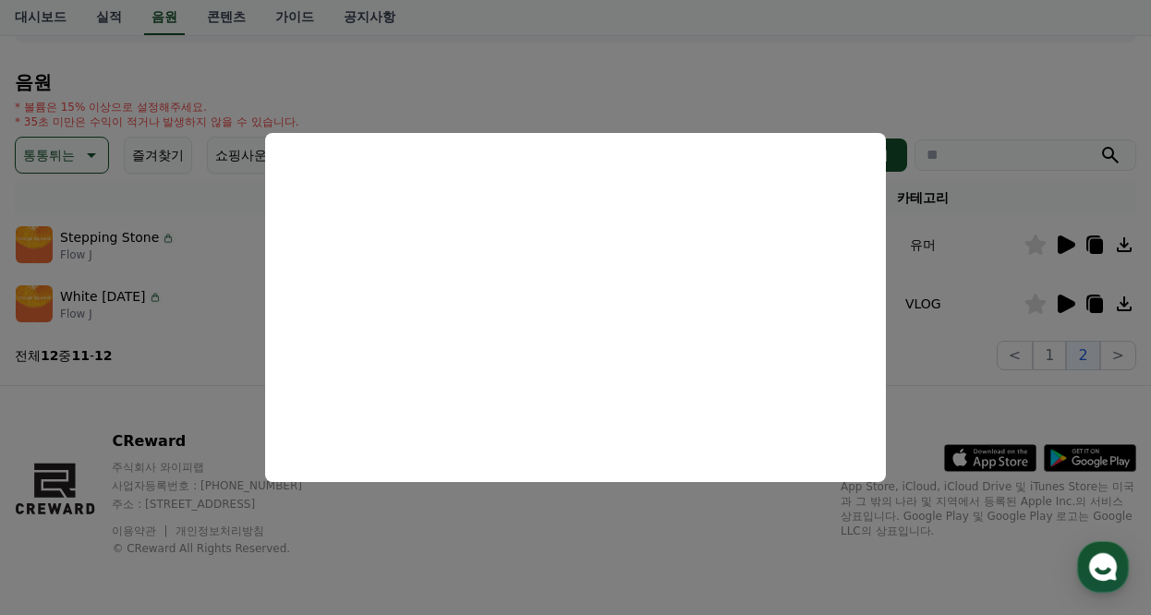
drag, startPoint x: 967, startPoint y: 406, endPoint x: 882, endPoint y: 388, distance: 86.8
click at [968, 405] on button "close modal" at bounding box center [575, 307] width 1151 height 615
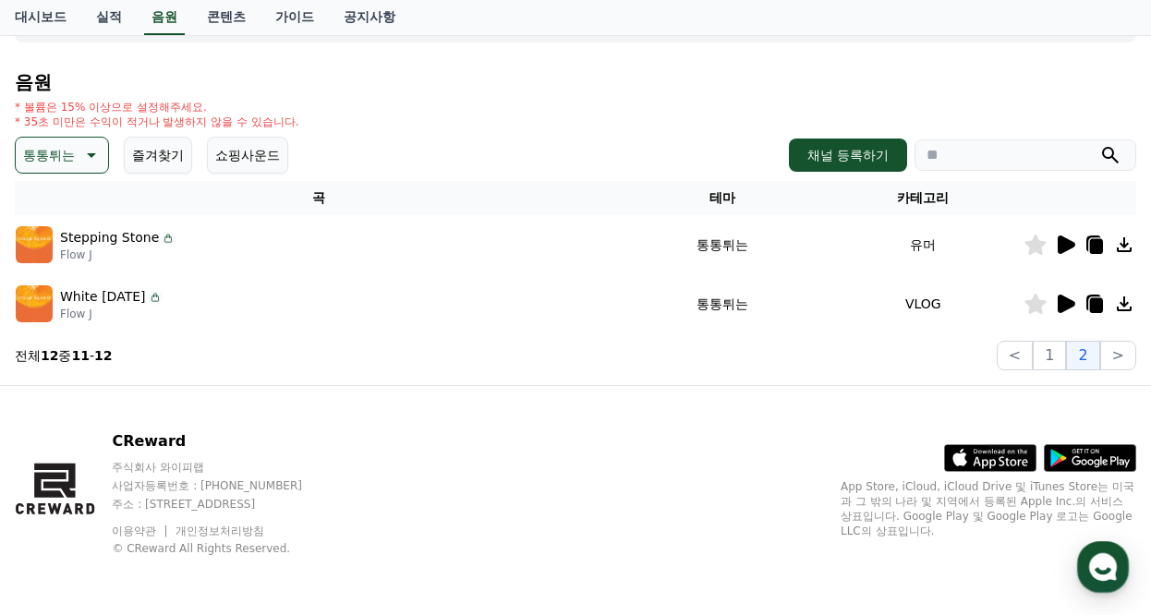
click at [63, 153] on p "통통튀는" at bounding box center [49, 155] width 52 height 26
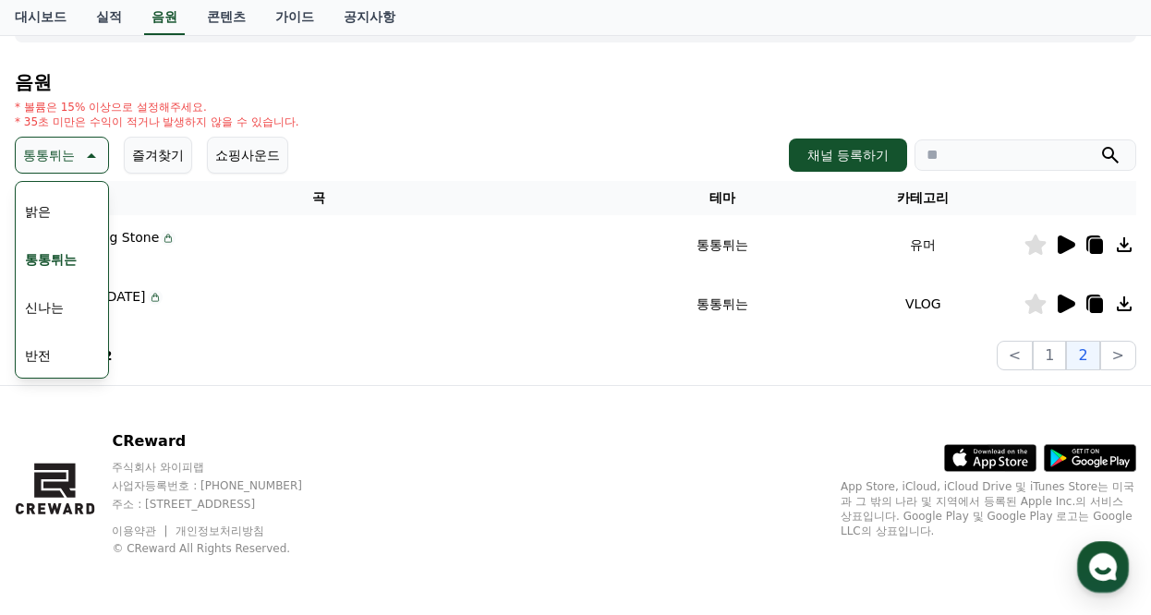
scroll to position [277, 0]
click at [49, 218] on button "신나는" at bounding box center [45, 215] width 54 height 41
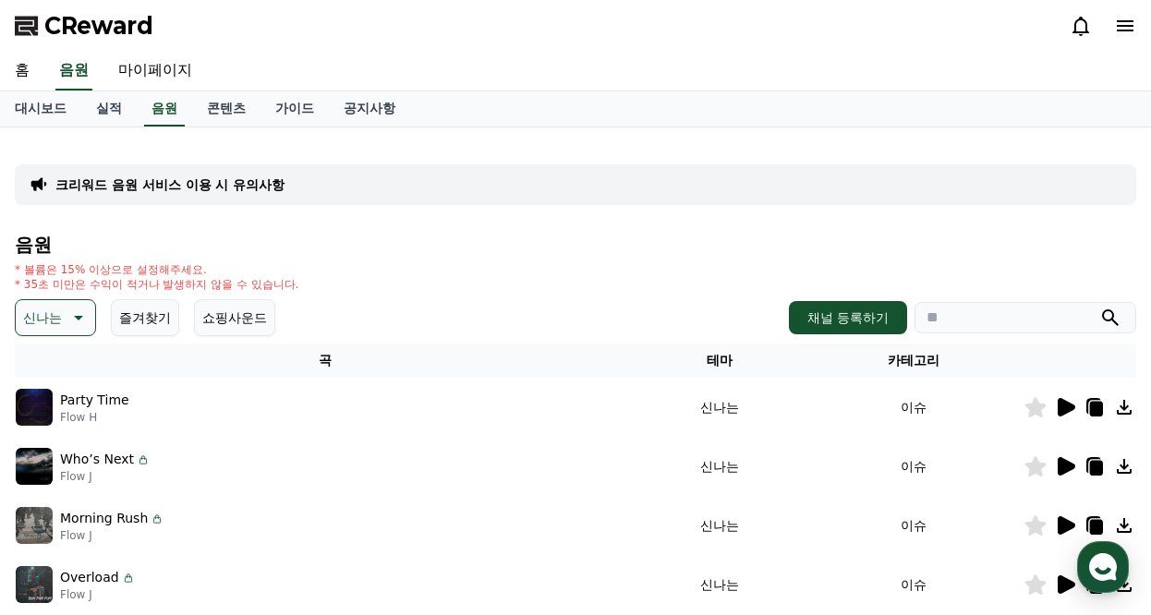
click at [1069, 405] on icon at bounding box center [1067, 407] width 18 height 18
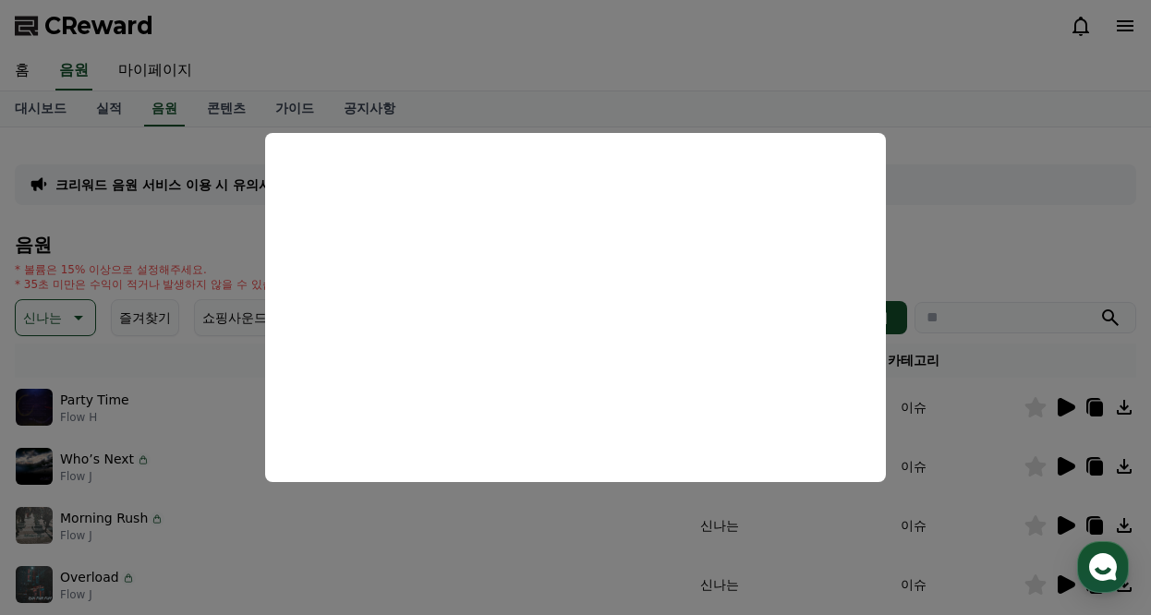
click at [1029, 226] on button "close modal" at bounding box center [575, 307] width 1151 height 615
click at [1063, 461] on icon at bounding box center [1067, 466] width 18 height 18
click at [1050, 212] on button "close modal" at bounding box center [575, 307] width 1151 height 615
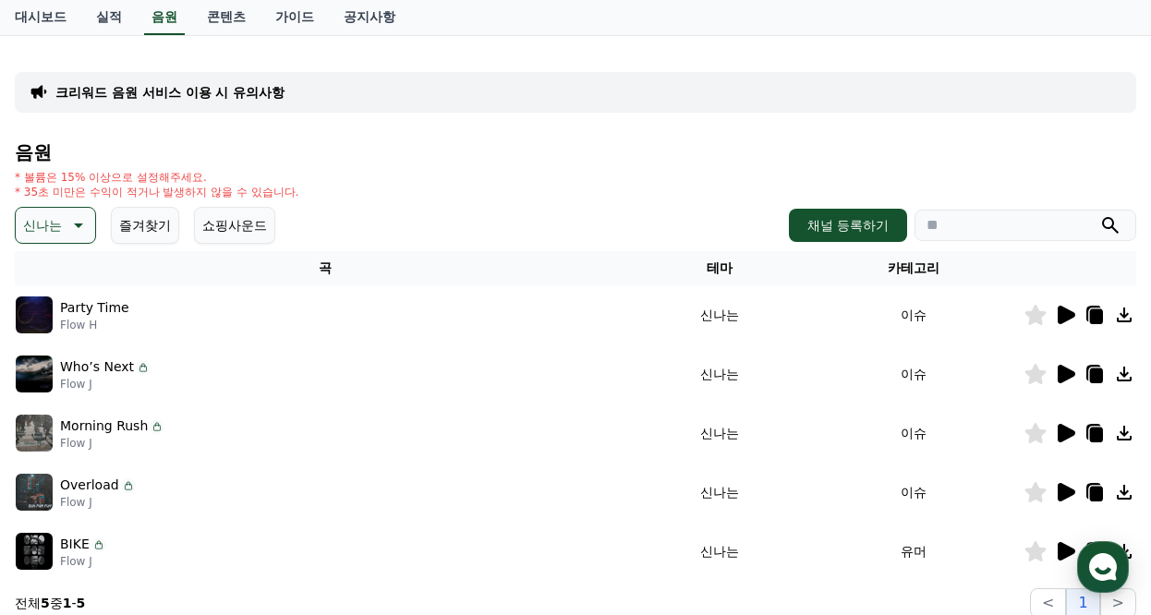
scroll to position [185, 0]
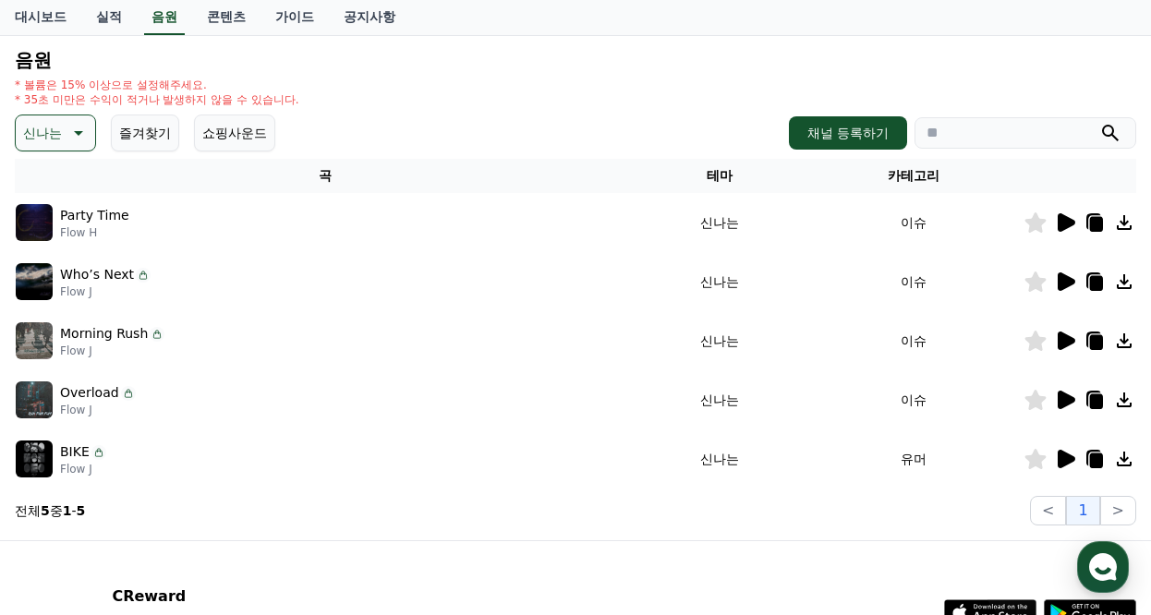
click at [1068, 344] on icon at bounding box center [1067, 341] width 18 height 18
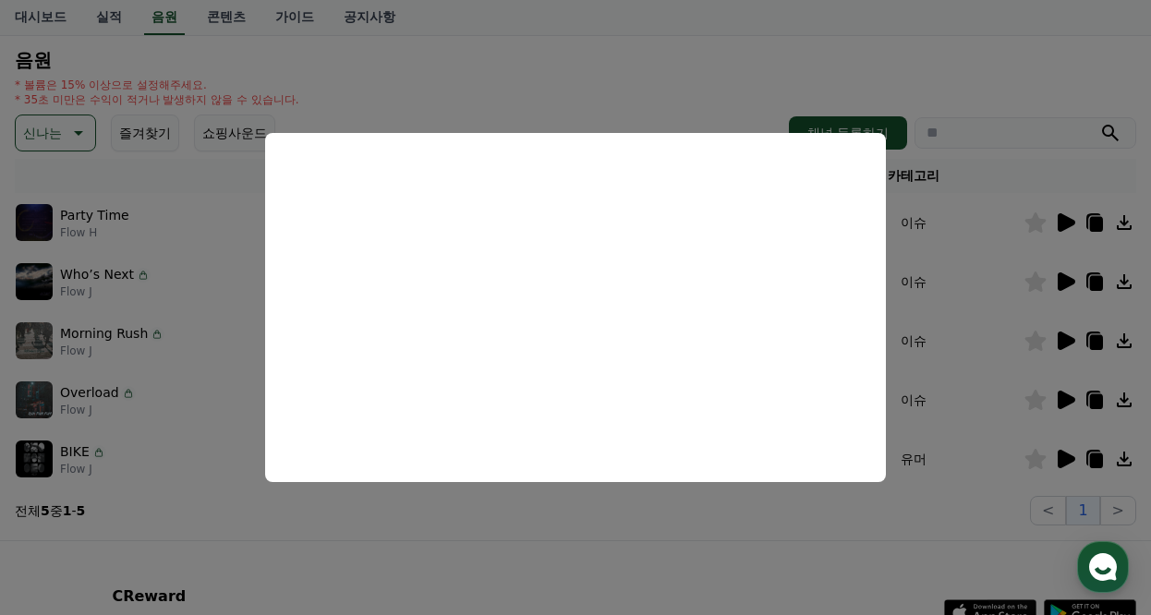
drag, startPoint x: 1009, startPoint y: 378, endPoint x: 1035, endPoint y: 383, distance: 26.5
click at [1008, 377] on button "close modal" at bounding box center [575, 307] width 1151 height 615
click at [1065, 399] on icon at bounding box center [1067, 400] width 18 height 18
click at [1067, 458] on button "close modal" at bounding box center [575, 307] width 1151 height 615
click at [1063, 456] on icon at bounding box center [1067, 459] width 18 height 18
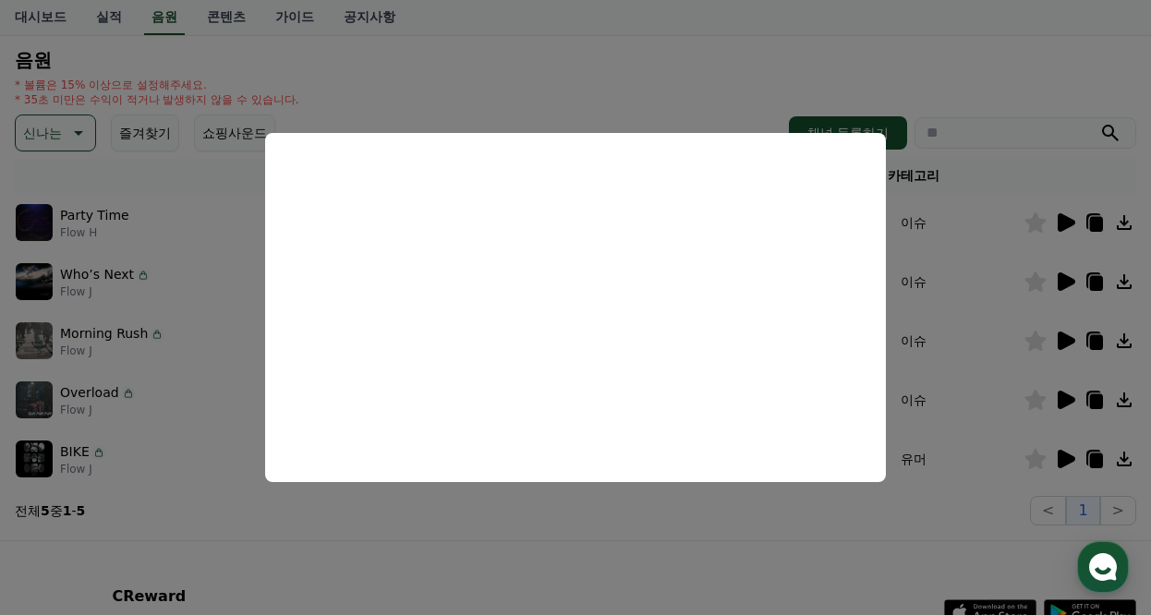
click at [492, 560] on button "close modal" at bounding box center [575, 307] width 1151 height 615
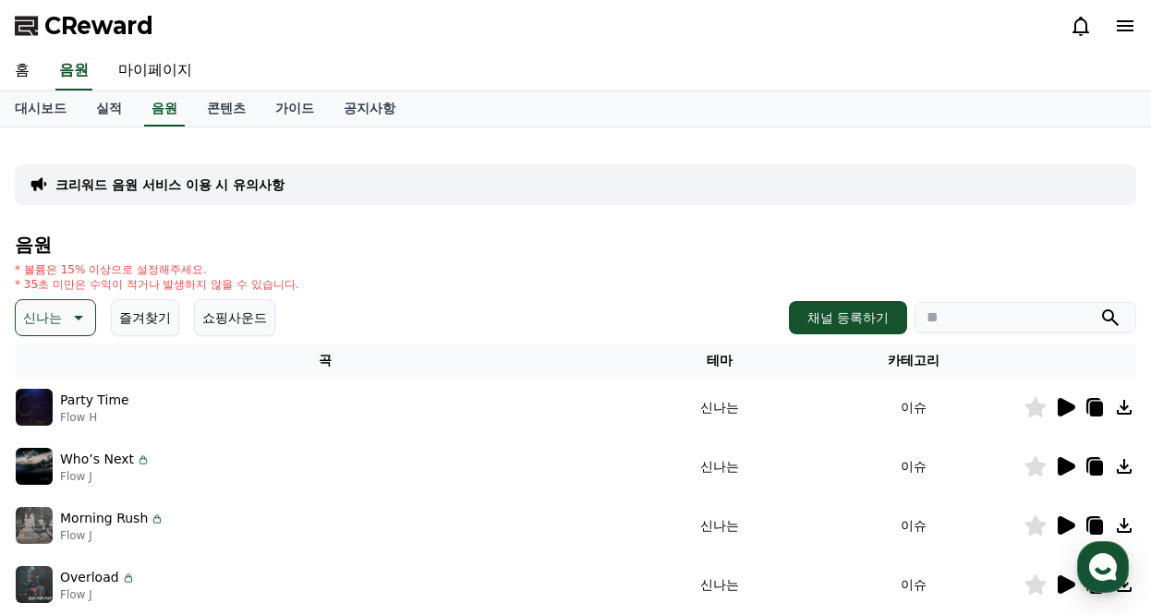
click at [38, 320] on p "신나는" at bounding box center [42, 318] width 39 height 26
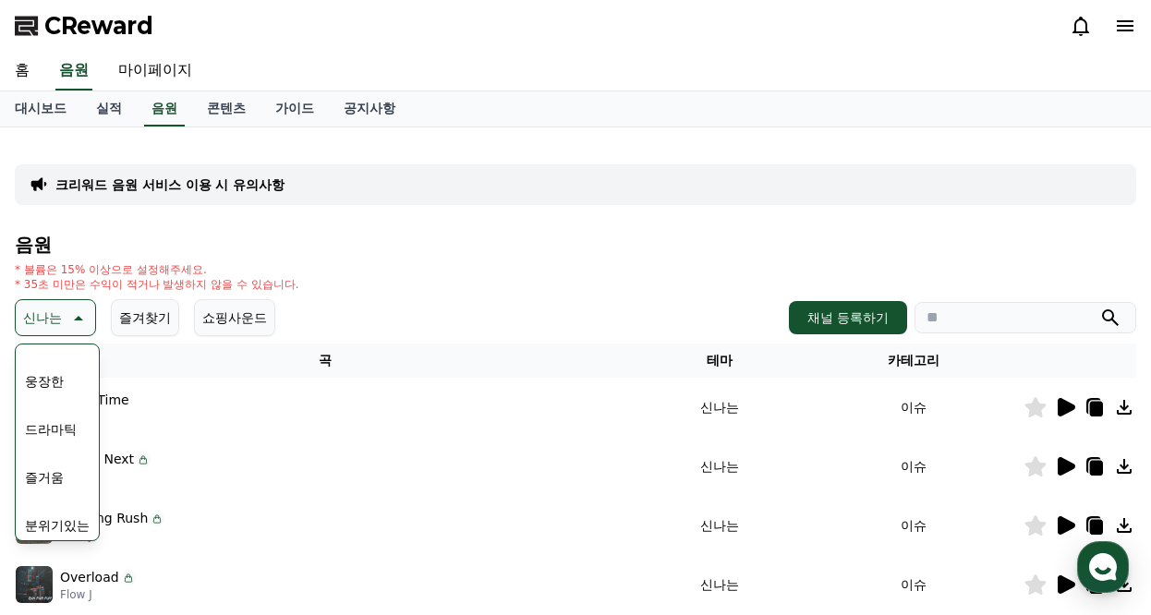
scroll to position [462, 0]
click at [45, 388] on button "즐거움" at bounding box center [45, 385] width 54 height 41
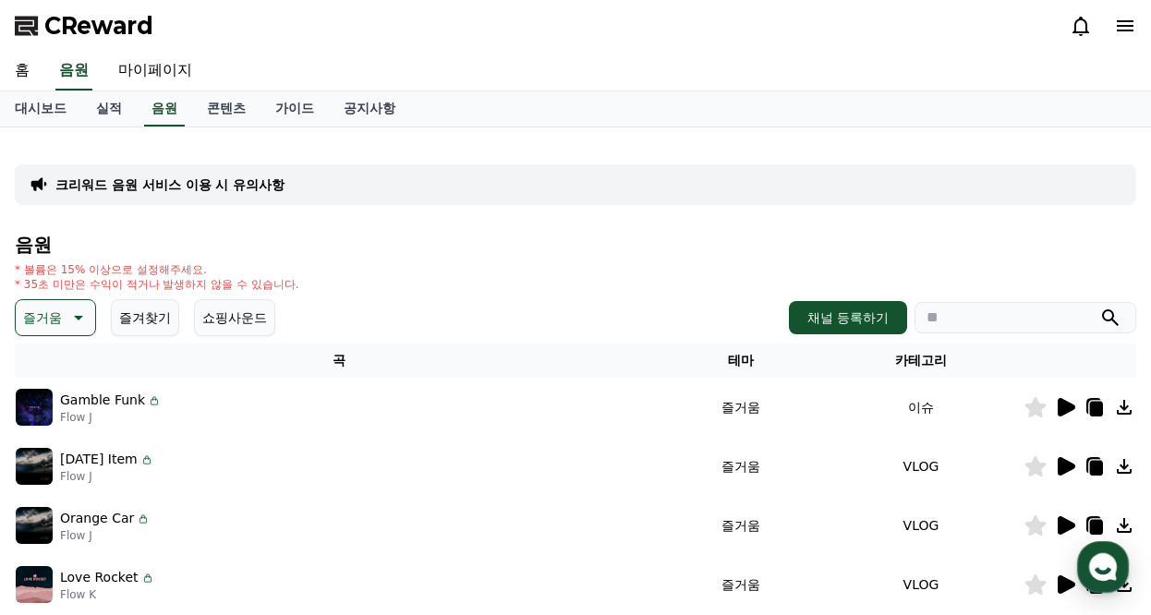
drag, startPoint x: 0, startPoint y: 0, endPoint x: 1071, endPoint y: 408, distance: 1146.1
click at [1071, 408] on icon at bounding box center [1067, 407] width 18 height 18
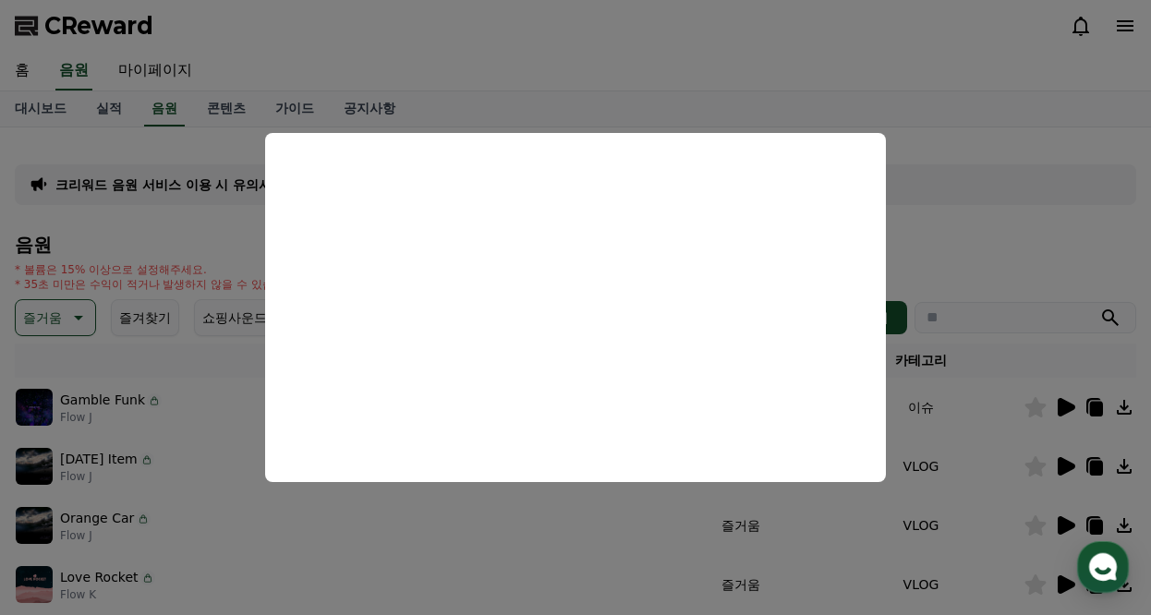
click at [1067, 407] on button "close modal" at bounding box center [575, 307] width 1151 height 615
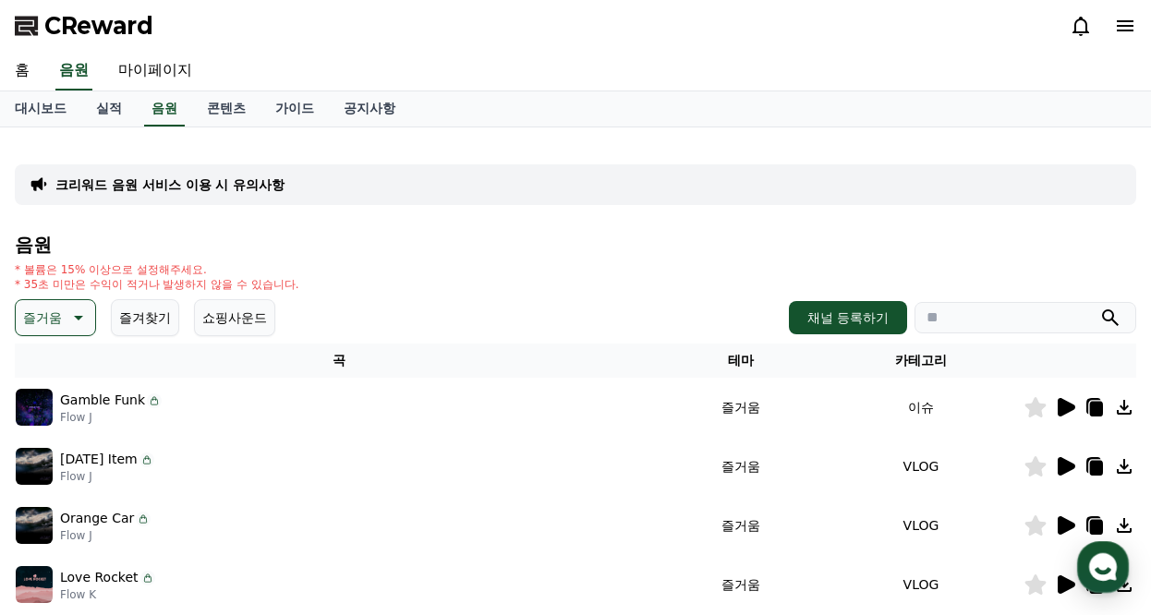
click at [530, 294] on div "음원 * 볼륨은 15% 이상으로 설정해주세요. * 35초 미만은 수익이 적거나 발생하지 않을 수 있습니다. 즐거움 즐겨찾기 쇼핑사운드 채널 등…" at bounding box center [576, 620] width 1122 height 771
click at [1061, 409] on icon at bounding box center [1067, 407] width 18 height 18
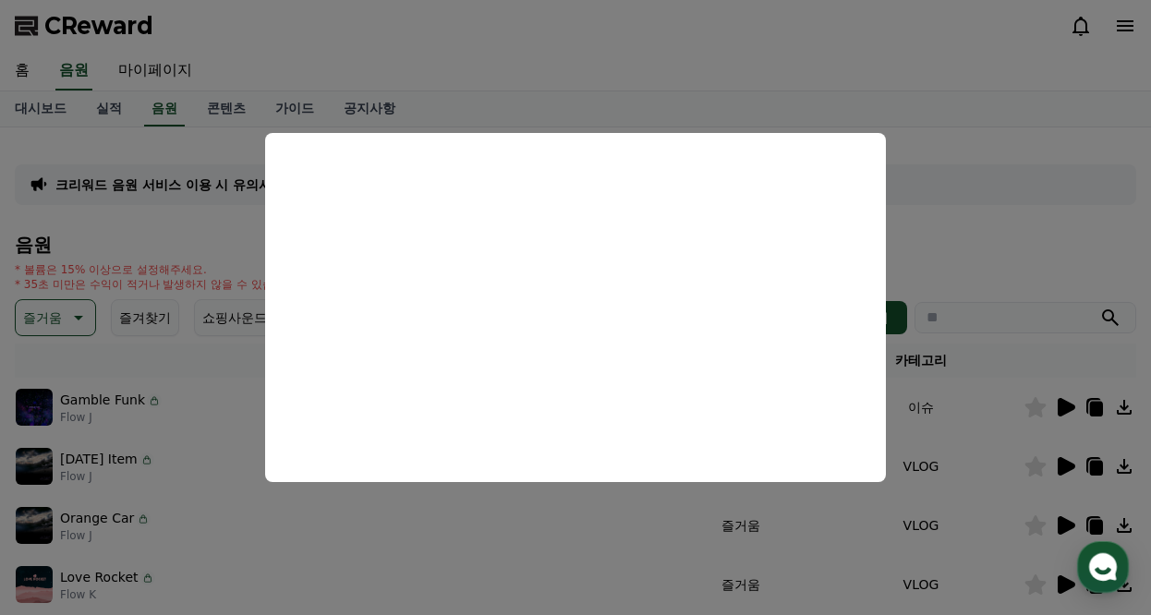
click at [1048, 233] on button "close modal" at bounding box center [575, 307] width 1151 height 615
click at [1060, 467] on icon at bounding box center [1067, 466] width 18 height 18
click at [1073, 202] on button "close modal" at bounding box center [575, 307] width 1151 height 615
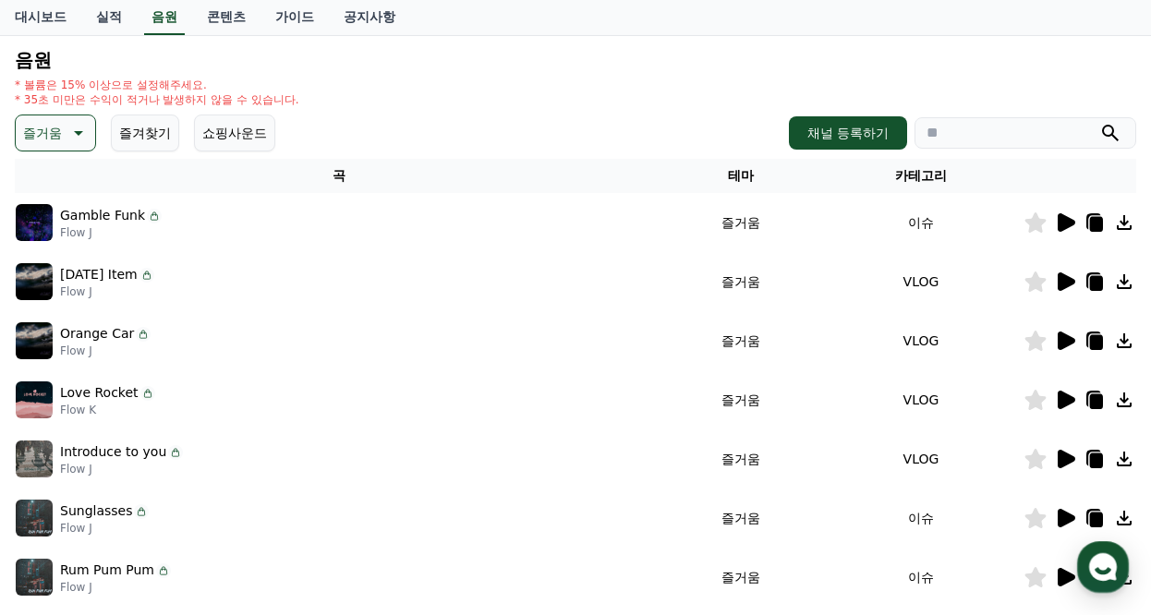
click at [1064, 340] on icon at bounding box center [1067, 341] width 18 height 18
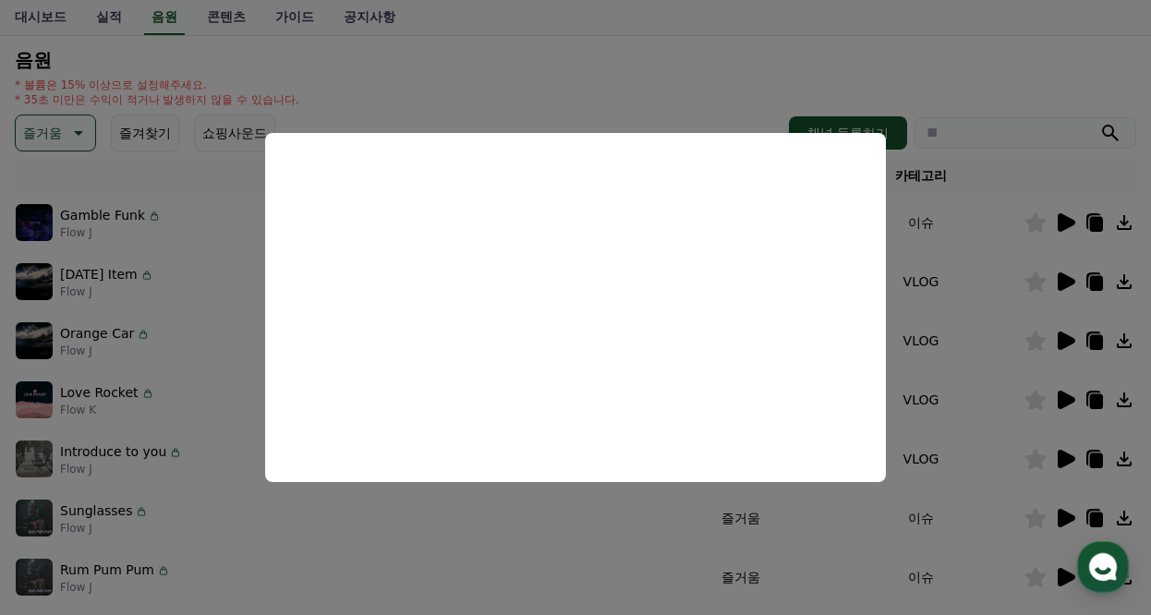
click at [1066, 401] on button "close modal" at bounding box center [575, 307] width 1151 height 615
click at [1068, 402] on icon at bounding box center [1067, 400] width 18 height 18
click at [1064, 458] on button "close modal" at bounding box center [575, 307] width 1151 height 615
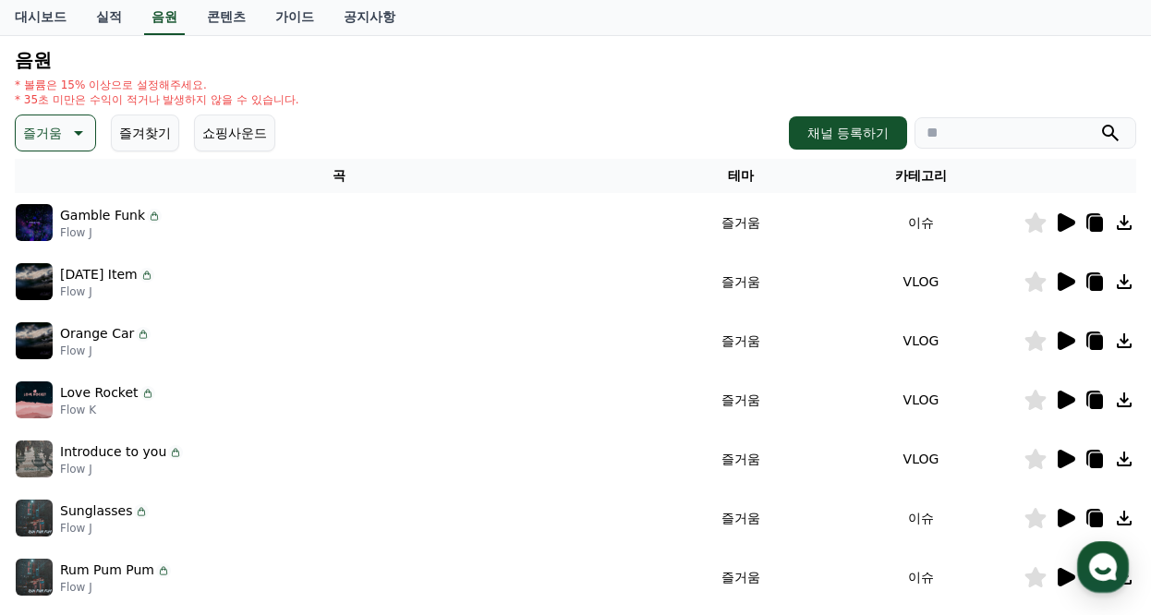
click at [1064, 458] on icon at bounding box center [1067, 459] width 18 height 18
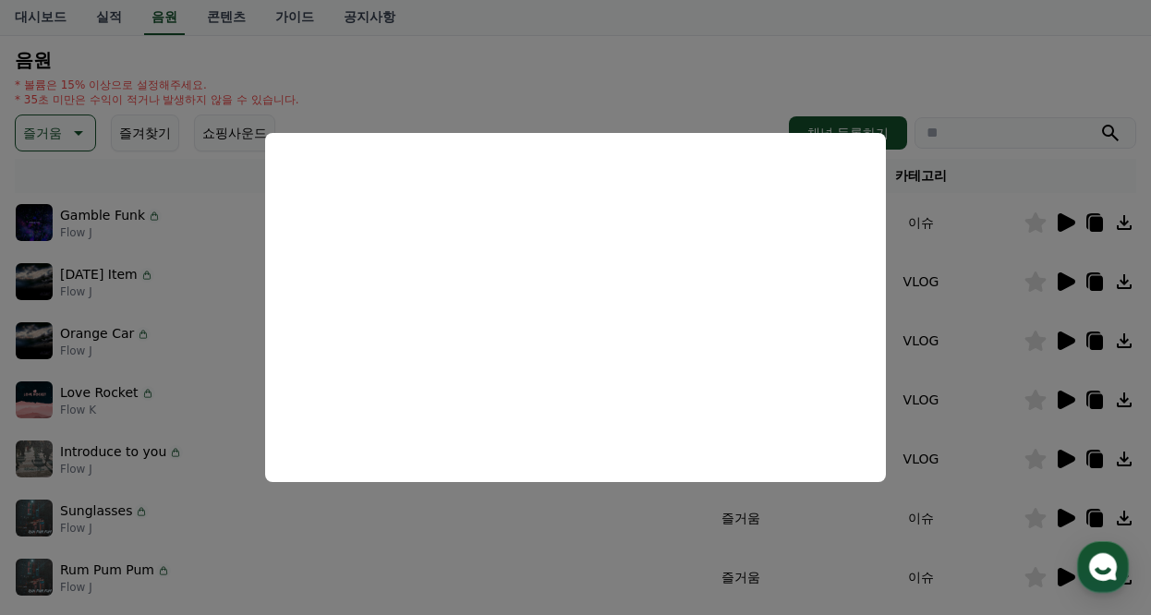
click at [1064, 516] on button "close modal" at bounding box center [575, 307] width 1151 height 615
click at [1062, 515] on icon at bounding box center [1067, 518] width 18 height 18
click at [1066, 579] on button "close modal" at bounding box center [575, 307] width 1151 height 615
click at [1064, 577] on icon at bounding box center [1067, 577] width 18 height 18
click at [966, 531] on button "close modal" at bounding box center [575, 307] width 1151 height 615
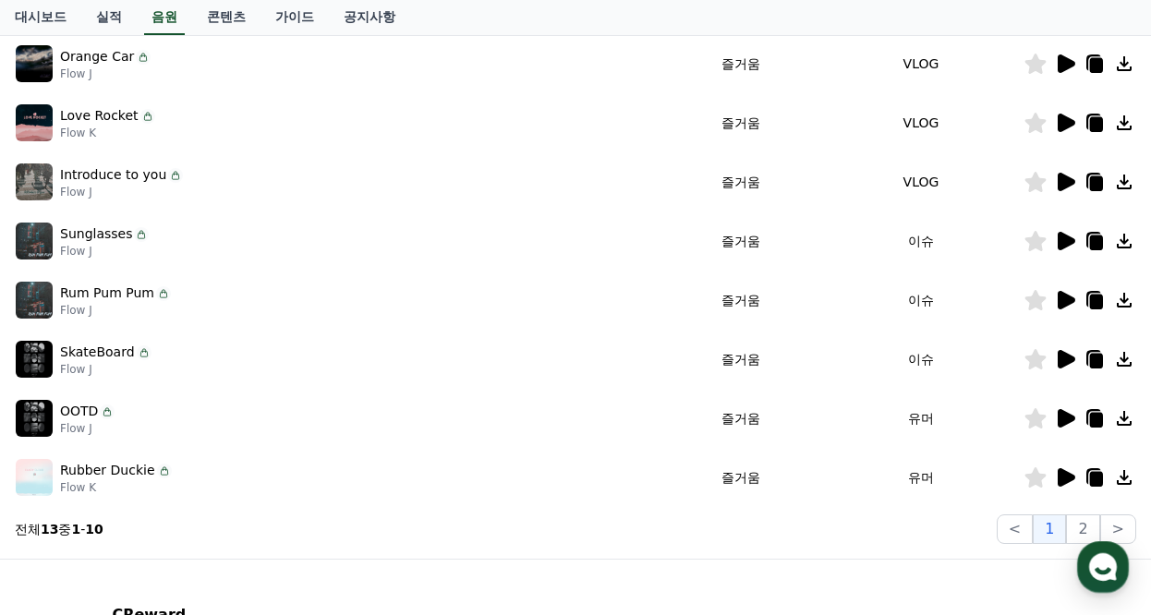
scroll to position [554, 0]
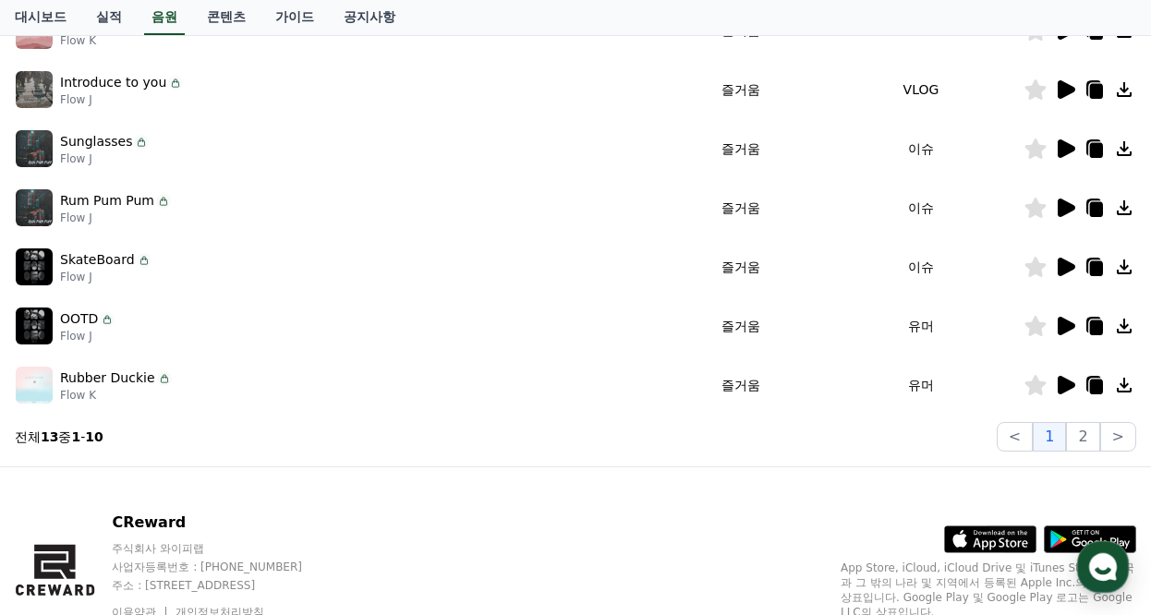
click at [1059, 384] on icon at bounding box center [1067, 385] width 18 height 18
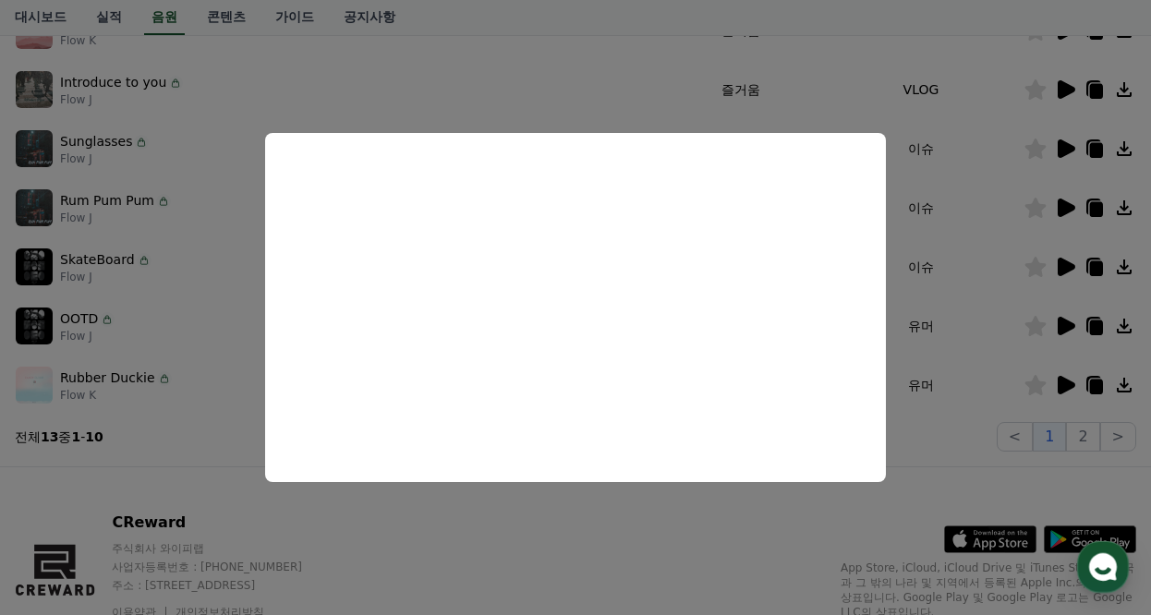
click at [589, 529] on button "close modal" at bounding box center [575, 307] width 1151 height 615
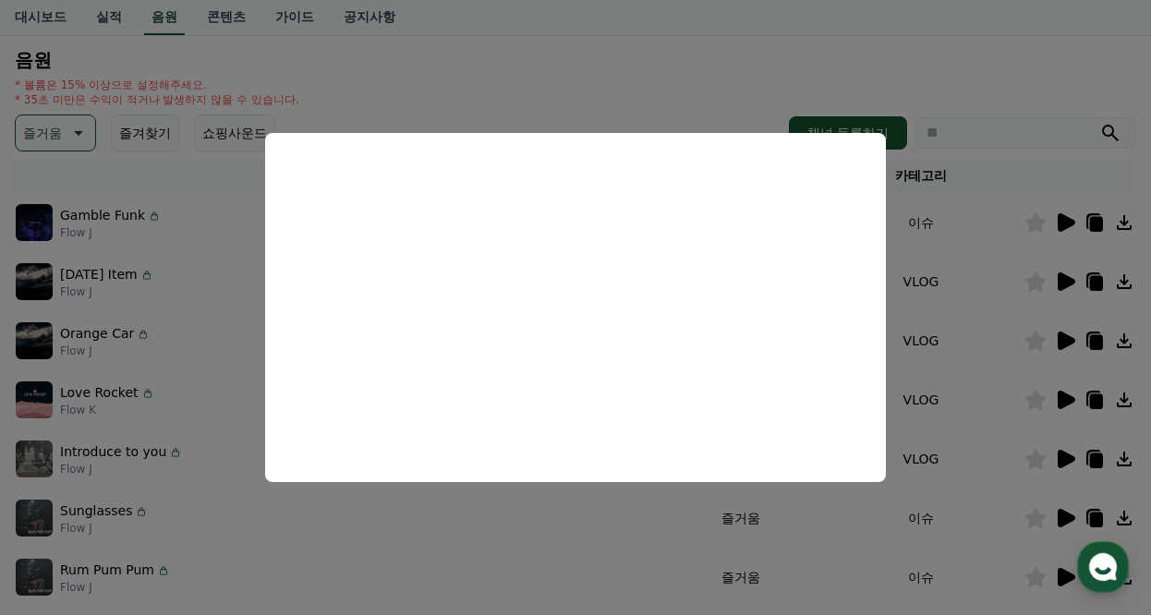
scroll to position [0, 0]
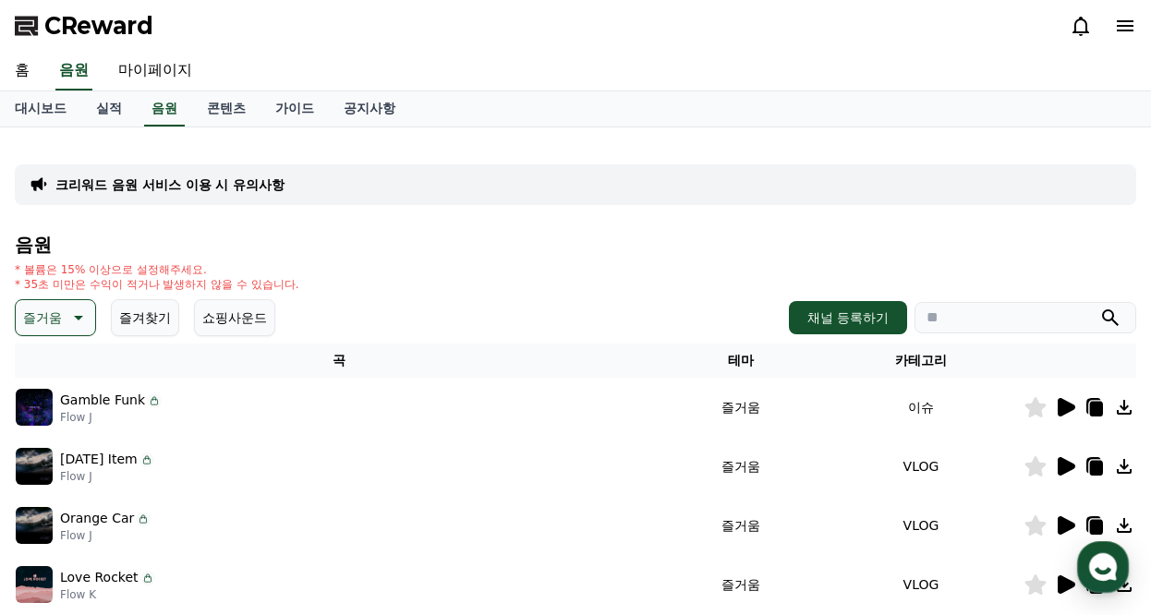
click at [64, 321] on button "즐거움" at bounding box center [55, 317] width 81 height 37
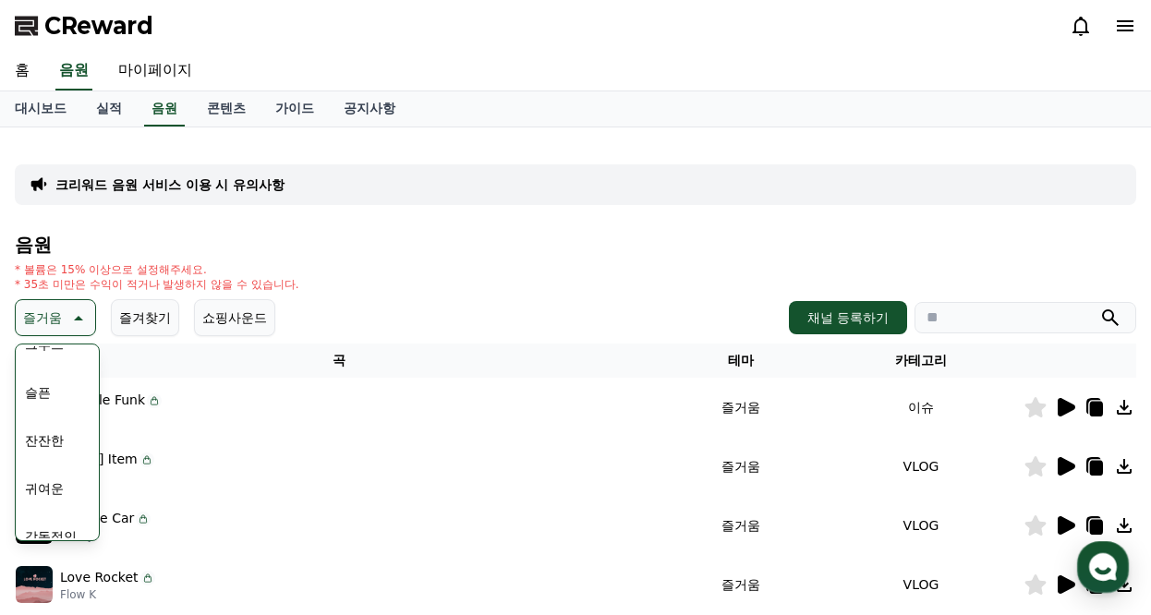
scroll to position [739, 0]
click at [44, 404] on button "귀여운" at bounding box center [45, 396] width 54 height 41
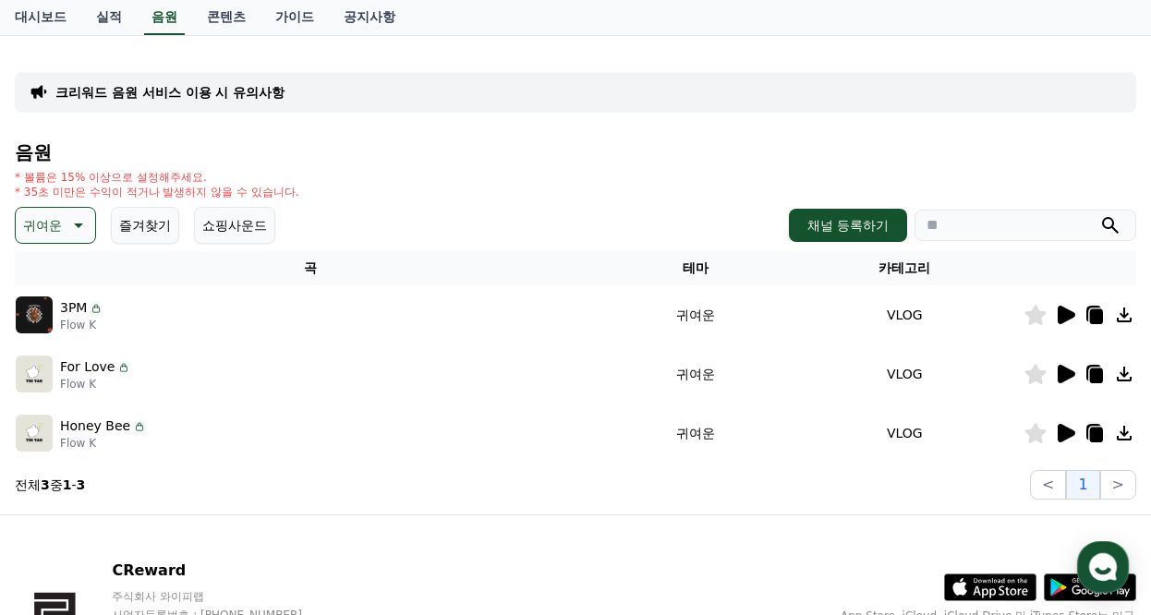
click at [1069, 317] on icon at bounding box center [1067, 315] width 18 height 18
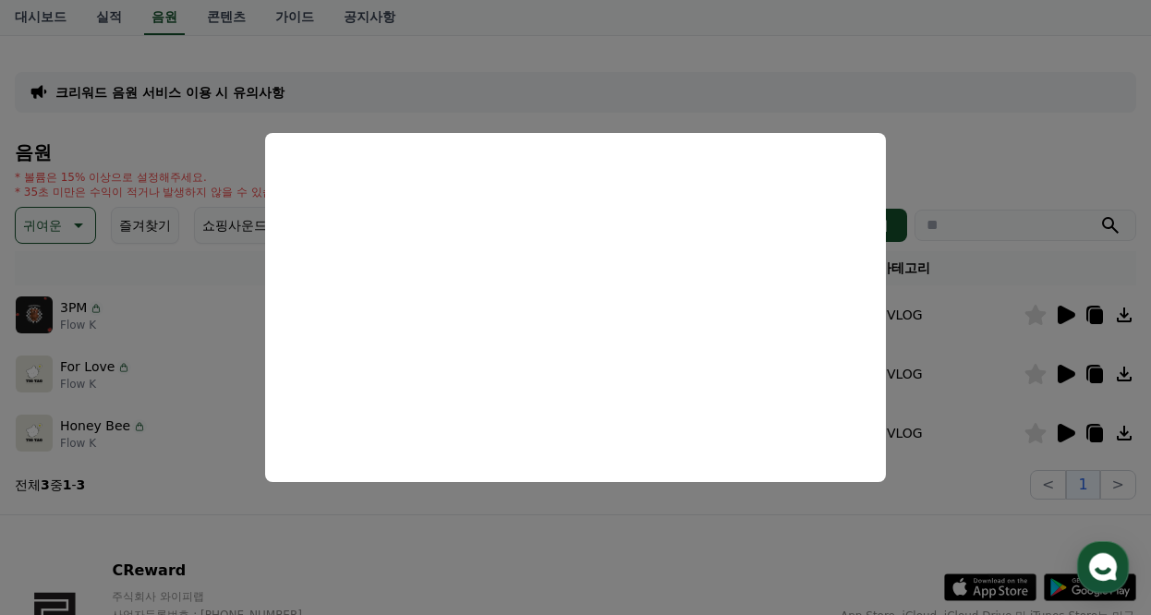
click at [1063, 377] on button "close modal" at bounding box center [575, 307] width 1151 height 615
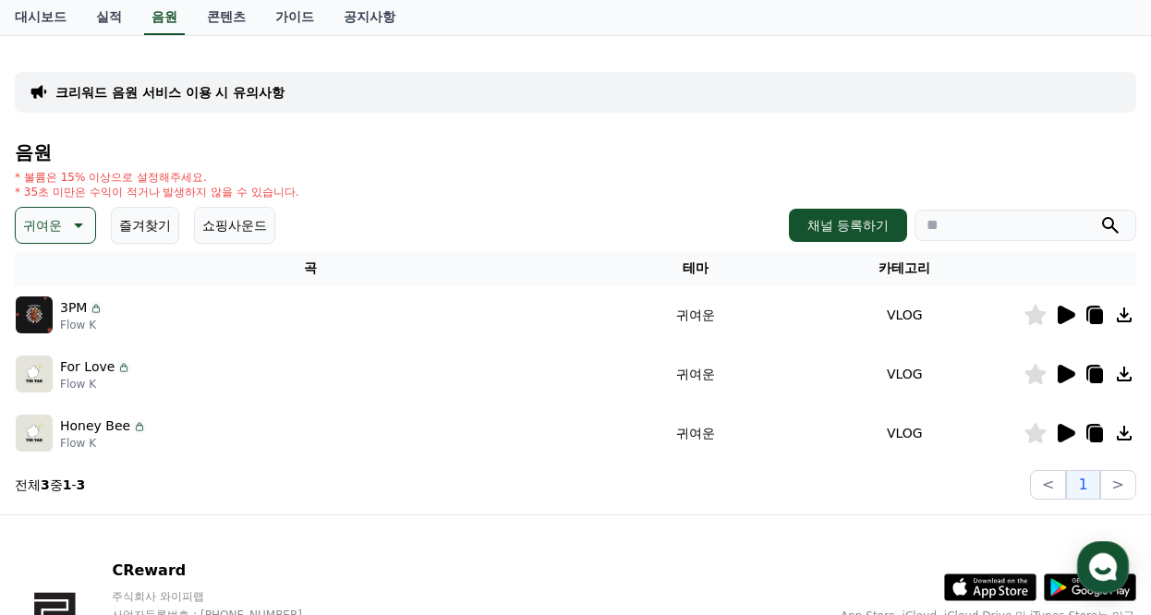
click at [1065, 375] on icon at bounding box center [1067, 374] width 18 height 18
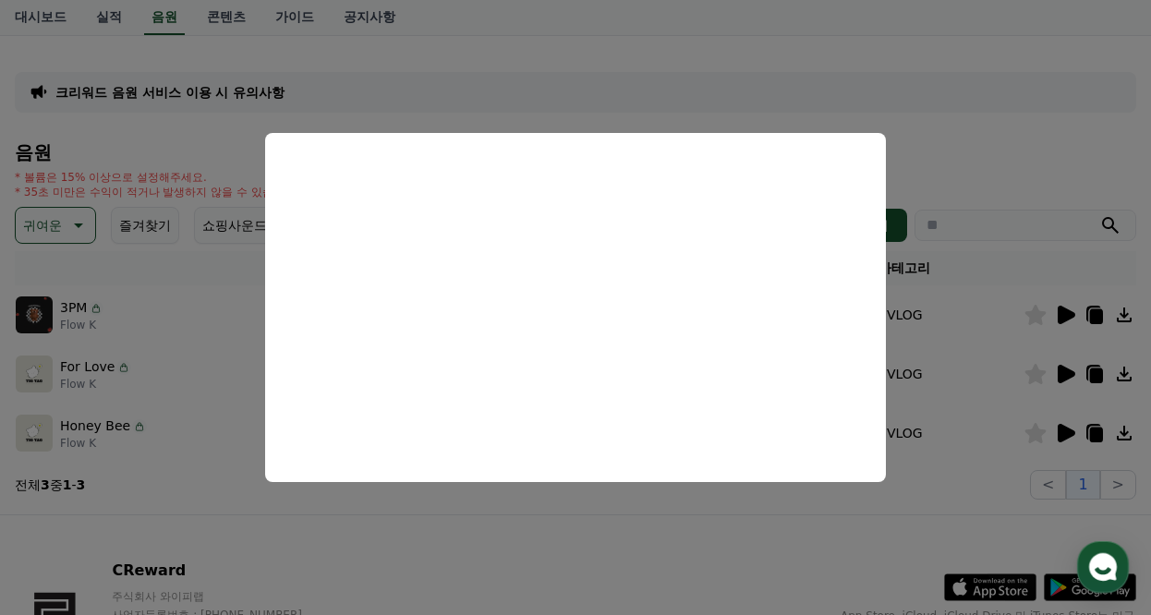
click at [1068, 431] on button "close modal" at bounding box center [575, 307] width 1151 height 615
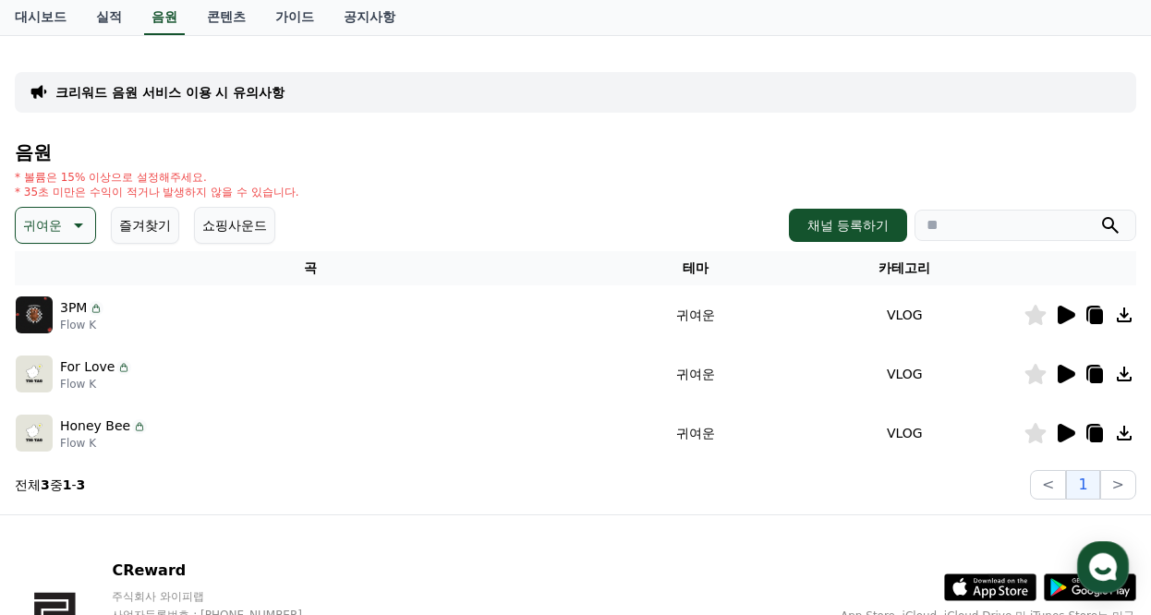
click at [1066, 435] on icon at bounding box center [1067, 433] width 18 height 18
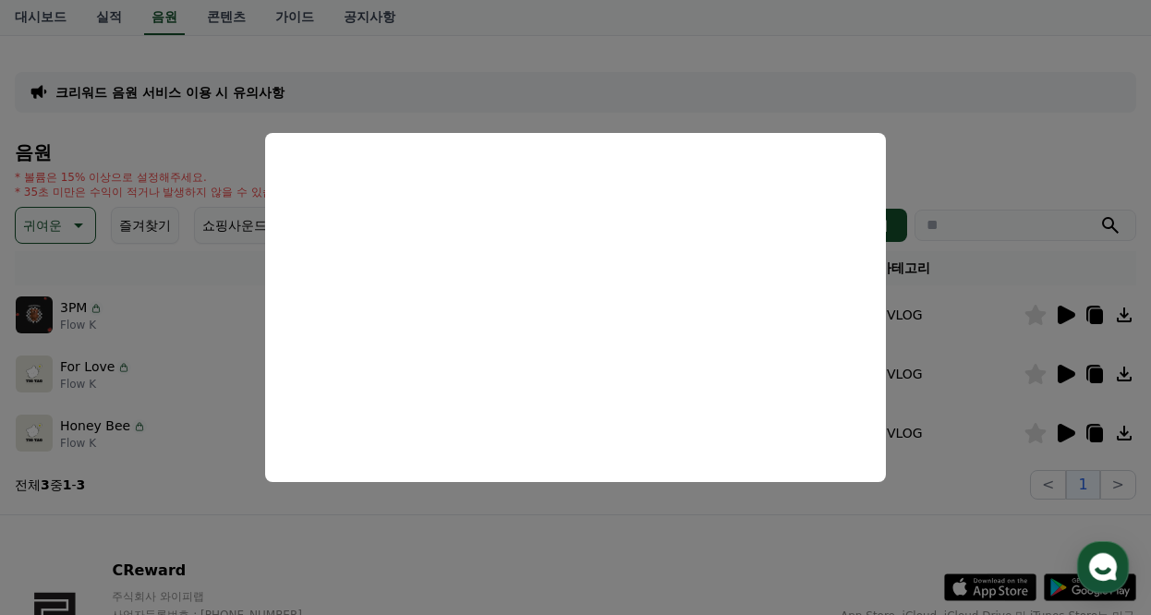
click at [980, 488] on button "close modal" at bounding box center [575, 307] width 1151 height 615
click at [1038, 434] on icon at bounding box center [1036, 433] width 21 height 20
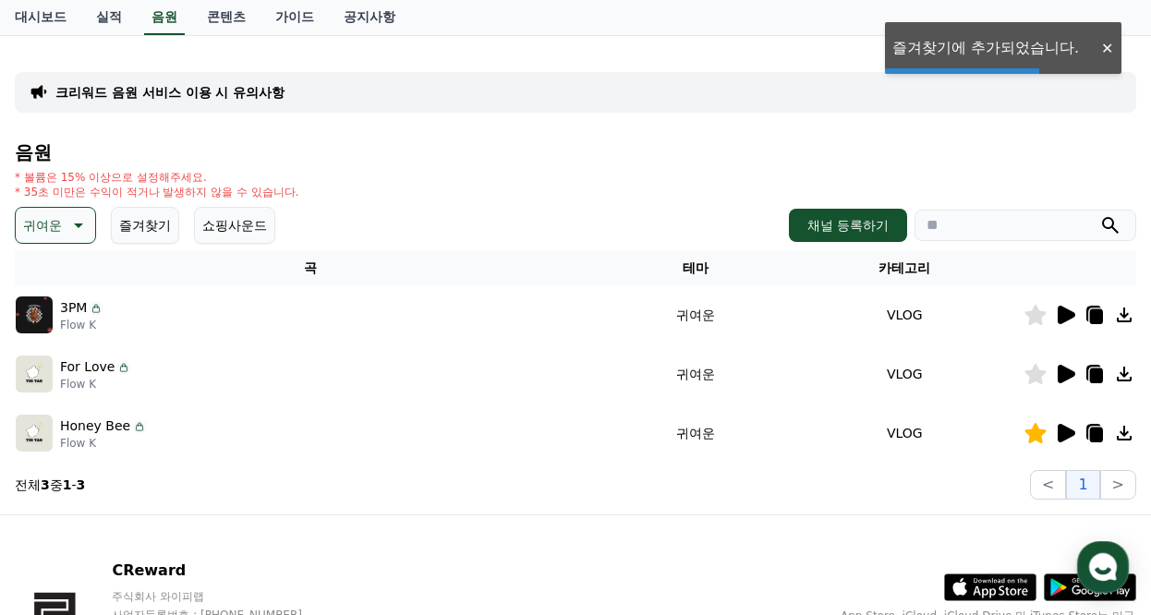
click at [81, 229] on icon at bounding box center [77, 225] width 22 height 22
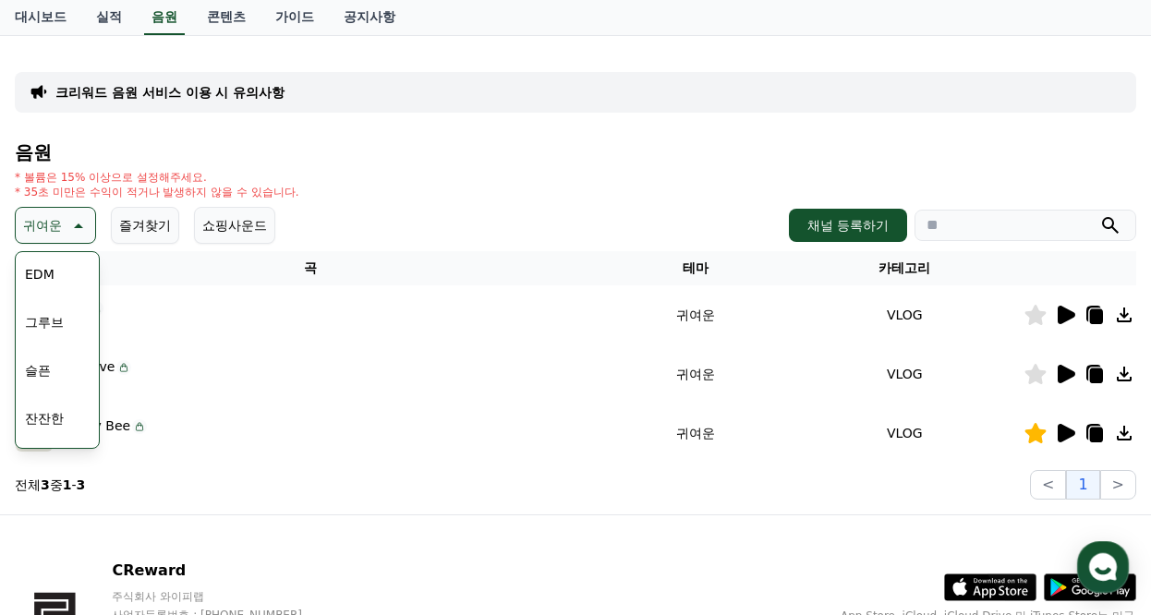
scroll to position [761, 0]
click at [145, 220] on button "즐겨찾기" at bounding box center [145, 225] width 68 height 37
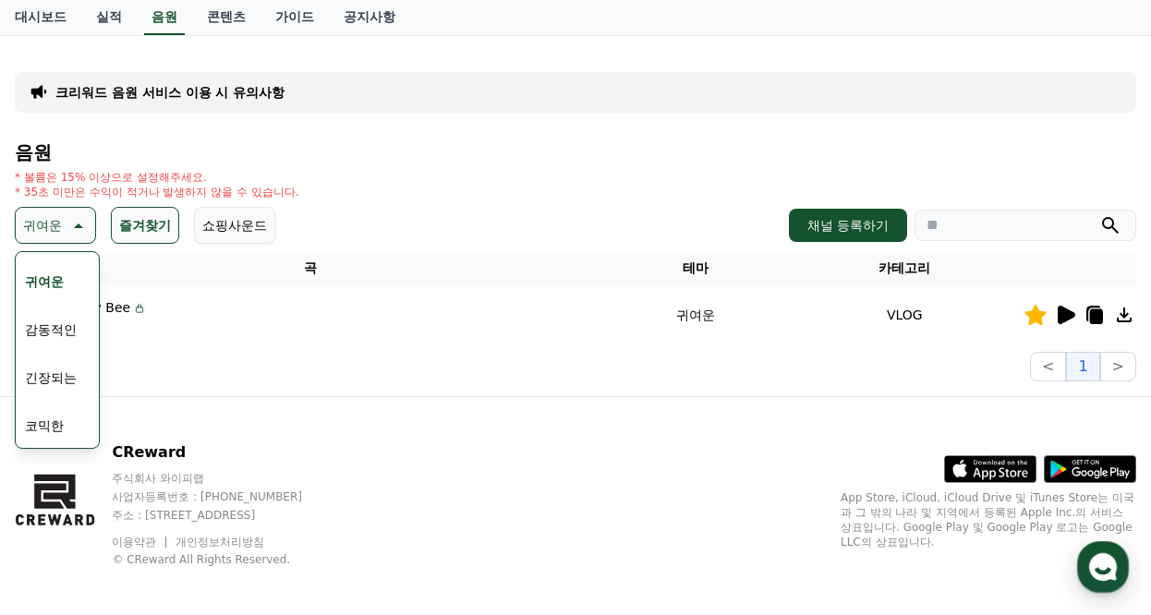
scroll to position [103, 0]
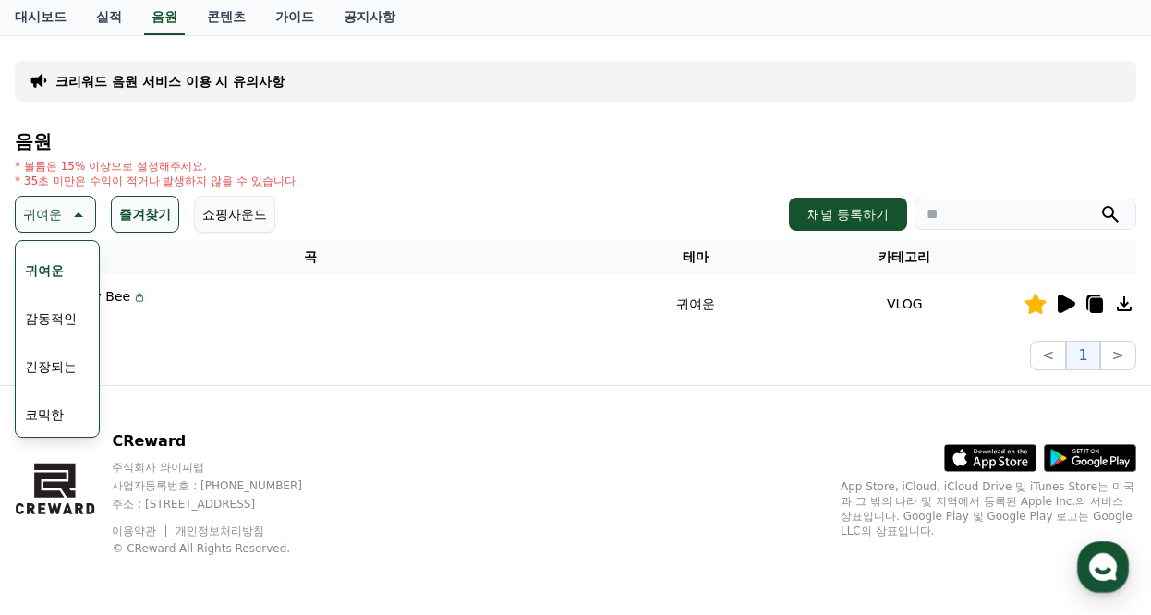
click at [770, 420] on div "CReward 주식회사 와이피랩 사업자등록번호 : [PHONE_NUMBER] 주소 : [STREET_ADDRESS] 이용약관 개인정보처리방침 …" at bounding box center [575, 500] width 1151 height 229
click at [89, 213] on button "귀여운" at bounding box center [55, 214] width 81 height 37
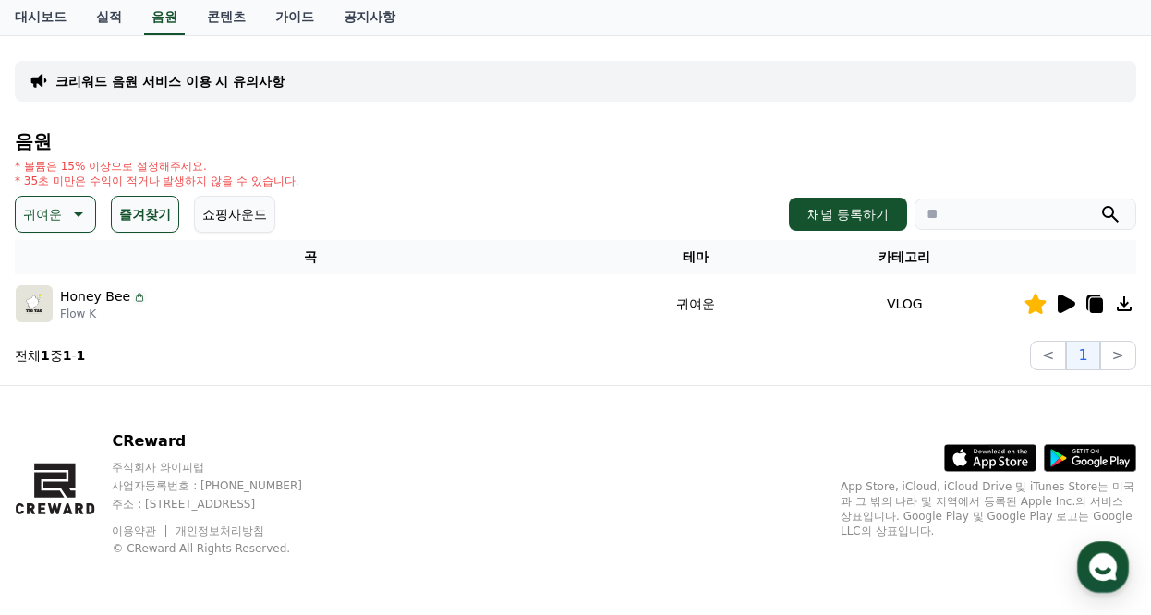
click at [69, 215] on icon at bounding box center [77, 214] width 22 height 22
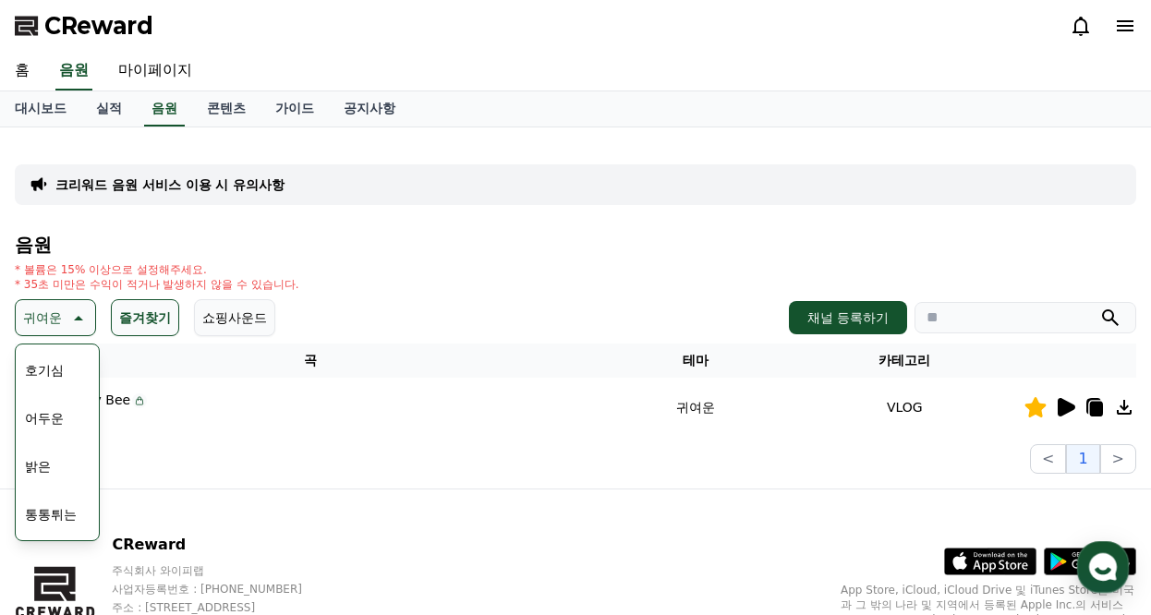
scroll to position [185, 0]
click at [55, 415] on button "통통튀는" at bounding box center [51, 422] width 67 height 41
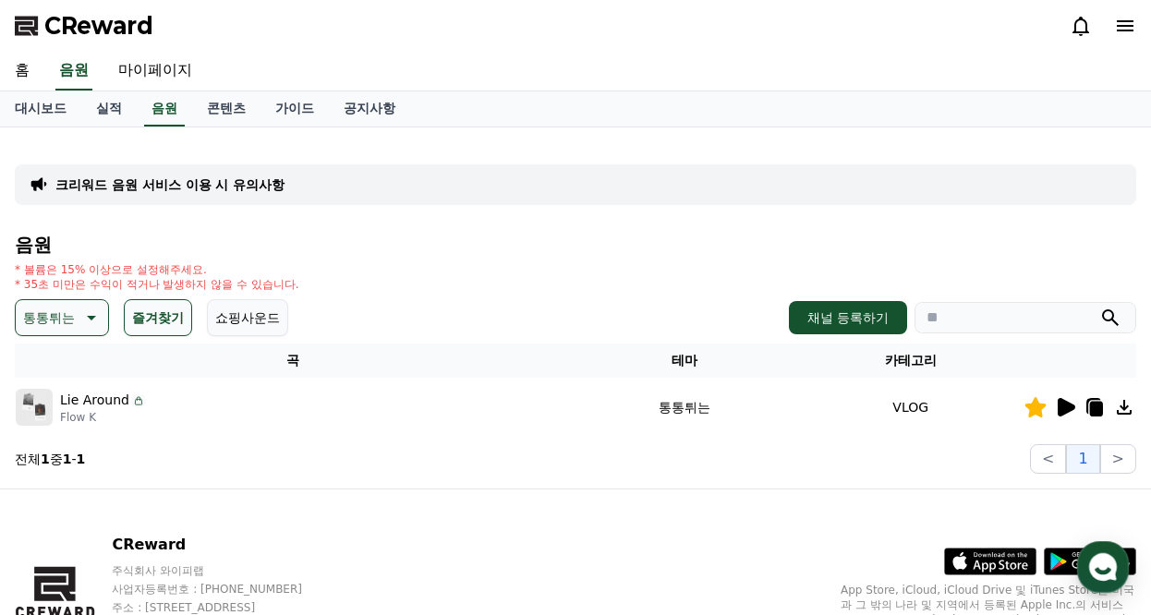
click at [80, 315] on icon at bounding box center [90, 318] width 22 height 22
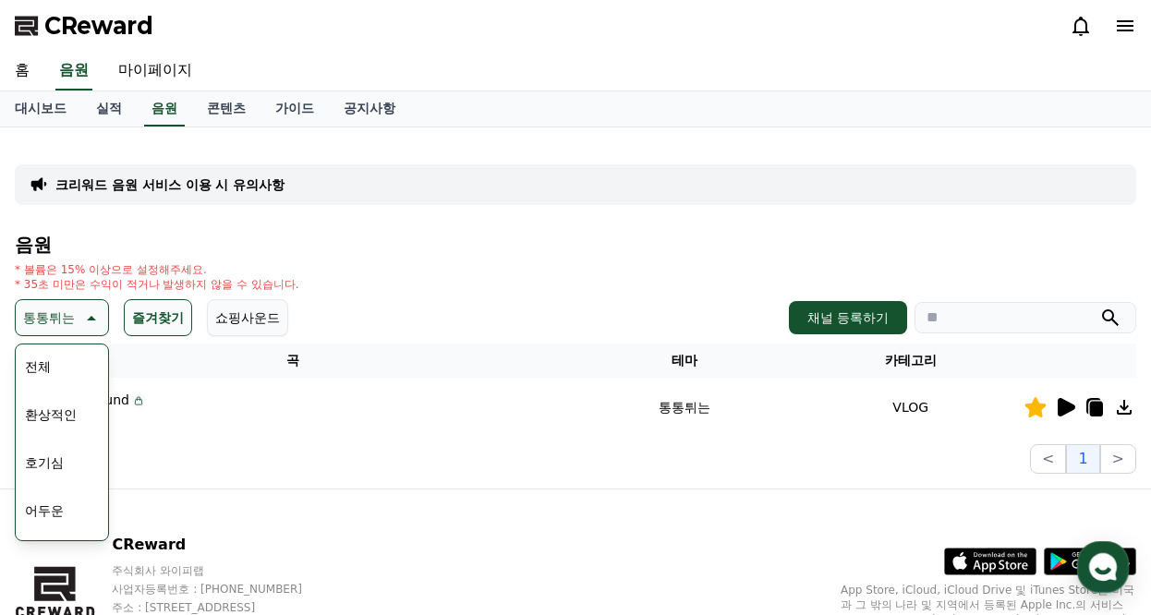
click at [55, 366] on button "전체" at bounding box center [38, 366] width 41 height 41
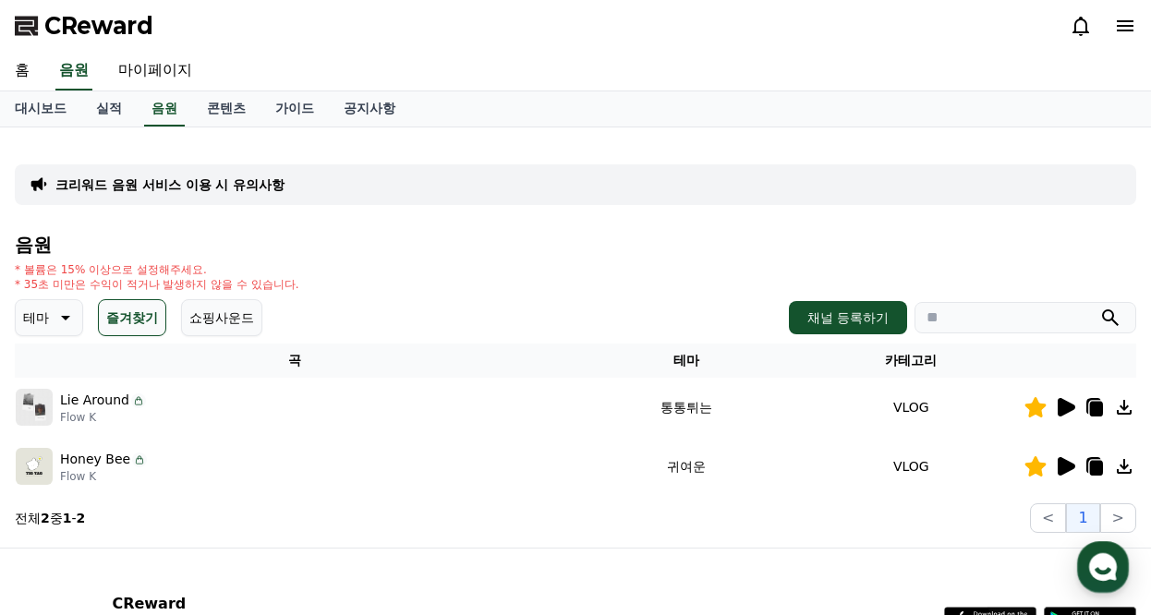
click at [1066, 407] on icon at bounding box center [1067, 407] width 18 height 18
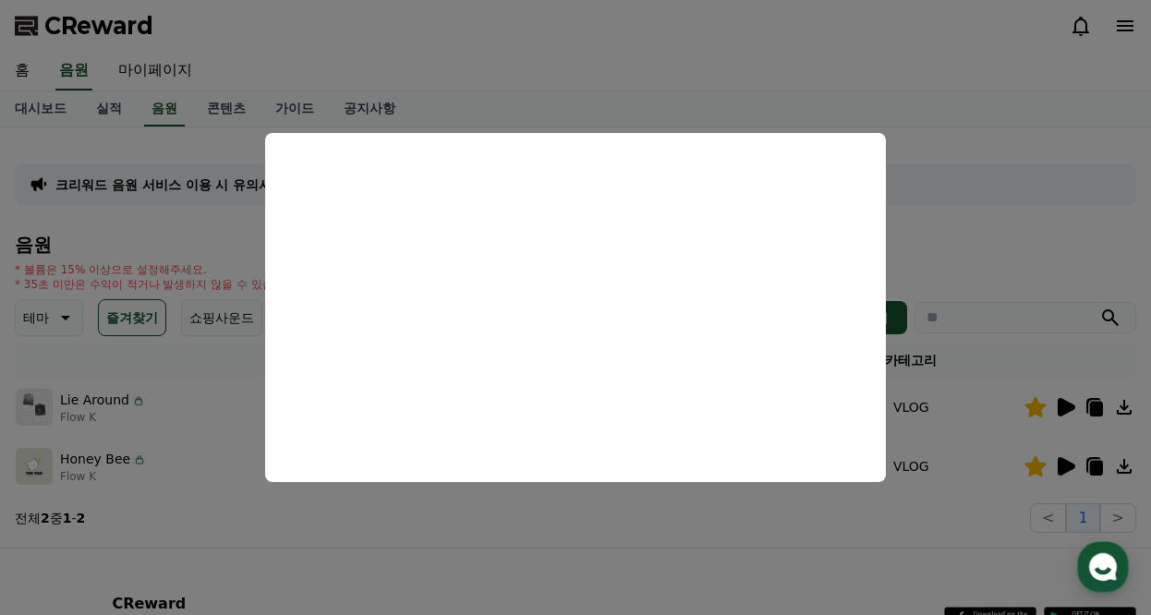
click at [969, 225] on button "close modal" at bounding box center [575, 307] width 1151 height 615
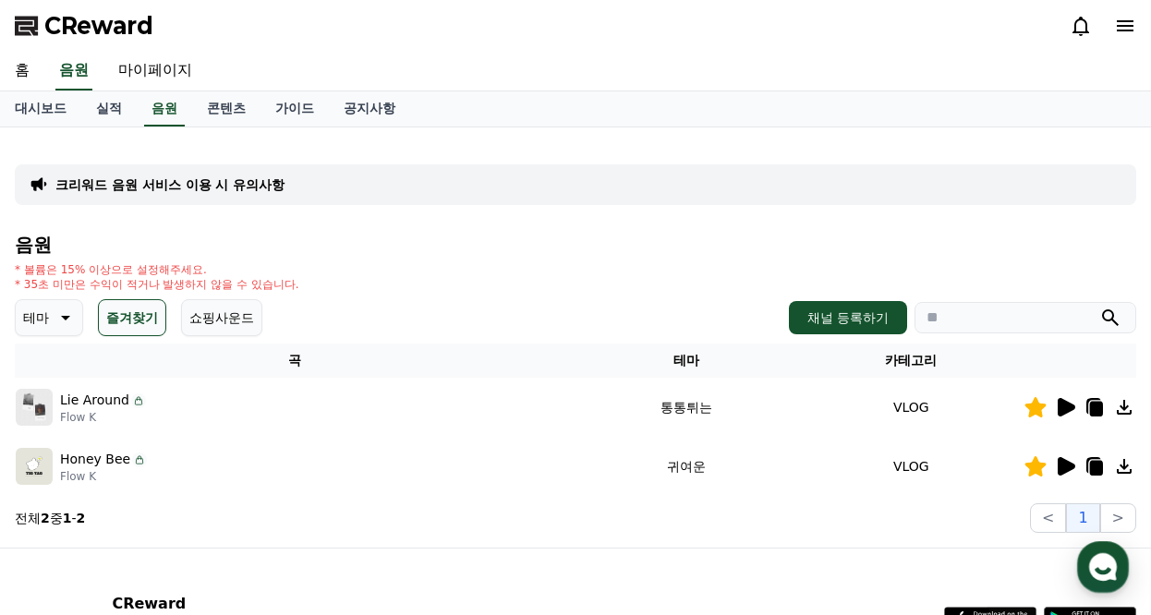
click at [1067, 471] on icon at bounding box center [1067, 466] width 18 height 18
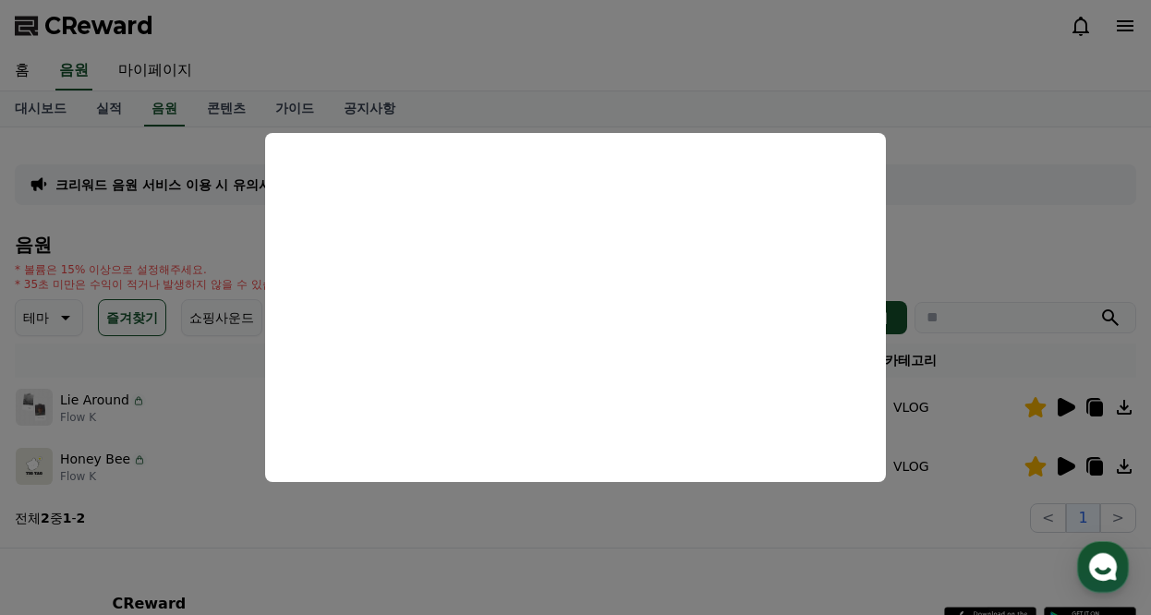
click at [1006, 250] on button "close modal" at bounding box center [575, 307] width 1151 height 615
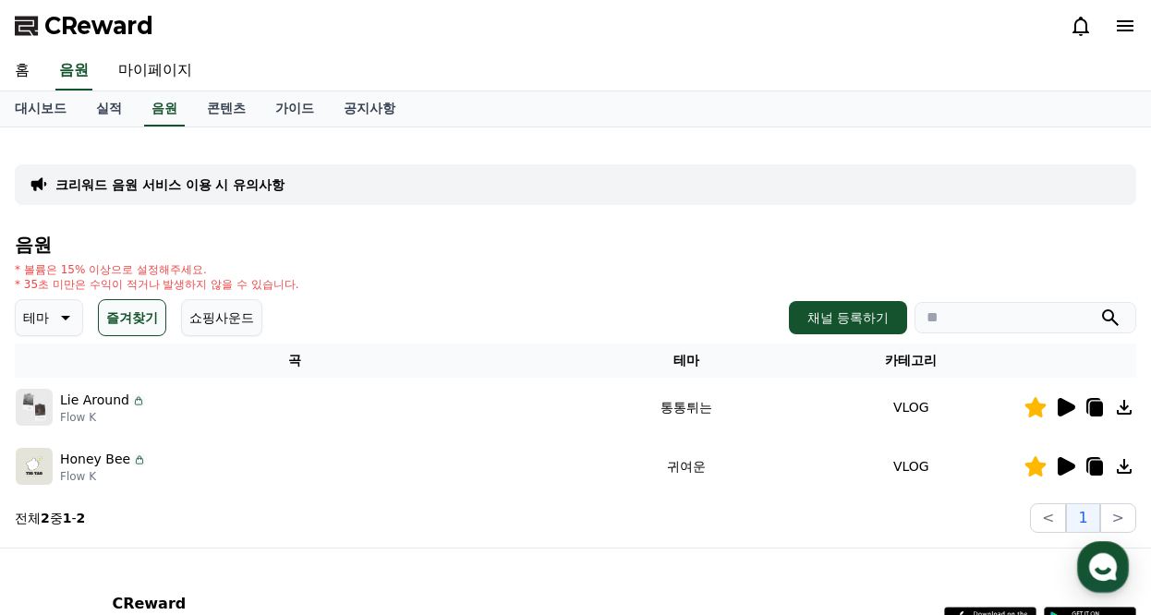
click at [238, 320] on button "쇼핑사운드" at bounding box center [221, 317] width 81 height 37
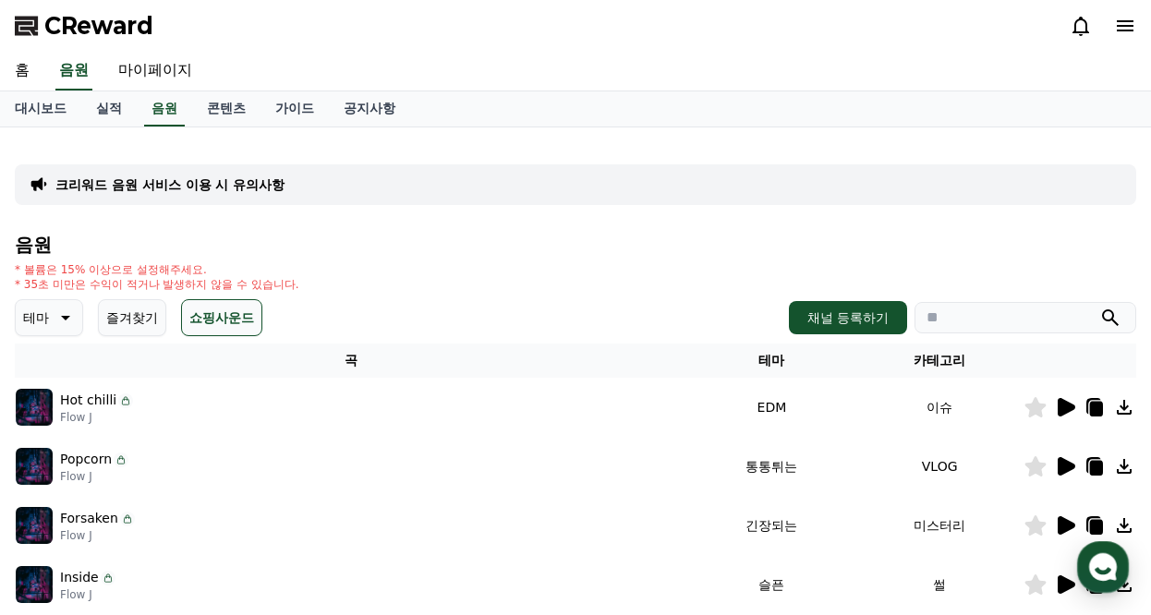
click at [138, 319] on button "즐겨찾기" at bounding box center [132, 317] width 68 height 37
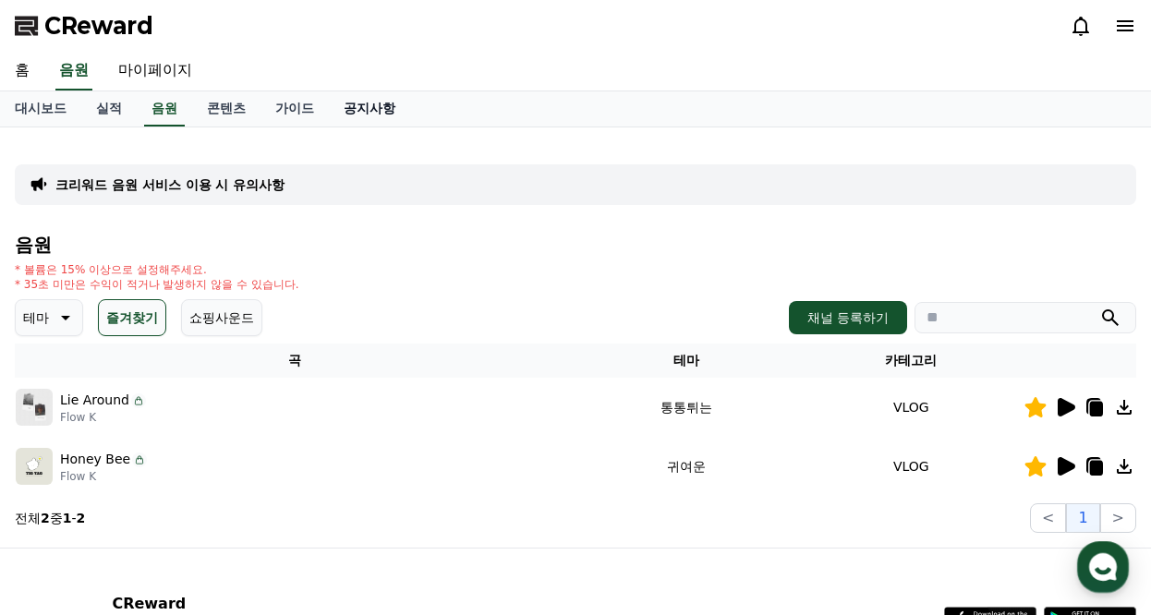
click at [371, 109] on link "공지사항" at bounding box center [369, 108] width 81 height 35
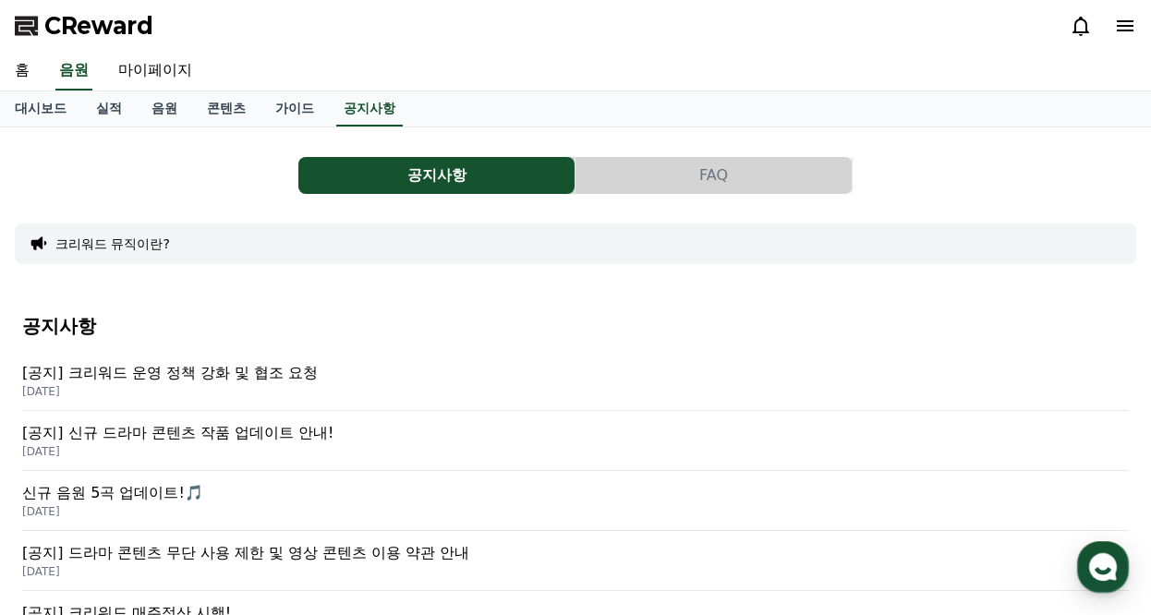
click at [685, 167] on button "FAQ" at bounding box center [714, 175] width 276 height 37
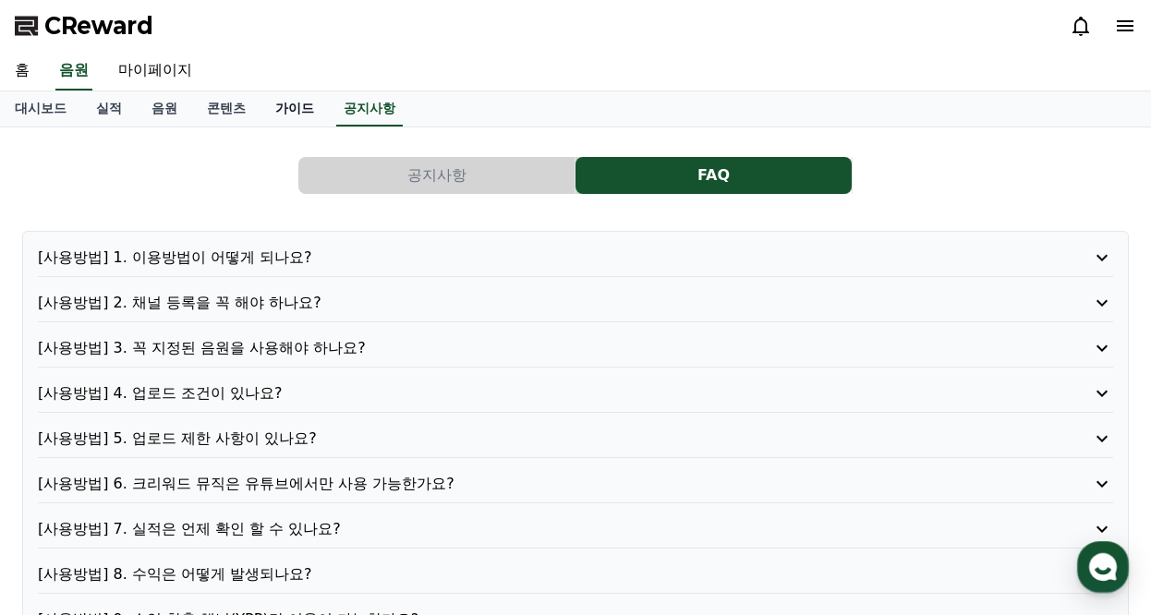
click at [292, 110] on link "가이드" at bounding box center [295, 108] width 68 height 35
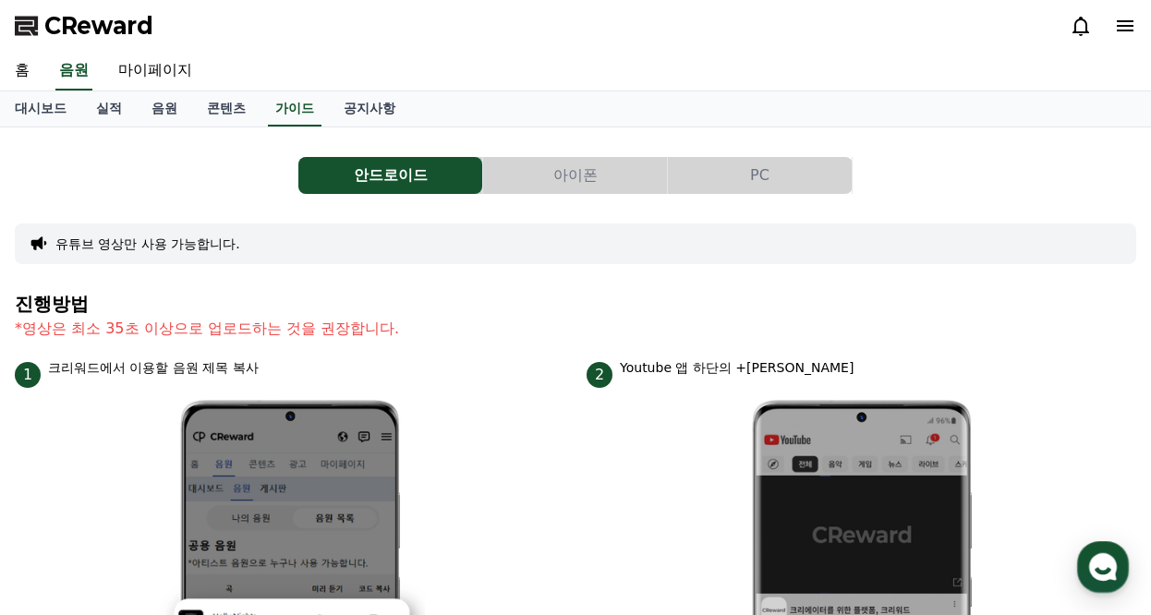
click at [630, 174] on button "아이폰" at bounding box center [575, 175] width 184 height 37
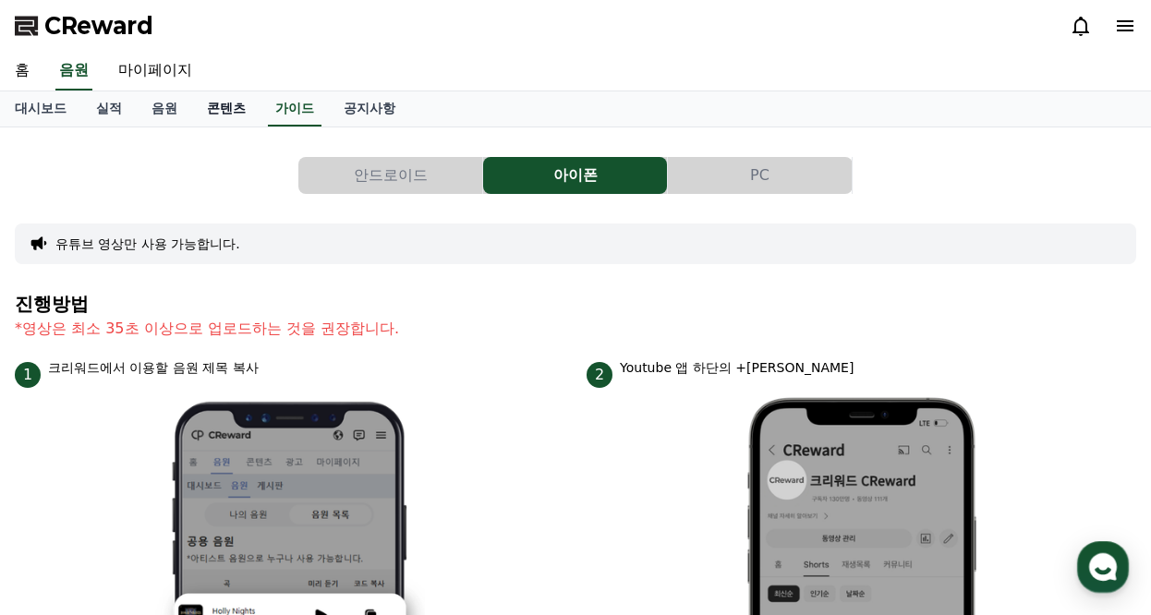
click at [220, 107] on link "콘텐츠" at bounding box center [226, 108] width 68 height 35
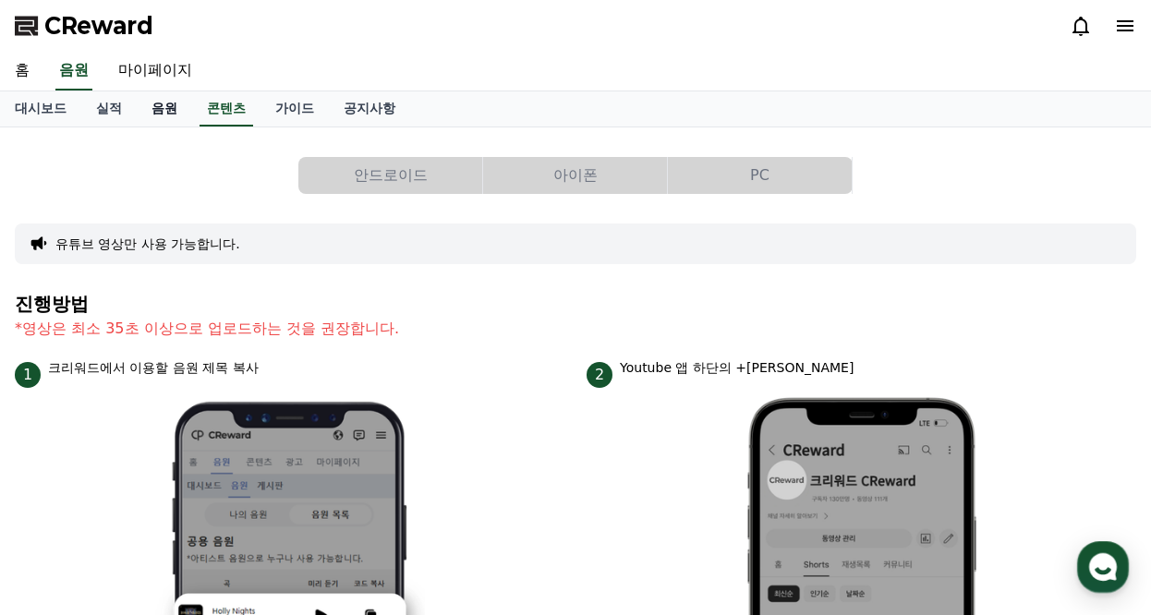
click at [146, 110] on link "음원" at bounding box center [164, 108] width 55 height 35
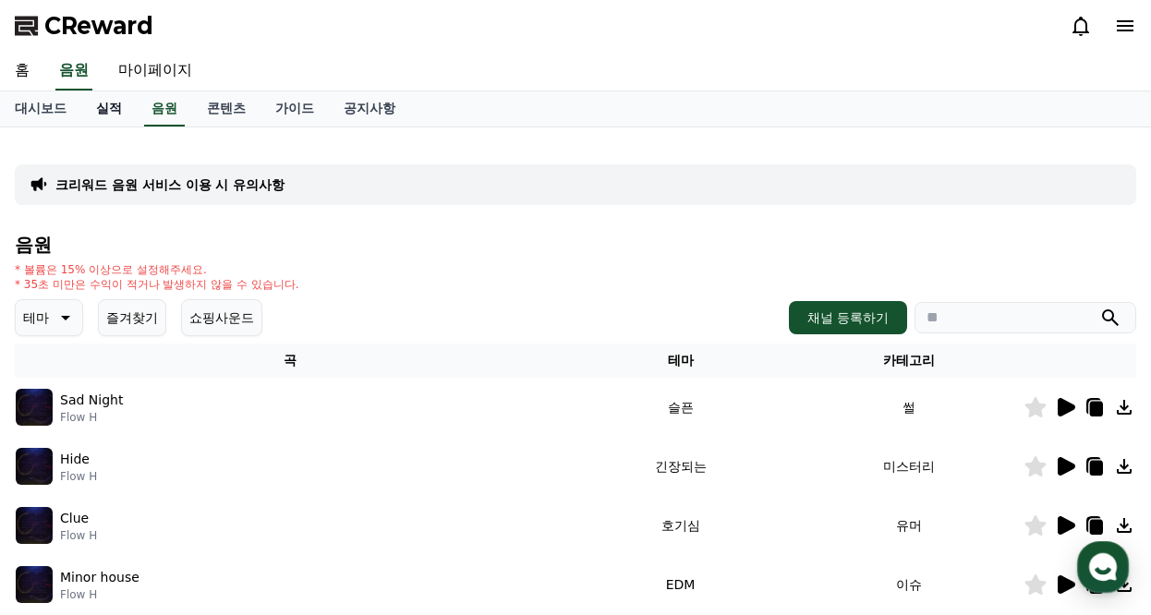
click at [101, 112] on link "실적" at bounding box center [108, 108] width 55 height 35
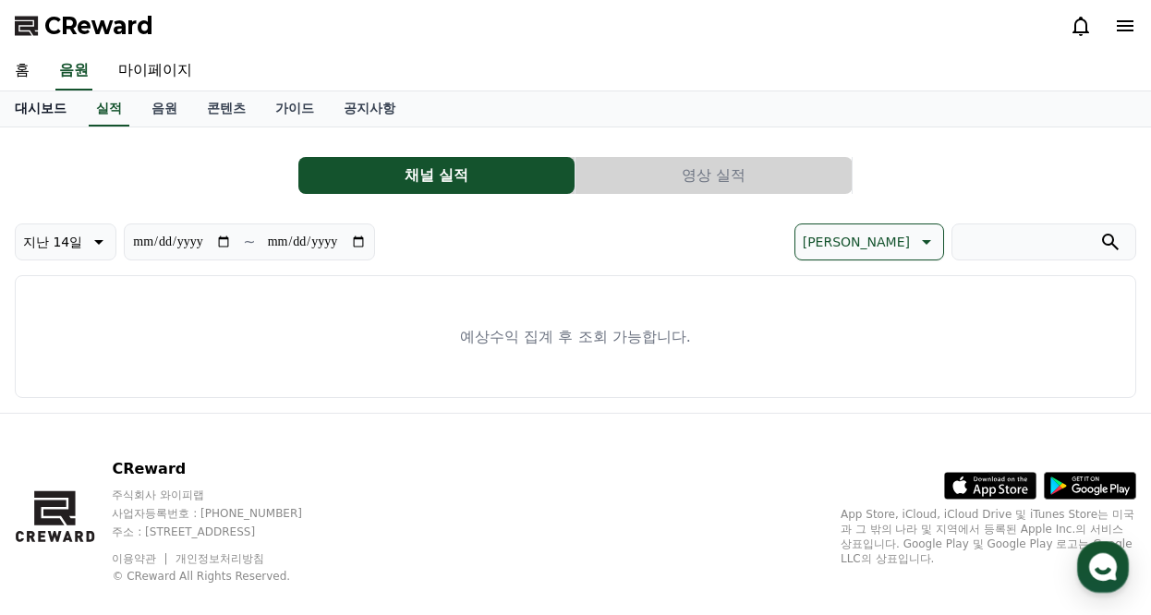
click at [70, 112] on link "대시보드" at bounding box center [40, 108] width 81 height 35
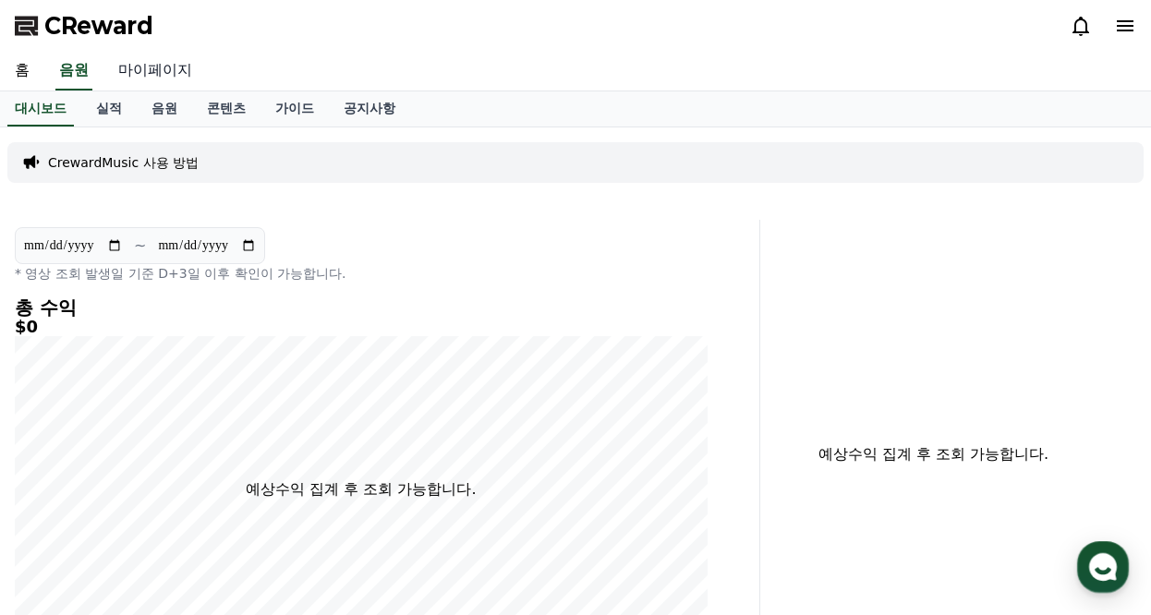
click at [136, 66] on link "마이페이지" at bounding box center [154, 71] width 103 height 39
select select "**********"
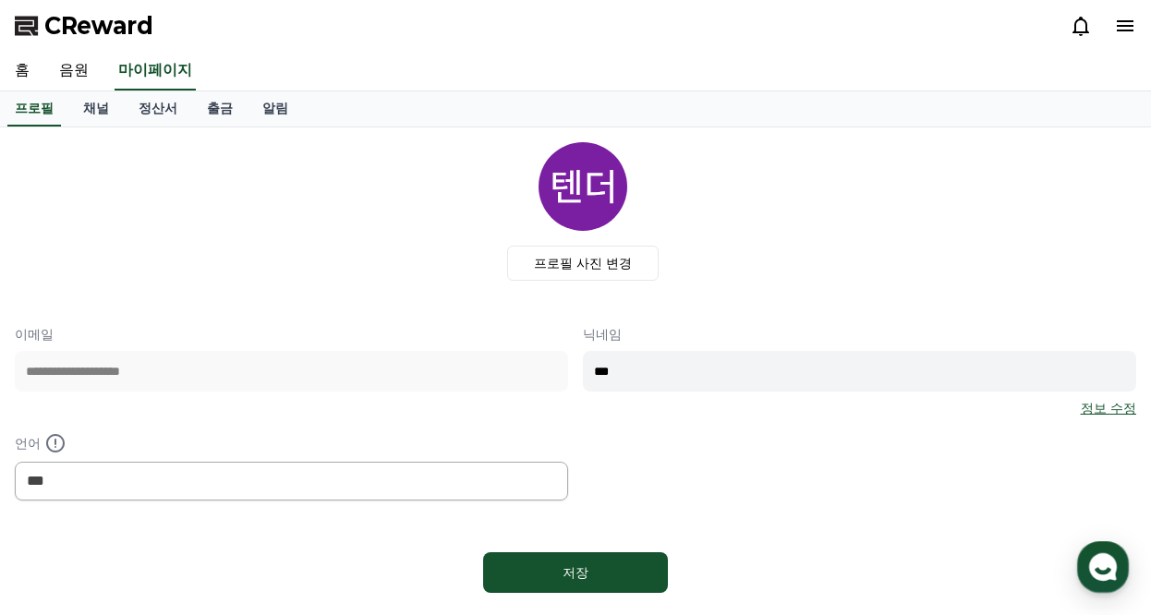
click at [1123, 30] on icon at bounding box center [1125, 25] width 17 height 11
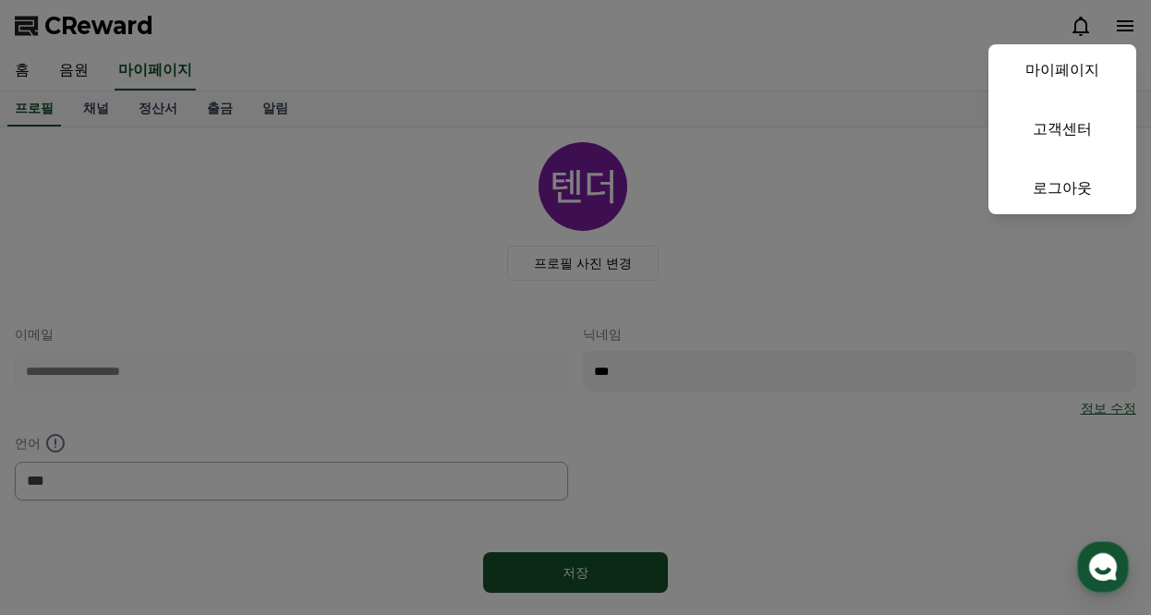
click at [1081, 74] on link "마이페이지" at bounding box center [1063, 70] width 148 height 52
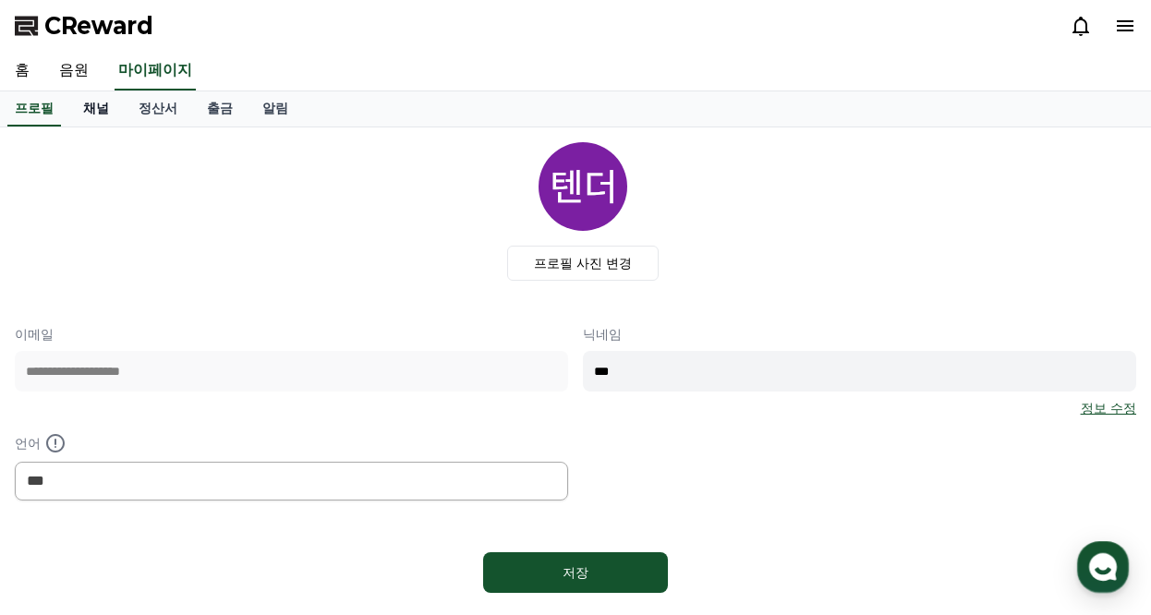
click at [96, 109] on link "채널" at bounding box center [95, 108] width 55 height 35
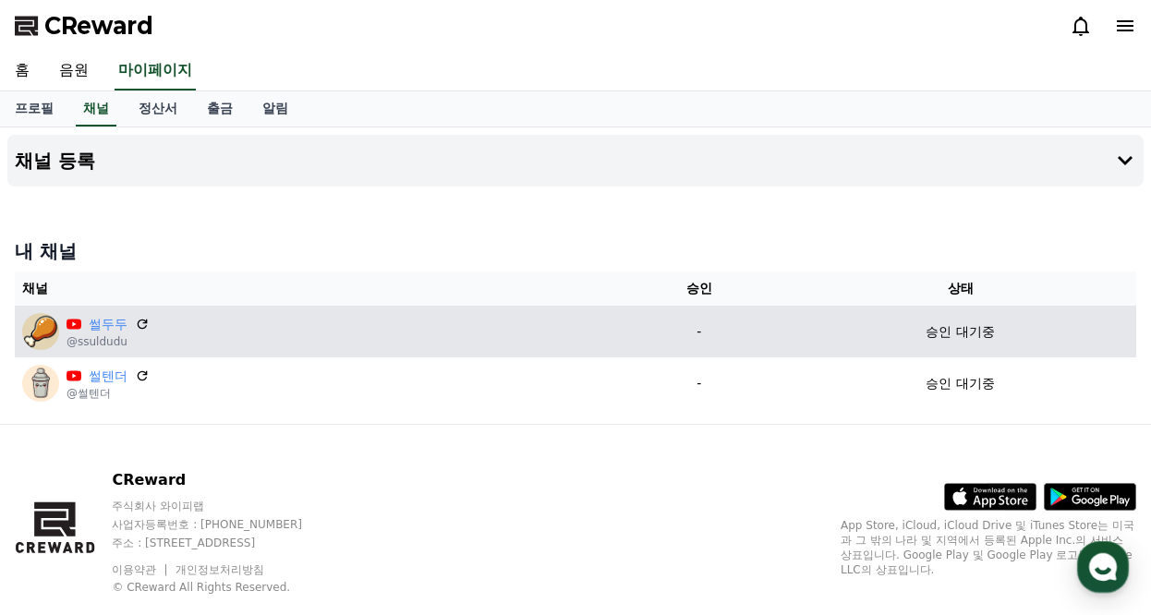
click at [131, 321] on div "썰두두" at bounding box center [108, 324] width 83 height 19
click at [139, 324] on icon at bounding box center [142, 324] width 17 height 17
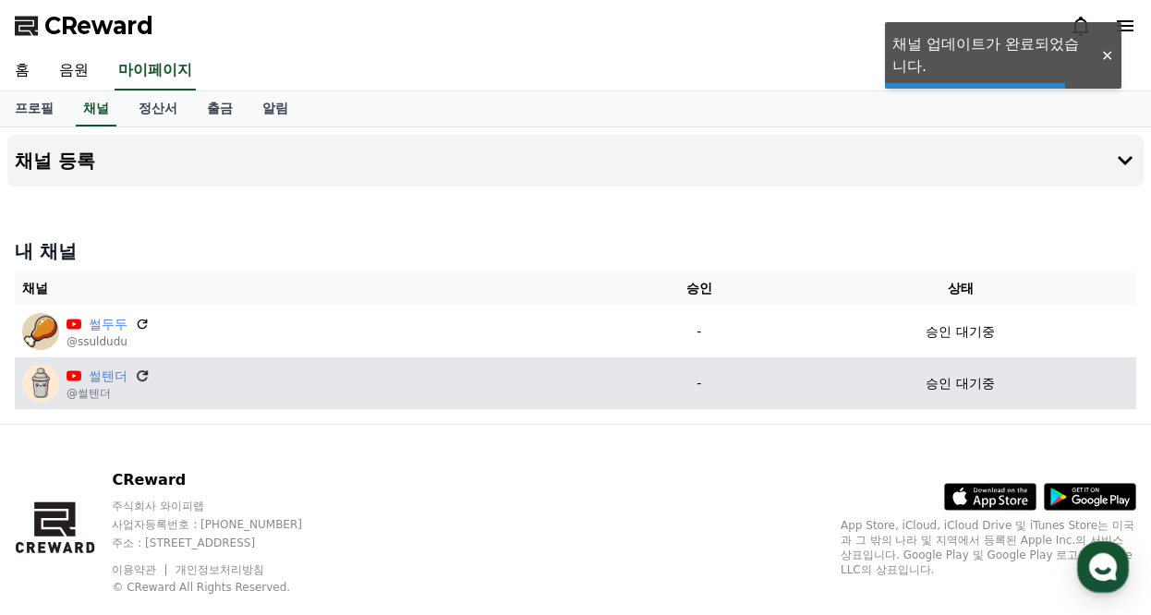
click at [137, 370] on icon at bounding box center [142, 376] width 17 height 17
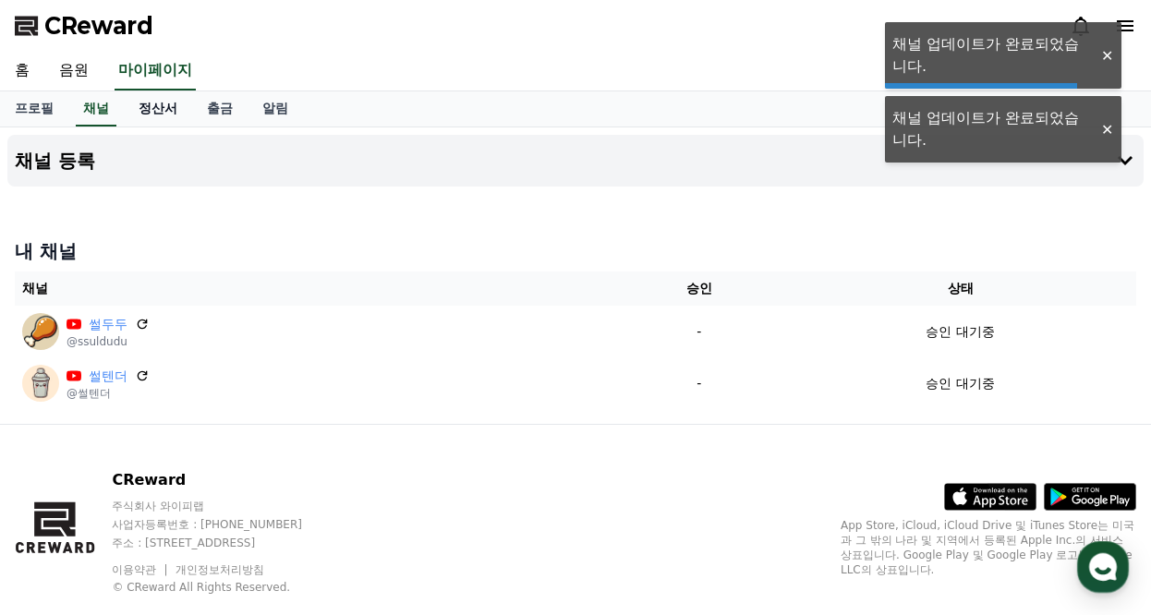
click at [157, 113] on link "정산서" at bounding box center [158, 108] width 68 height 35
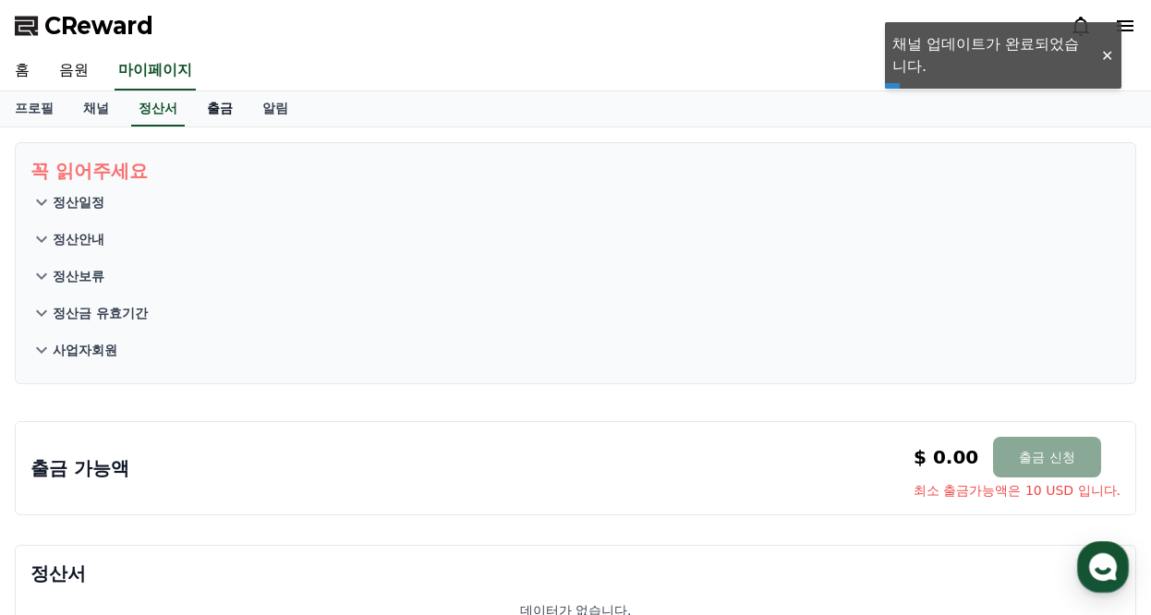
click at [221, 115] on link "출금" at bounding box center [219, 108] width 55 height 35
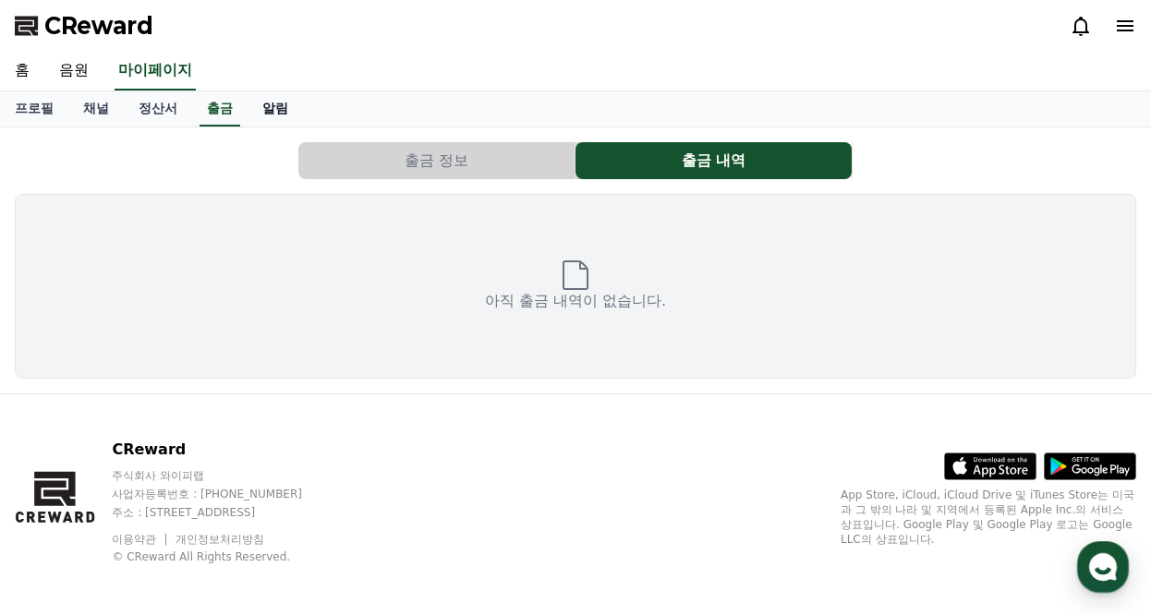
click at [262, 115] on link "알림" at bounding box center [275, 108] width 55 height 35
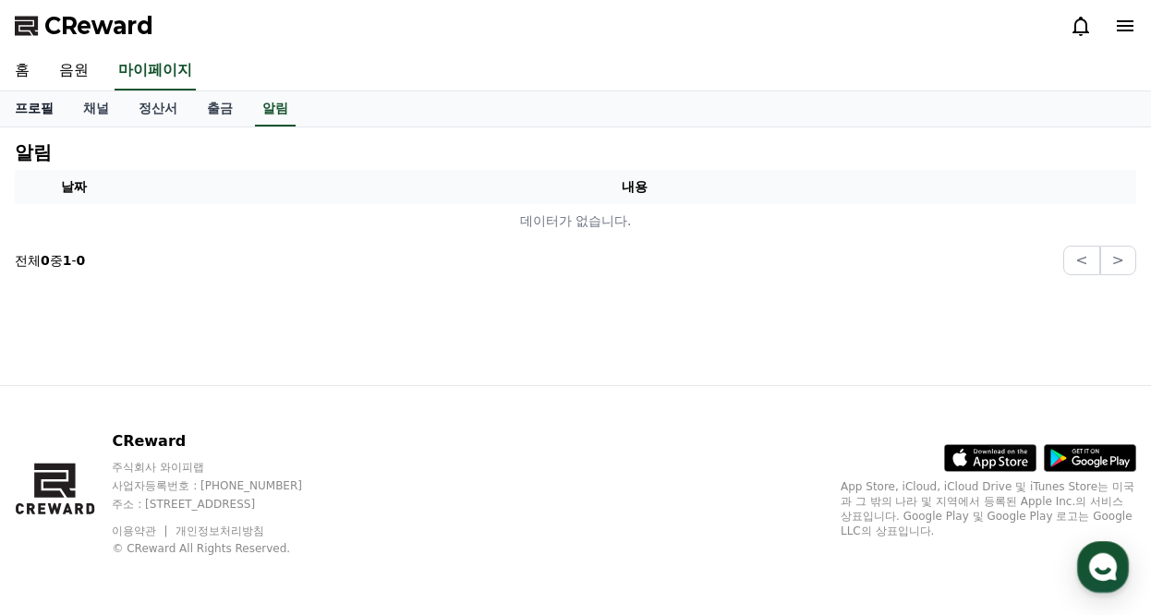
click at [46, 115] on link "프로필" at bounding box center [34, 108] width 68 height 35
select select "**********"
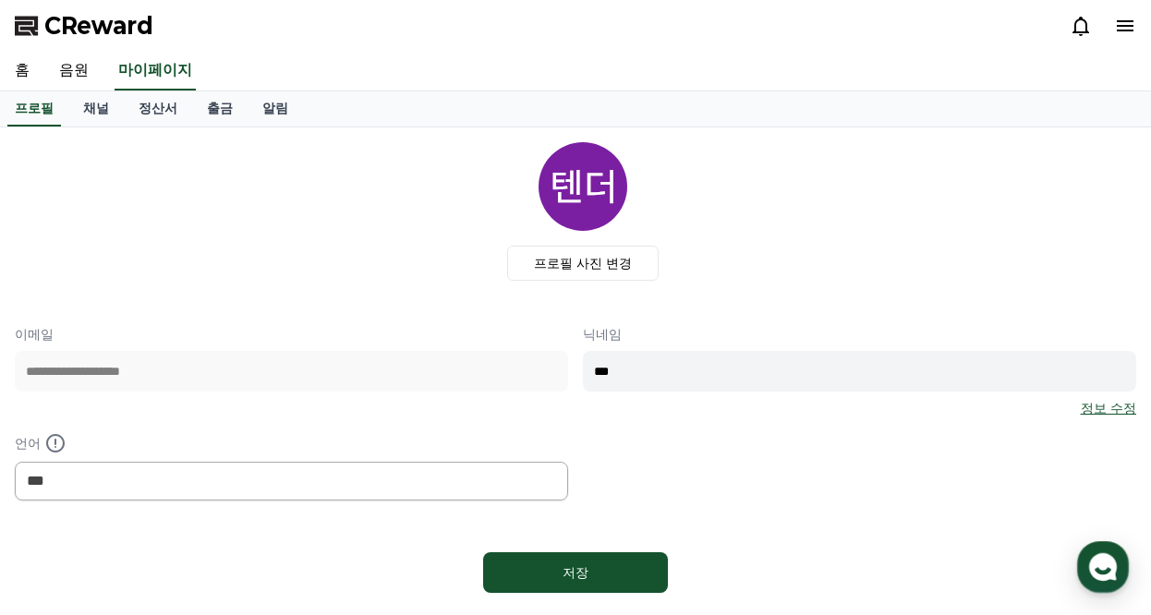
click at [111, 15] on span "CReward" at bounding box center [98, 26] width 109 height 30
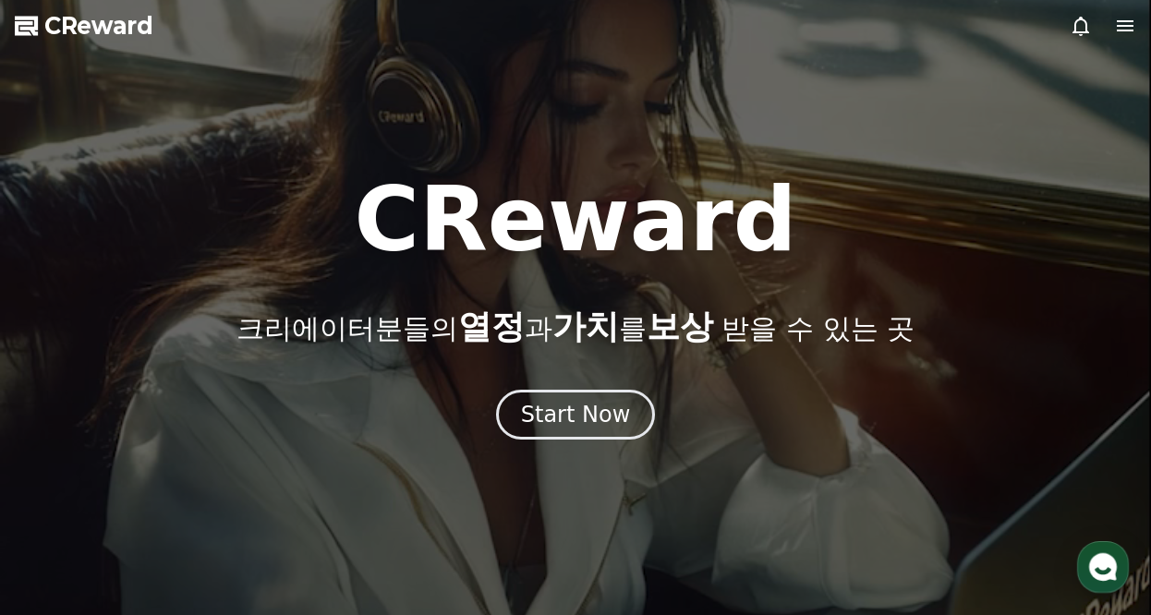
click at [1126, 27] on icon at bounding box center [1125, 25] width 17 height 11
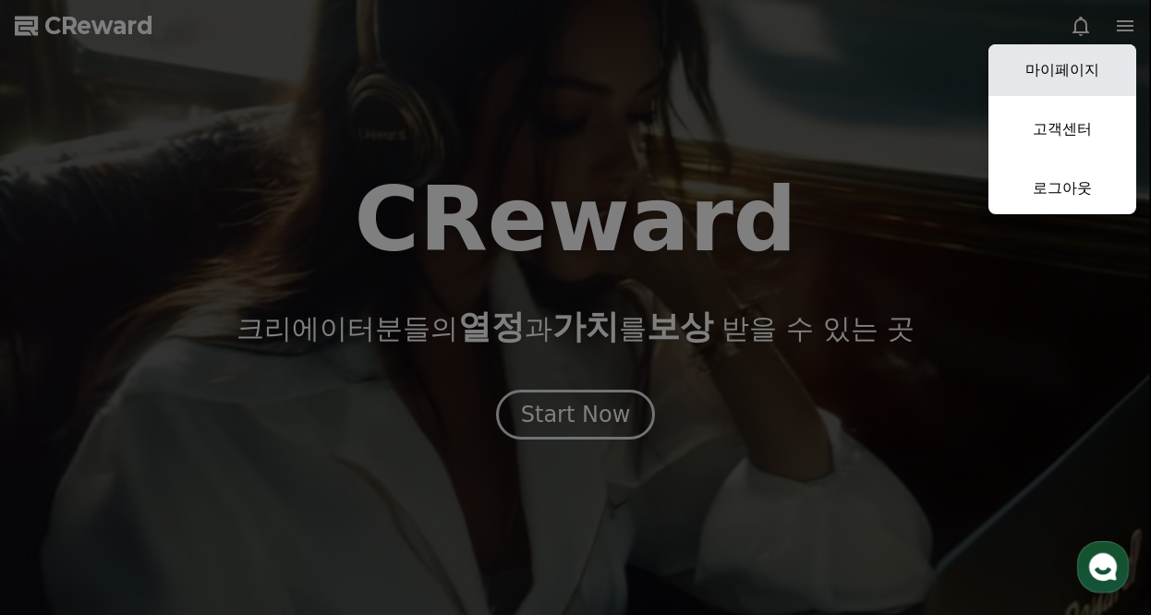
click at [1068, 76] on link "마이페이지" at bounding box center [1063, 70] width 148 height 52
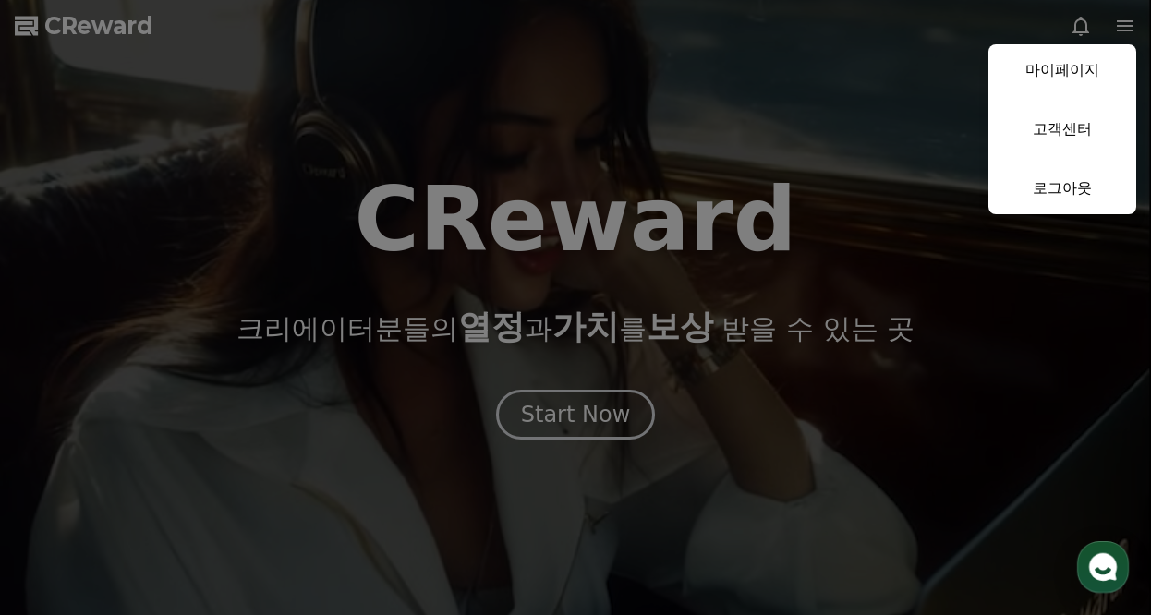
select select "**********"
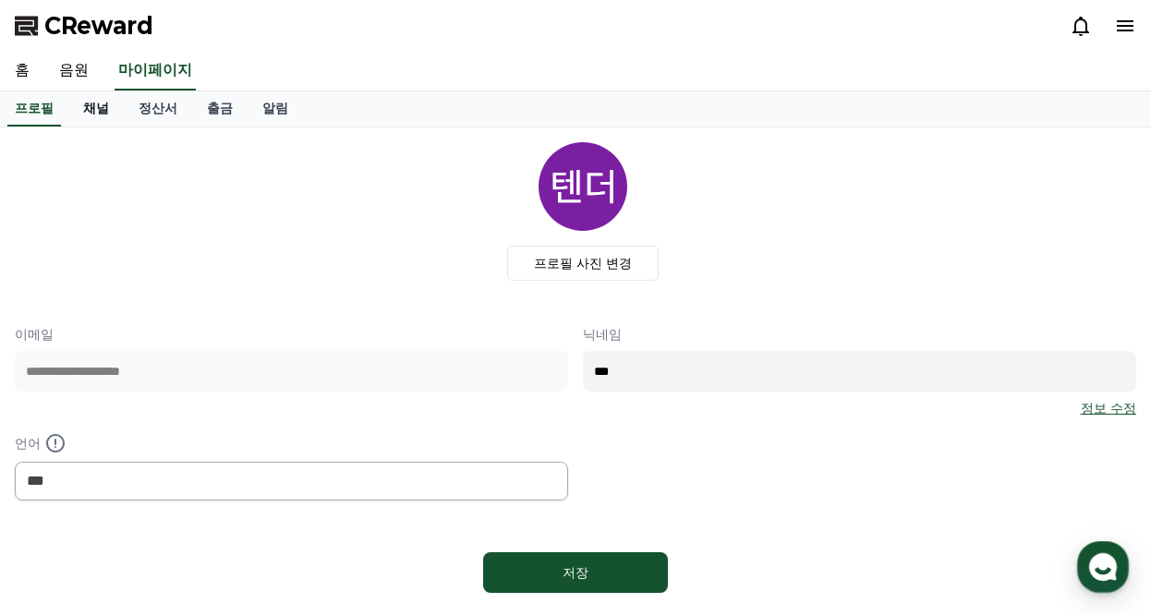
click at [104, 106] on link "채널" at bounding box center [95, 108] width 55 height 35
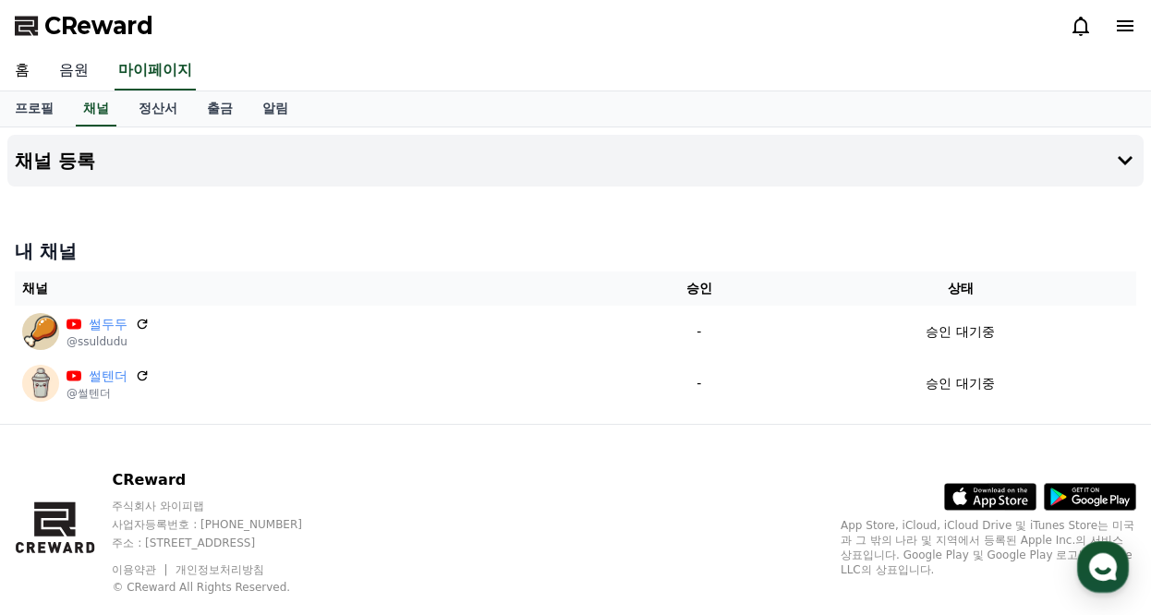
click at [75, 74] on link "음원" at bounding box center [73, 71] width 59 height 39
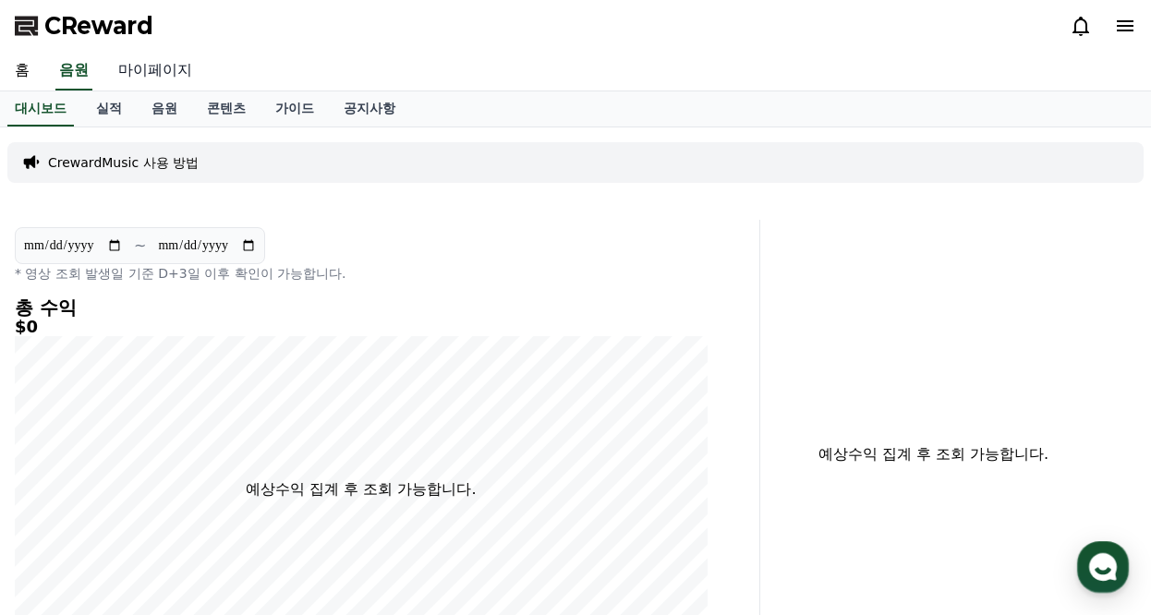
click at [144, 70] on link "마이페이지" at bounding box center [154, 71] width 103 height 39
select select "**********"
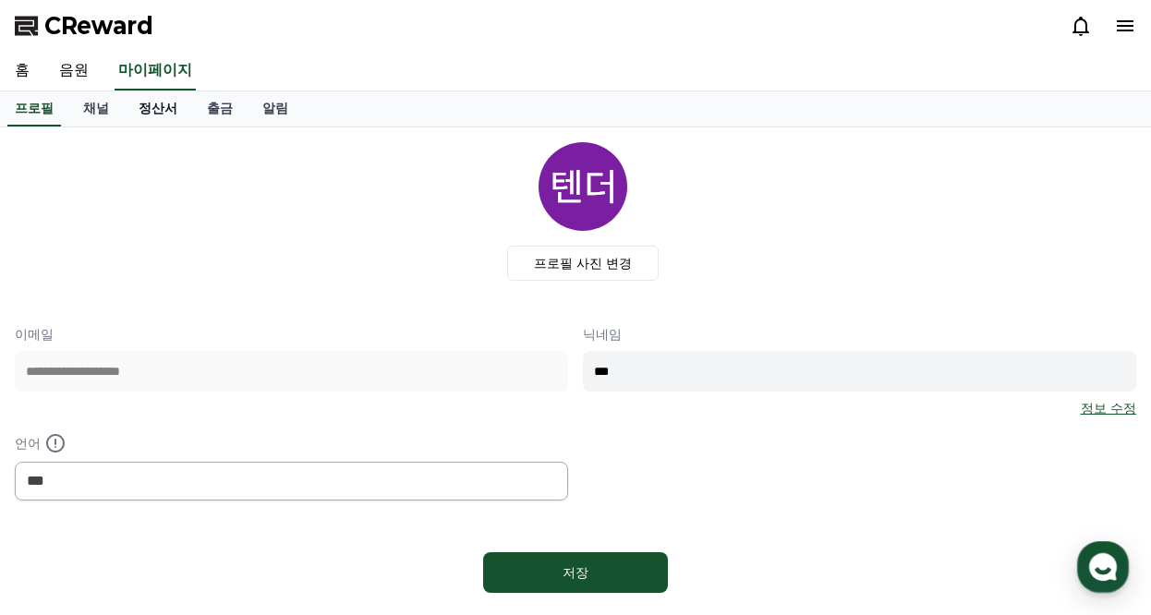
click at [151, 110] on link "정산서" at bounding box center [158, 108] width 68 height 35
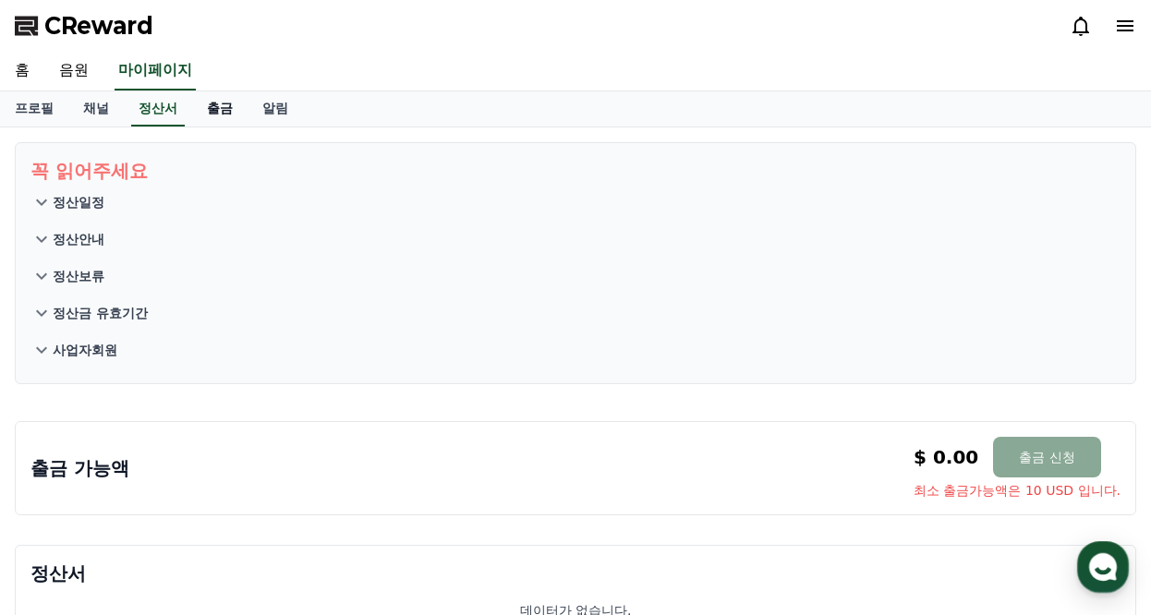
click at [206, 113] on link "출금" at bounding box center [219, 108] width 55 height 35
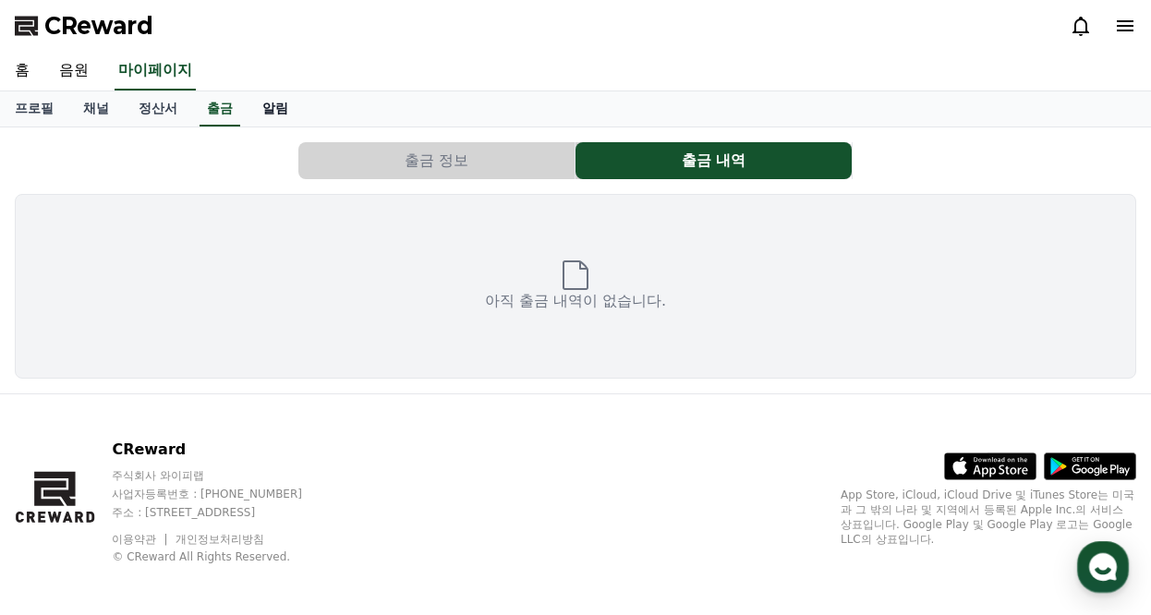
click at [282, 115] on link "알림" at bounding box center [275, 108] width 55 height 35
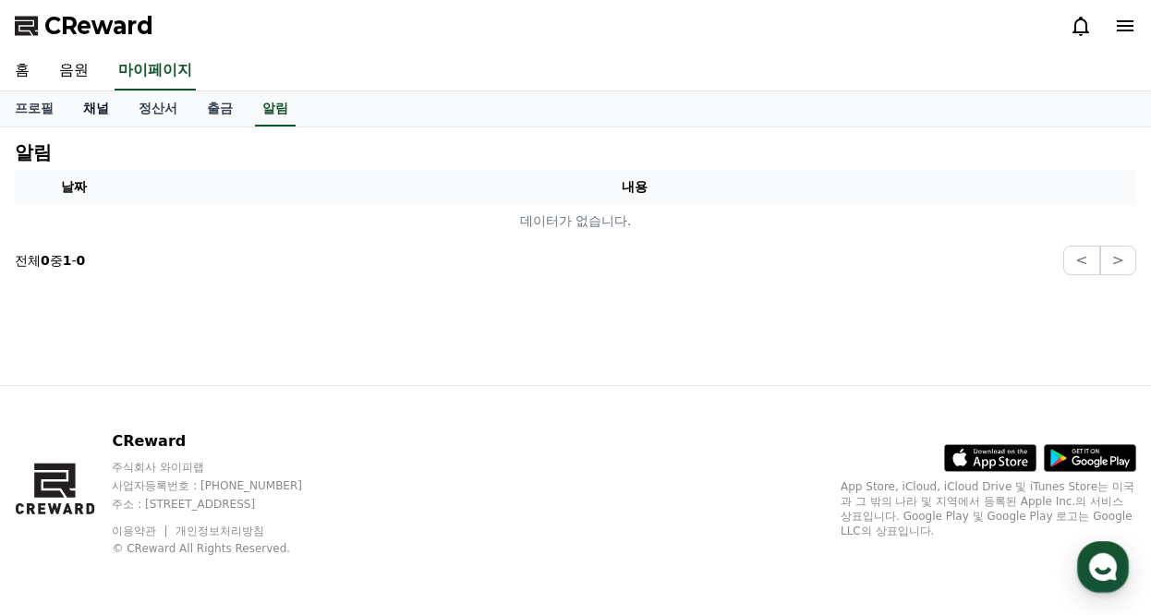
click at [93, 112] on link "채널" at bounding box center [95, 108] width 55 height 35
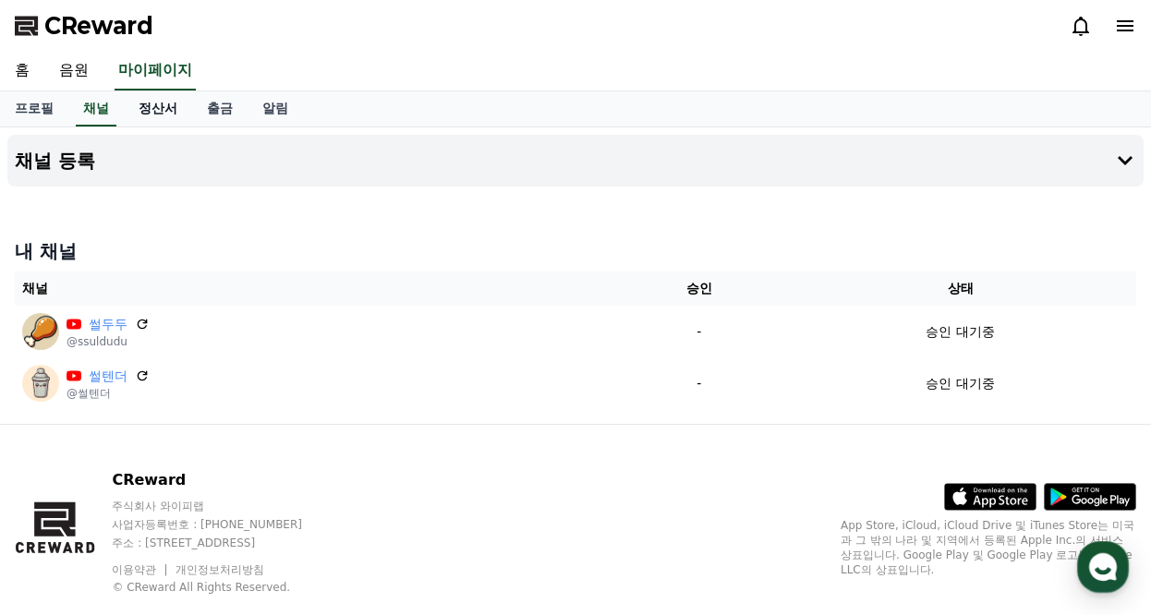
click at [164, 106] on link "정산서" at bounding box center [158, 108] width 68 height 35
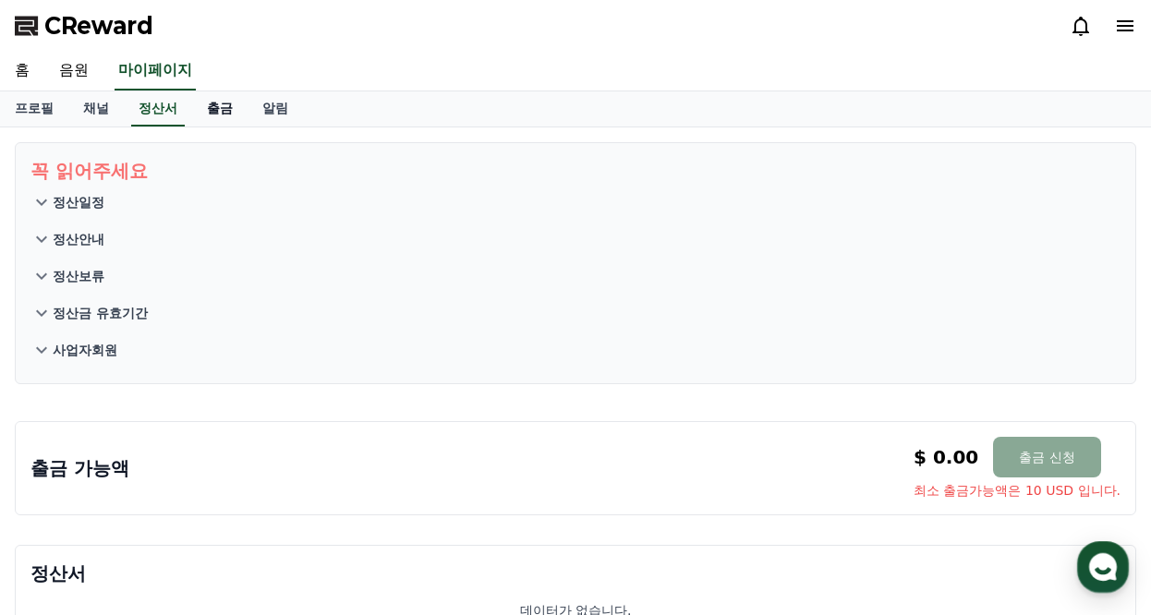
click at [225, 107] on link "출금" at bounding box center [219, 108] width 55 height 35
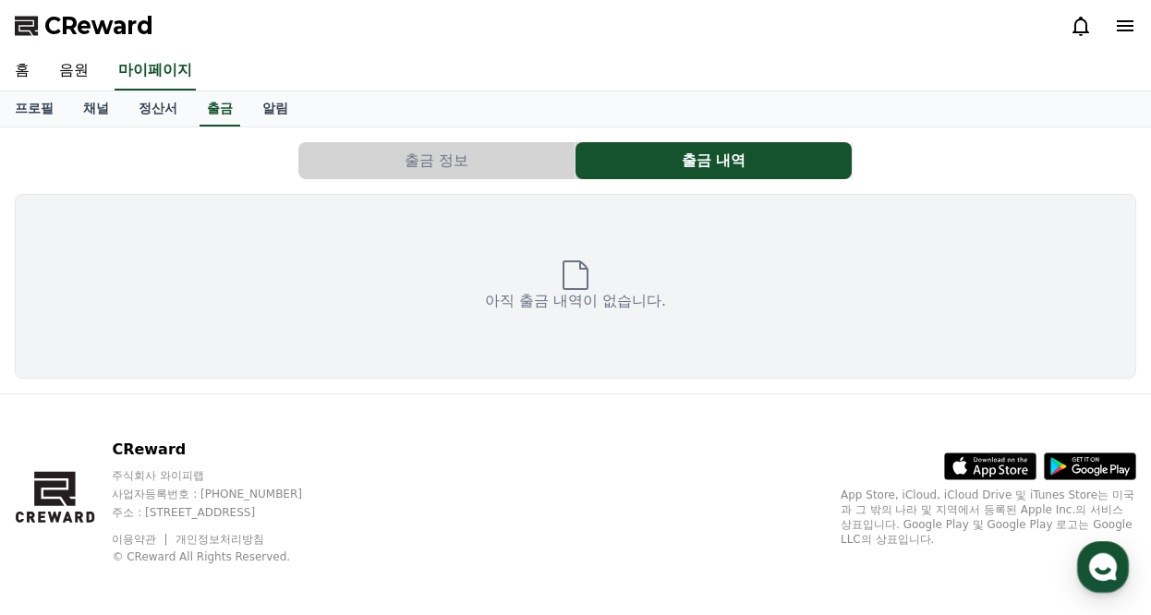
click at [427, 134] on div "출금 정보 출금 내역 아직 출금 내역이 없습니다." at bounding box center [575, 261] width 1151 height 266
click at [462, 166] on button "출금 정보" at bounding box center [436, 160] width 276 height 37
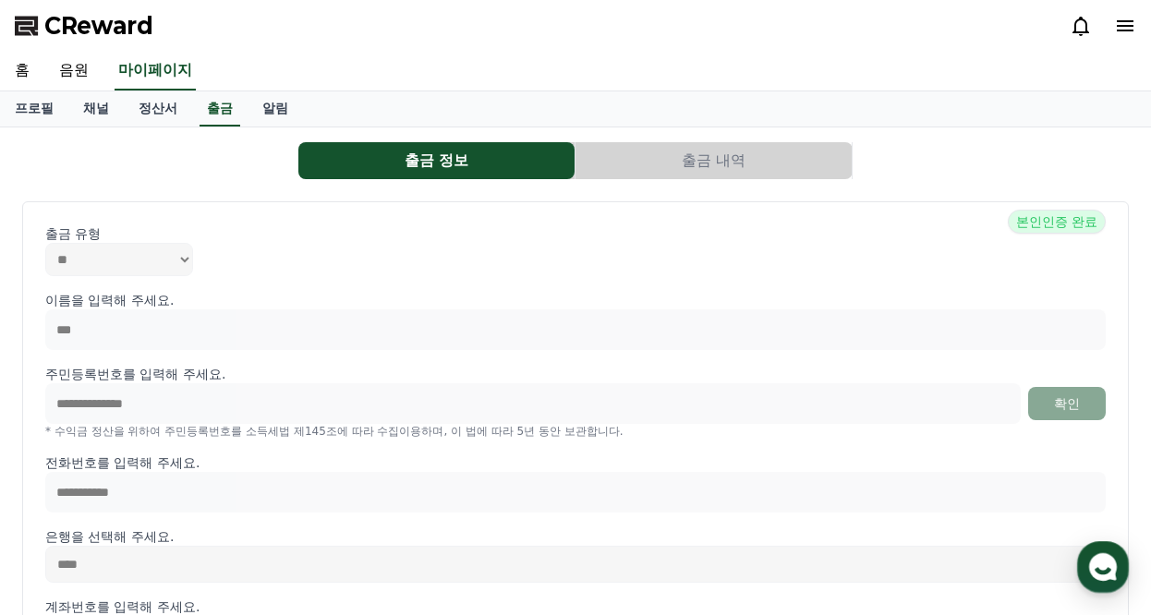
click at [664, 156] on button "출금 내역" at bounding box center [714, 160] width 276 height 37
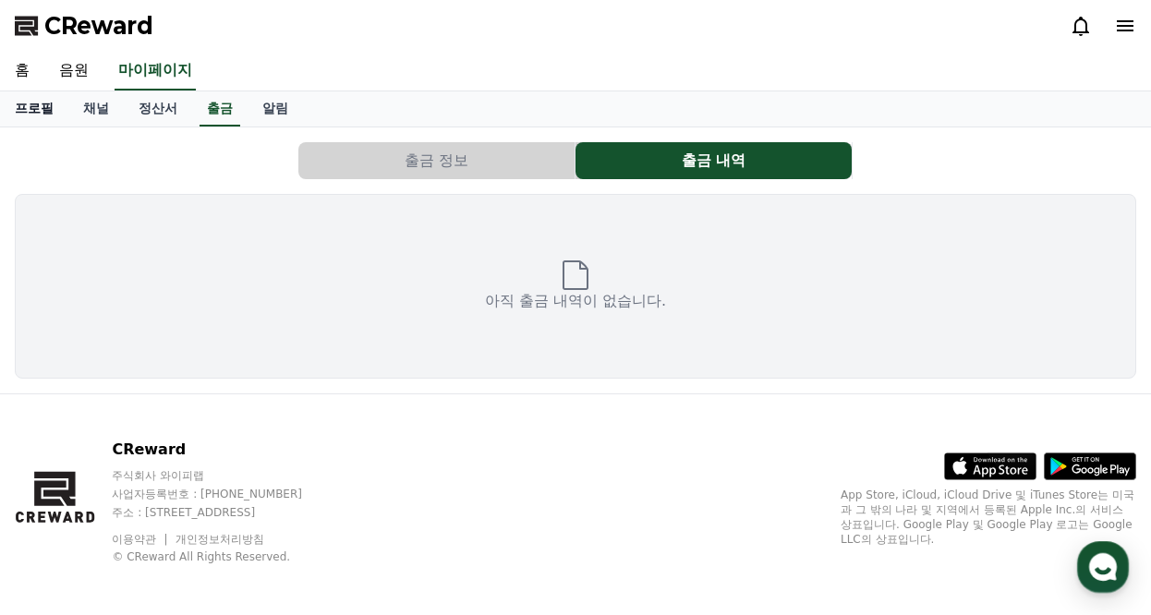
click at [39, 108] on link "프로필" at bounding box center [34, 108] width 68 height 35
select select "**********"
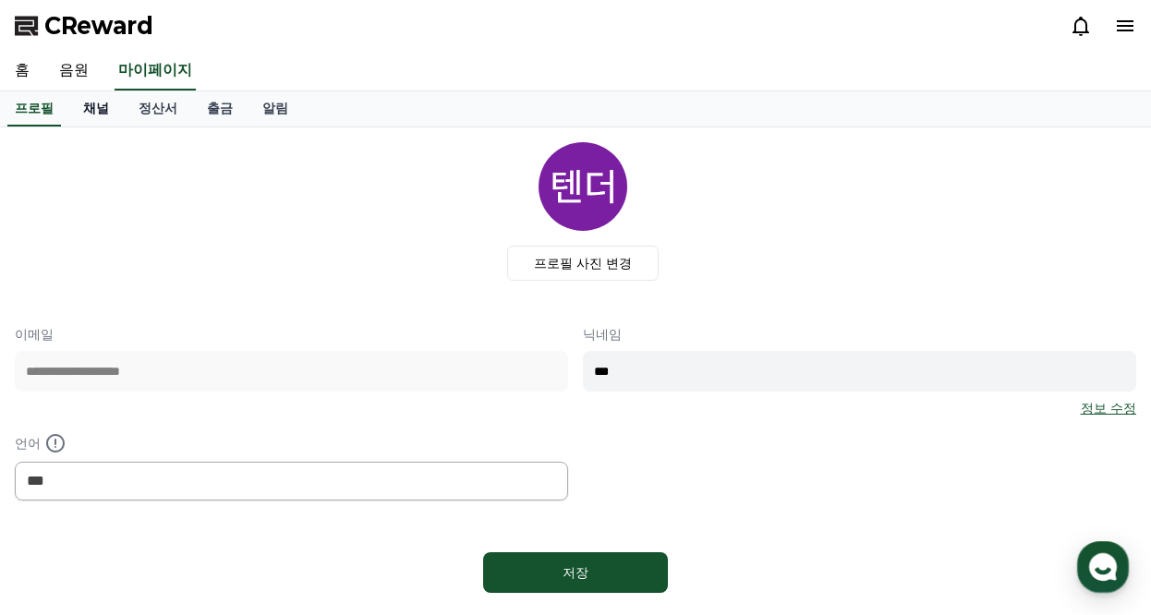
click at [88, 116] on link "채널" at bounding box center [95, 108] width 55 height 35
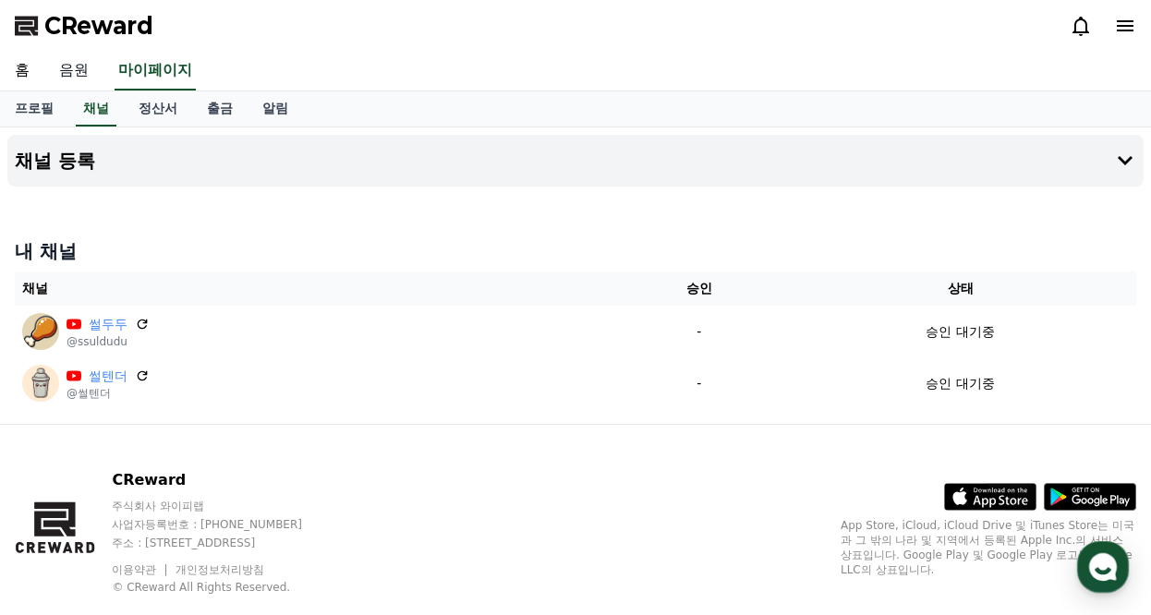
click at [82, 77] on link "음원" at bounding box center [73, 71] width 59 height 39
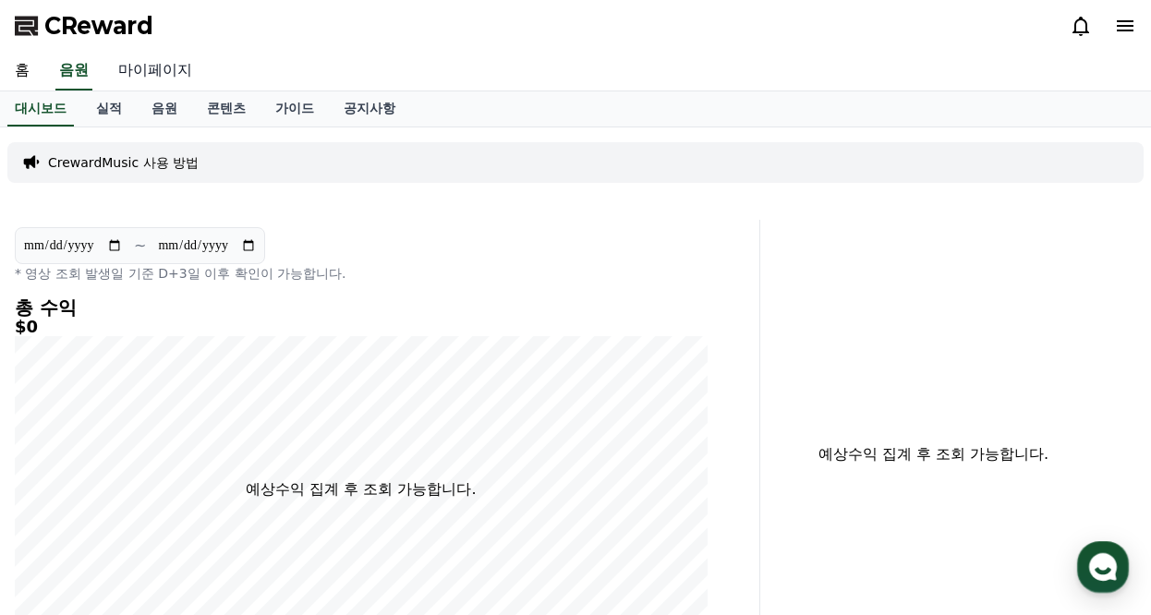
click at [160, 80] on link "마이페이지" at bounding box center [154, 71] width 103 height 39
select select "**********"
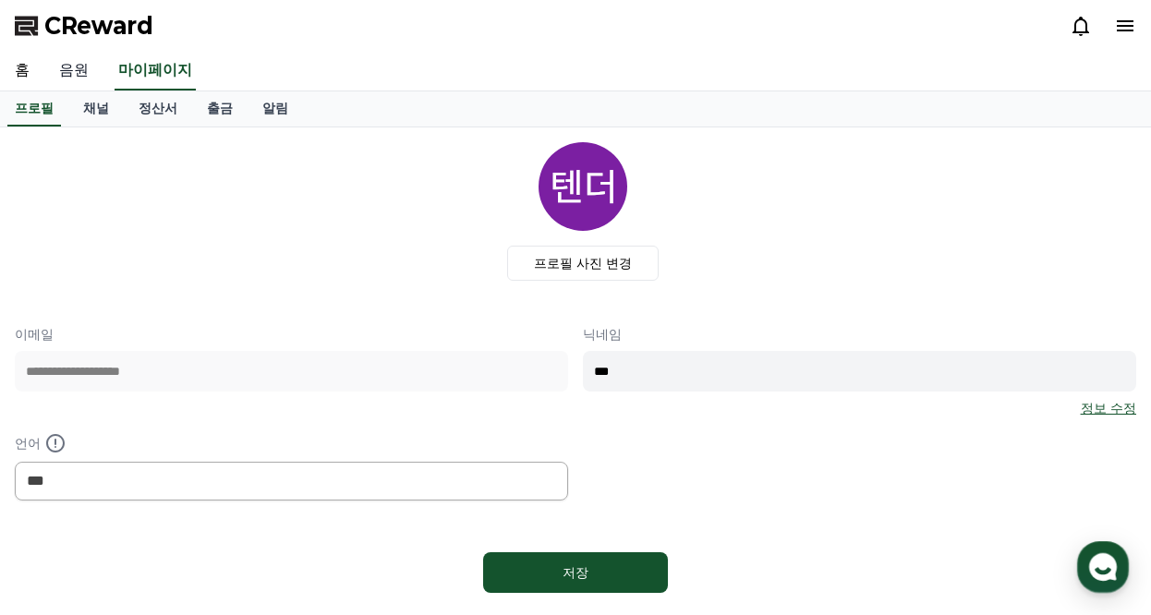
click at [66, 79] on link "음원" at bounding box center [73, 71] width 59 height 39
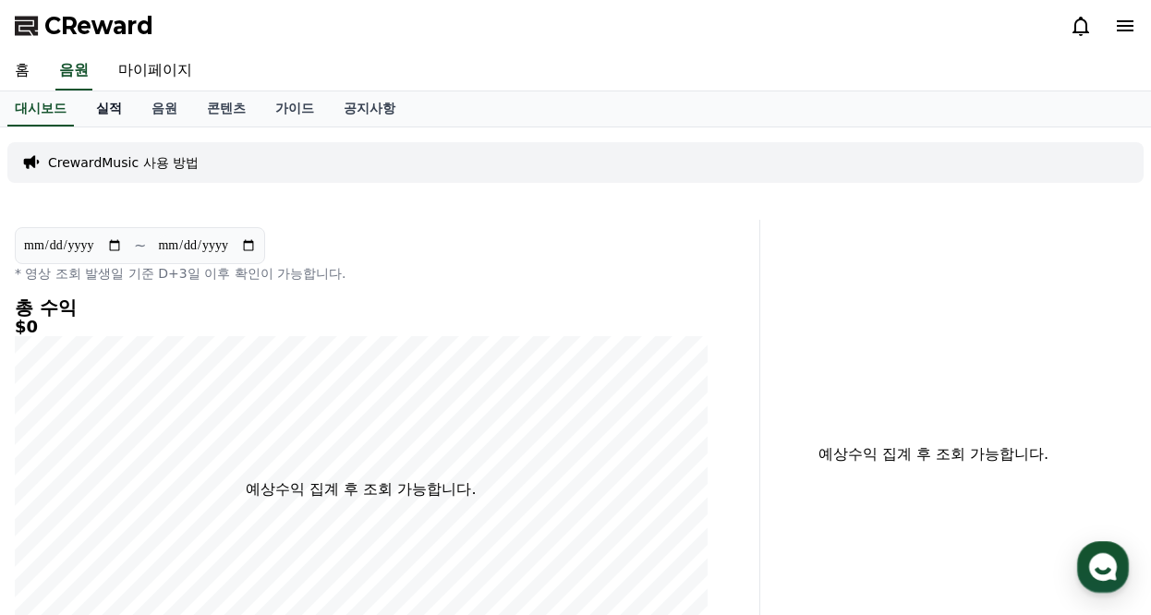
click at [126, 114] on link "실적" at bounding box center [108, 108] width 55 height 35
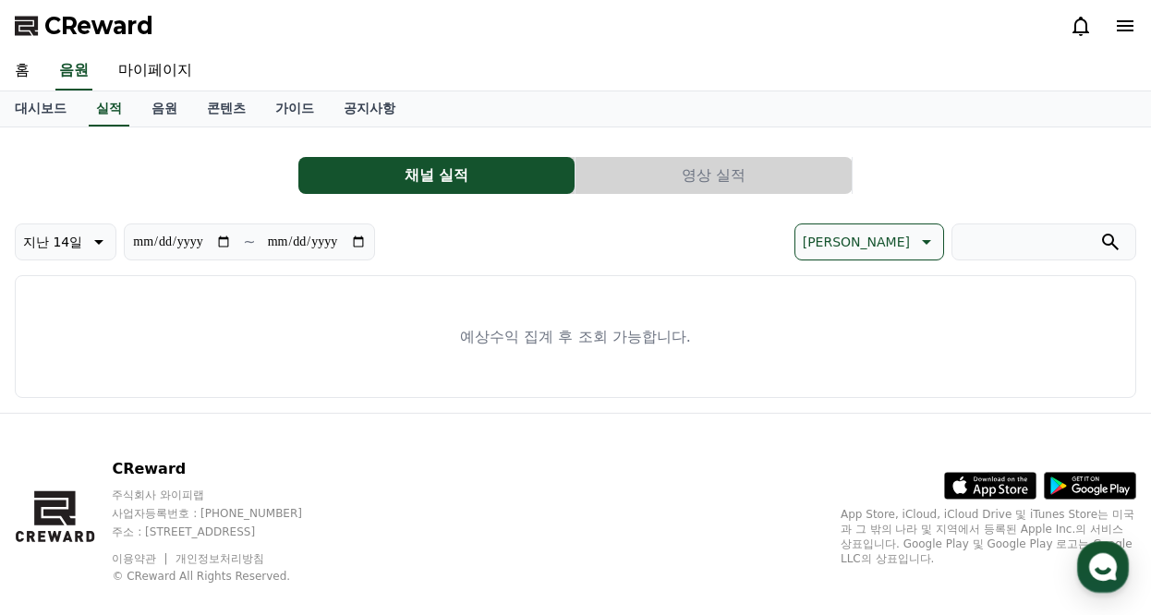
drag, startPoint x: 492, startPoint y: 0, endPoint x: 910, endPoint y: 84, distance: 426.9
click at [919, 90] on div "홈 음원 마이페이지" at bounding box center [575, 71] width 1151 height 39
